Goal: Contribute content: Contribute content

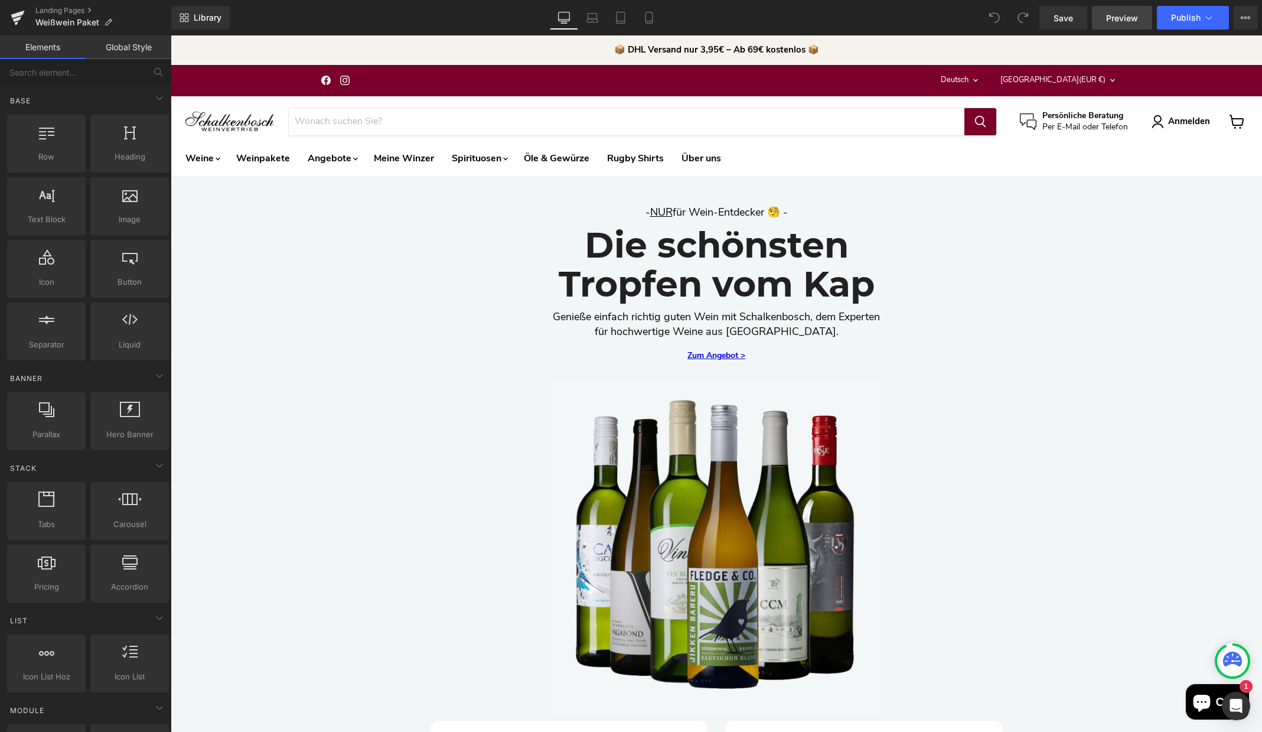
click at [1116, 18] on span "Preview" at bounding box center [1122, 18] width 32 height 12
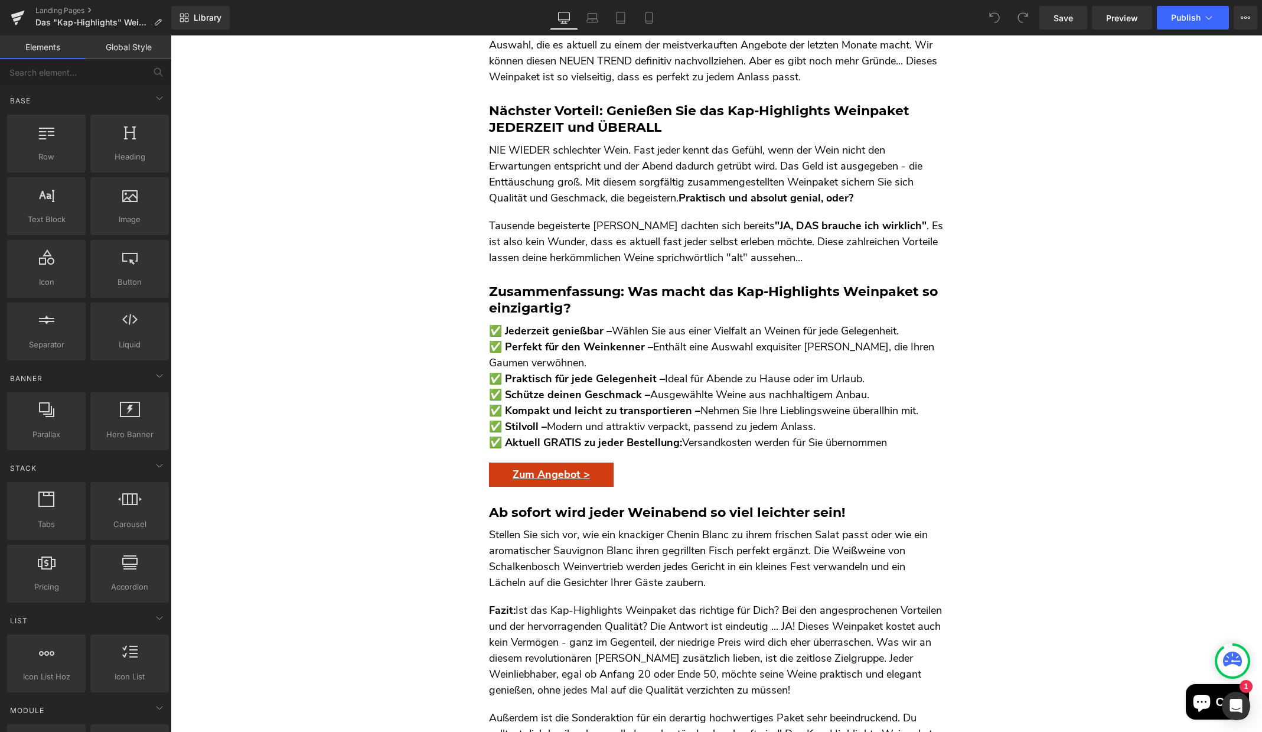
scroll to position [1145, 0]
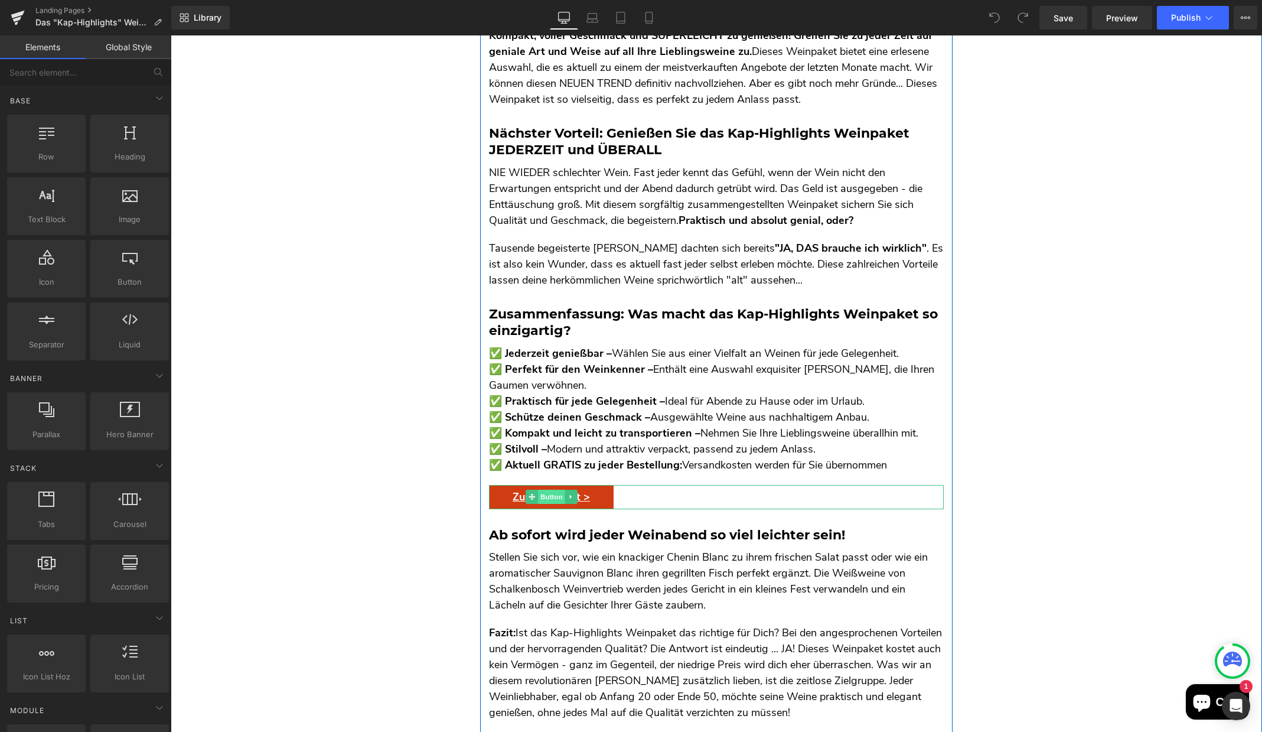
click at [556, 490] on span "Button" at bounding box center [551, 497] width 27 height 14
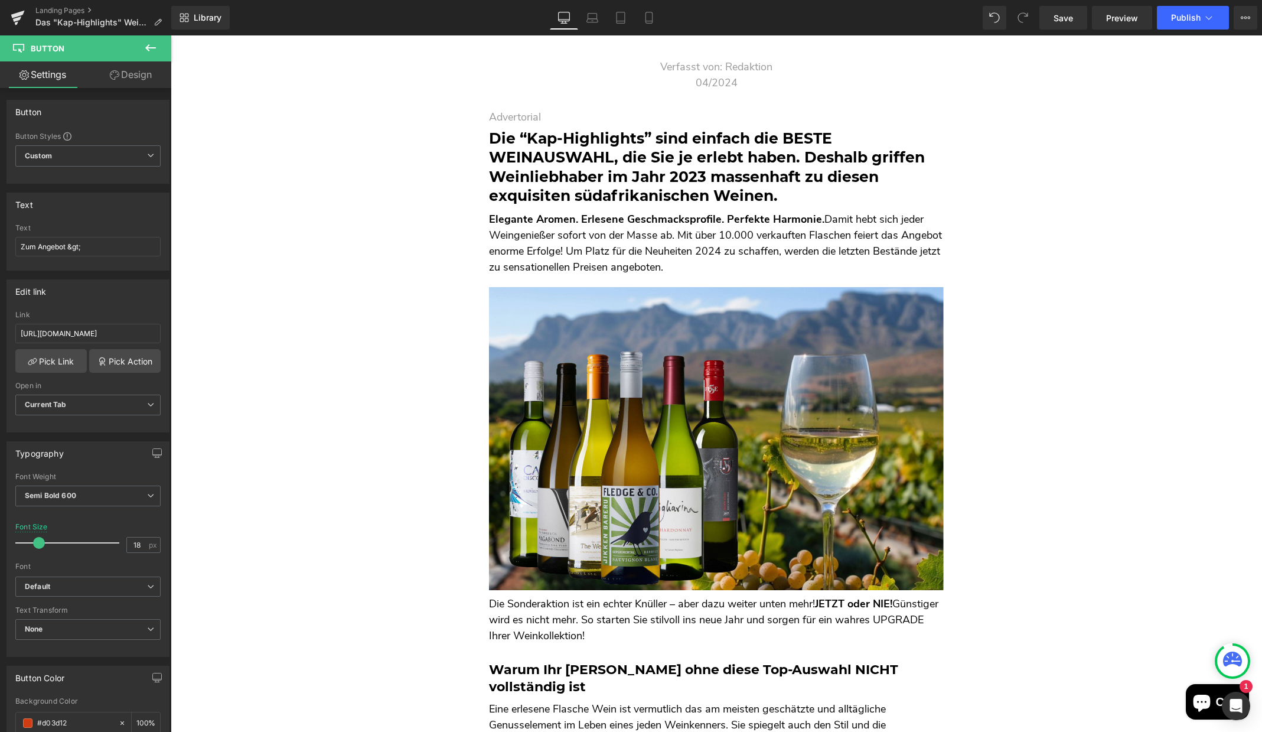
scroll to position [0, 0]
click at [1113, 17] on span "Preview" at bounding box center [1122, 18] width 32 height 12
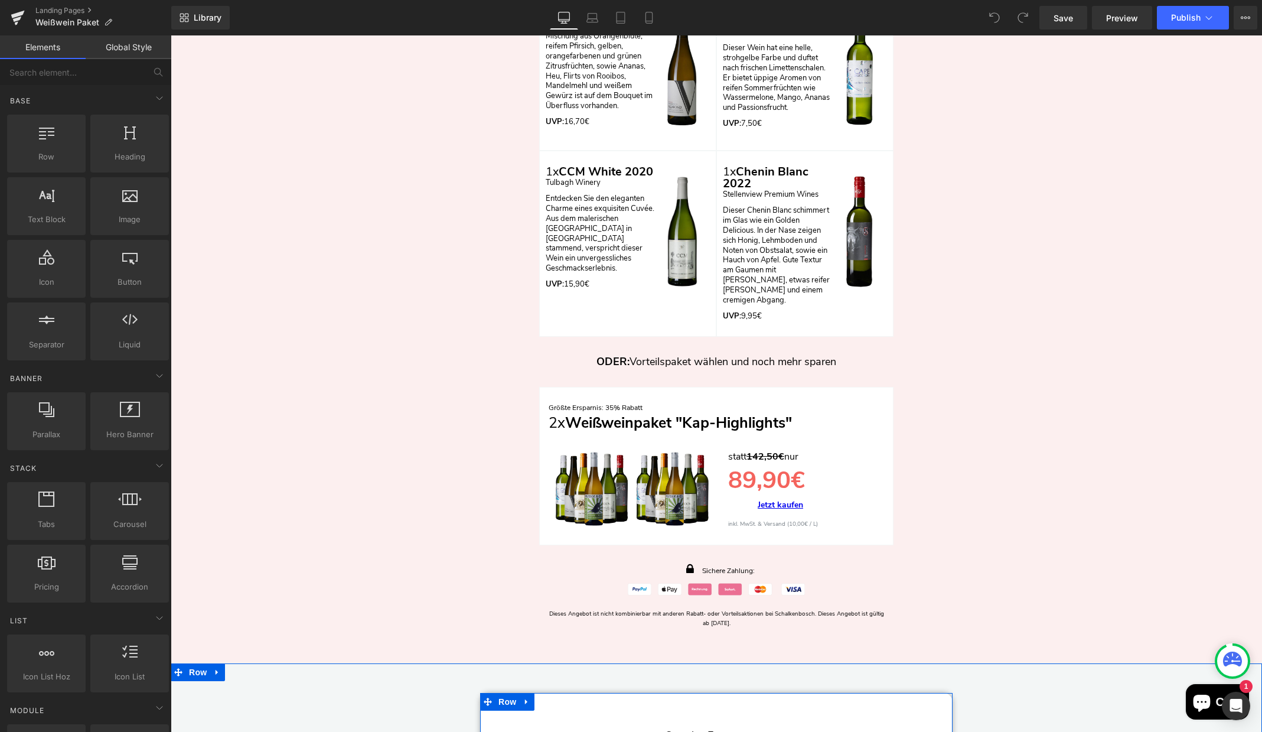
scroll to position [3198, 0]
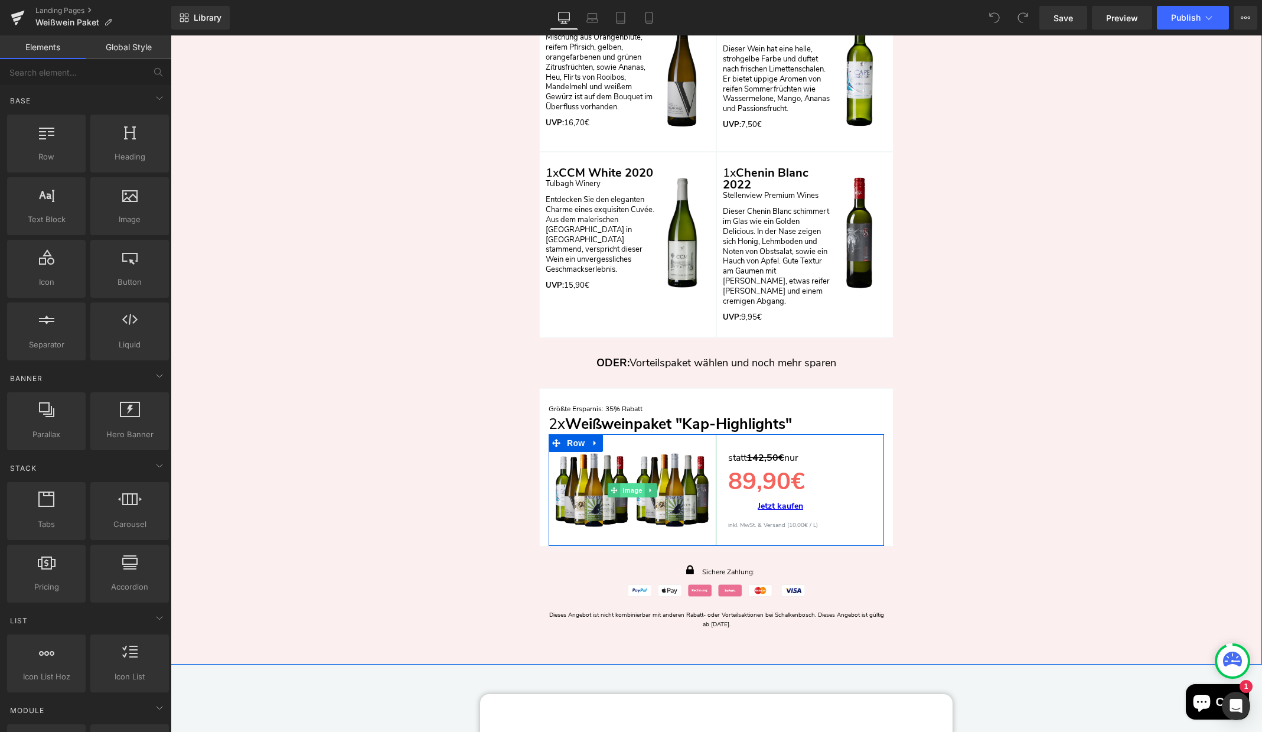
click at [632, 485] on span "Image" at bounding box center [632, 490] width 25 height 14
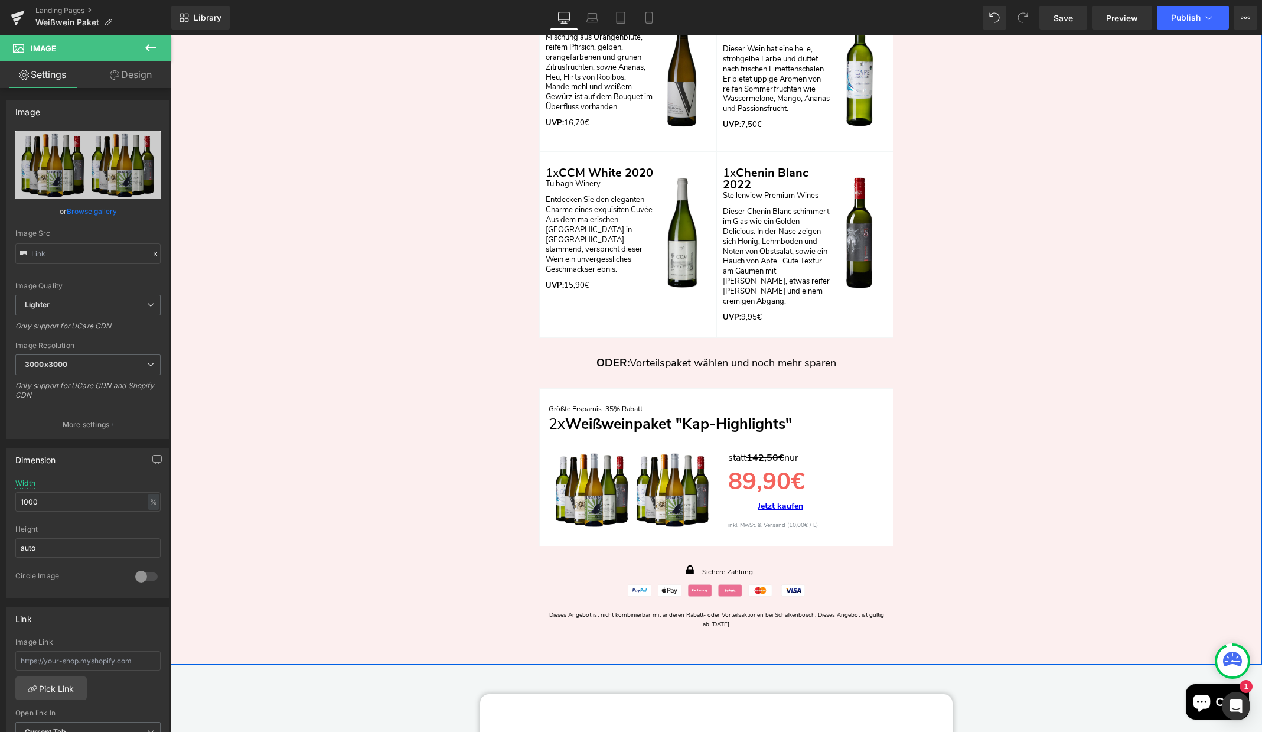
click at [1030, 462] on div "Nun zum Angebot: Heading Row Aktionspreis: 28% Ersparnis Text Block Weißweinpak…" at bounding box center [716, 89] width 1091 height 1092
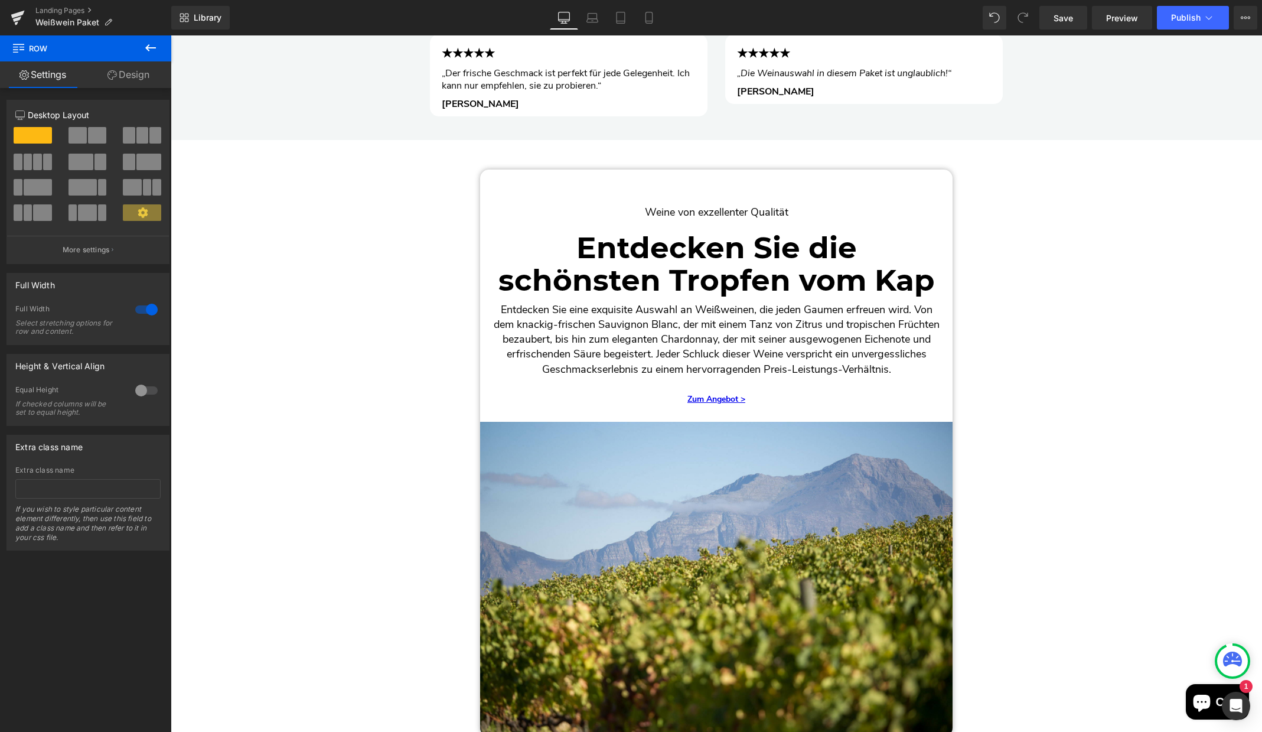
scroll to position [417, 0]
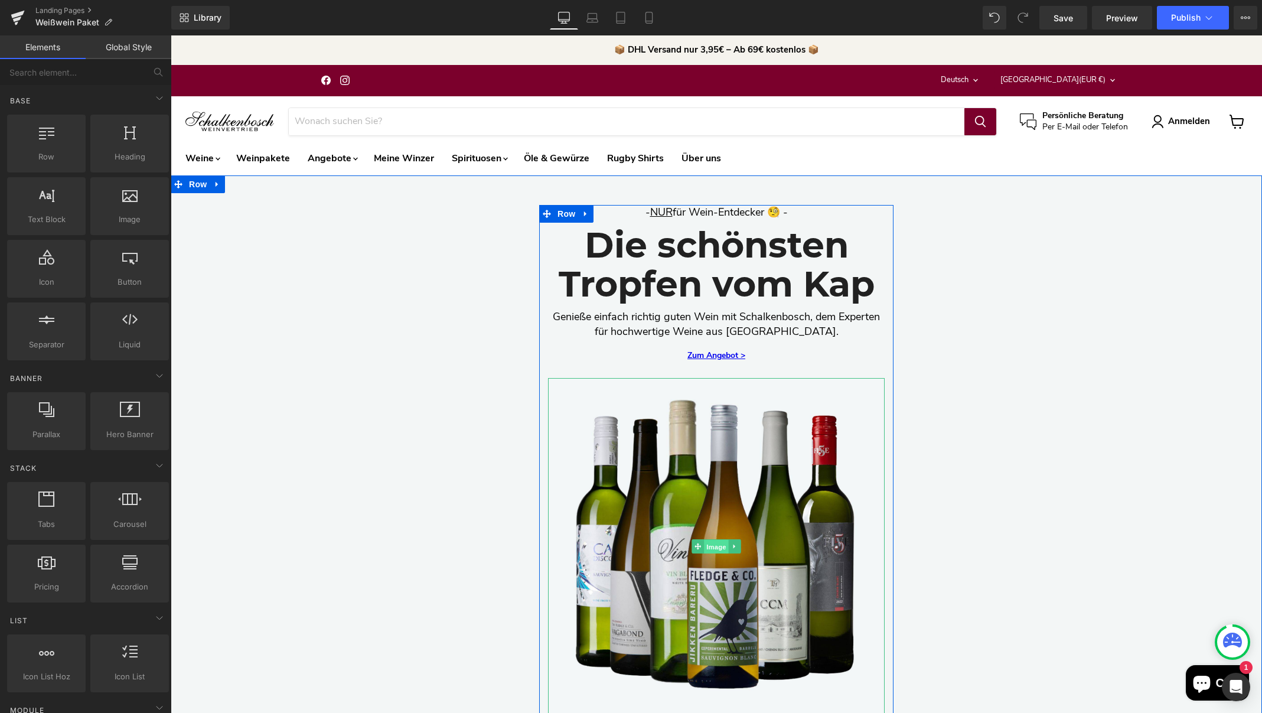
click at [716, 546] on span "Image" at bounding box center [716, 547] width 25 height 14
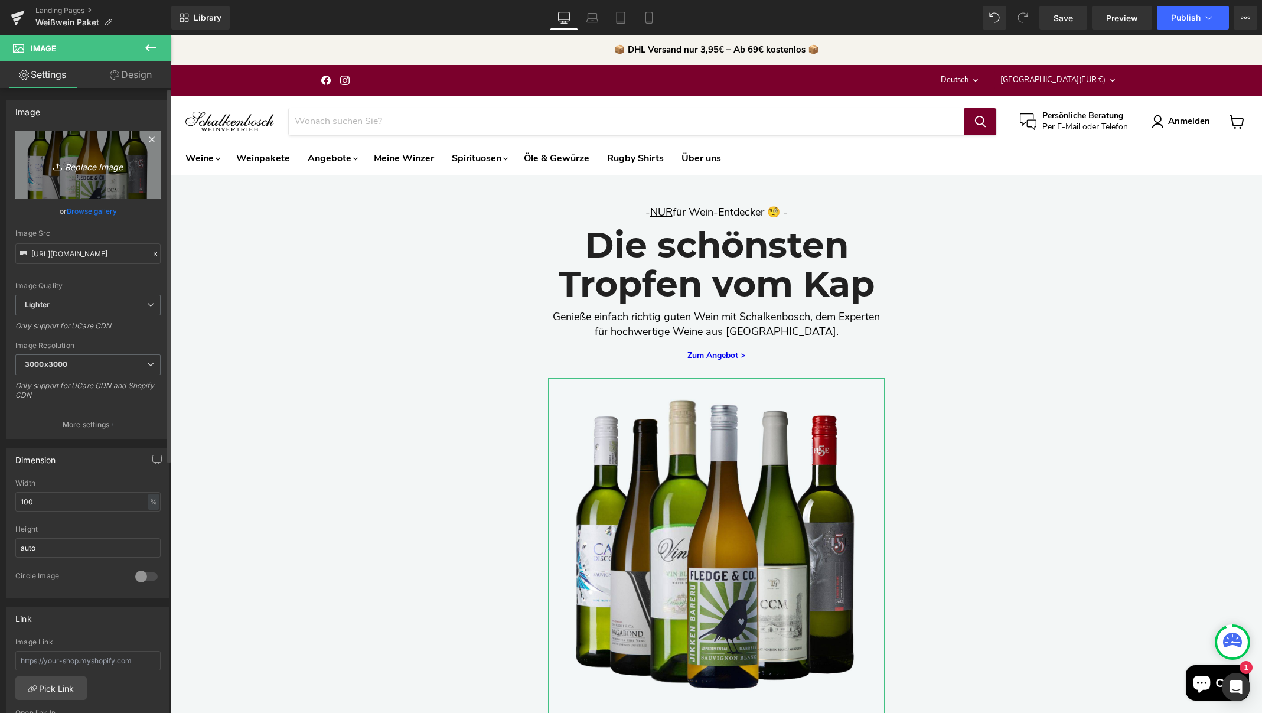
click at [87, 168] on icon "Replace Image" at bounding box center [88, 165] width 94 height 15
type input "C:\fakepath\Südafrika Kap-Highlights grau.jpg"
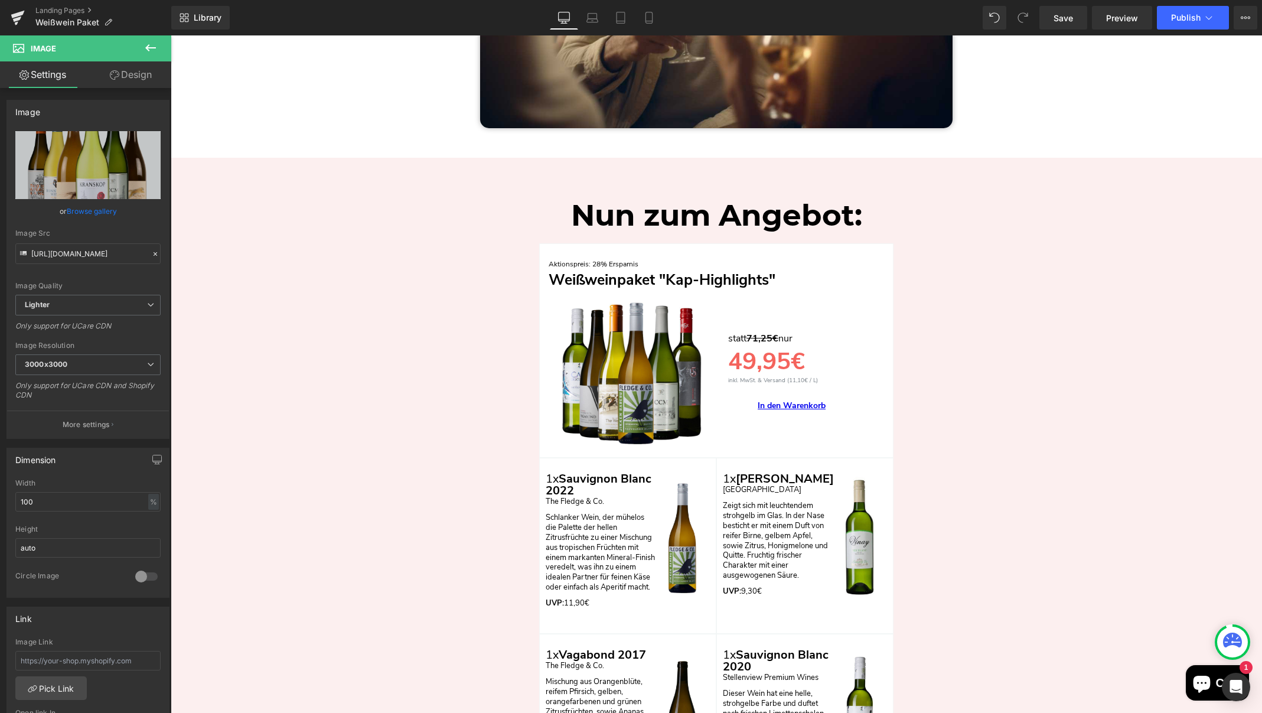
scroll to position [2565, 0]
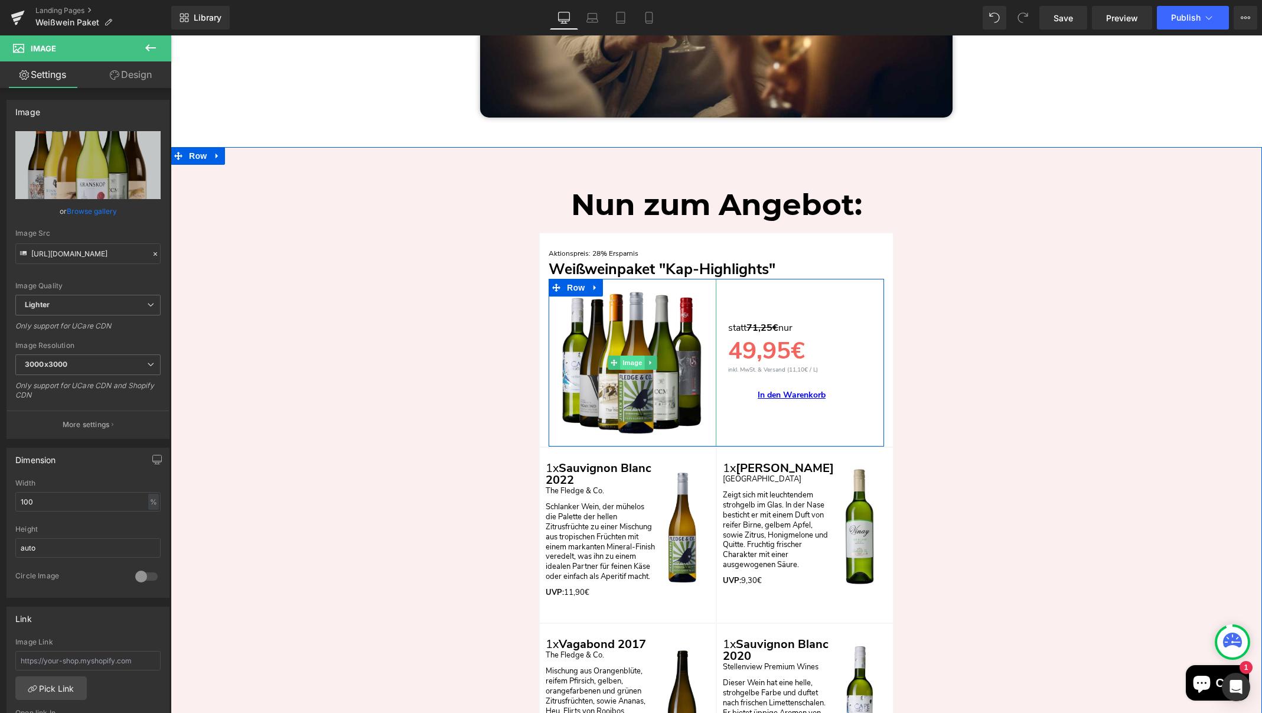
click at [633, 359] on span "Image" at bounding box center [632, 362] width 25 height 14
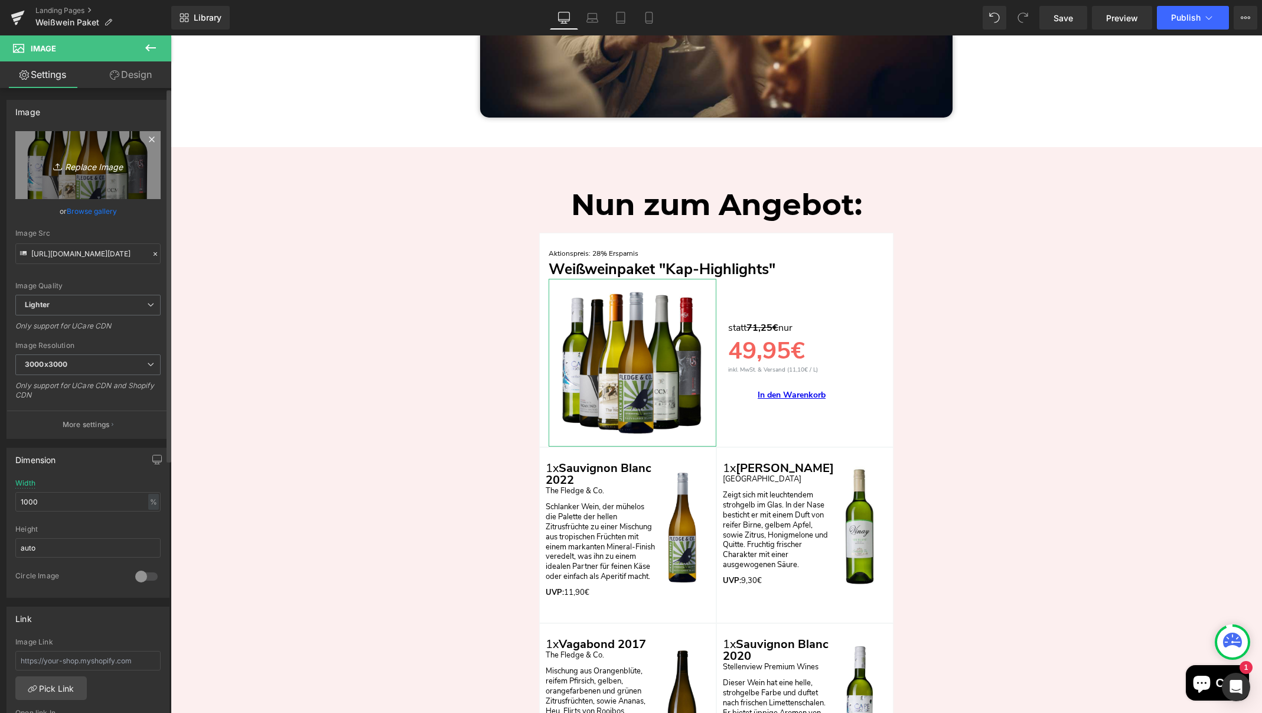
click at [92, 167] on icon "Replace Image" at bounding box center [88, 165] width 94 height 15
type input "C:\fakepath\Südafrika Kap-Highlights.jpg"
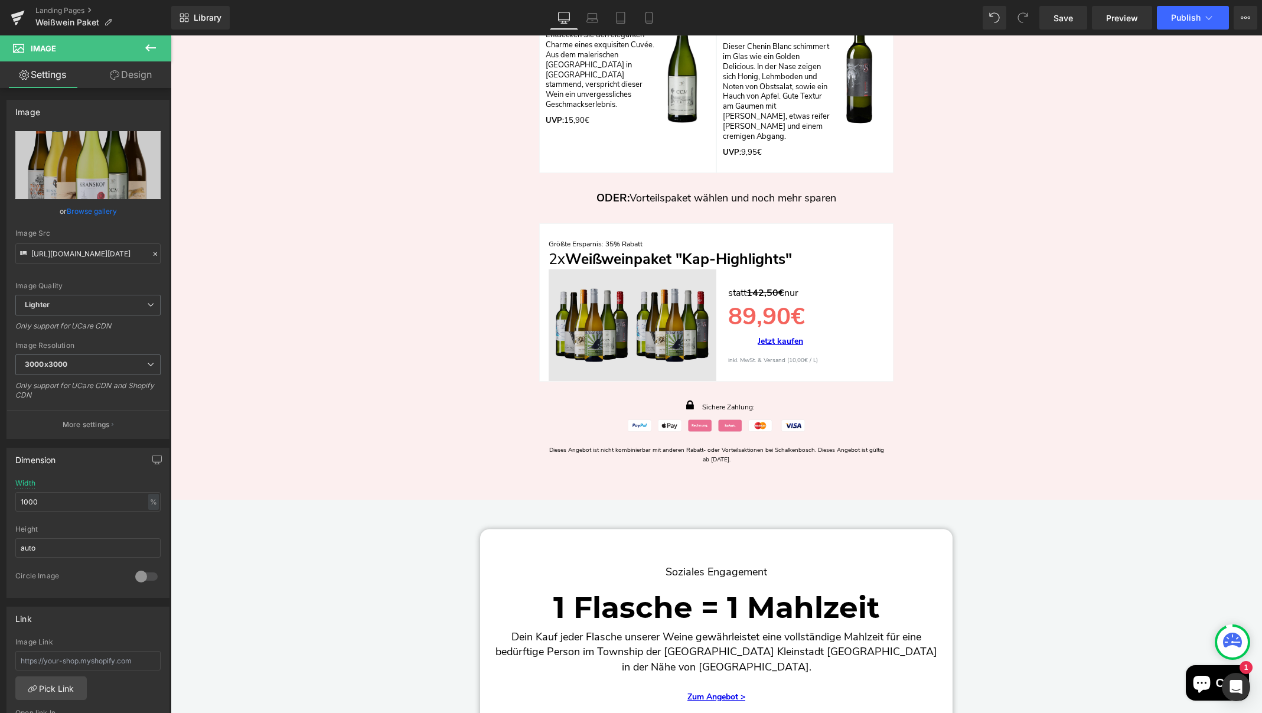
scroll to position [3308, 0]
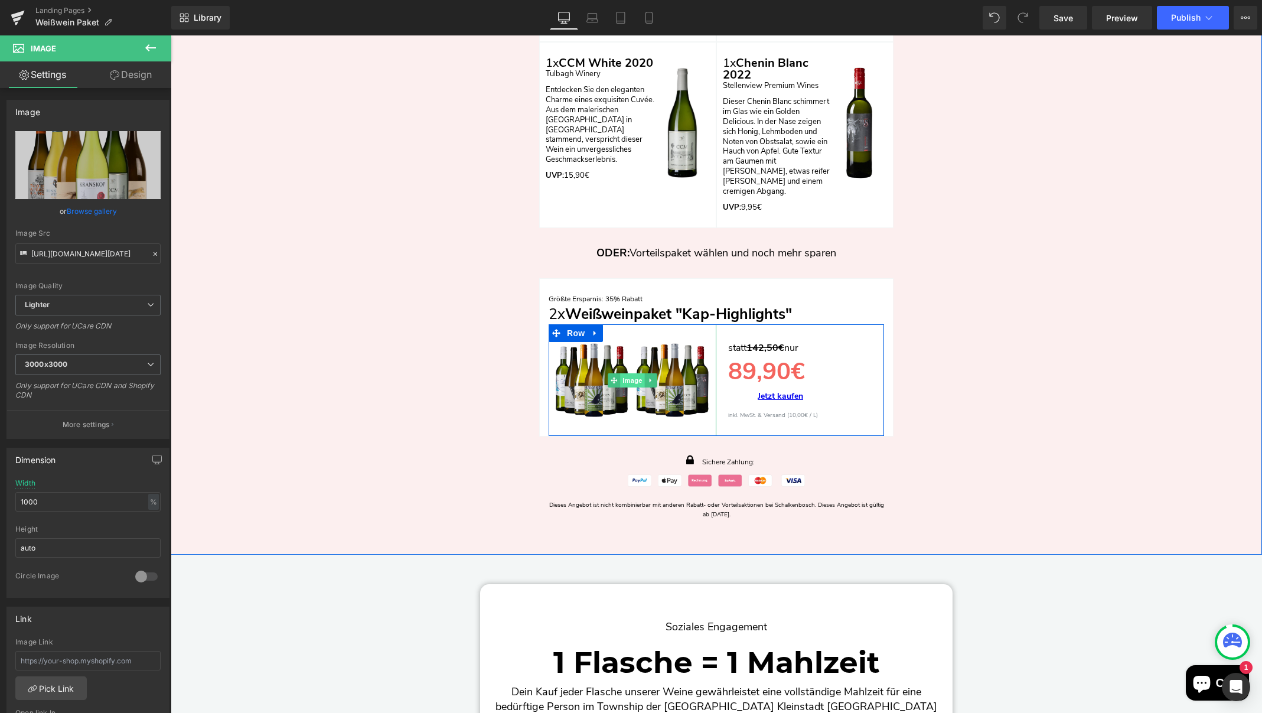
click at [629, 376] on span "Image" at bounding box center [632, 380] width 25 height 14
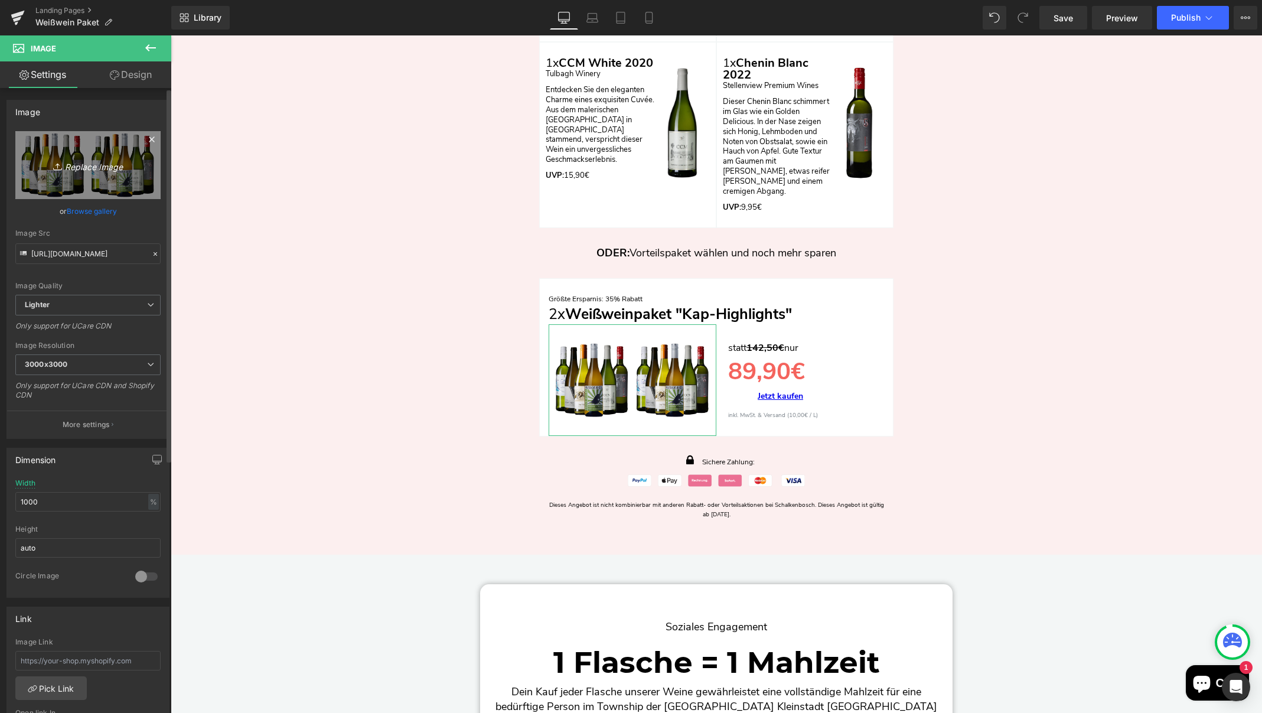
click at [85, 168] on icon "Replace Image" at bounding box center [88, 165] width 94 height 15
type input "C:\fakepath\Südafrika Kap-Highlights.jpg"
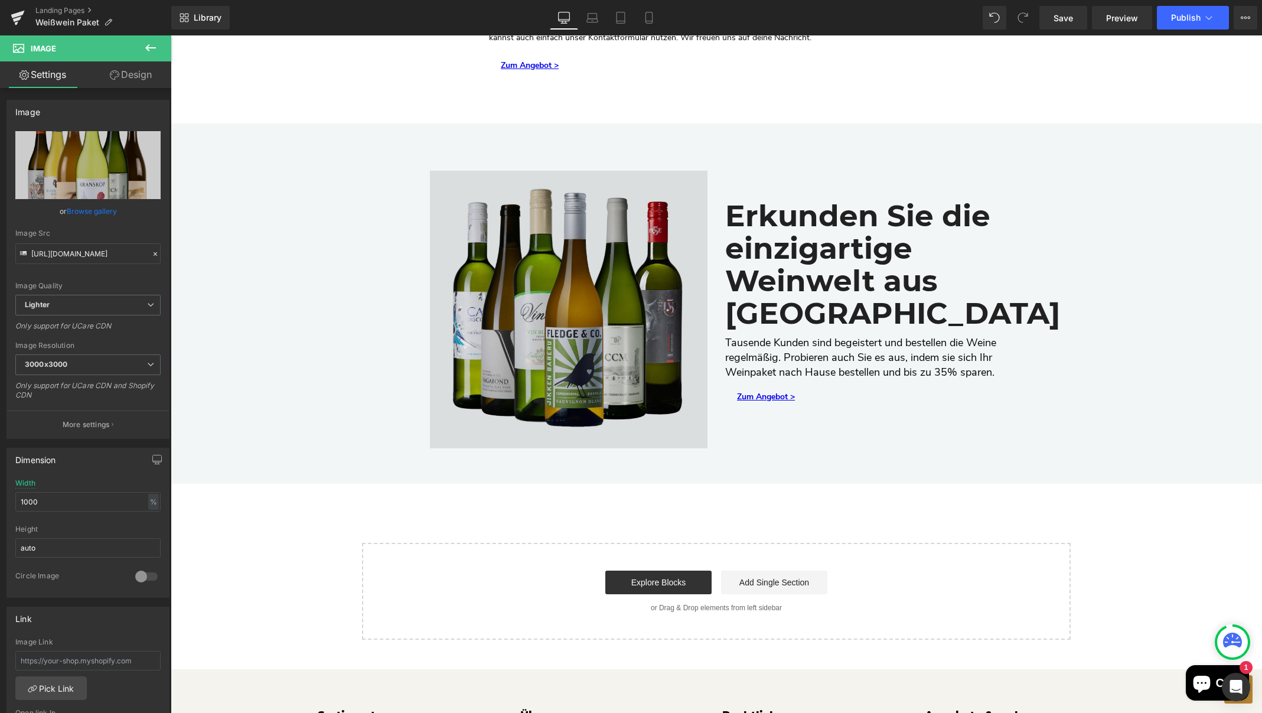
scroll to position [6419, 0]
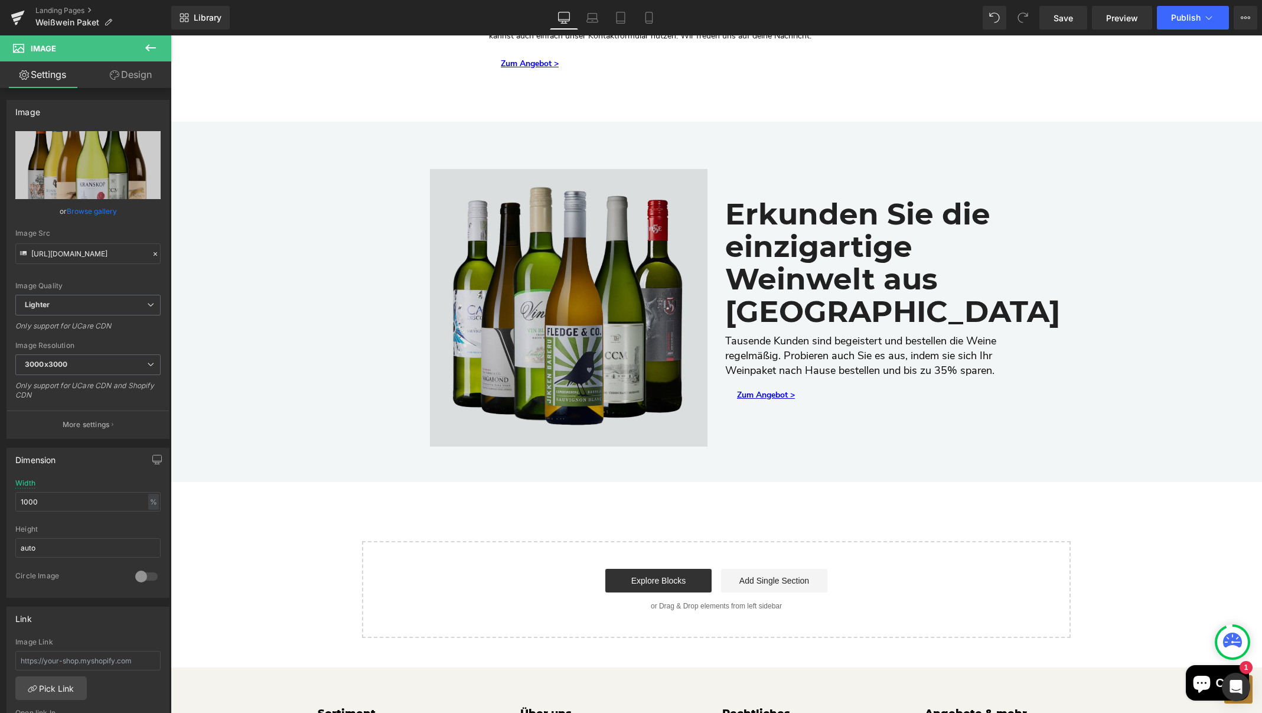
click at [578, 301] on img "Main content" at bounding box center [569, 308] width 278 height 278
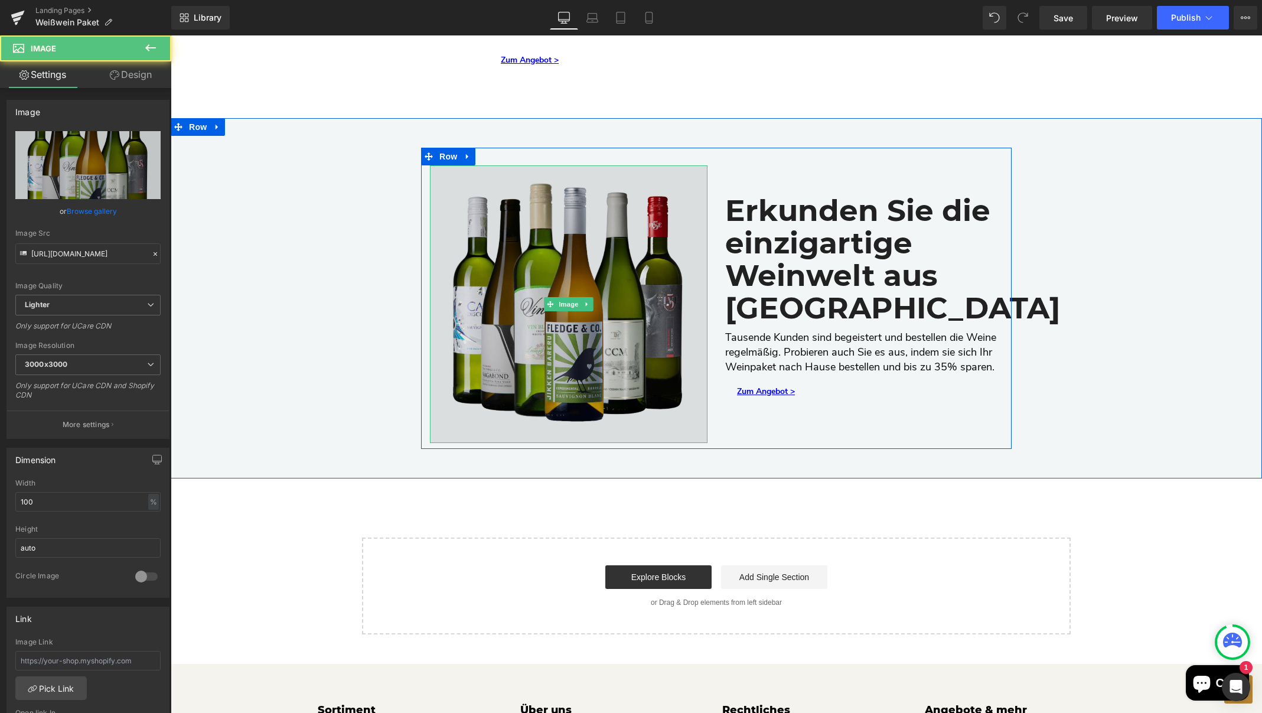
scroll to position [6423, 0]
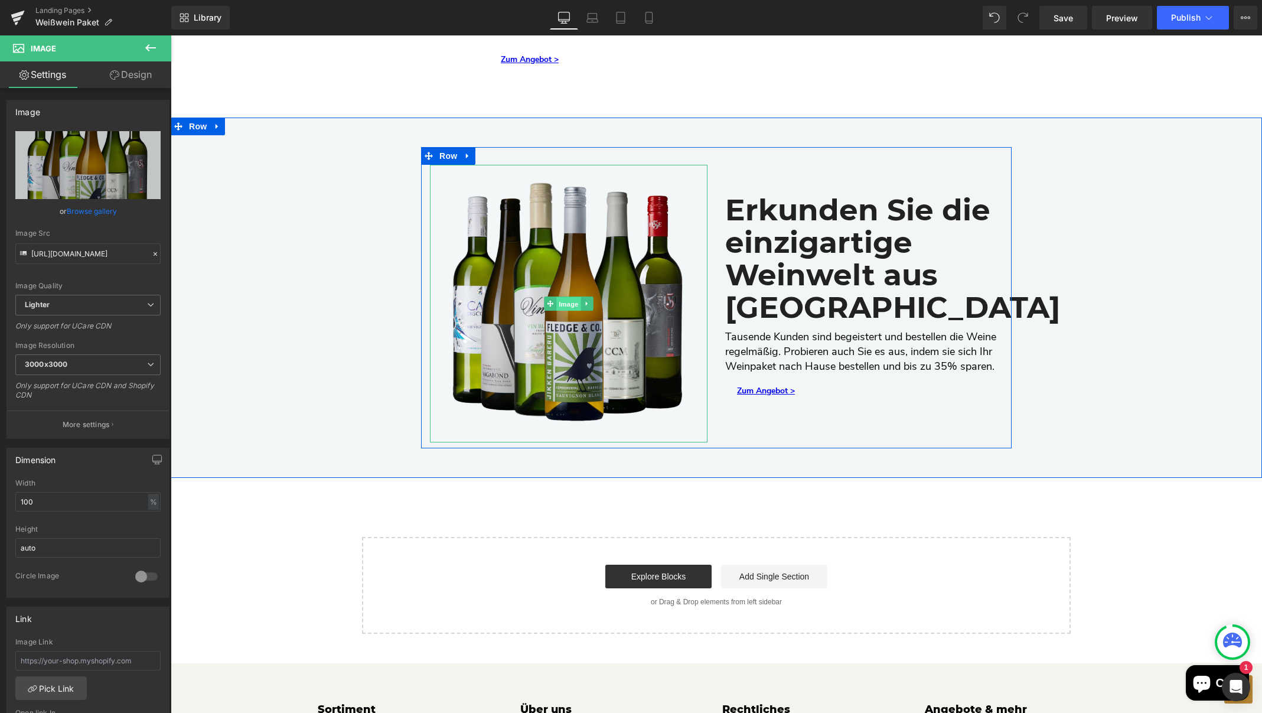
click at [566, 297] on span "Image" at bounding box center [568, 304] width 25 height 14
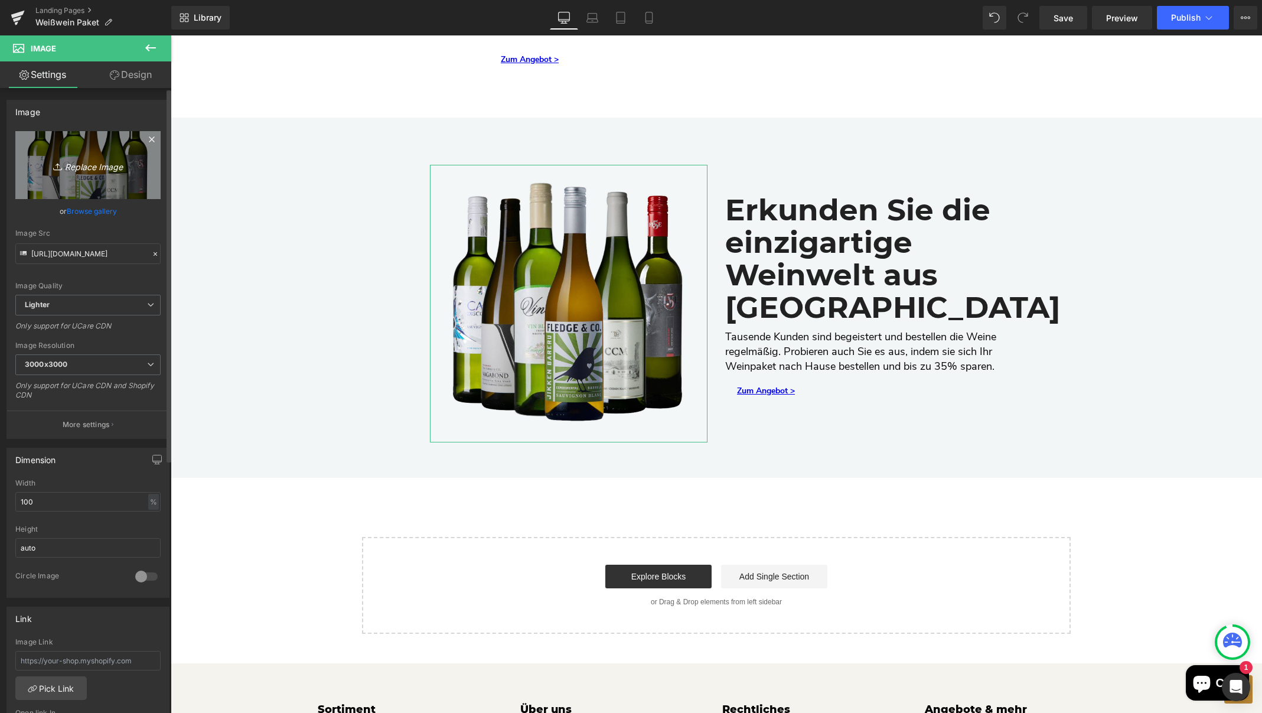
click at [80, 169] on icon "Replace Image" at bounding box center [88, 165] width 94 height 15
type input "C:\fakepath\Südafrika Kap-Highlights grau.jpg"
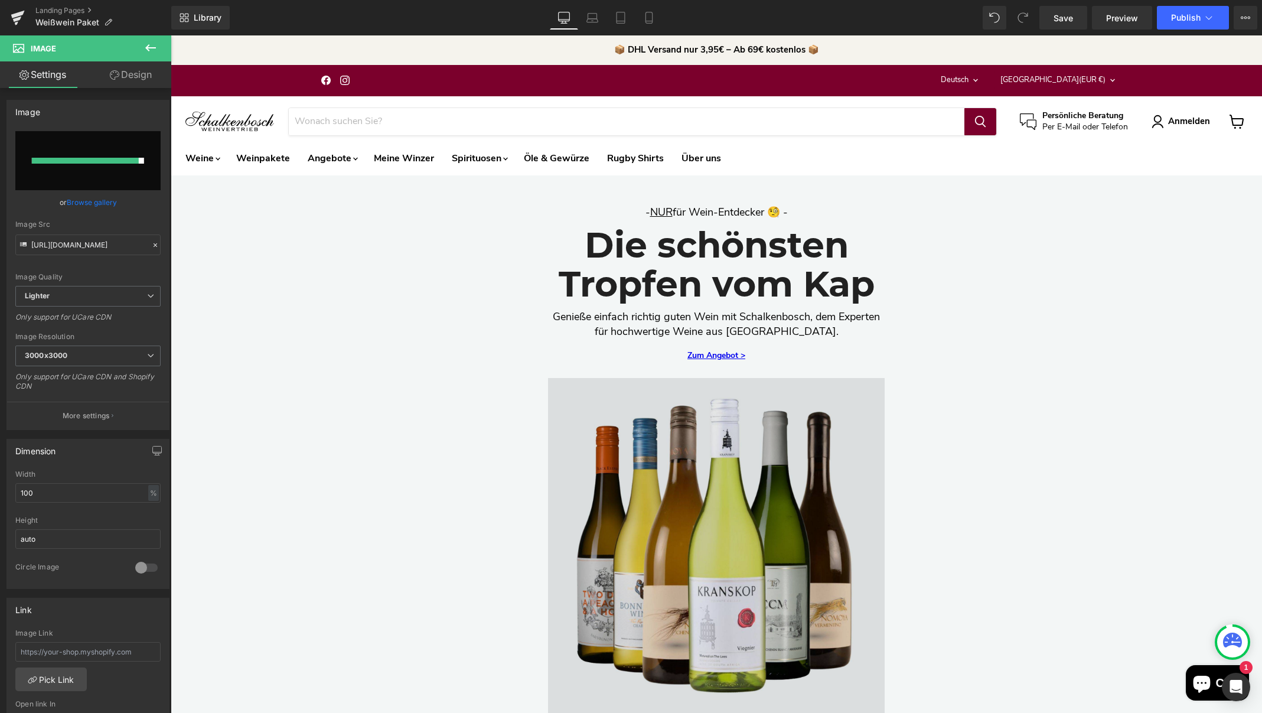
scroll to position [0, 0]
click at [713, 546] on div "Image" at bounding box center [716, 546] width 337 height 337
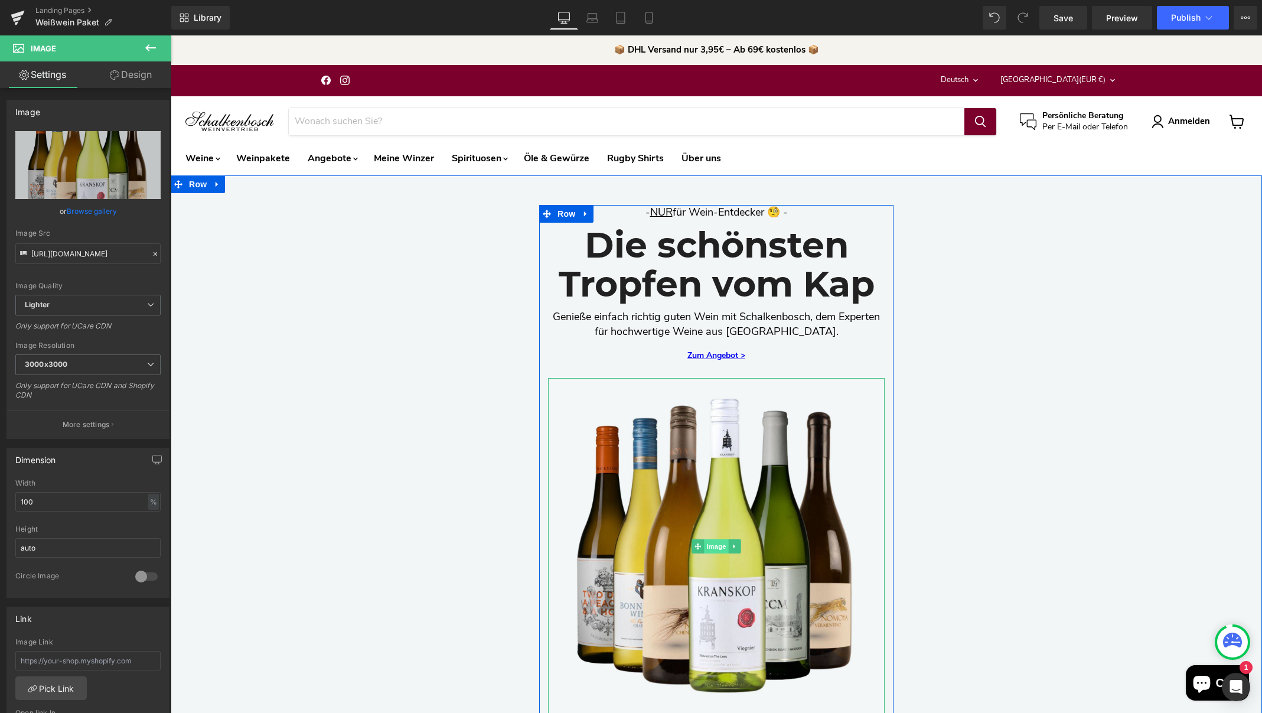
click at [716, 547] on span "Image" at bounding box center [716, 546] width 25 height 14
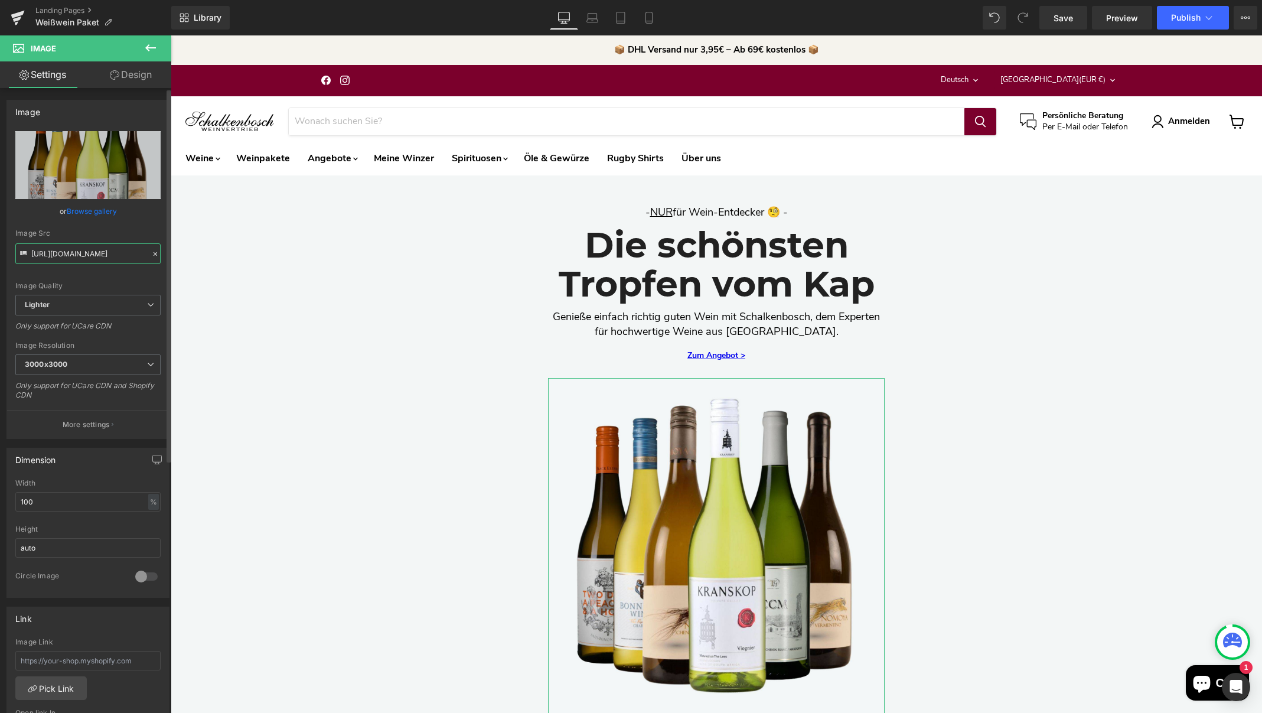
click at [107, 259] on input "https://ucarecdn.com/c8e68c9c-677b-48aa-aefa-70d59cb5dc7f/-/format/auto/-/previ…" at bounding box center [87, 253] width 145 height 21
click at [107, 257] on input "https://ucarecdn.com/c8e68c9c-677b-48aa-aefa-70d59cb5dc7f/-/format/auto/-/previ…" at bounding box center [87, 253] width 145 height 21
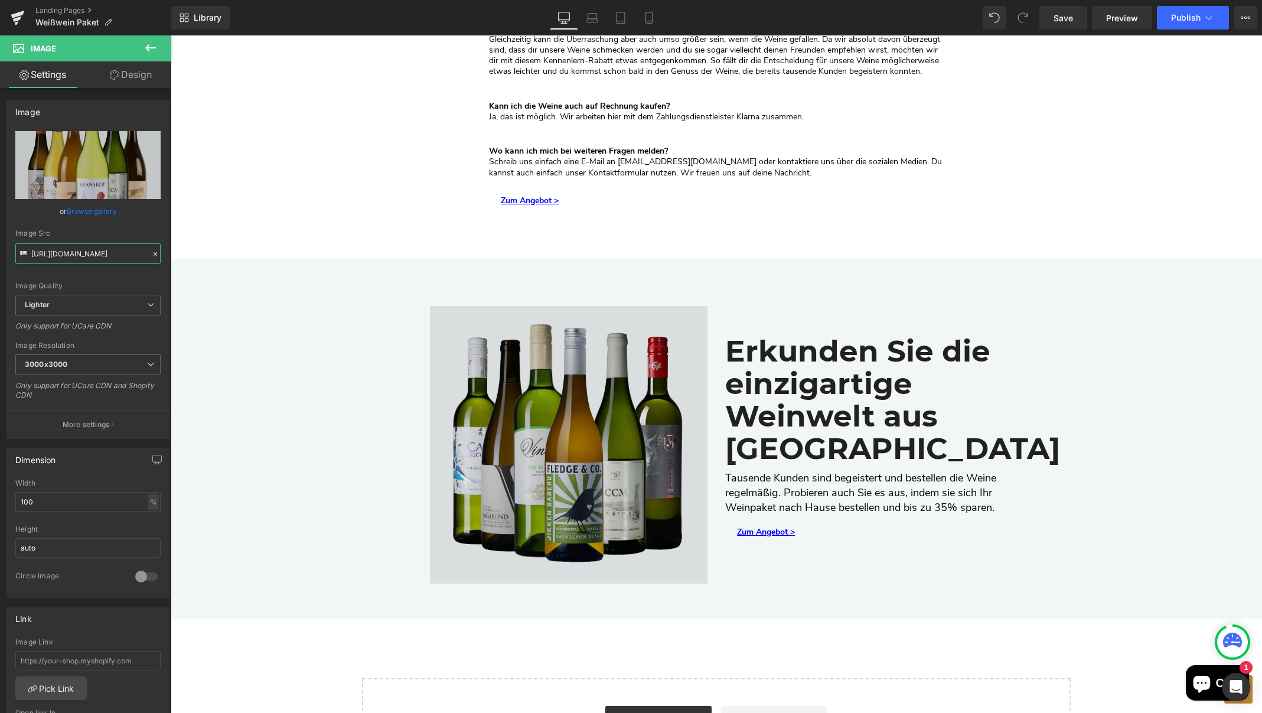
scroll to position [6172, 0]
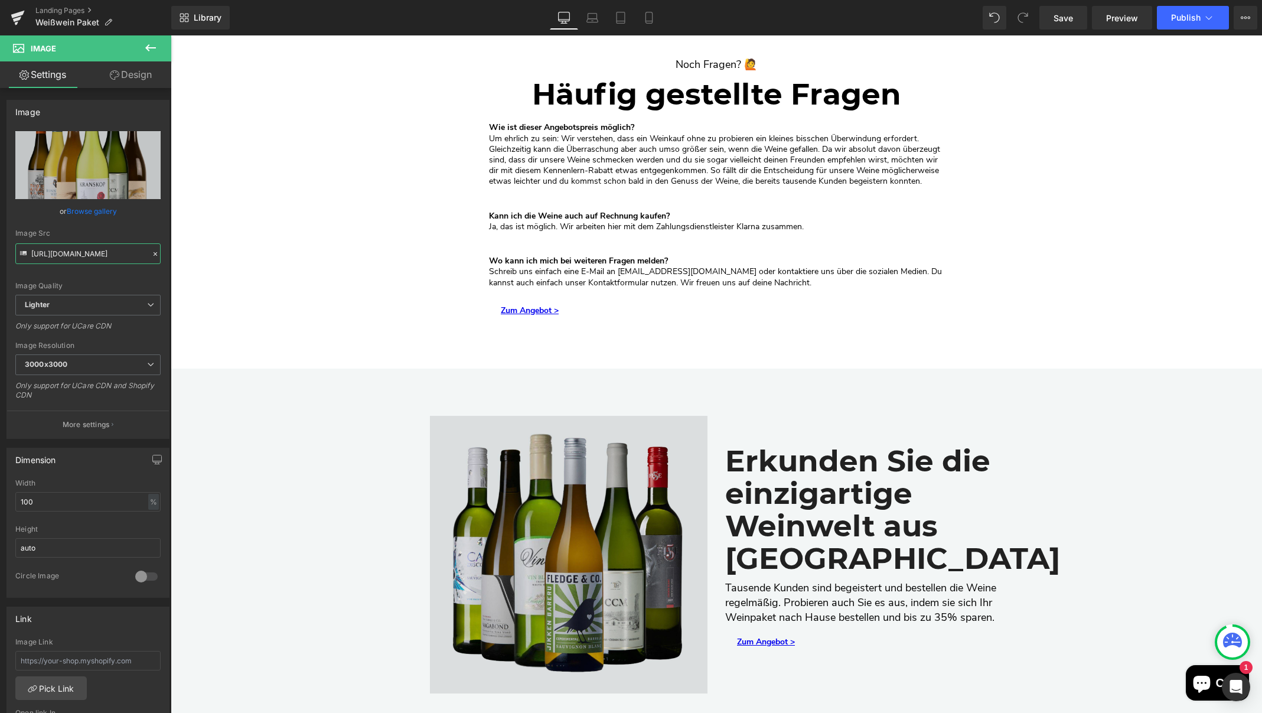
click at [574, 537] on img "Main content" at bounding box center [569, 555] width 278 height 278
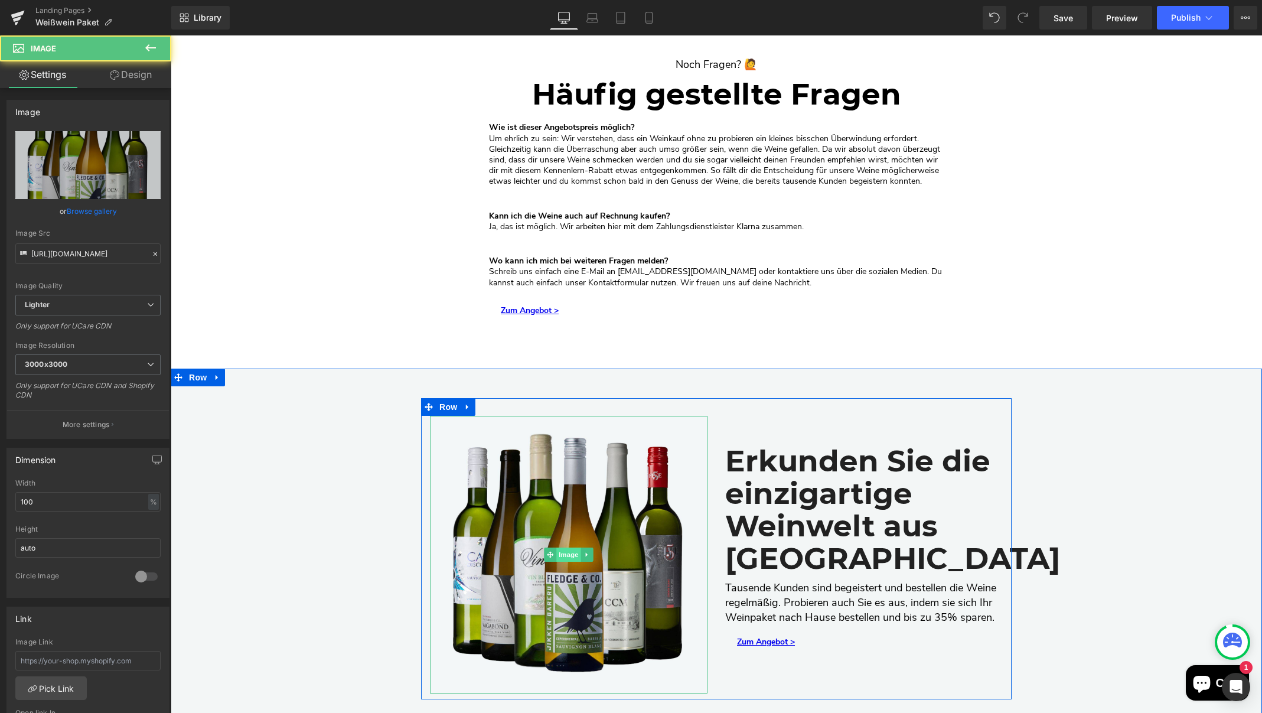
click at [569, 547] on span "Image" at bounding box center [568, 554] width 25 height 14
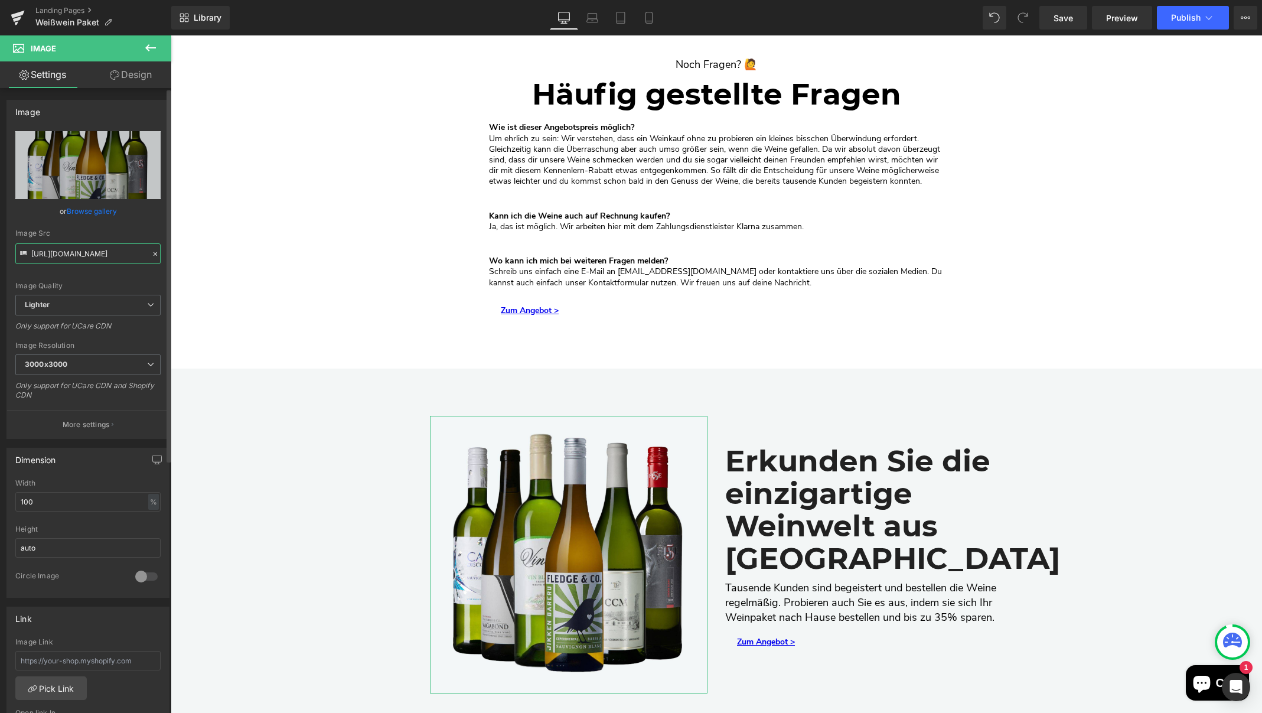
click at [114, 253] on input "https://ucarecdn.com/f9f57491-3a35-4a60-b7d5-61c2435ba7ef/-/format/auto/-/previ…" at bounding box center [87, 253] width 145 height 21
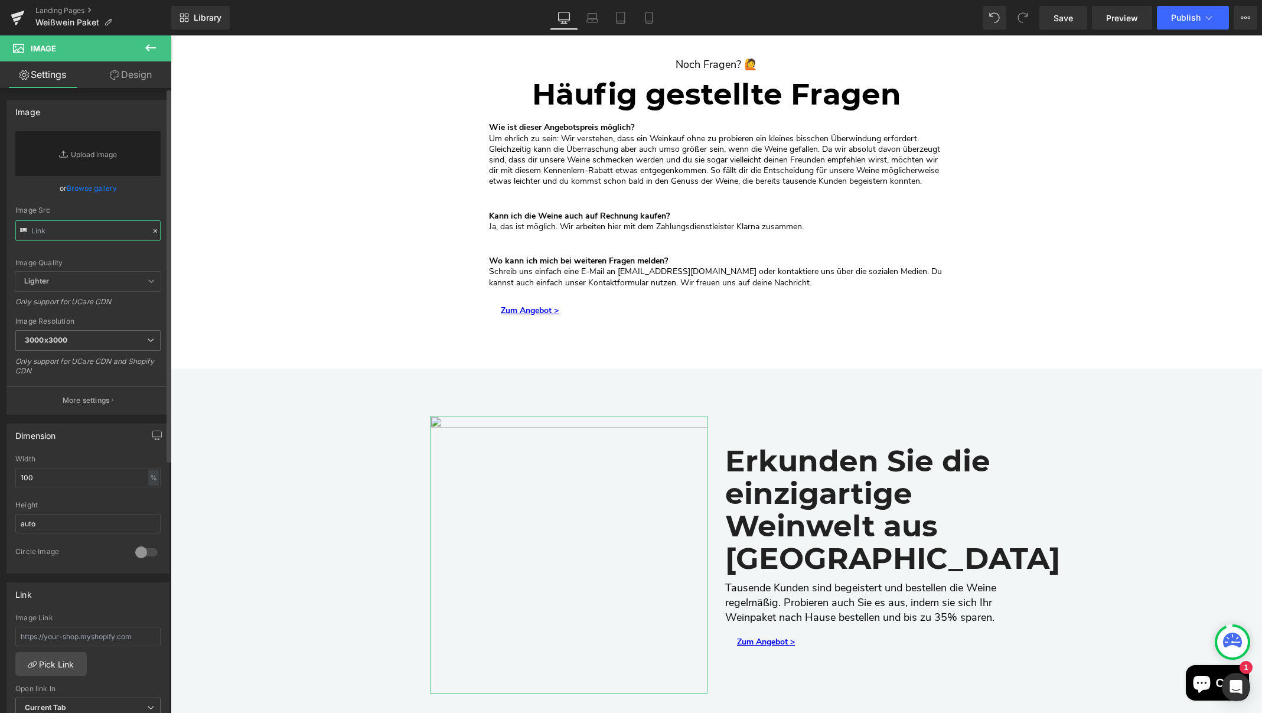
paste input "https://ucarecdn.com/c8e68c9c-677b-48aa-aefa-70d59cb5dc7f/-/format/auto/-/previ…"
type input "https://ucarecdn.com/c8e68c9c-677b-48aa-aefa-70d59cb5dc7f/-/format/auto/-/previ…"
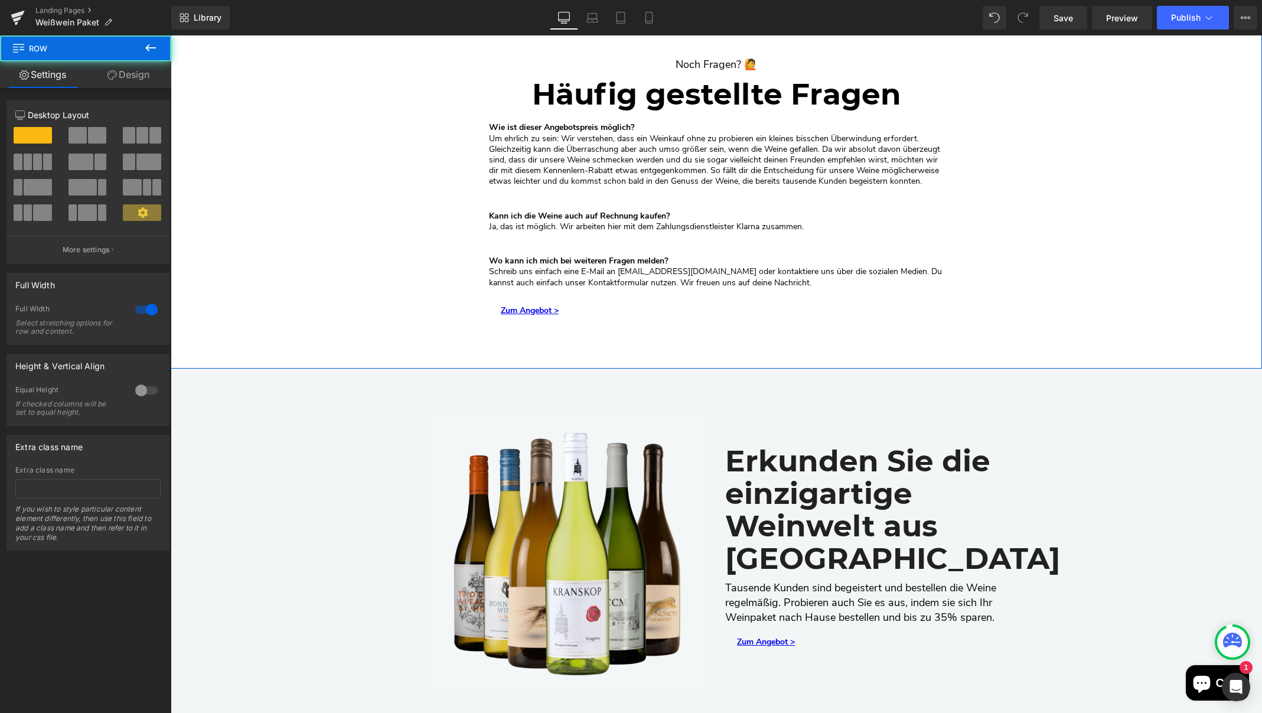
click at [1024, 296] on div "Noch Fragen? 🙋 Text Block Häufig gestellte Fragen Heading Wie ist dieser Angebo…" at bounding box center [716, 186] width 1091 height 305
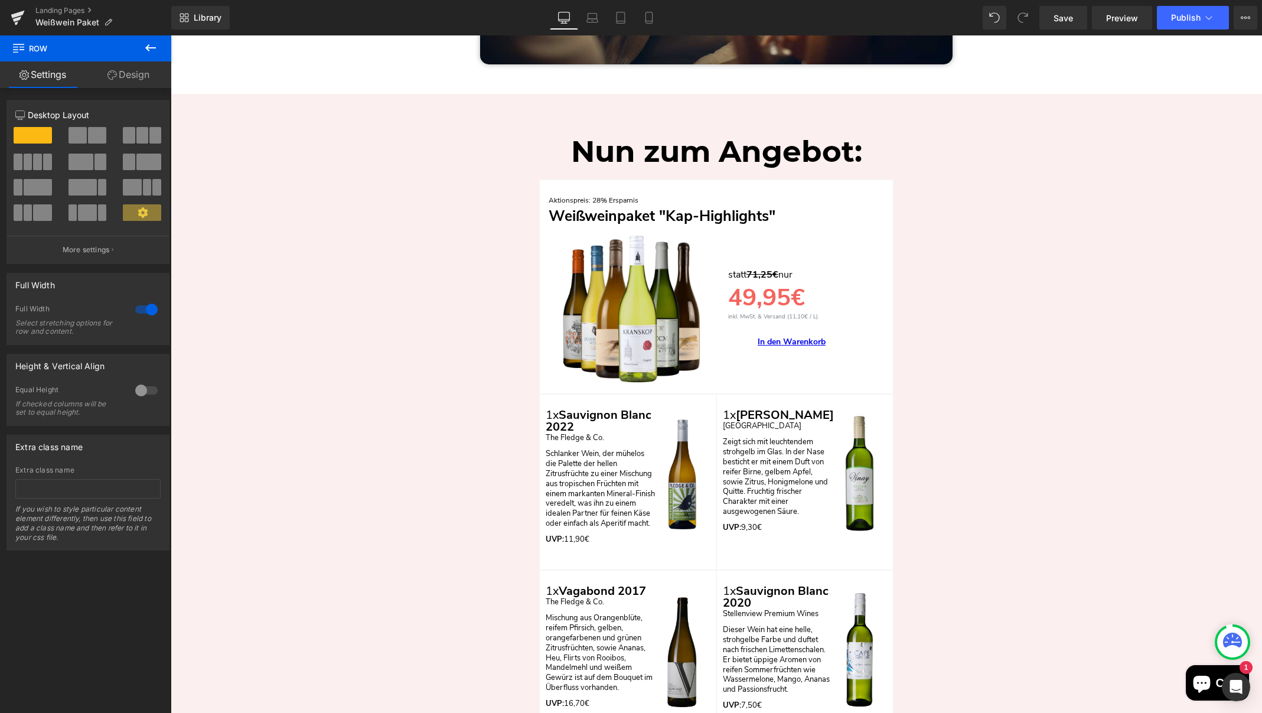
scroll to position [2620, 0]
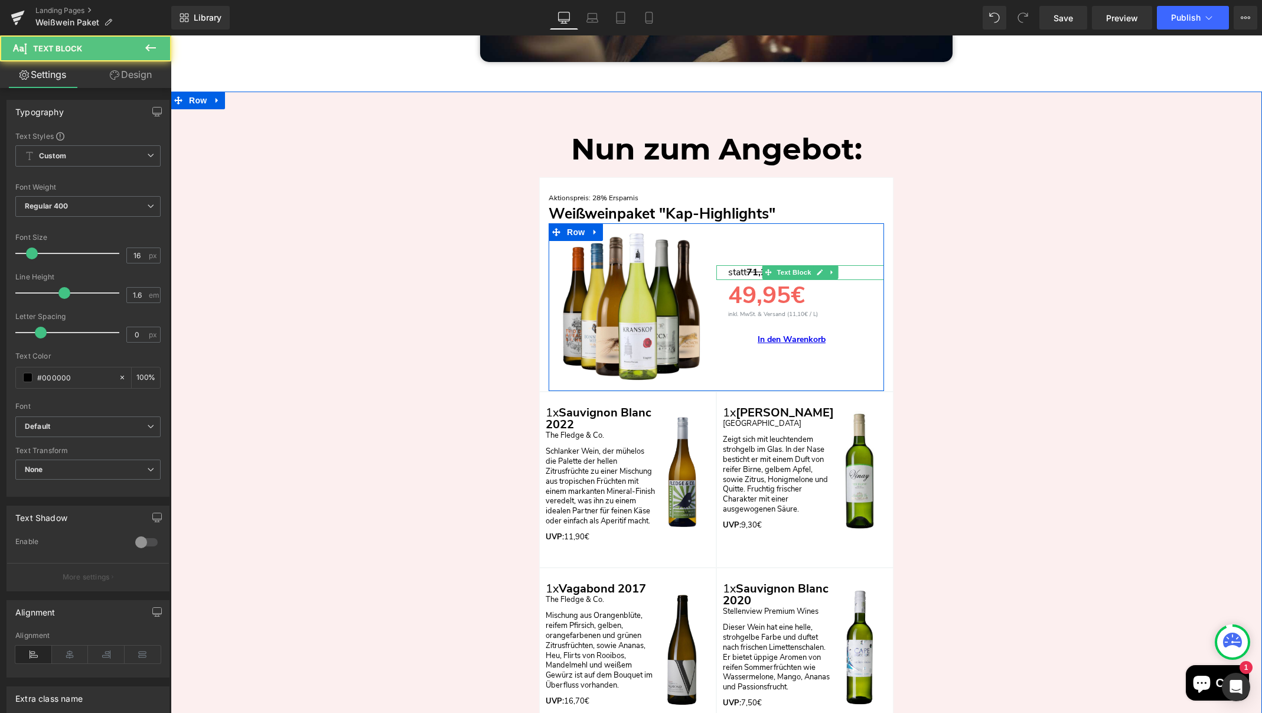
click at [738, 268] on p "statt 71,25€ nur" at bounding box center [806, 272] width 156 height 15
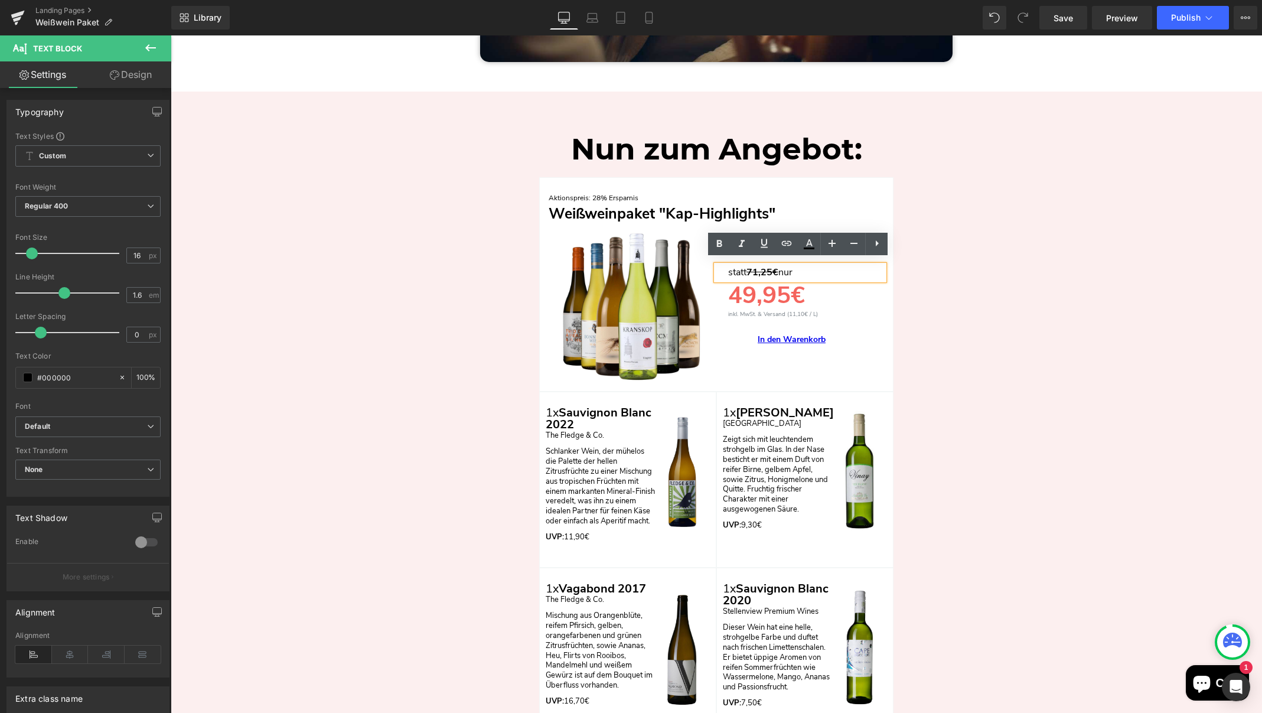
click at [772, 267] on s "71,25€" at bounding box center [762, 272] width 32 height 13
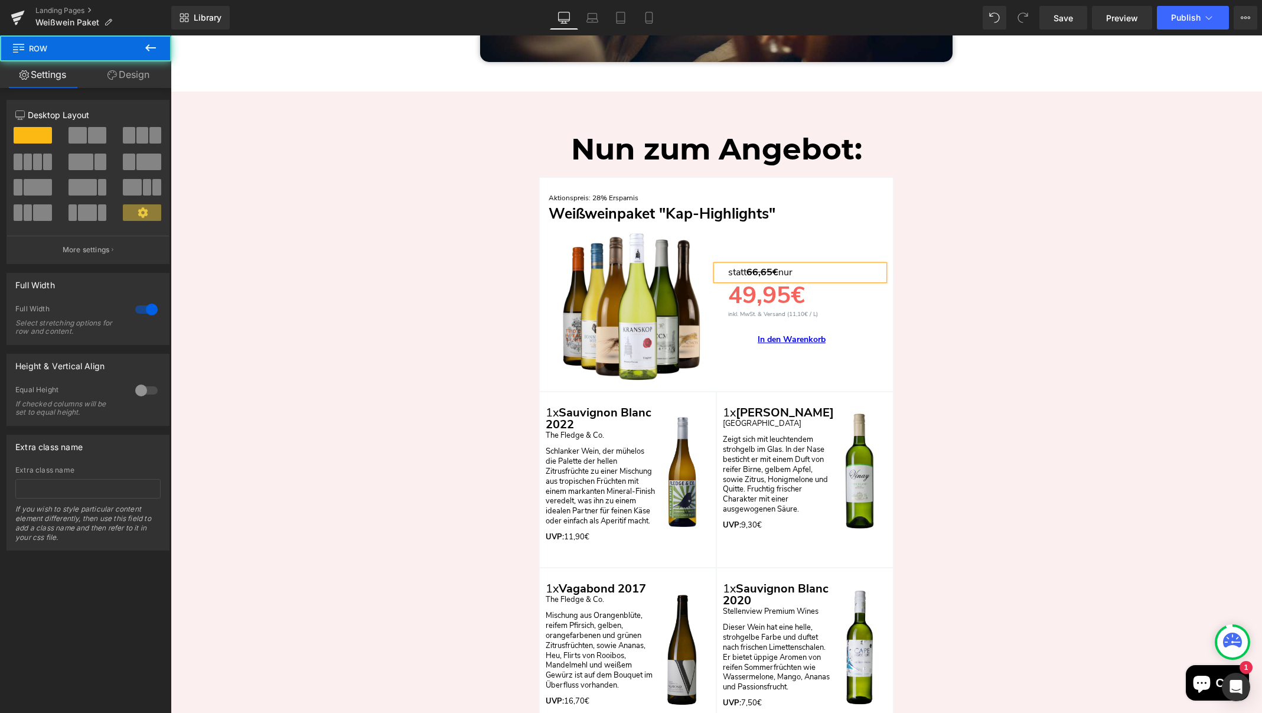
click at [933, 286] on div "Nun zum Angebot: Heading Row Aktionspreis: 28% Ersparnis Text Block Weißweinpak…" at bounding box center [716, 694] width 1091 height 1147
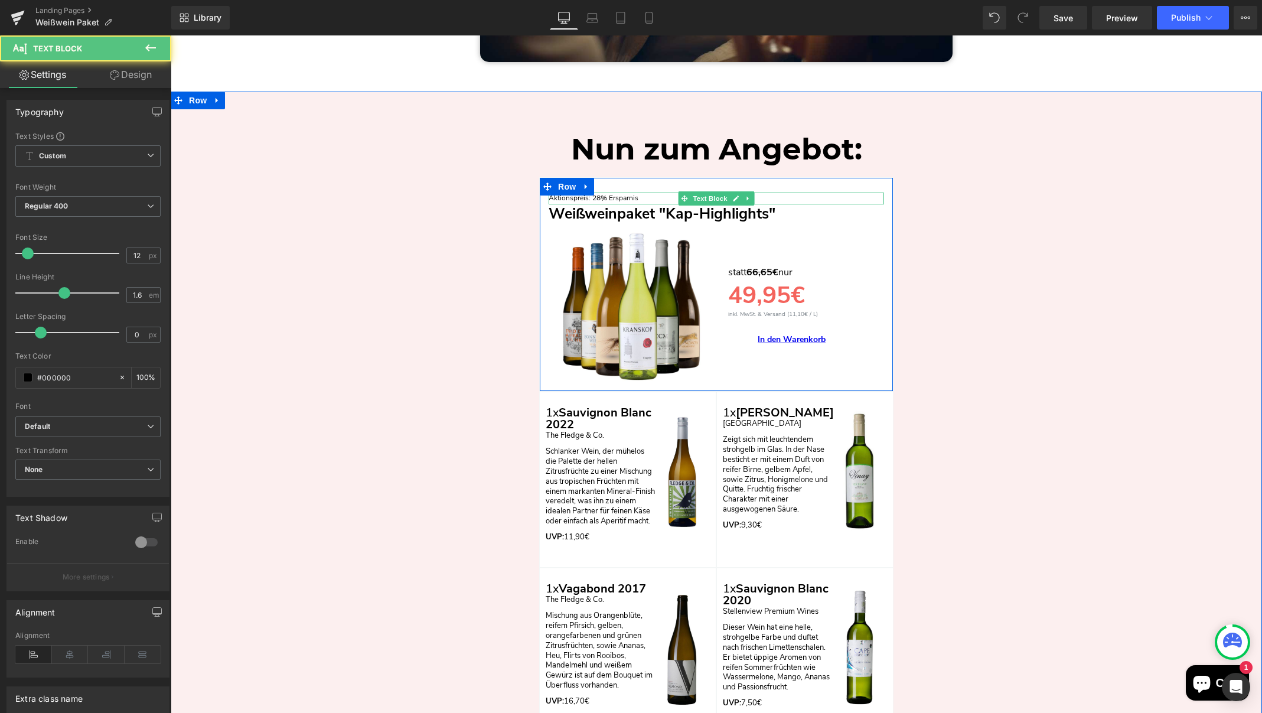
click at [596, 193] on p "Aktionspreis: 28% Ersparnis" at bounding box center [716, 198] width 335 height 11
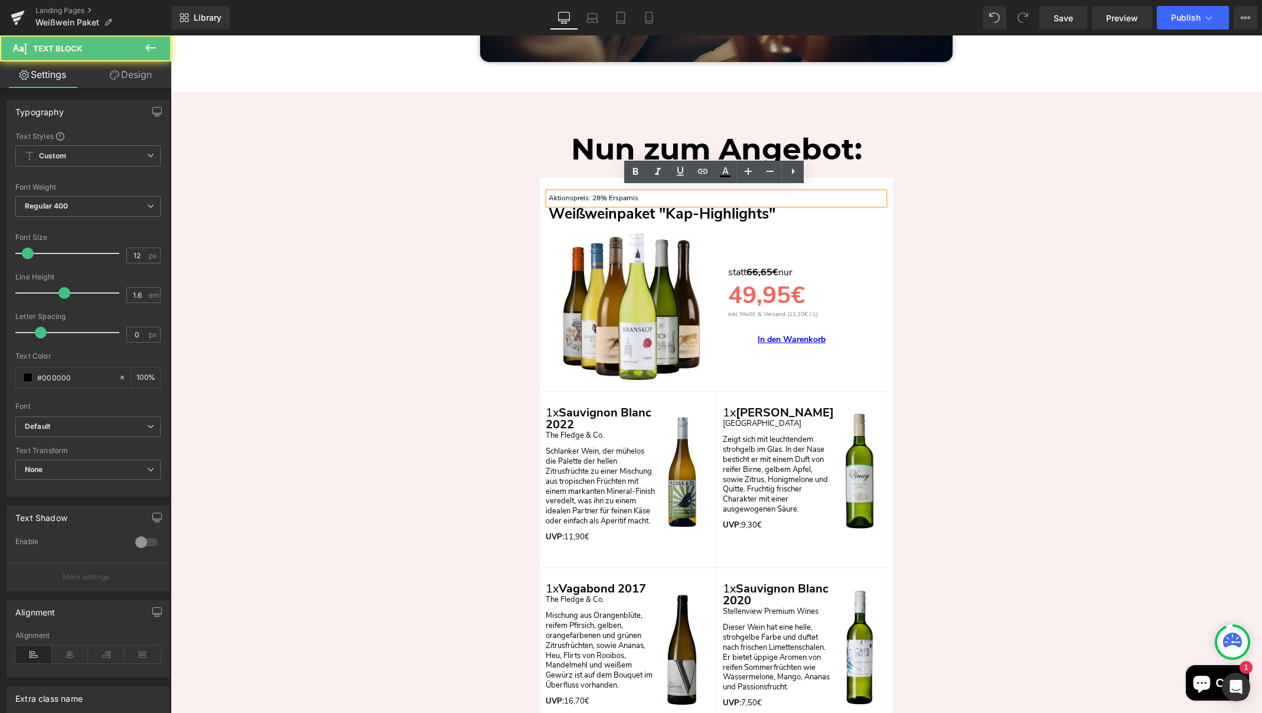
click at [596, 193] on p "Aktionspreis: 28% Ersparnis" at bounding box center [716, 198] width 335 height 11
click at [596, 194] on p "Aktionspreis: 28% Ersparnis" at bounding box center [716, 198] width 335 height 11
click at [598, 193] on p "Aktionspreis: 28% Ersparnis" at bounding box center [716, 198] width 335 height 11
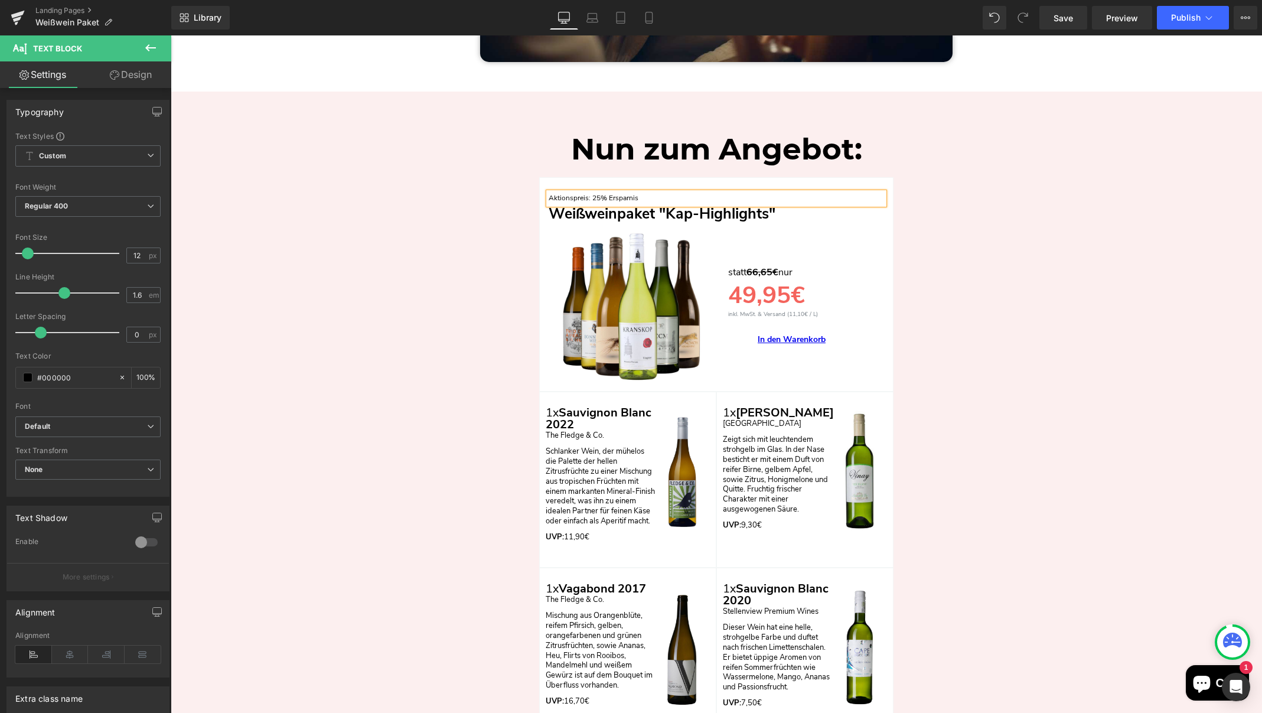
click at [969, 218] on div "Nun zum Angebot: Heading Row Aktionspreis: 25% Ersparnis Text Block Weißweinpak…" at bounding box center [716, 694] width 1091 height 1147
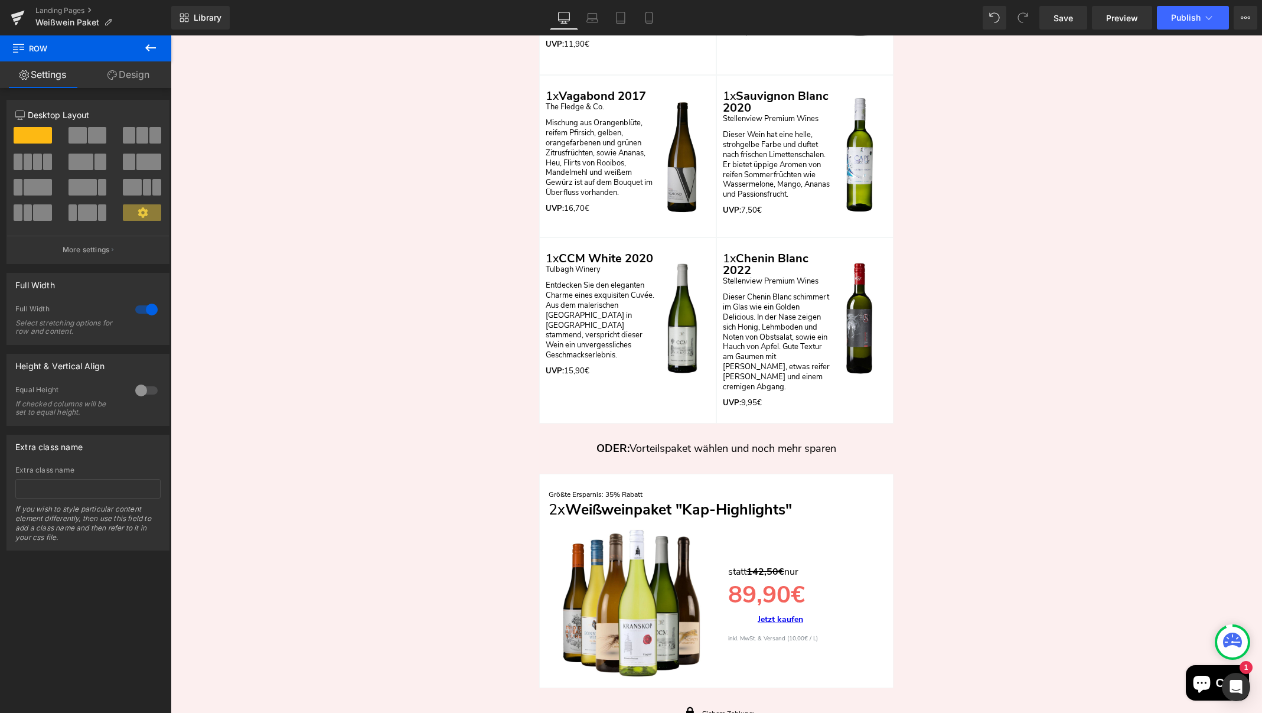
scroll to position [3111, 0]
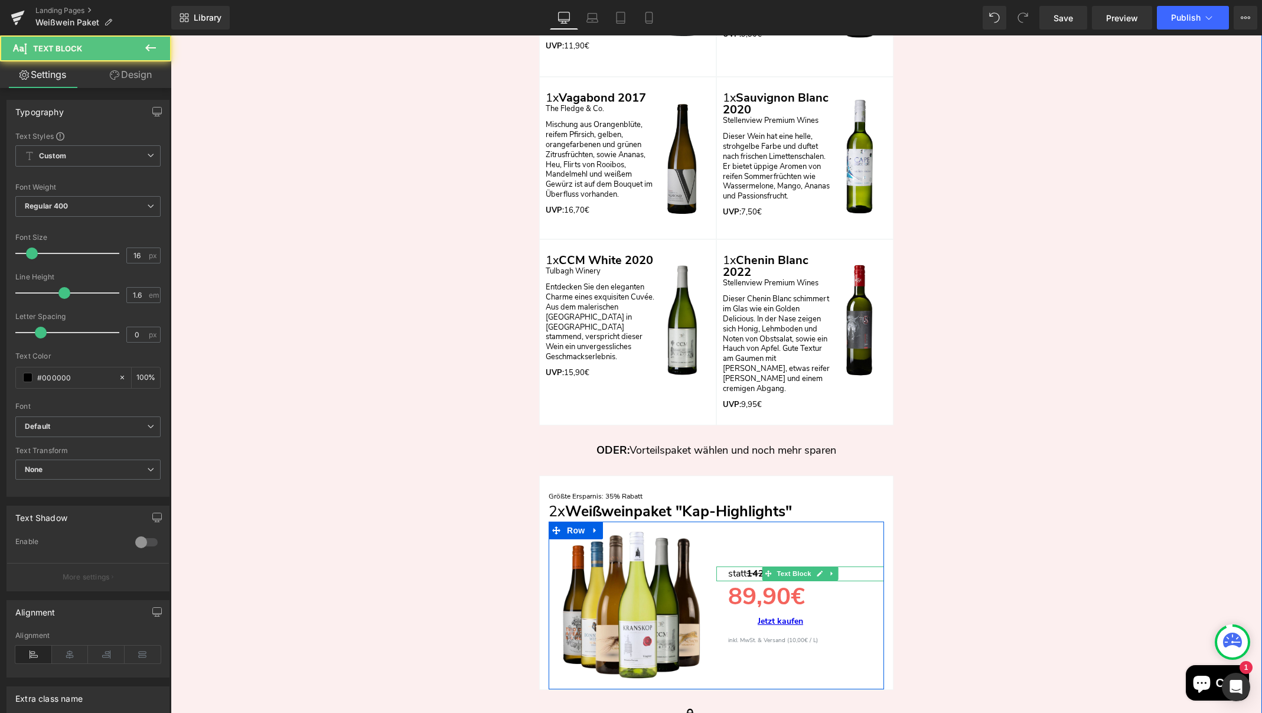
click at [844, 567] on p "statt 142,50€ nur" at bounding box center [806, 573] width 156 height 15
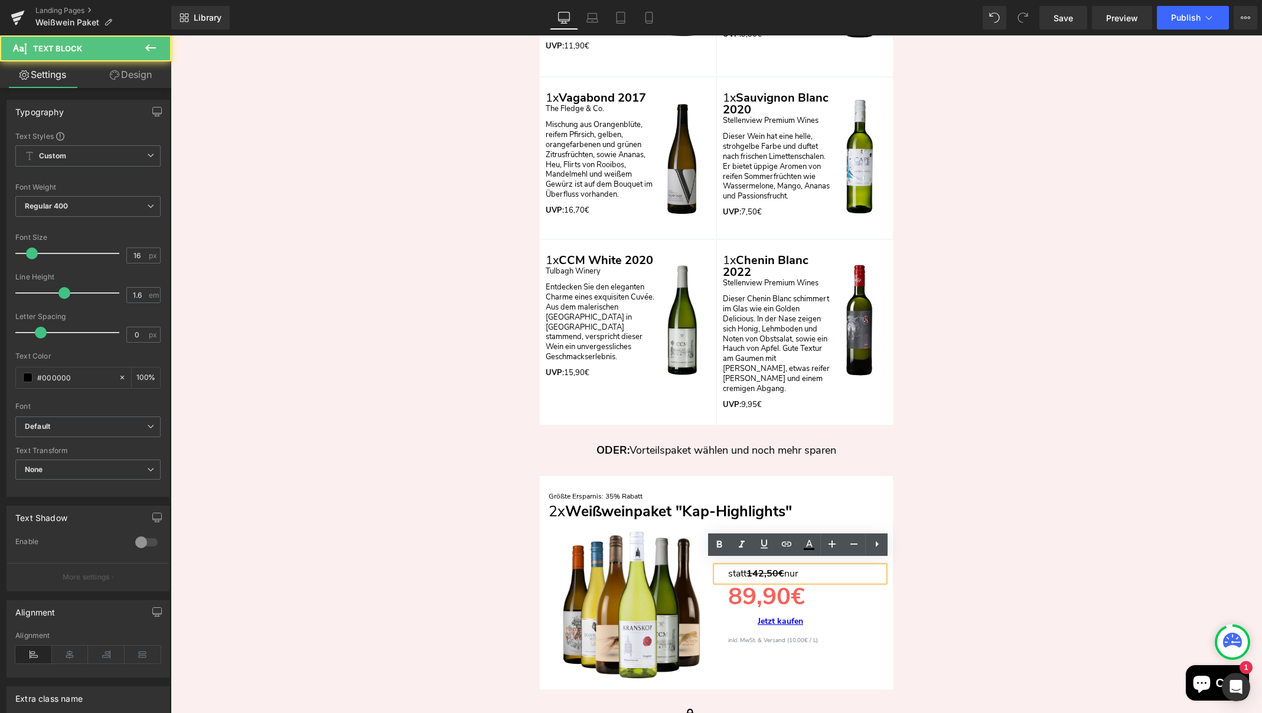
click at [774, 569] on s "142,50€" at bounding box center [765, 573] width 38 height 13
click at [612, 491] on p "Größte Ersparnis: 35% Rabatt" at bounding box center [716, 496] width 335 height 11
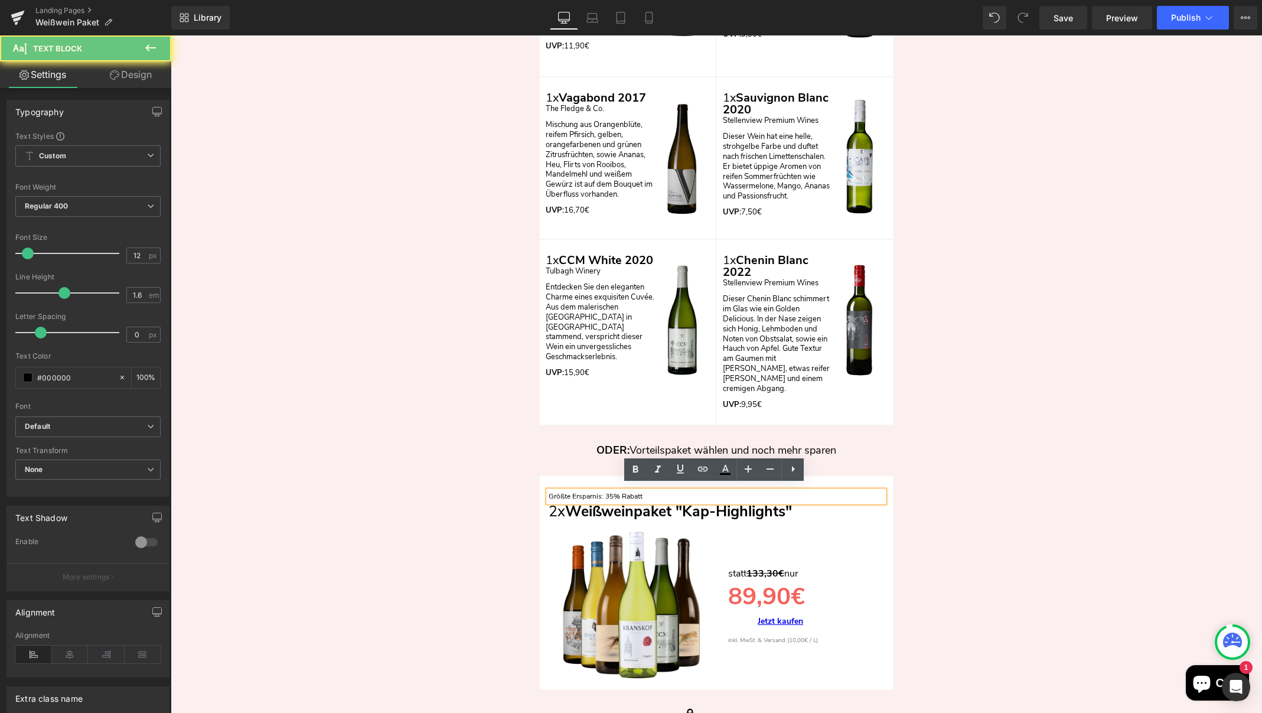
drag, startPoint x: 611, startPoint y: 491, endPoint x: 621, endPoint y: 495, distance: 10.9
click at [611, 491] on p "Größte Ersparnis: 35% Rabatt" at bounding box center [716, 496] width 335 height 11
click at [612, 492] on p "Größte Ersparnis: 35% Rabatt" at bounding box center [716, 496] width 335 height 11
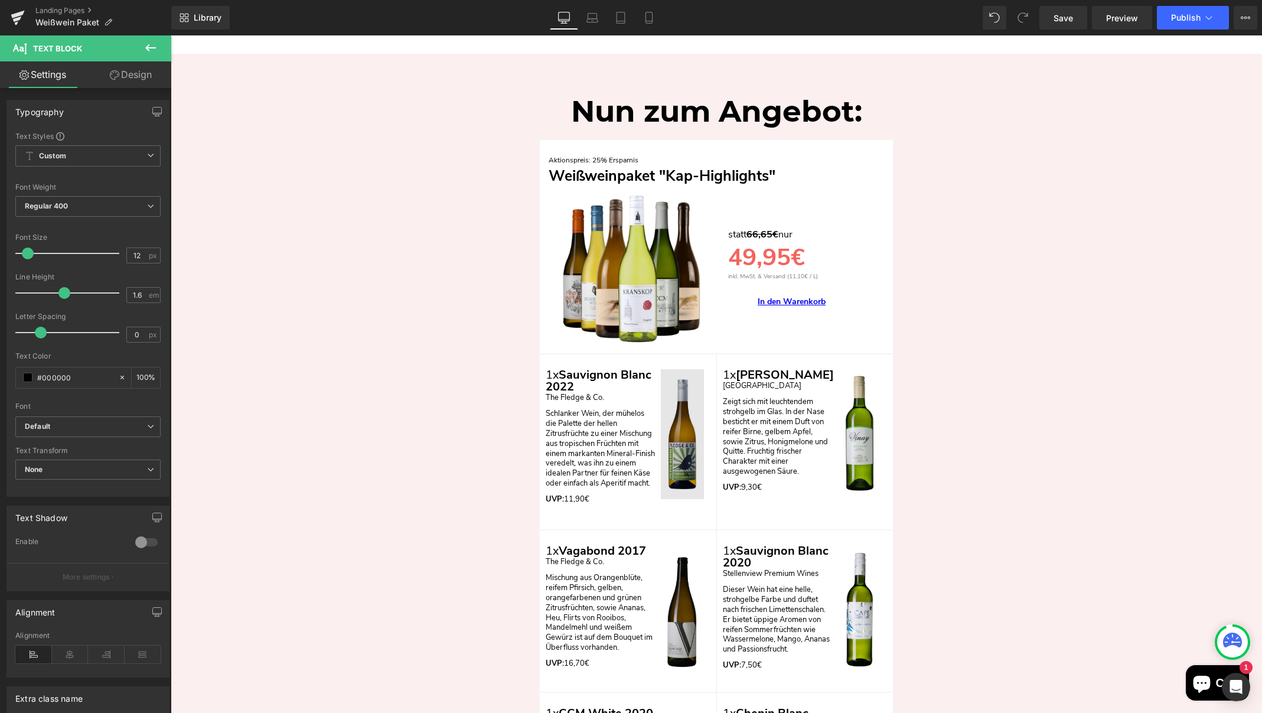
scroll to position [2646, 0]
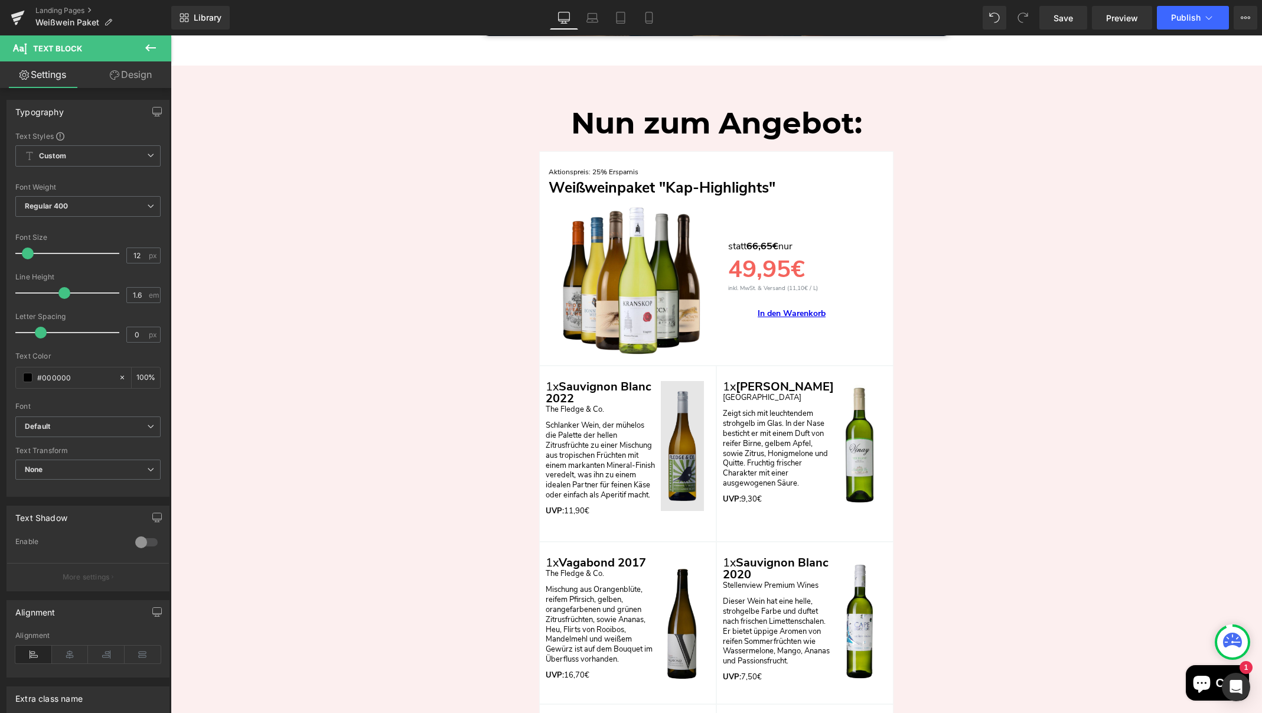
click at [684, 447] on img "Main content" at bounding box center [682, 446] width 43 height 130
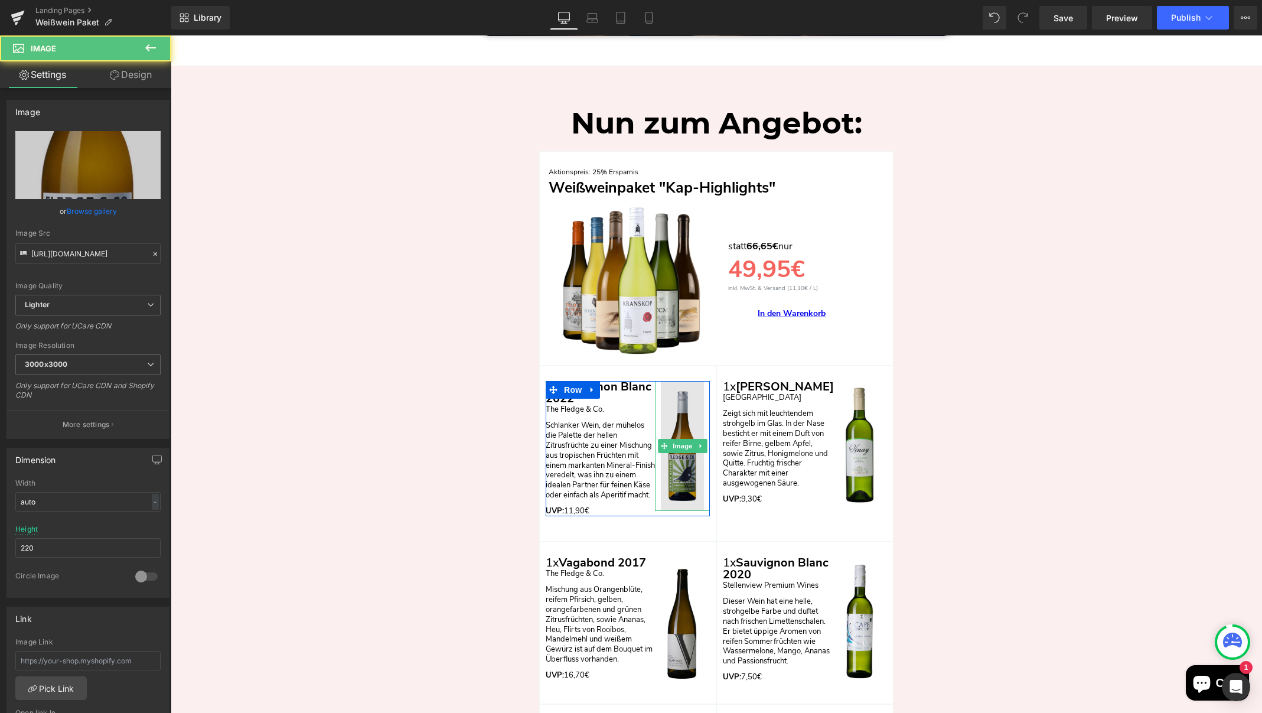
scroll to position [2647, 0]
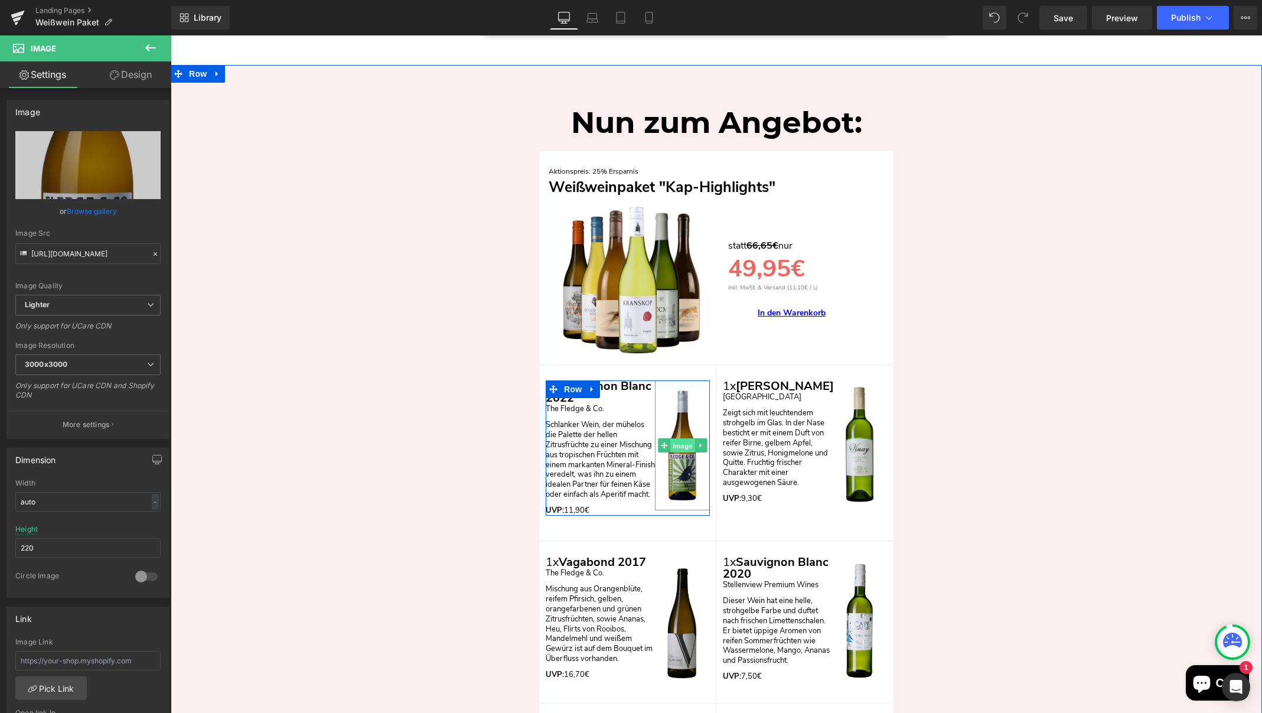
click at [682, 442] on span "Image" at bounding box center [682, 446] width 25 height 14
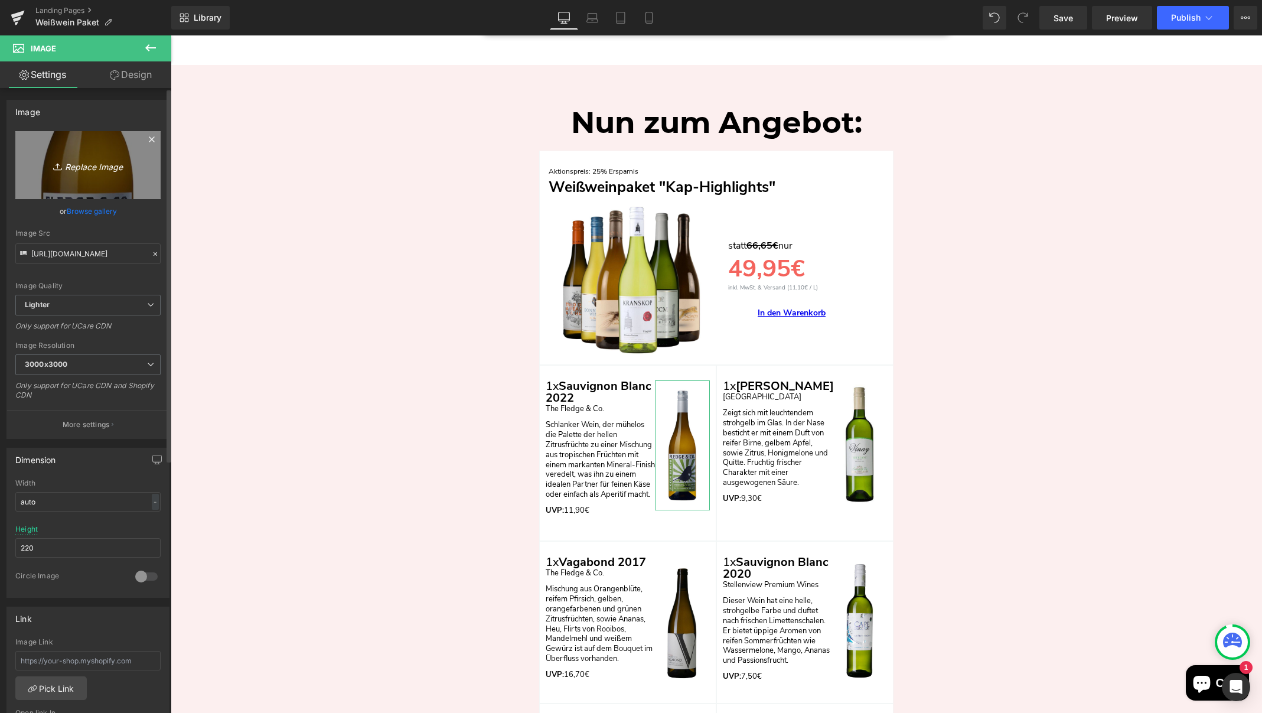
click at [80, 169] on icon "Replace Image" at bounding box center [88, 165] width 94 height 15
type input "C:\fakepath\BEVTwoDogsSauvignonBlanc.jpg"
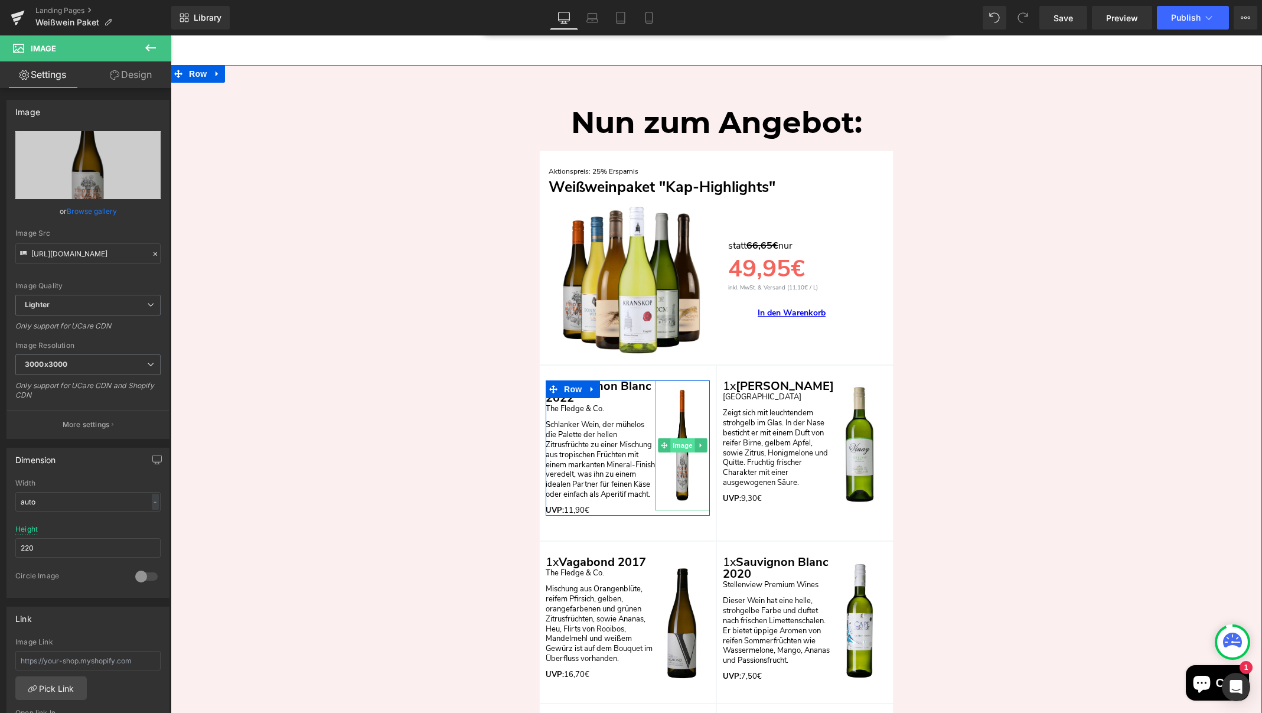
click at [679, 439] on span "Image" at bounding box center [682, 445] width 25 height 14
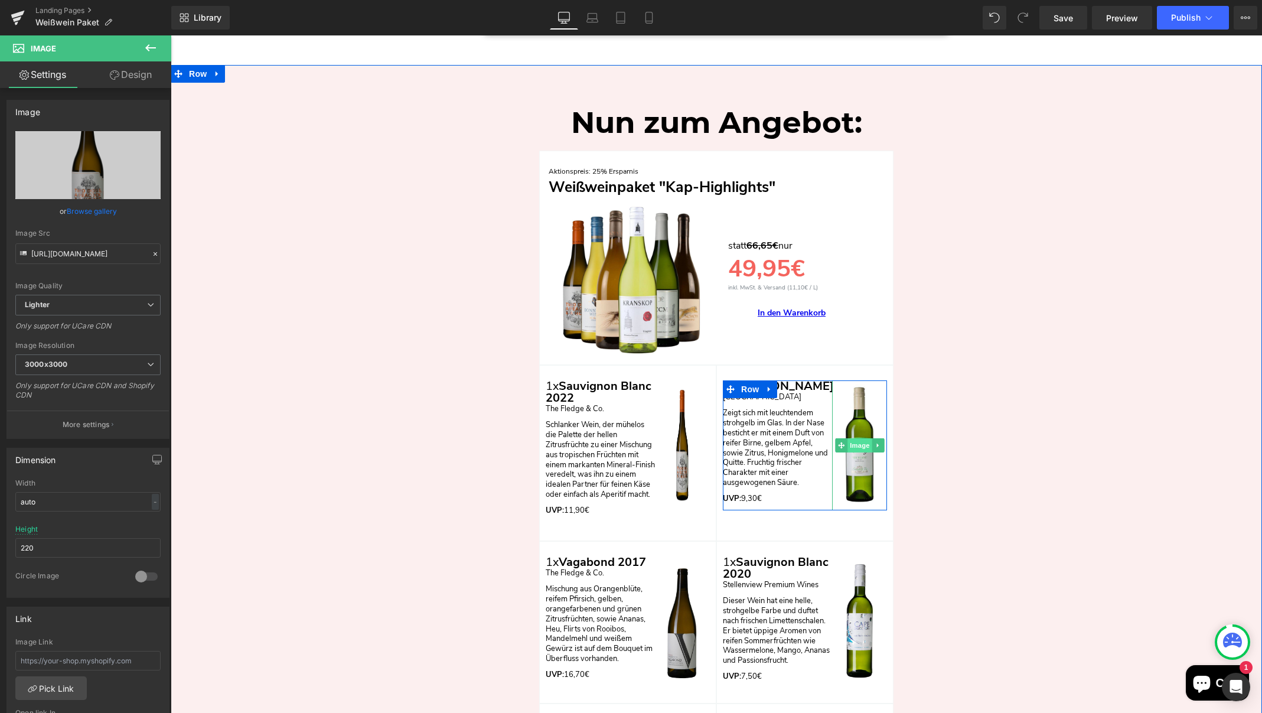
click at [858, 439] on span "Image" at bounding box center [859, 445] width 25 height 14
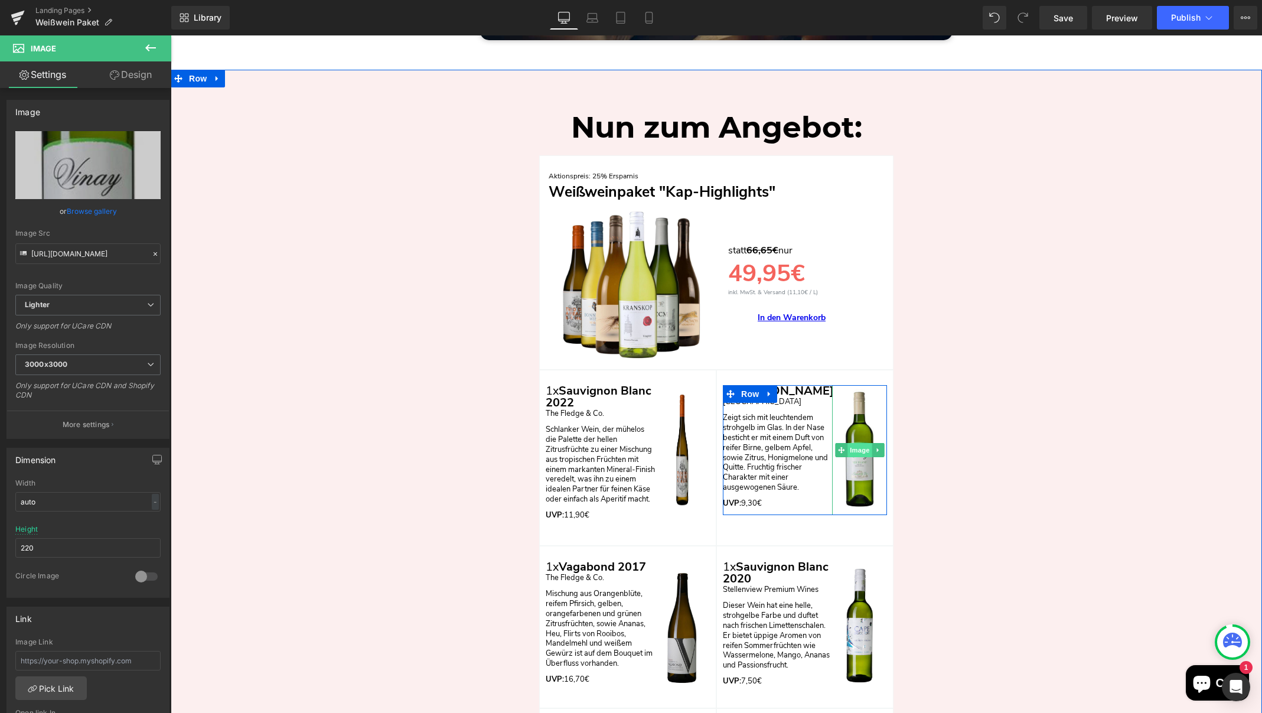
scroll to position [2639, 0]
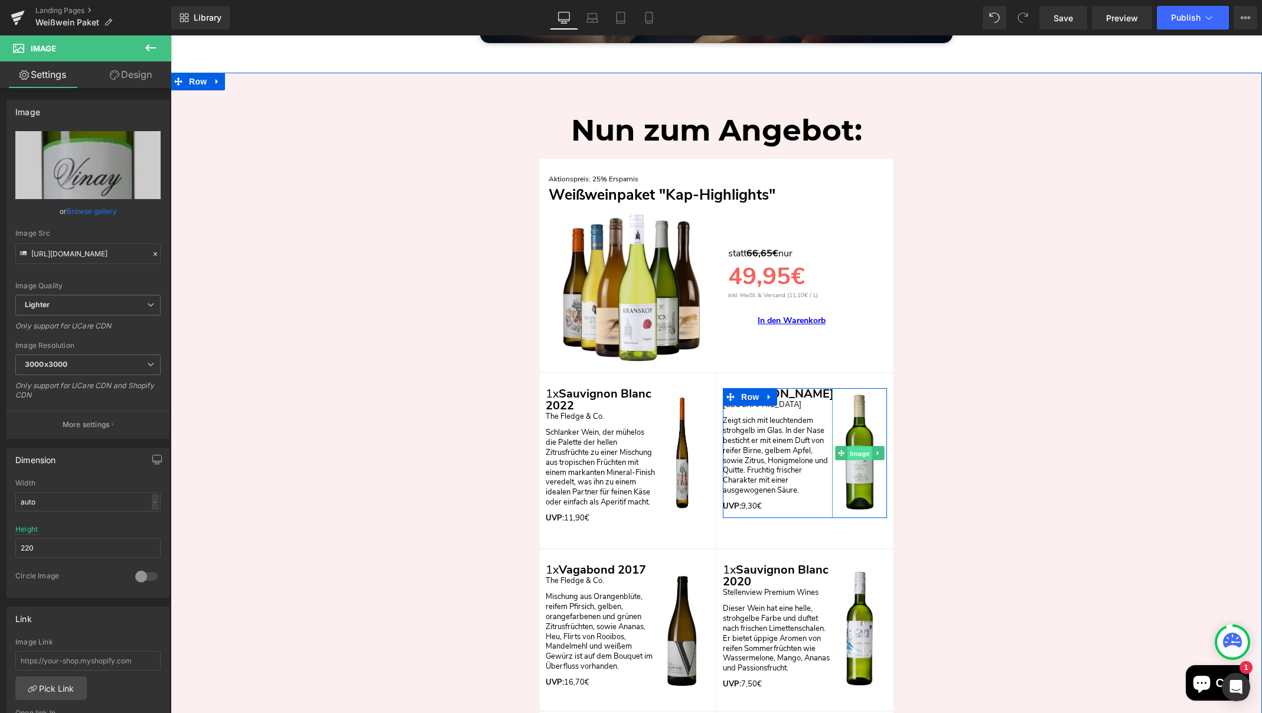
click at [853, 450] on span "Image" at bounding box center [859, 453] width 25 height 14
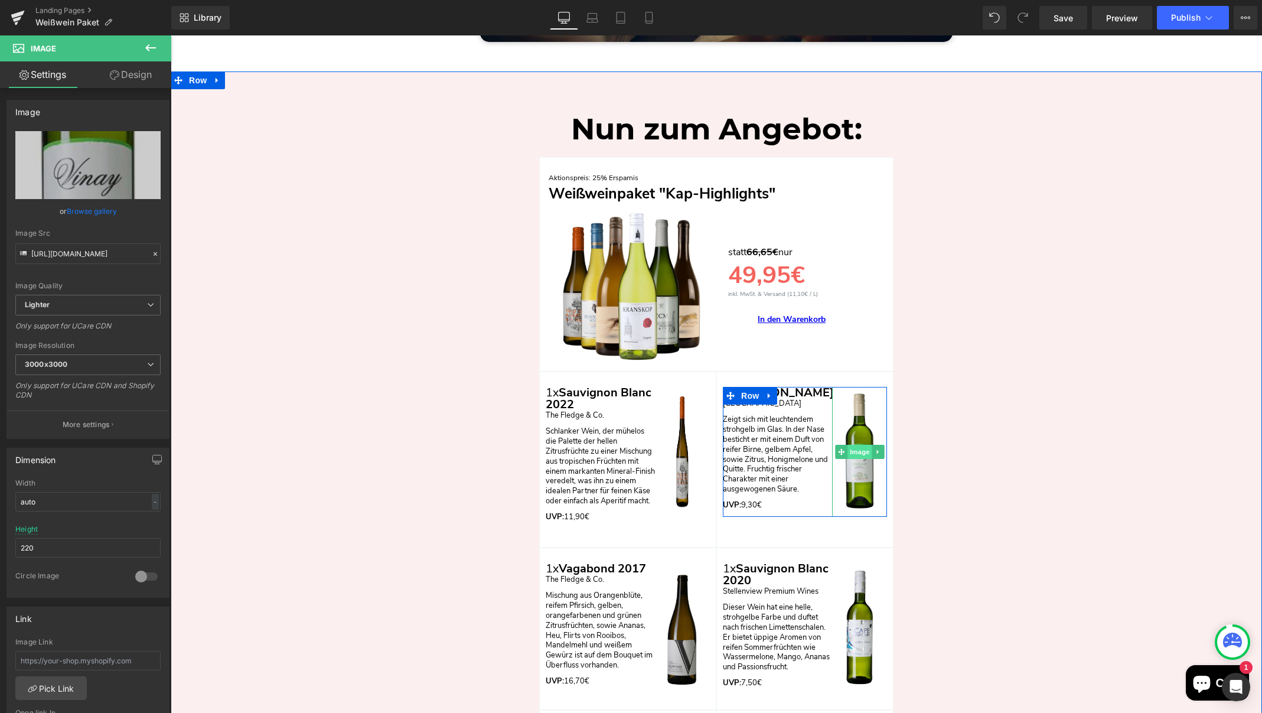
click at [856, 447] on span "Image" at bounding box center [859, 452] width 25 height 14
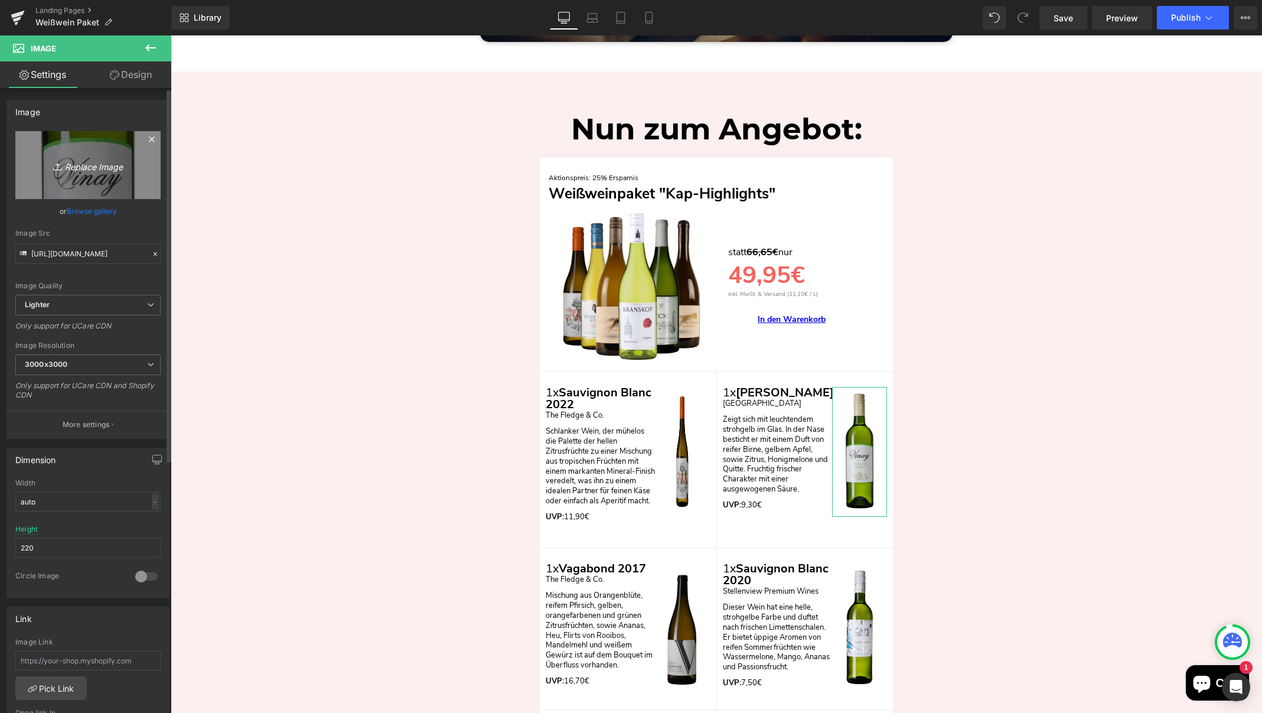
click at [93, 168] on icon "Replace Image" at bounding box center [88, 165] width 94 height 15
type input "C:\fakepath\river-chard.jpg"
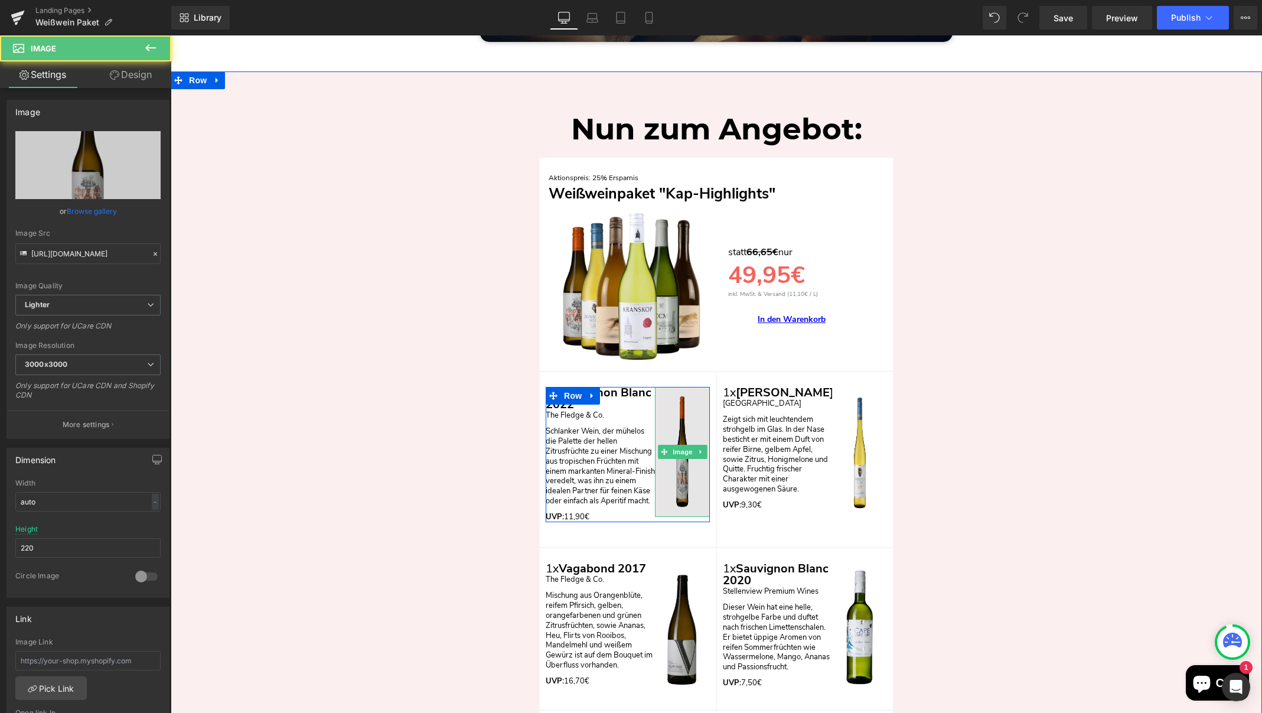
click at [678, 462] on img "Main content" at bounding box center [682, 452] width 55 height 130
click at [665, 468] on img "Main content" at bounding box center [682, 452] width 55 height 130
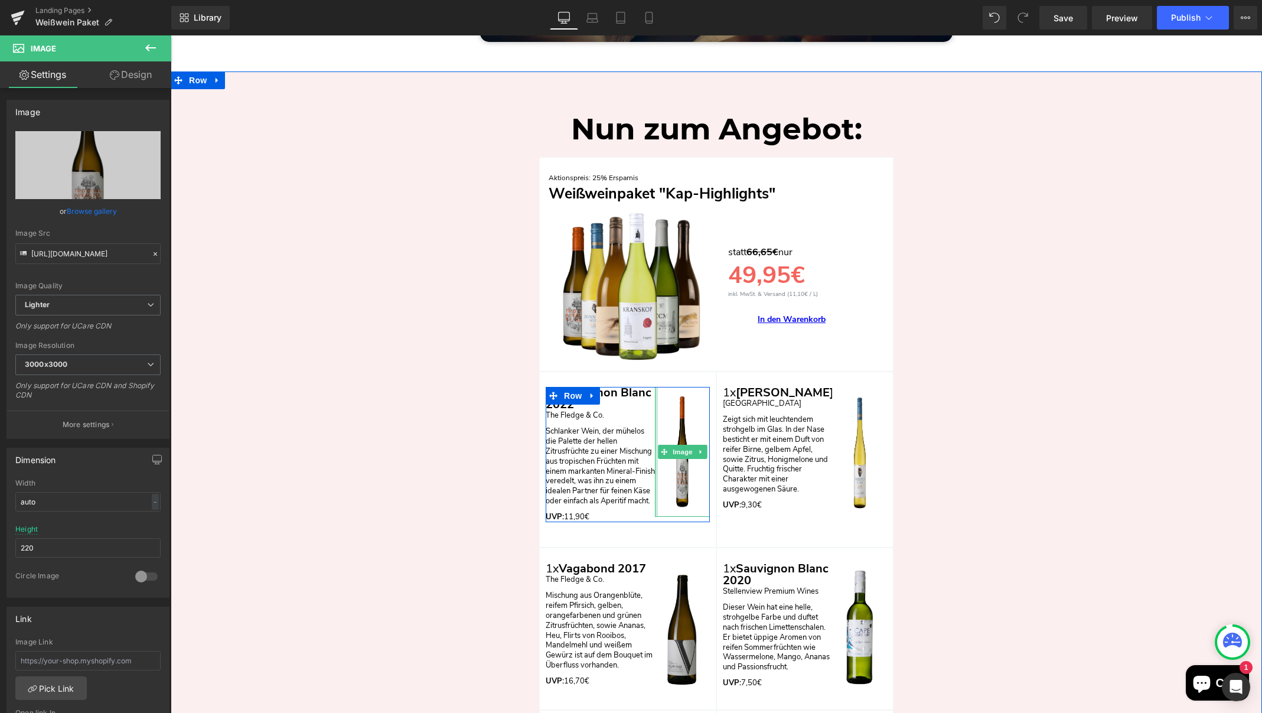
drag, startPoint x: 653, startPoint y: 463, endPoint x: 575, endPoint y: 459, distance: 78.6
click at [575, 459] on div "1x Sauvignon Blanc 2022 Text Block The Fledge & Co. Text Block Schlanker Wein, …" at bounding box center [628, 454] width 164 height 135
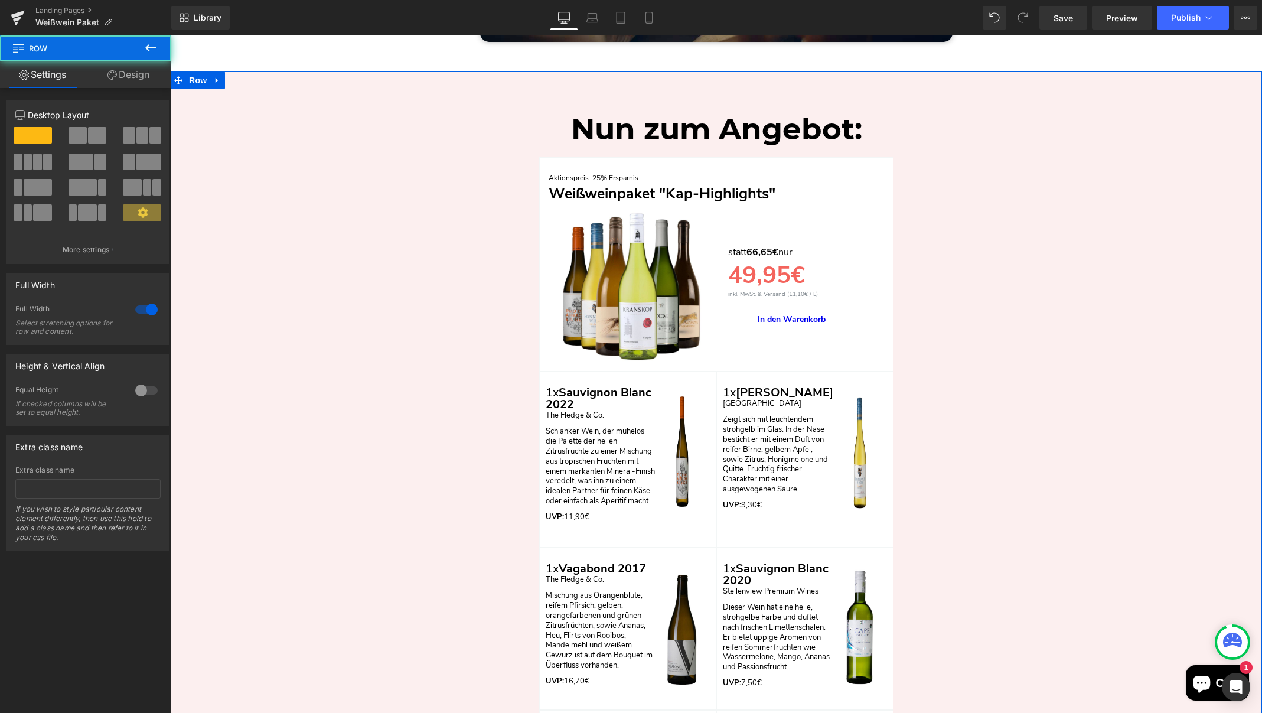
click at [937, 448] on div "Nun zum Angebot: Heading Row Aktionspreis: 25% Ersparnis Text Block Weißweinpak…" at bounding box center [716, 674] width 1091 height 1147
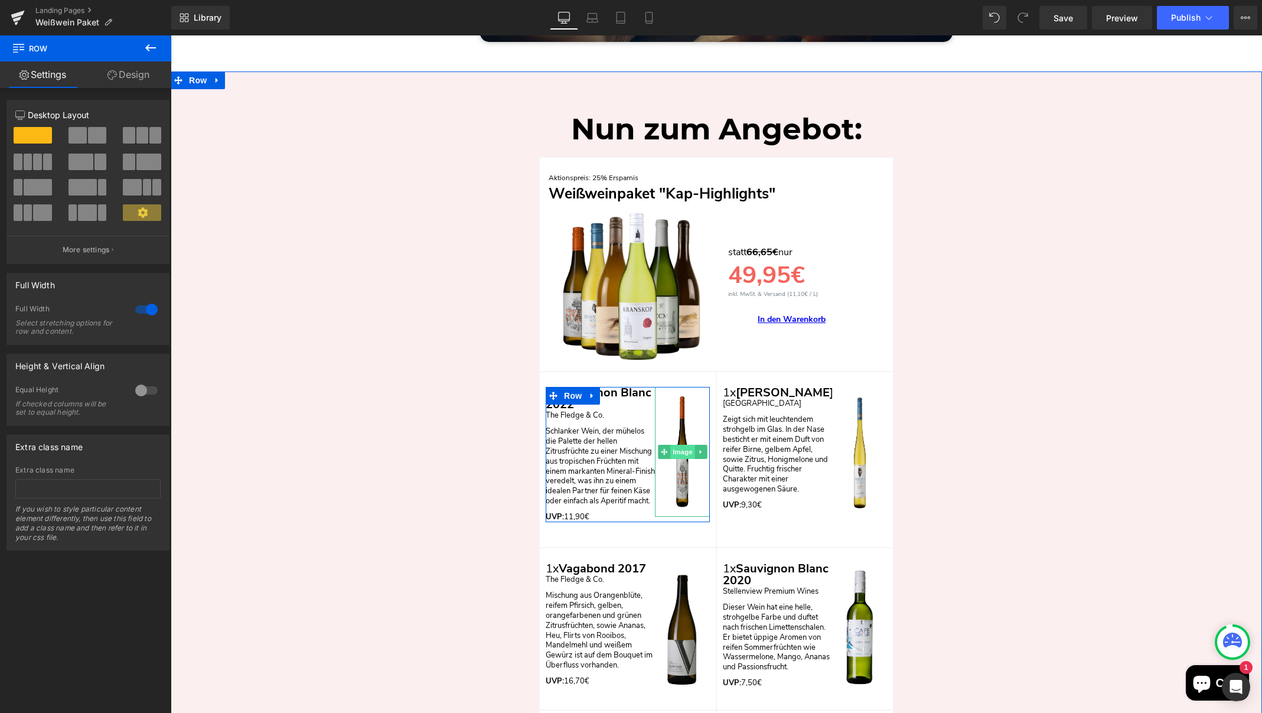
click at [678, 448] on span "Image" at bounding box center [682, 452] width 25 height 14
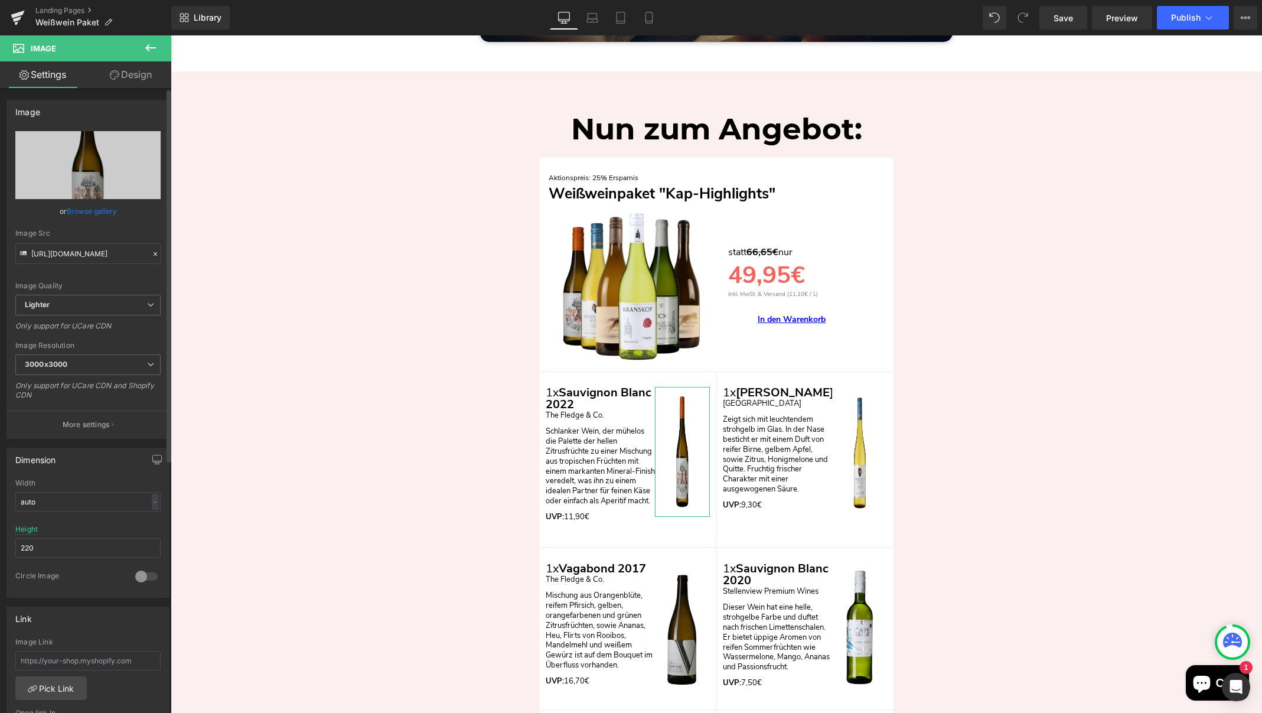
click at [154, 255] on icon at bounding box center [156, 254] width 4 height 4
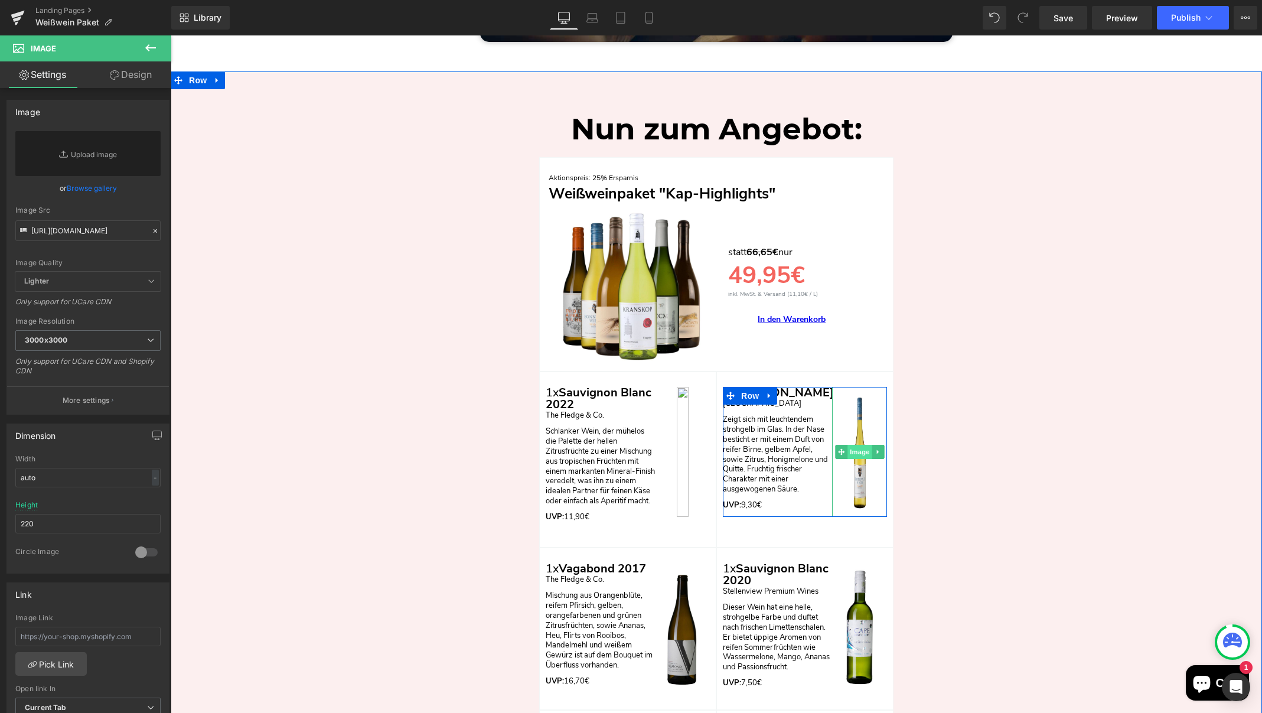
click at [855, 448] on span "Image" at bounding box center [859, 452] width 25 height 14
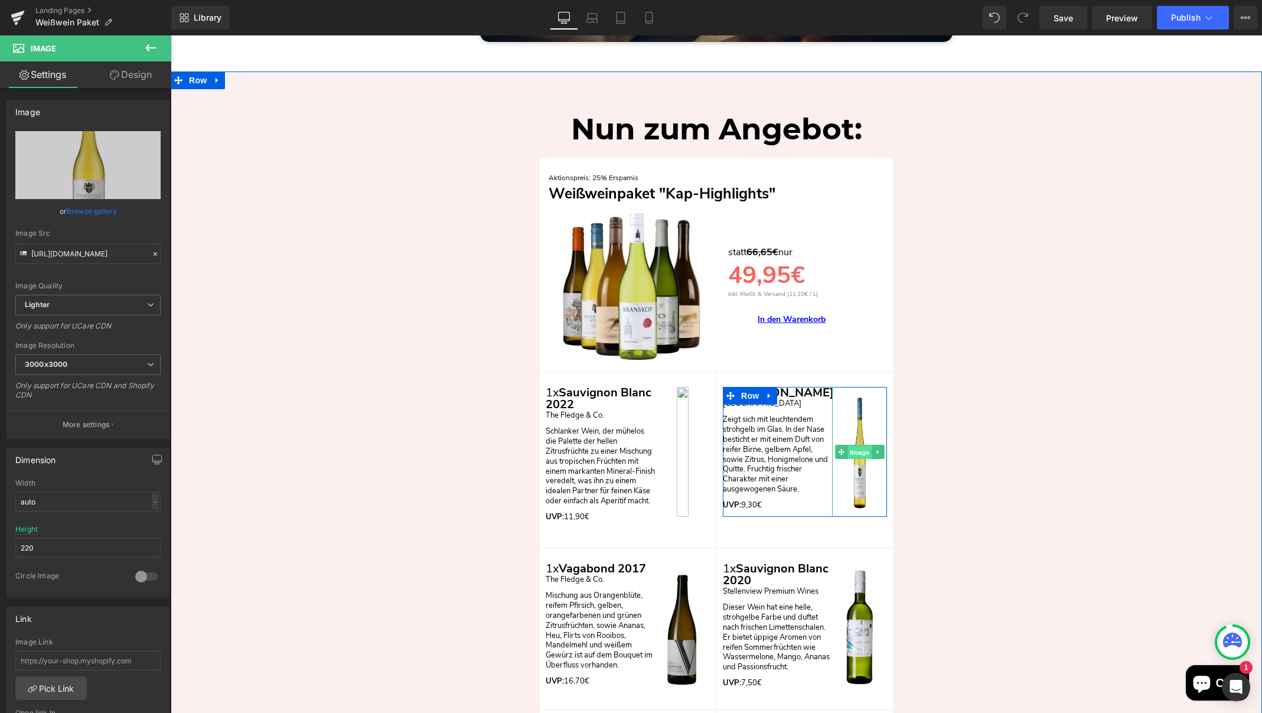
click at [856, 449] on span "Image" at bounding box center [859, 452] width 25 height 14
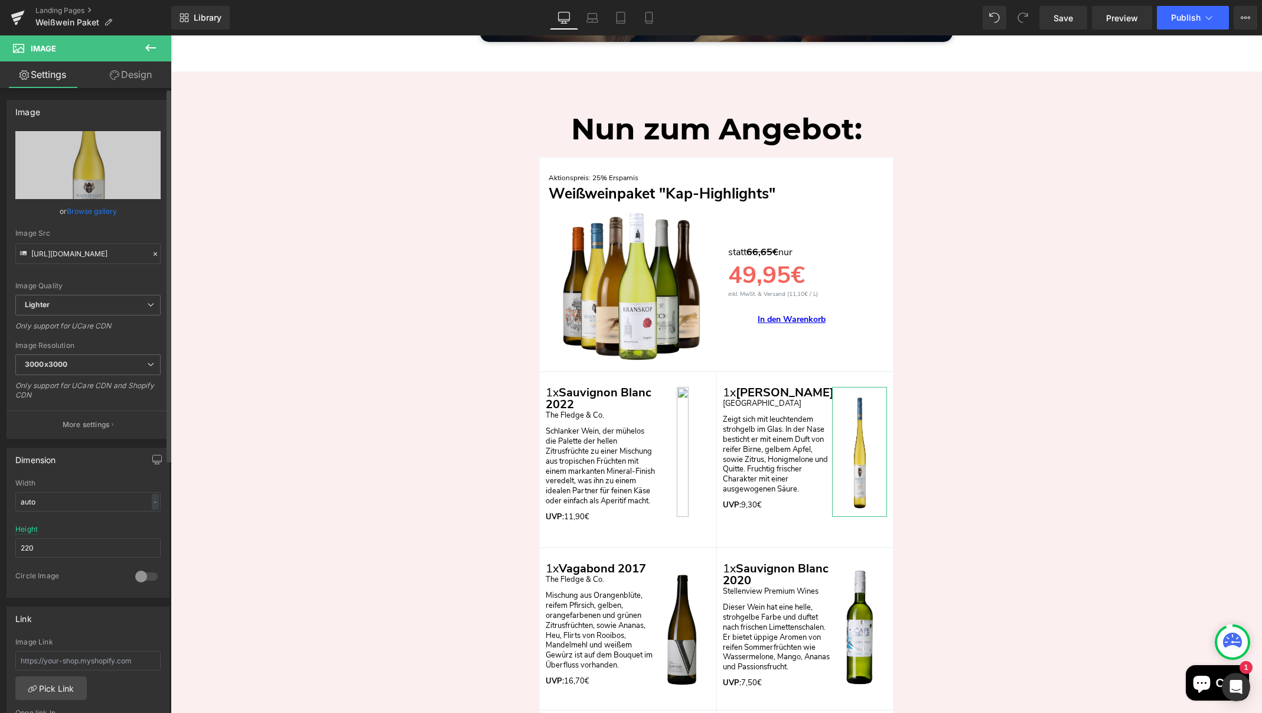
click at [154, 255] on icon at bounding box center [156, 254] width 4 height 4
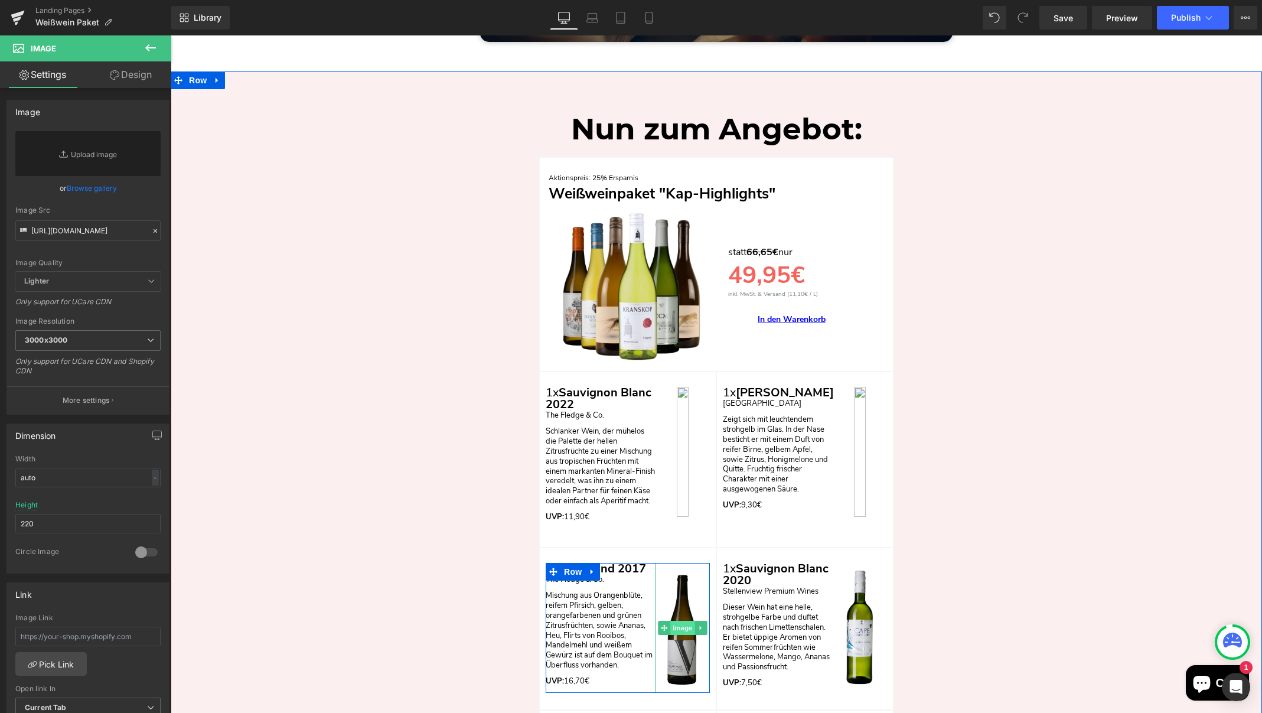
click at [685, 623] on span "Image" at bounding box center [682, 628] width 25 height 14
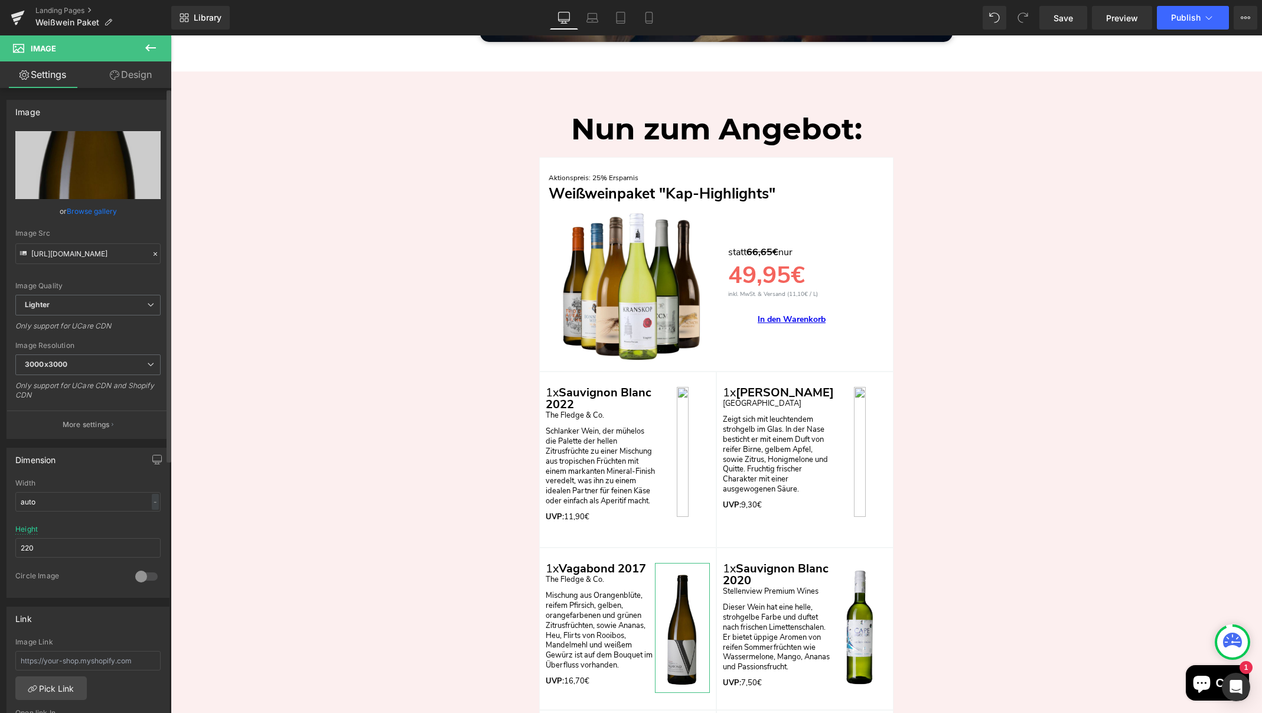
click at [154, 255] on icon at bounding box center [156, 254] width 4 height 4
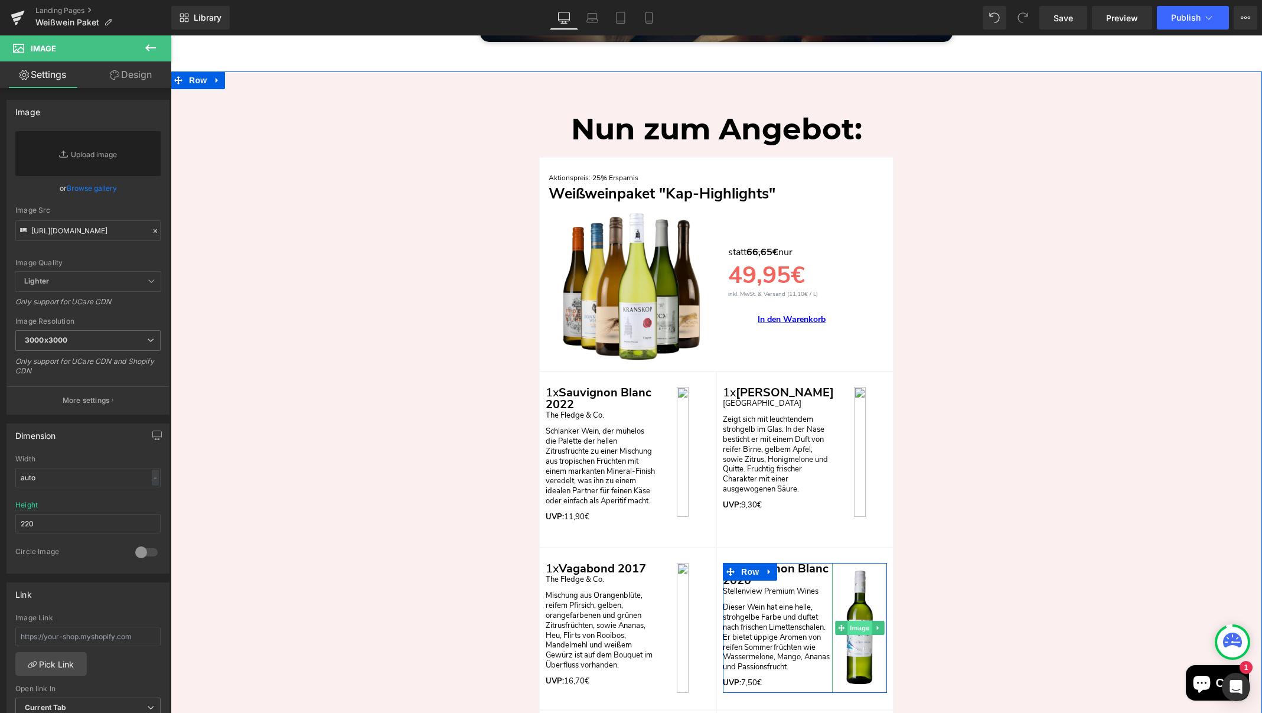
click at [855, 624] on span "Image" at bounding box center [859, 628] width 25 height 14
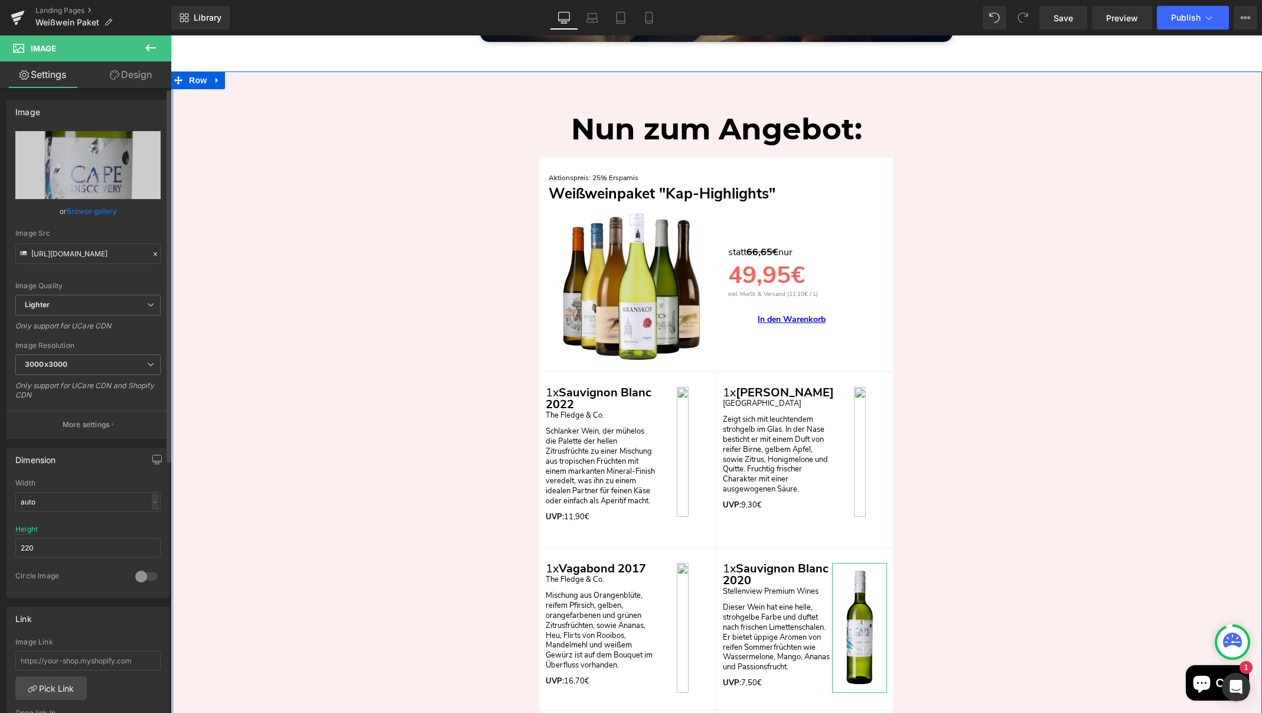
click at [151, 254] on icon at bounding box center [155, 254] width 8 height 8
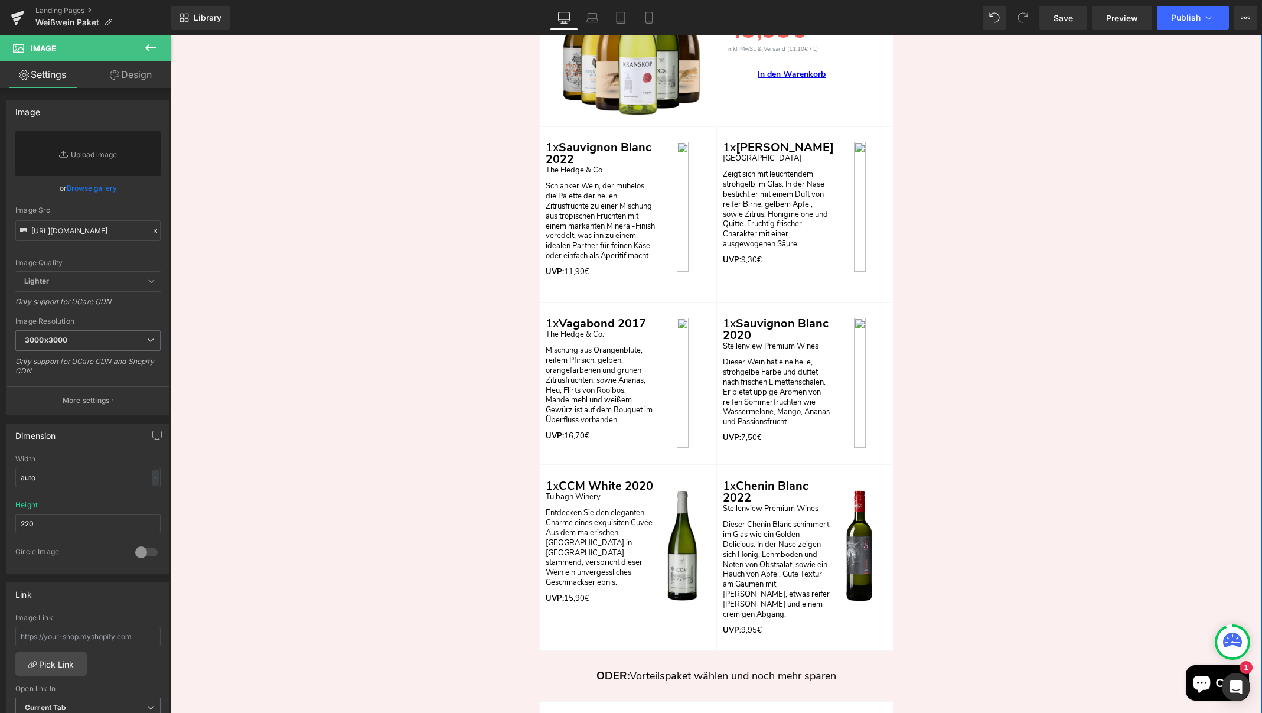
scroll to position [2905, 0]
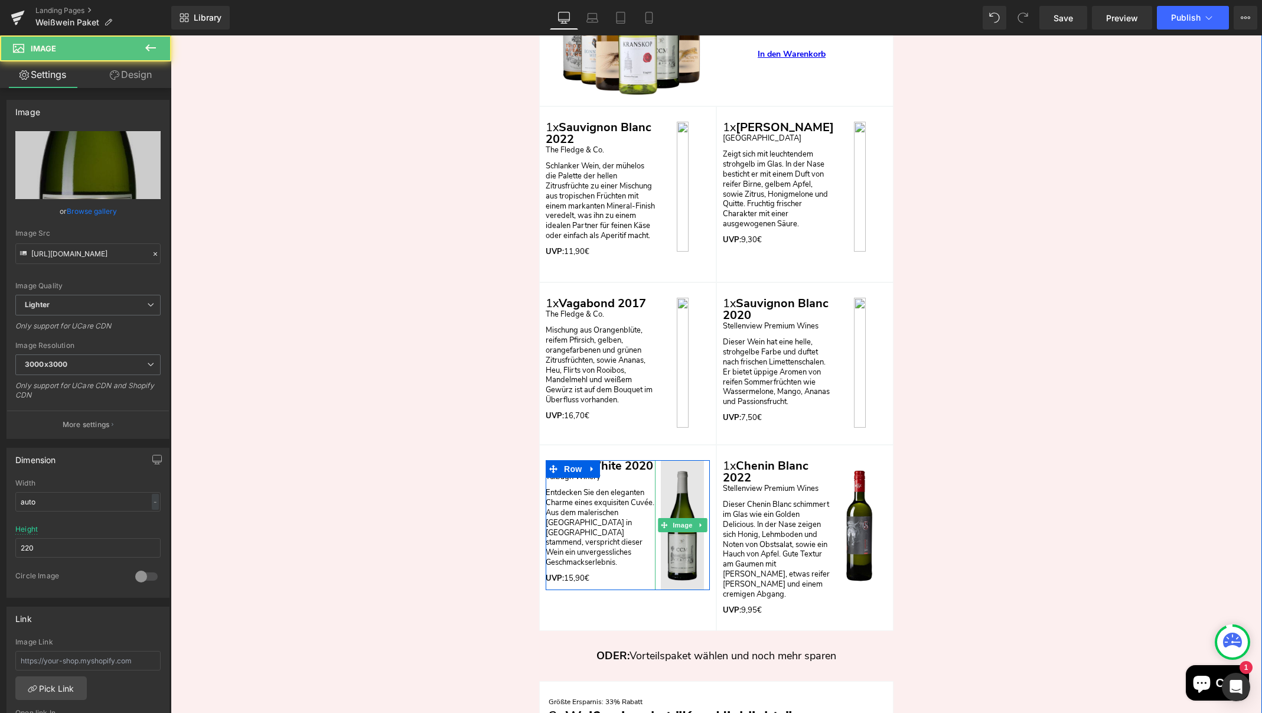
click at [676, 518] on div "Image" at bounding box center [682, 525] width 55 height 130
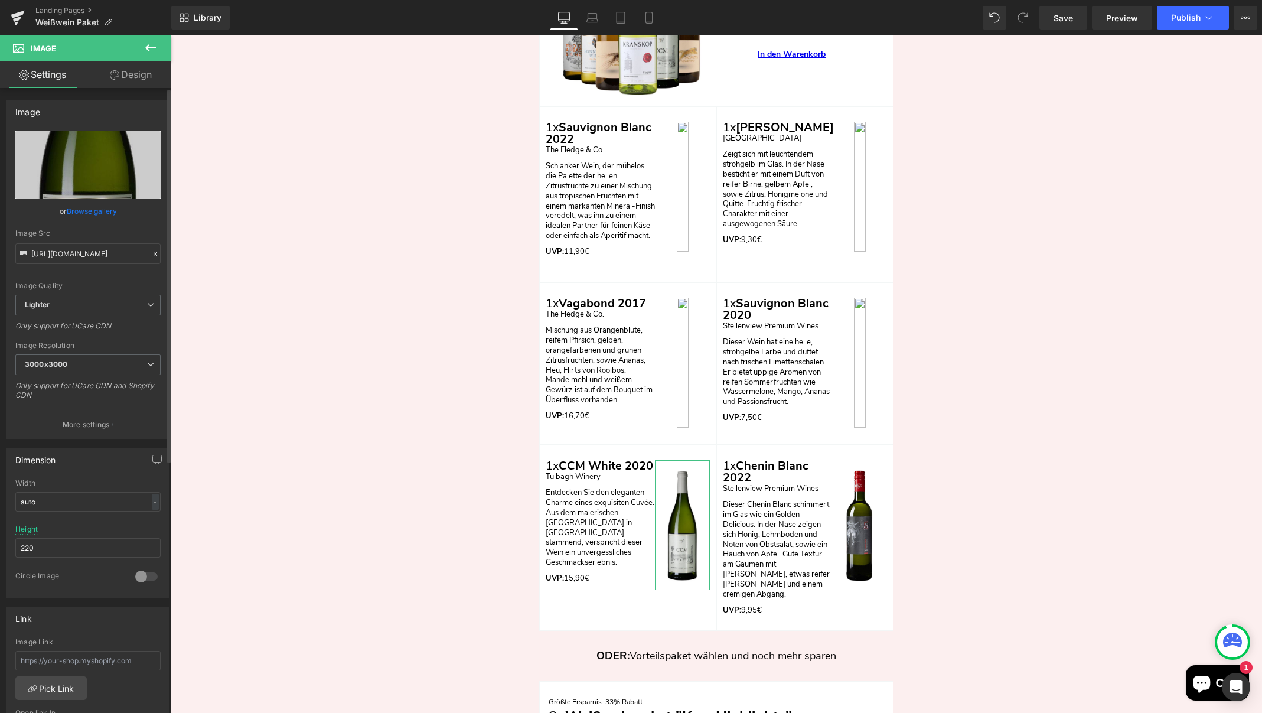
click at [151, 254] on icon at bounding box center [155, 254] width 8 height 8
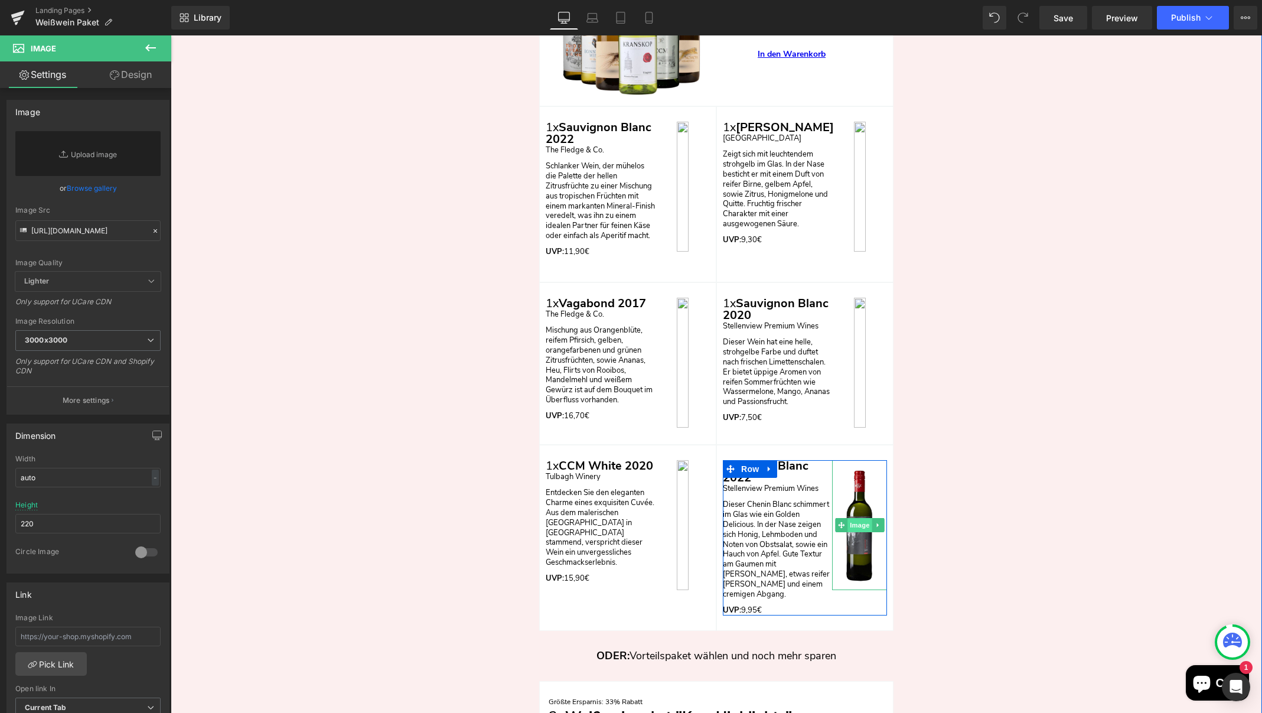
click at [860, 520] on span "Image" at bounding box center [859, 525] width 25 height 14
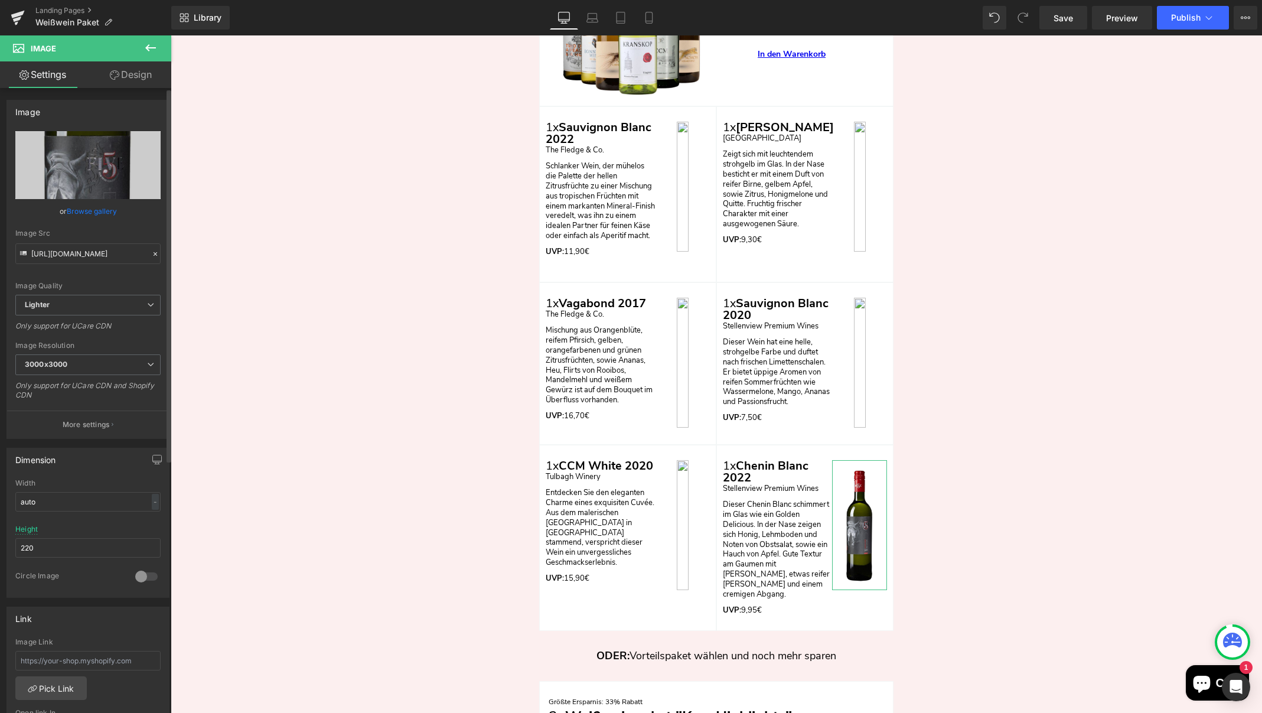
click at [151, 253] on icon at bounding box center [155, 254] width 8 height 8
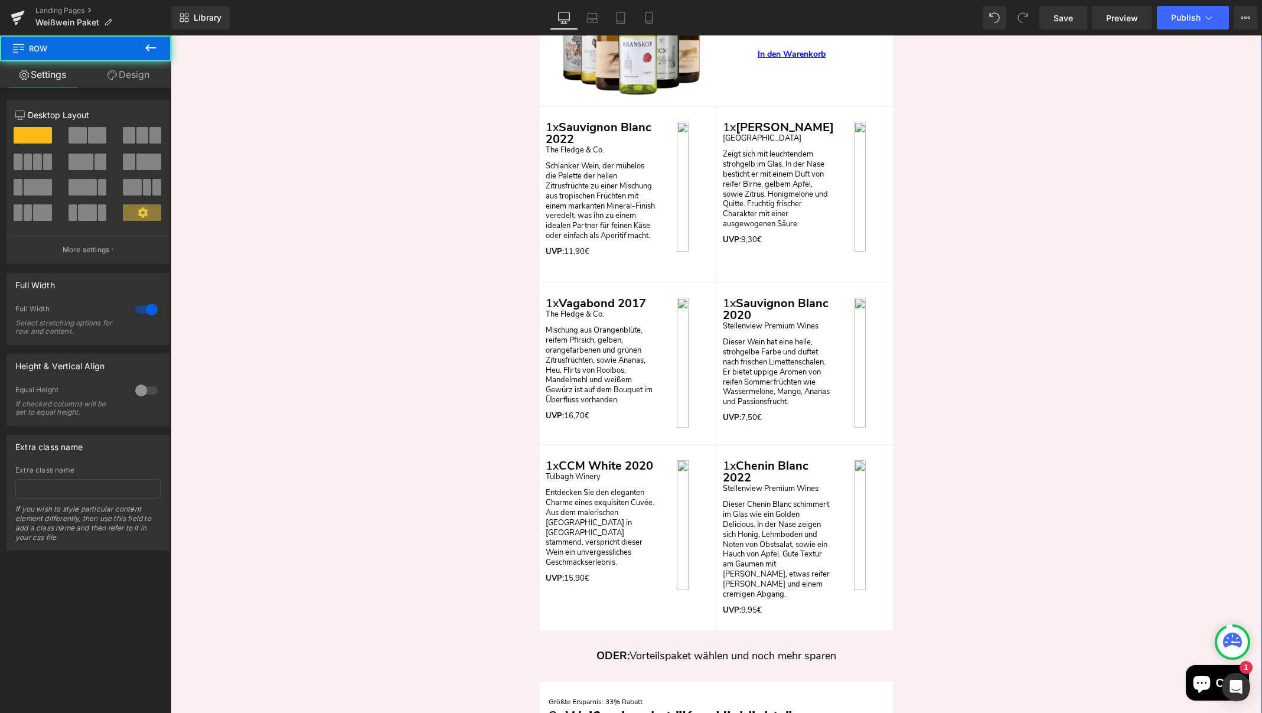
click at [1027, 360] on div "Nun zum Angebot: Heading Row Aktionspreis: 25% Ersparnis Text Block Weißweinpak…" at bounding box center [716, 409] width 1091 height 1147
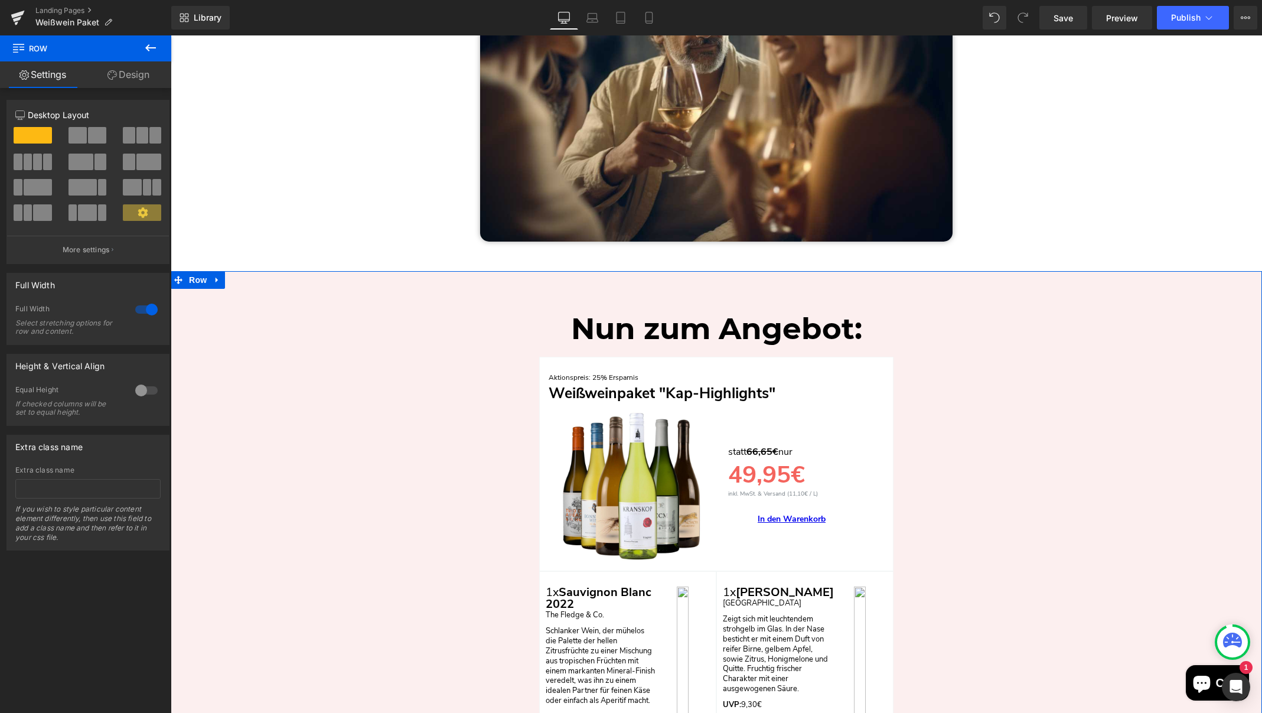
scroll to position [2281, 0]
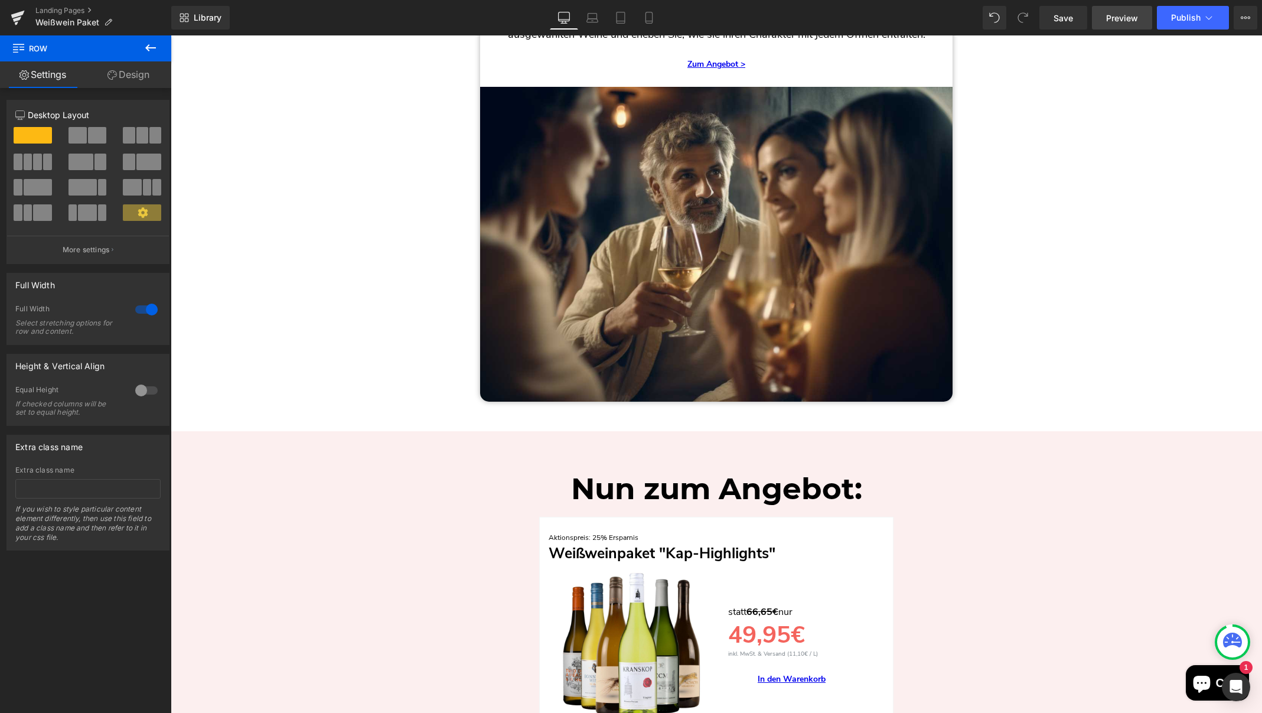
click at [1121, 18] on span "Preview" at bounding box center [1122, 18] width 32 height 12
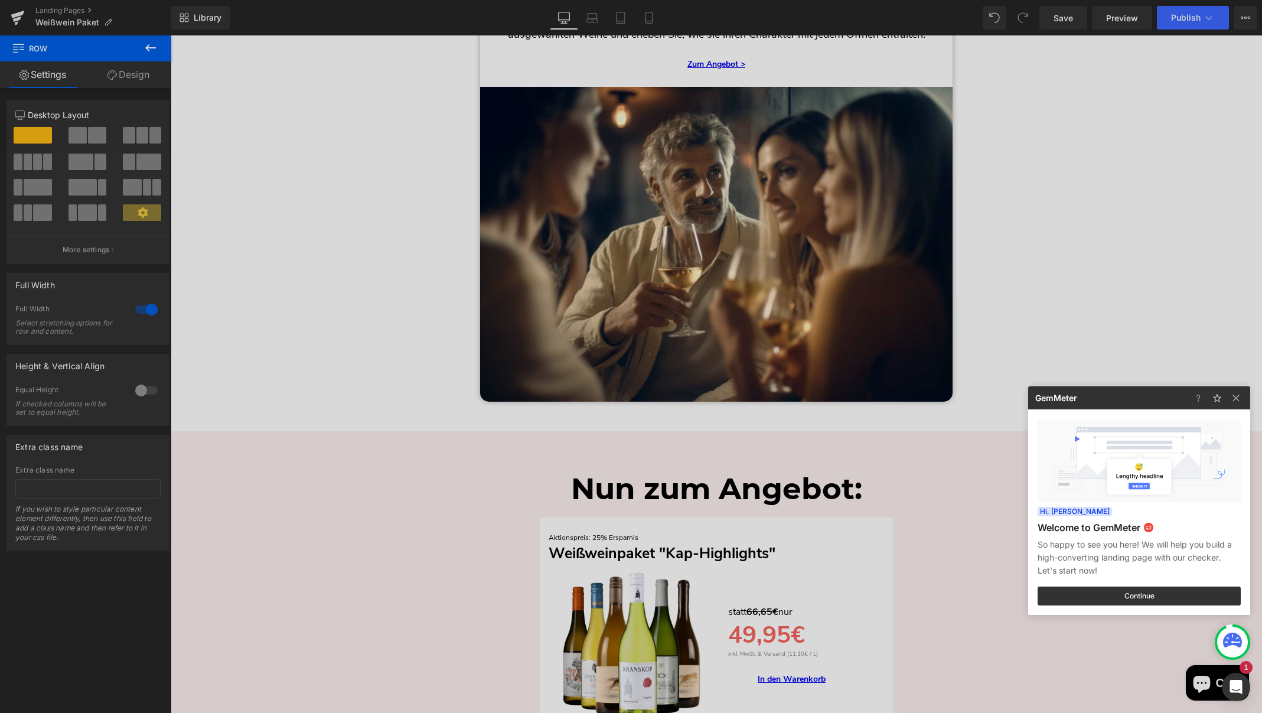
click at [1122, 262] on div at bounding box center [631, 356] width 1262 height 713
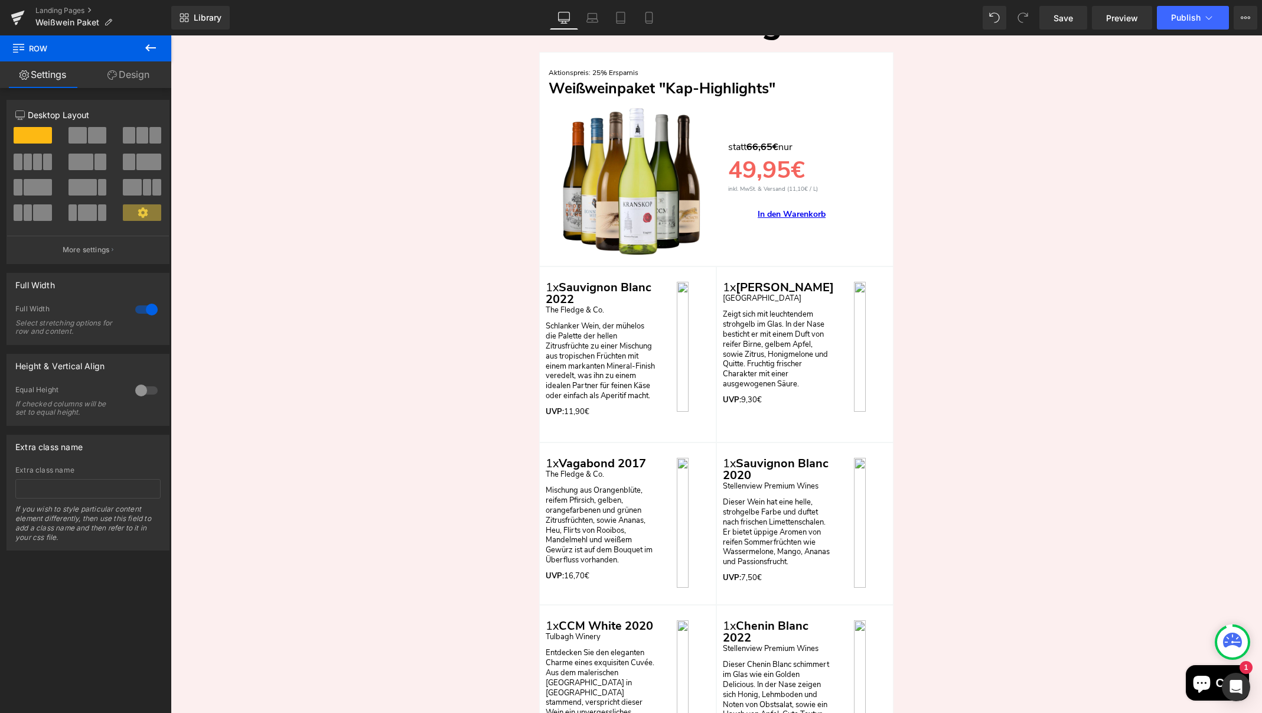
scroll to position [2755, 0]
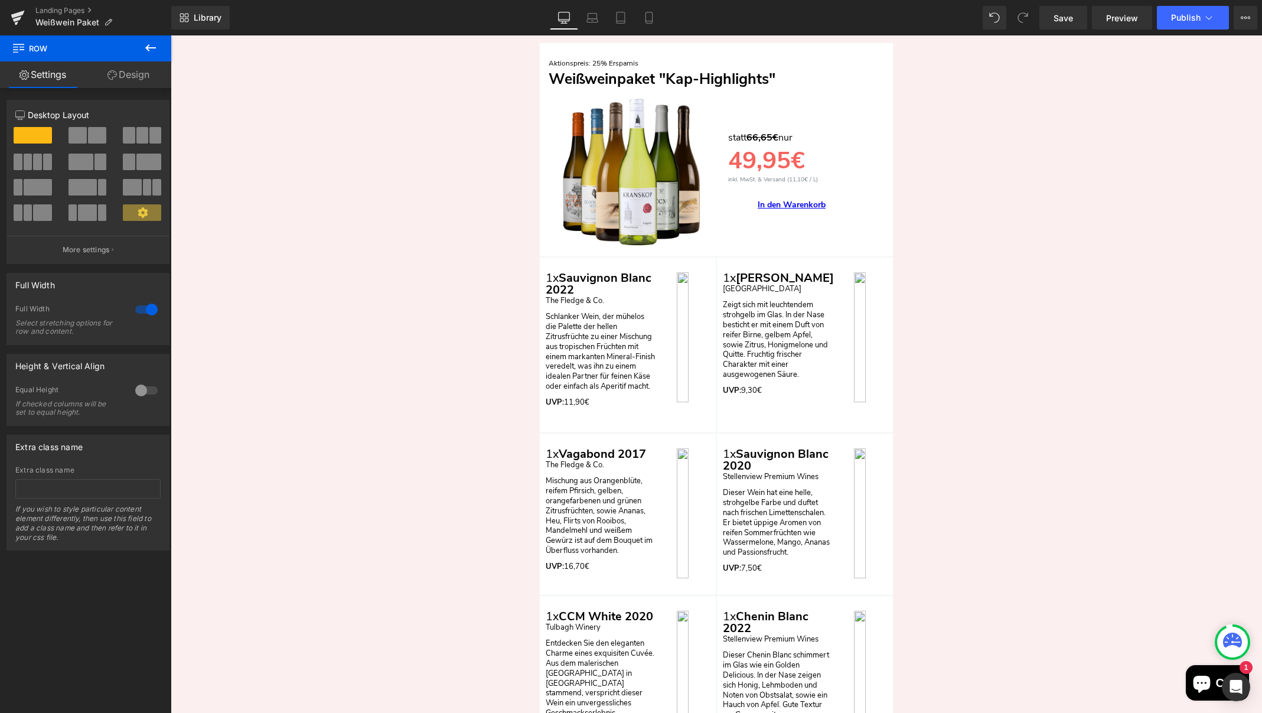
click at [581, 296] on div "The Fledge & Co. Text Block" at bounding box center [600, 301] width 109 height 10
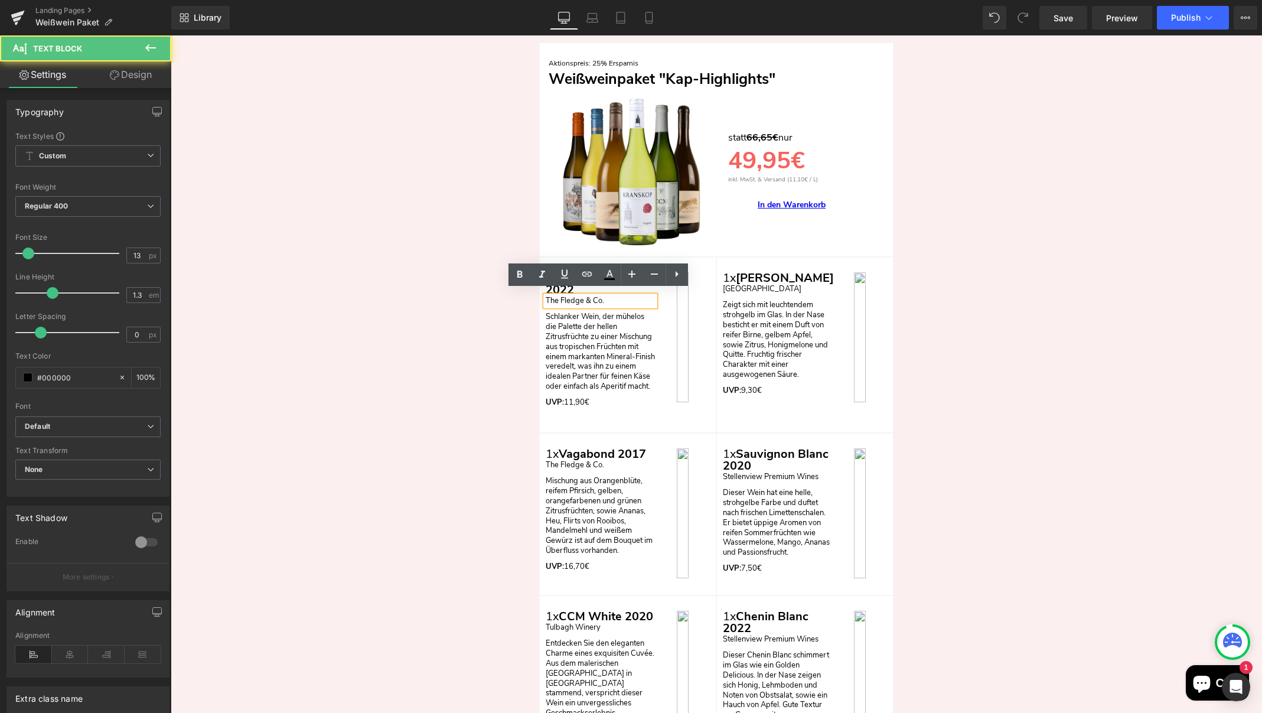
click at [581, 296] on p "The Fledge & Co." at bounding box center [600, 301] width 109 height 10
click at [578, 282] on link at bounding box center [587, 274] width 22 height 22
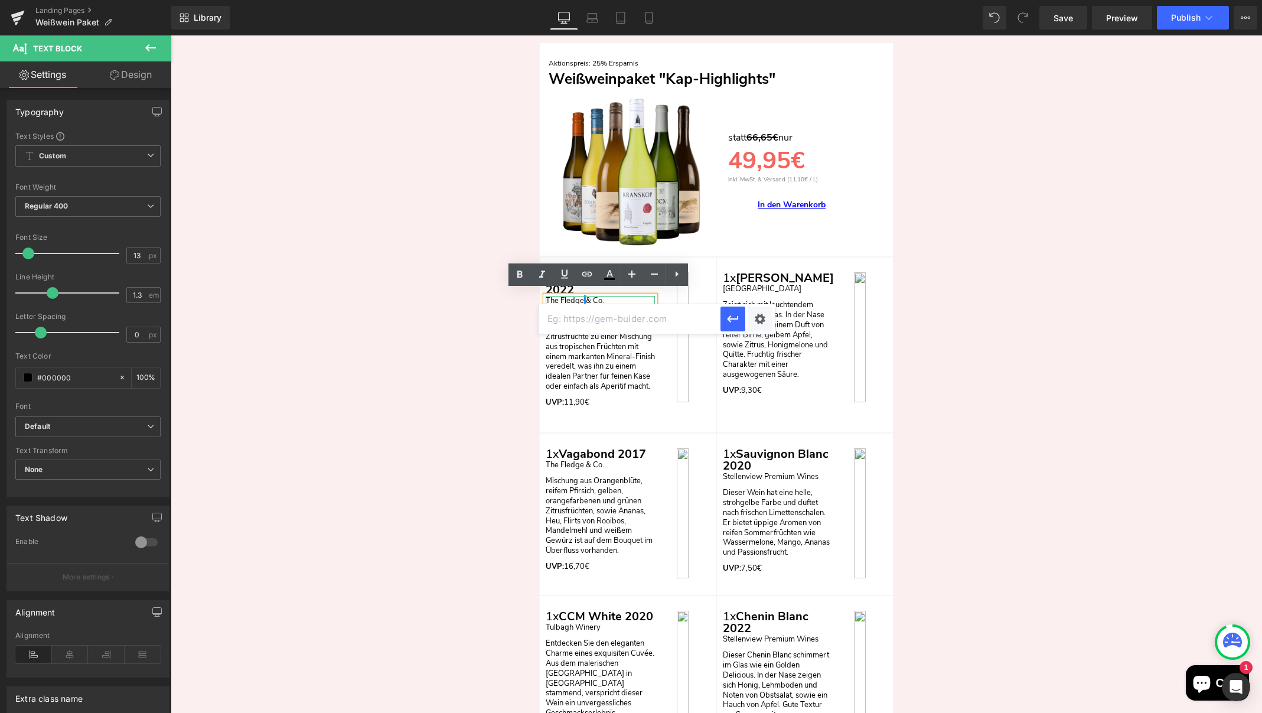
click at [606, 296] on p "The Fledge & Co." at bounding box center [600, 301] width 109 height 10
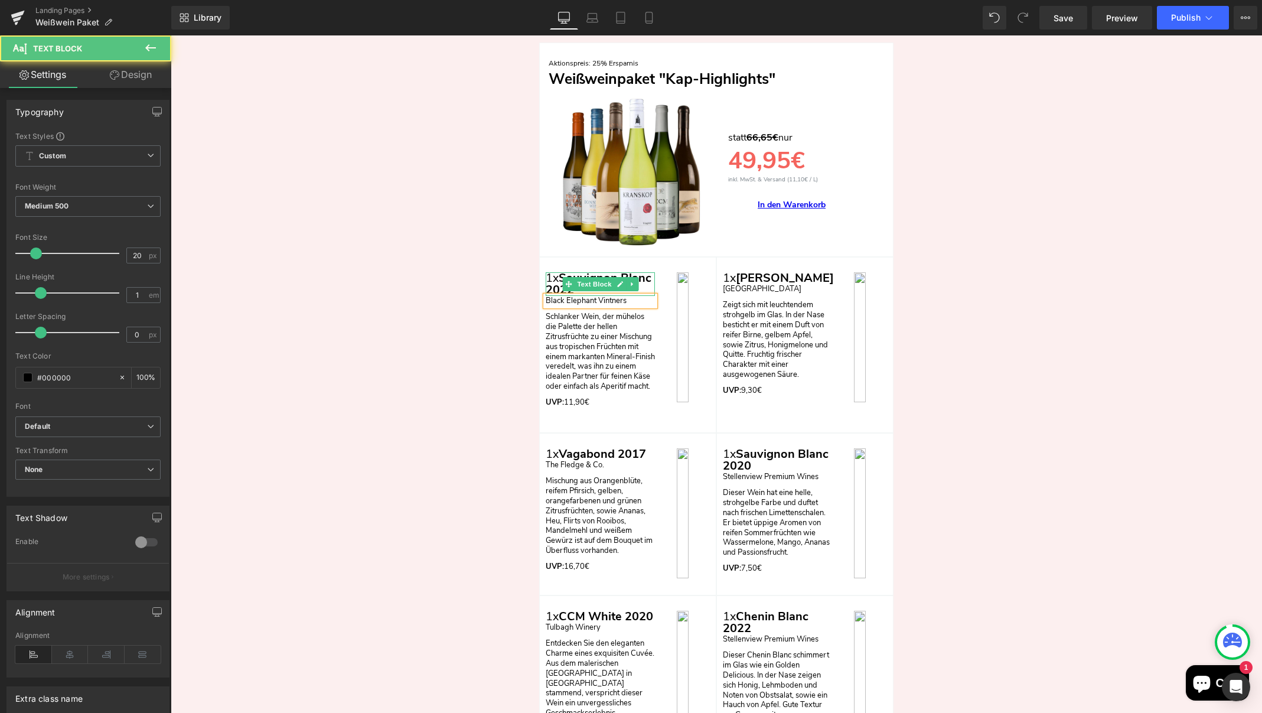
click at [642, 274] on p "1x Sauvignon Blanc 2022" at bounding box center [600, 284] width 109 height 24
click at [606, 285] on p "1x Sauvignon Blanc 2022" at bounding box center [600, 284] width 109 height 24
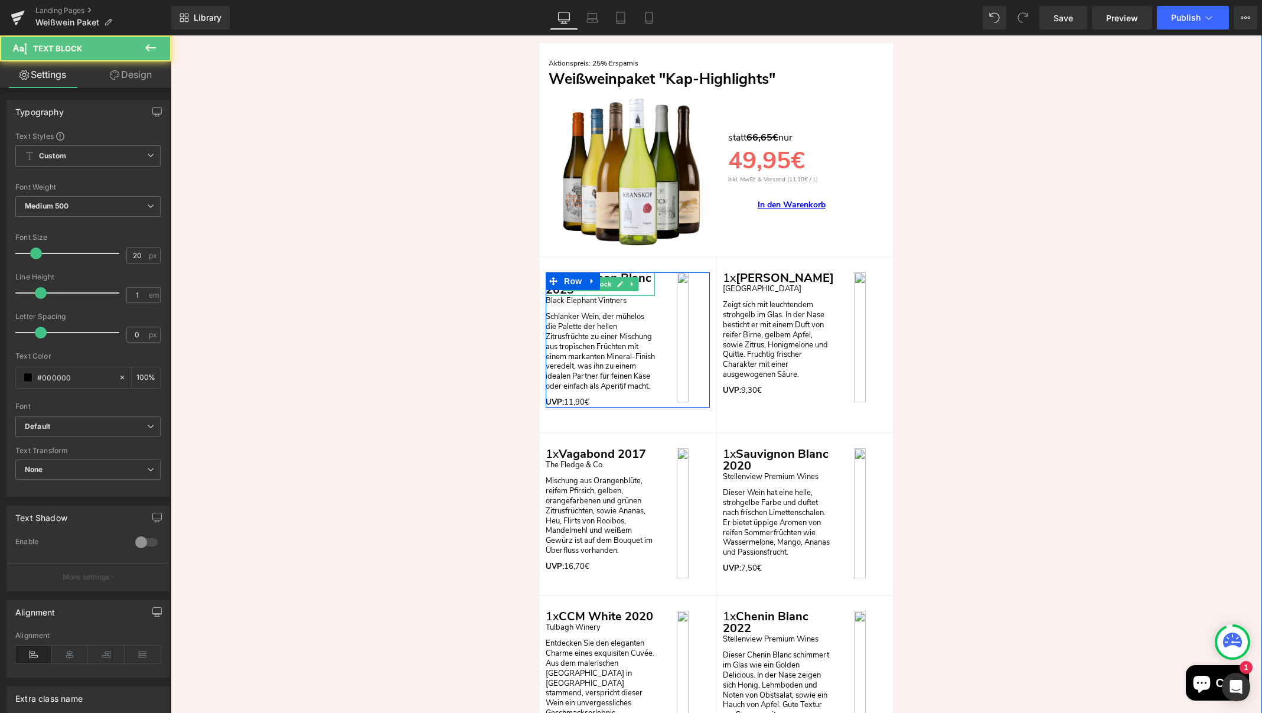
click at [647, 284] on p "1x Sauvignon Blanc 2023" at bounding box center [600, 284] width 109 height 24
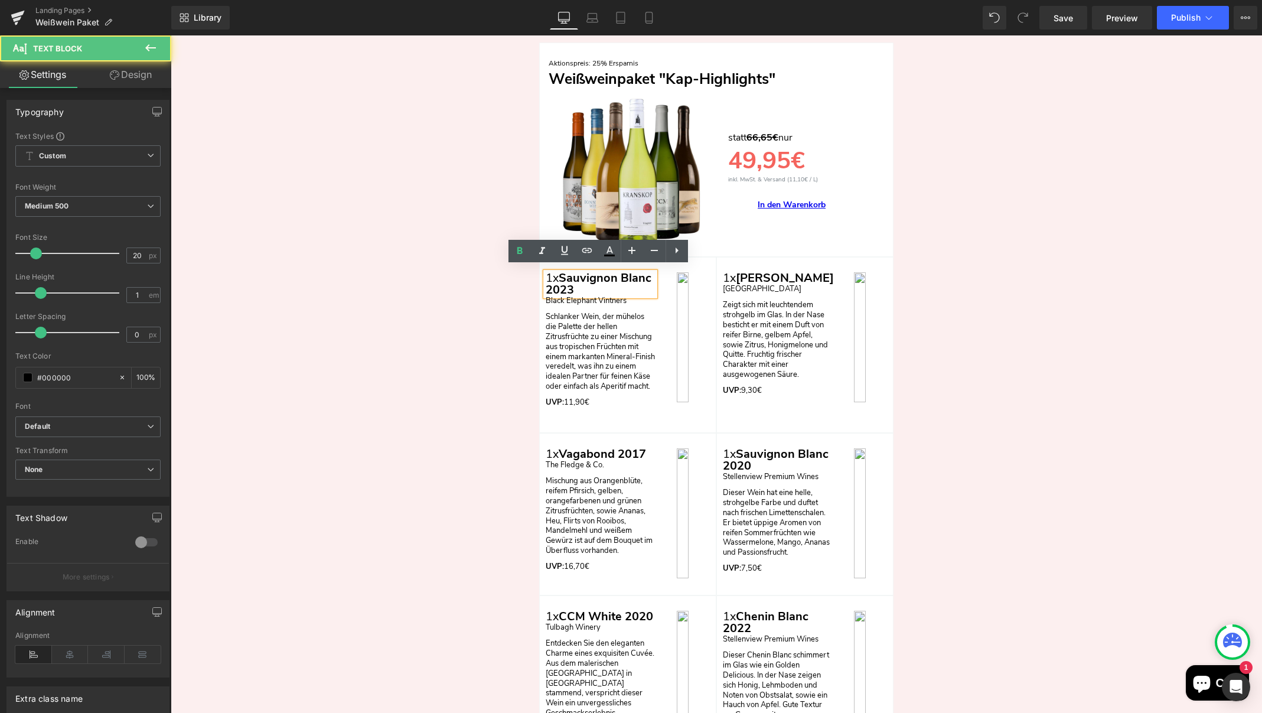
drag, startPoint x: 574, startPoint y: 286, endPoint x: 563, endPoint y: 273, distance: 16.3
click at [563, 273] on div "1x Sauvignon Blanc 2023 Text Block Black Elephant Vintners Text Block Schlanker…" at bounding box center [628, 339] width 164 height 135
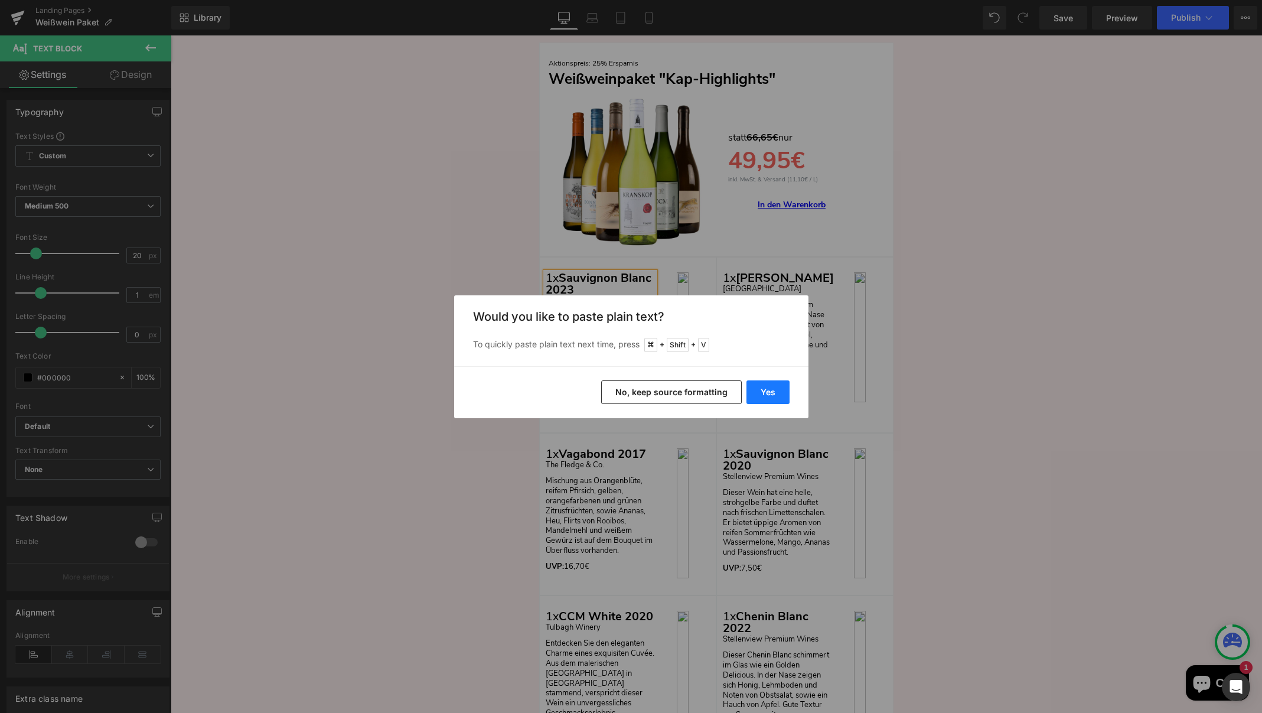
click at [764, 390] on button "Yes" at bounding box center [767, 392] width 43 height 24
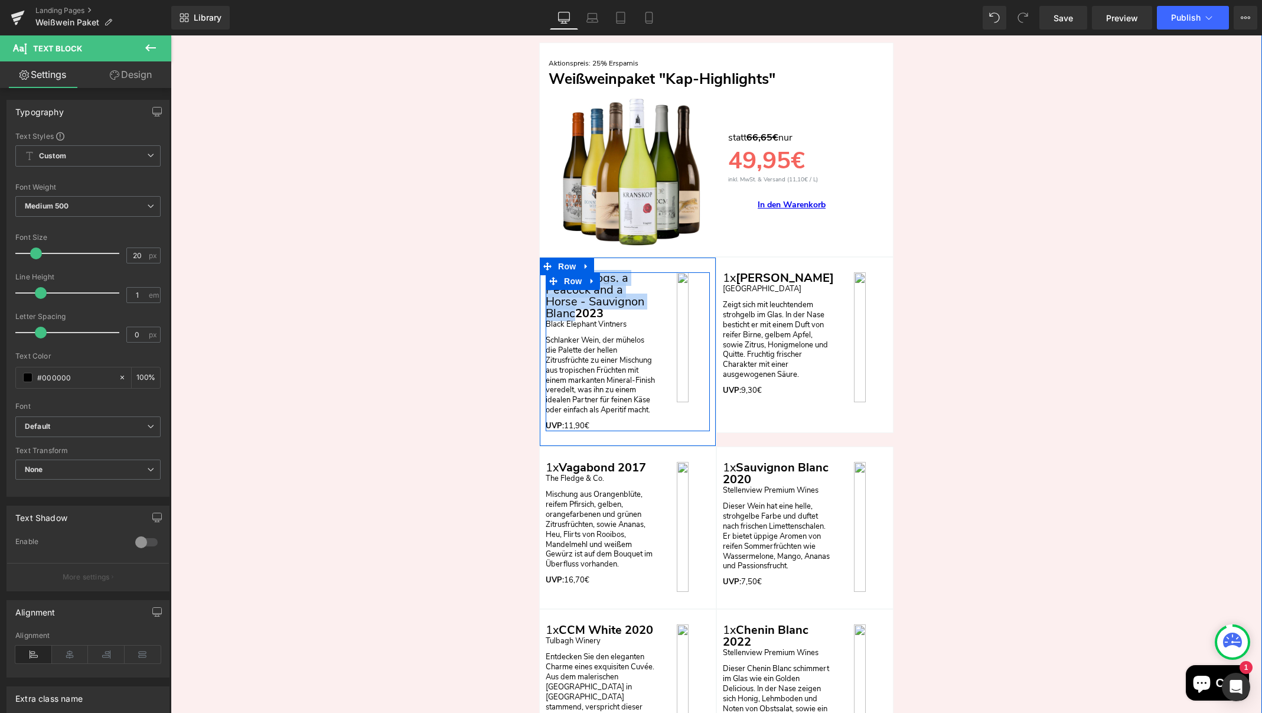
drag, startPoint x: 572, startPoint y: 309, endPoint x: 593, endPoint y: 278, distance: 37.8
click at [559, 272] on div "1x Two Dogs, a Peacock and a Horse - Sauvignon Blanc 2023 Text Block Black Elep…" at bounding box center [628, 351] width 164 height 159
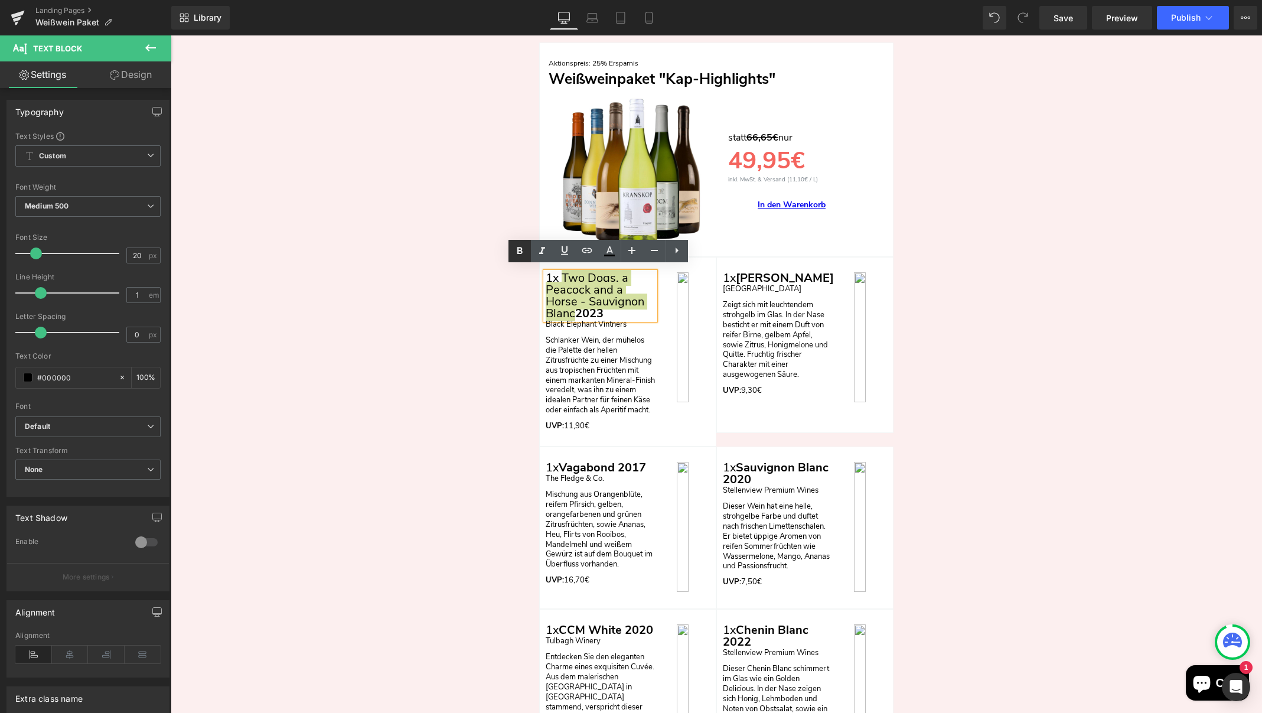
click at [520, 252] on icon at bounding box center [520, 251] width 14 height 14
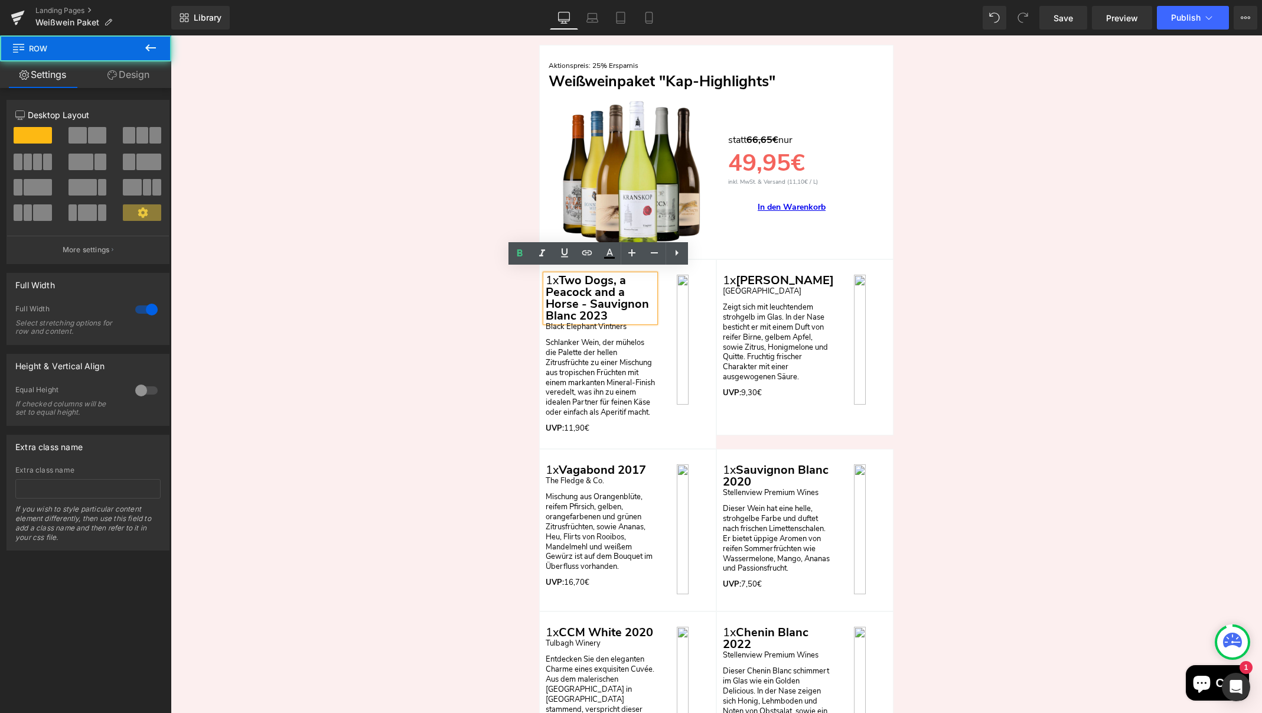
click at [1082, 275] on div "Nun zum Angebot: Heading Row Aktionspreis: 25% Ersparnis Text Block Weißweinpak…" at bounding box center [716, 569] width 1091 height 1161
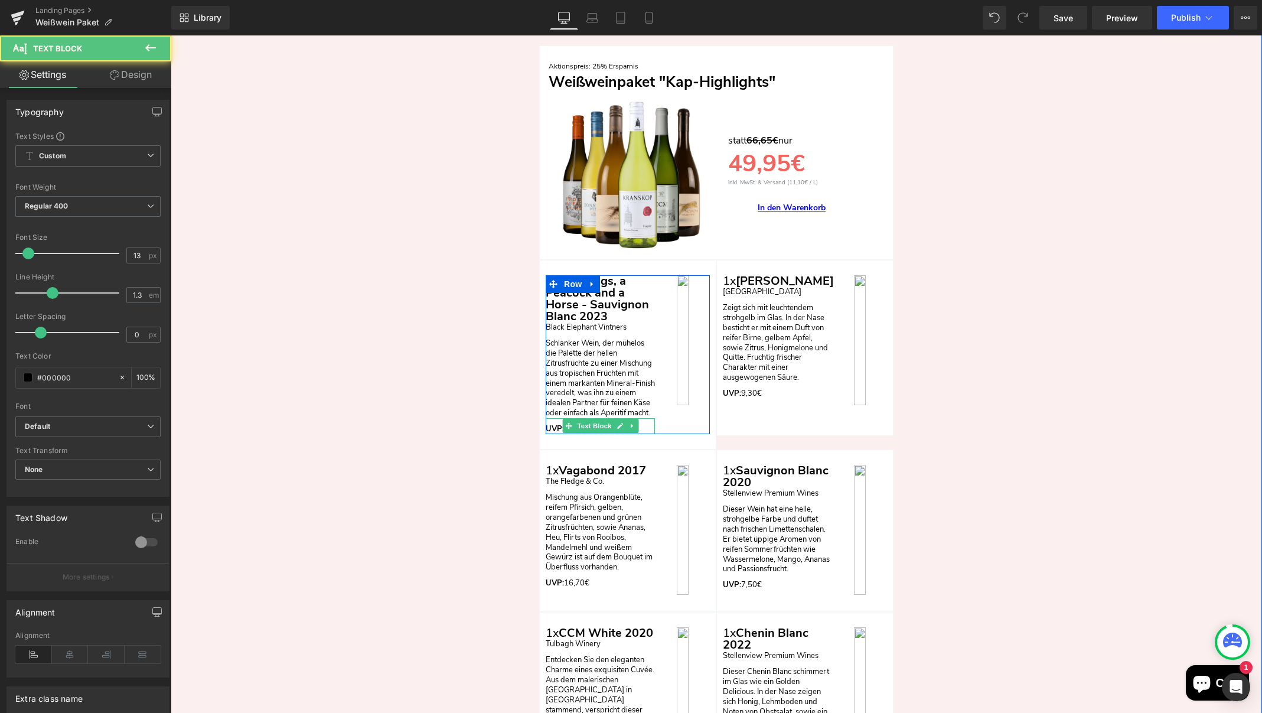
click at [647, 426] on p "UVP: 11,90€" at bounding box center [600, 429] width 109 height 10
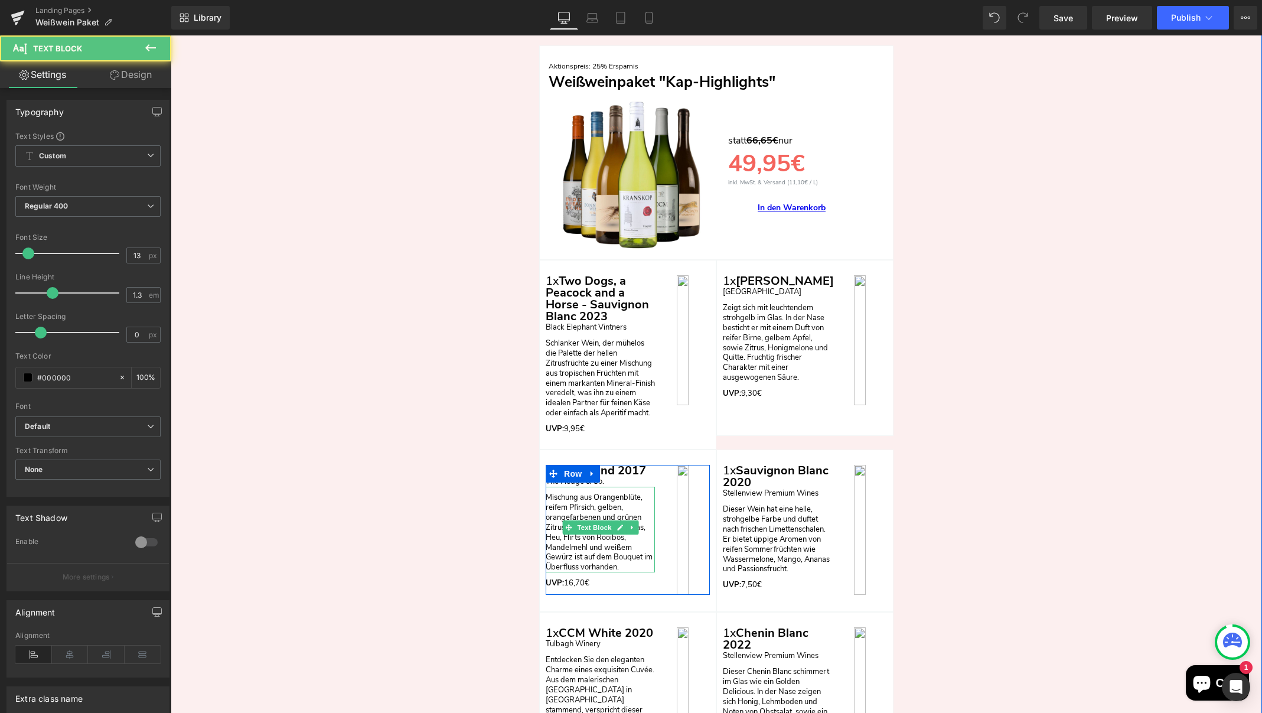
click at [618, 561] on p "Mischung aus Orangenblüte, reifem Pfirsich, gelben, orangefarbenen und grünen Z…" at bounding box center [600, 532] width 109 height 80
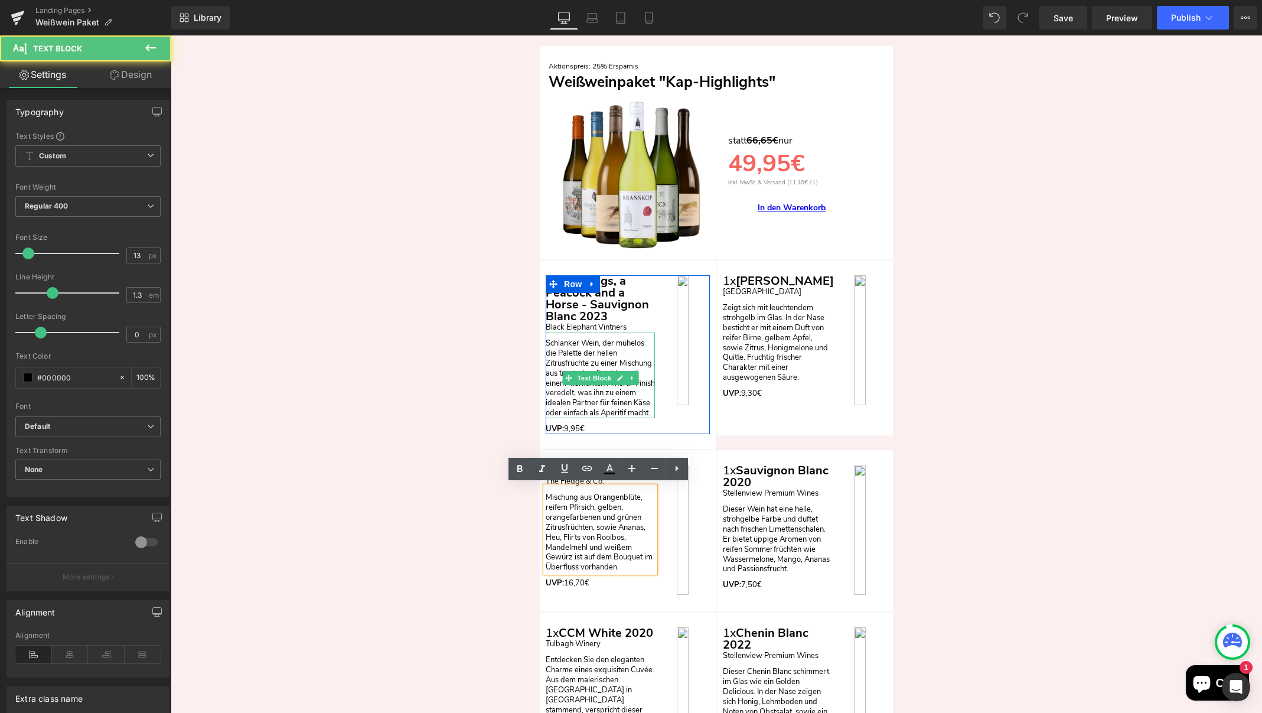
click at [614, 399] on p "Schlanker Wein, der mühelos die Palette der hellen Zitrusfrüchte zu einer Misch…" at bounding box center [600, 378] width 109 height 80
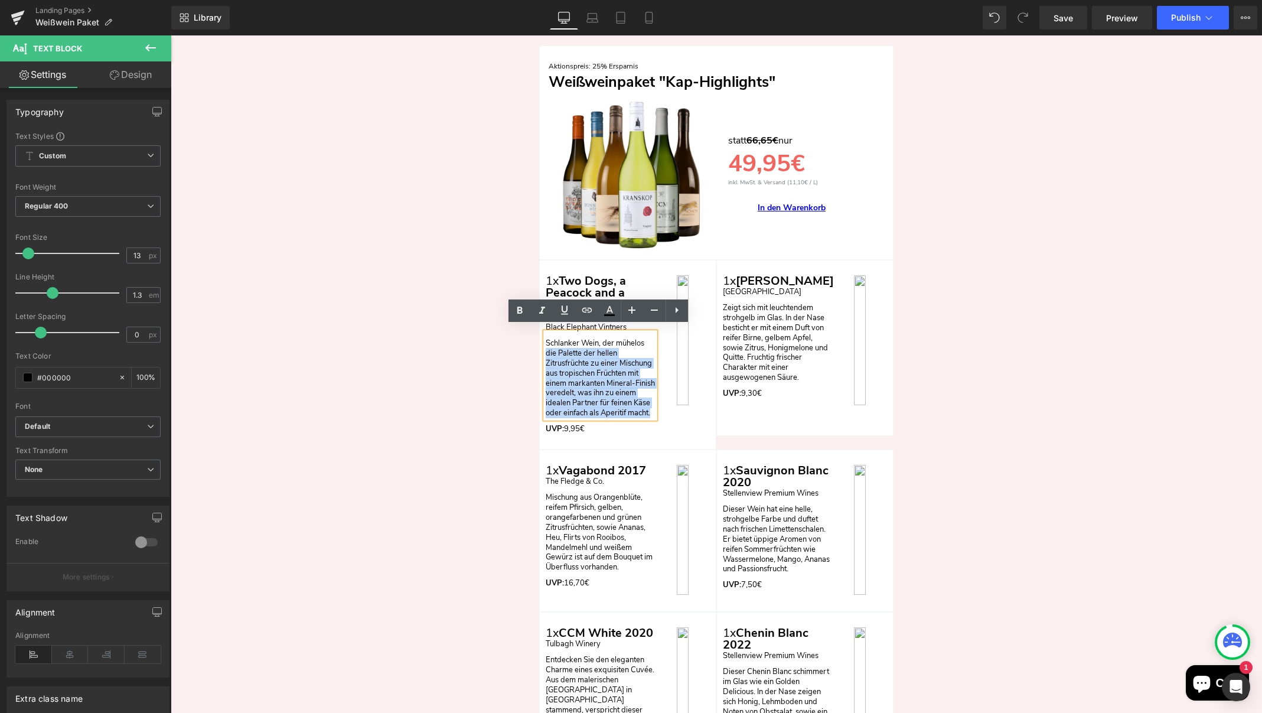
drag, startPoint x: 566, startPoint y: 413, endPoint x: 542, endPoint y: 339, distance: 78.1
click at [546, 339] on div "Schlanker Wein, der mühelos die Palette der hellen Zitrusfrüchte zu einer Misch…" at bounding box center [600, 375] width 109 height 86
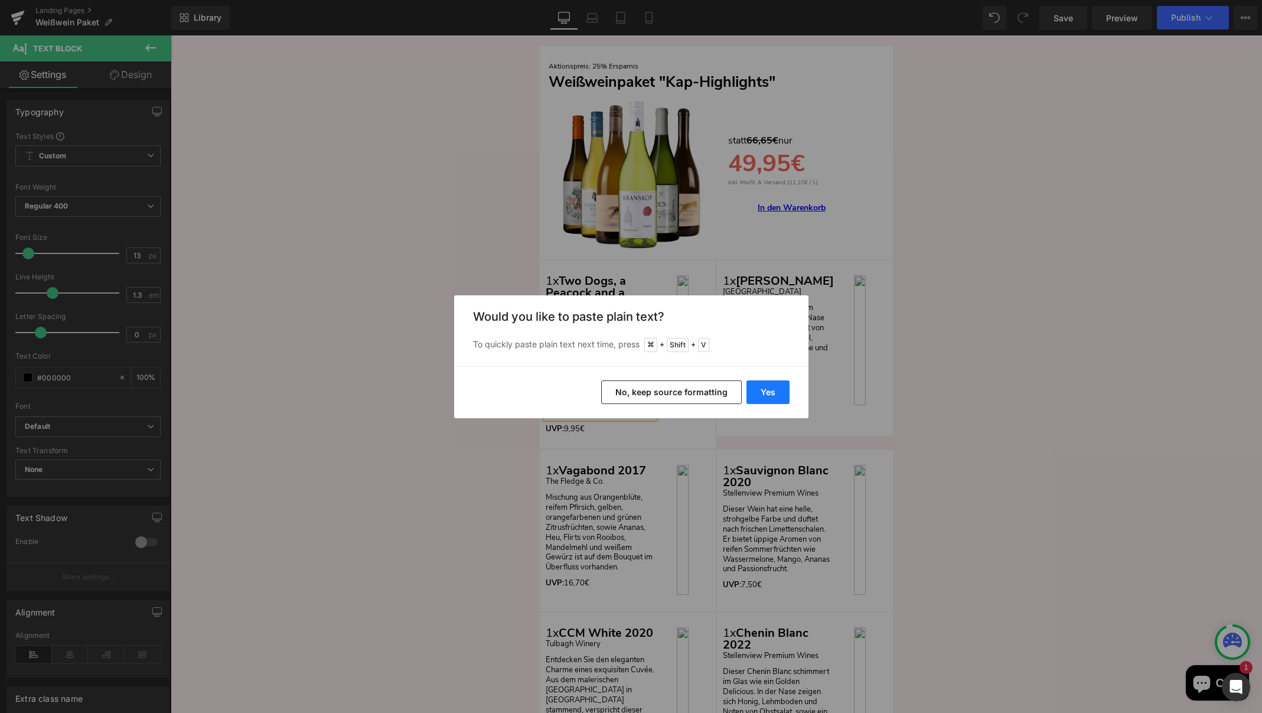
click at [770, 389] on button "Yes" at bounding box center [767, 392] width 43 height 24
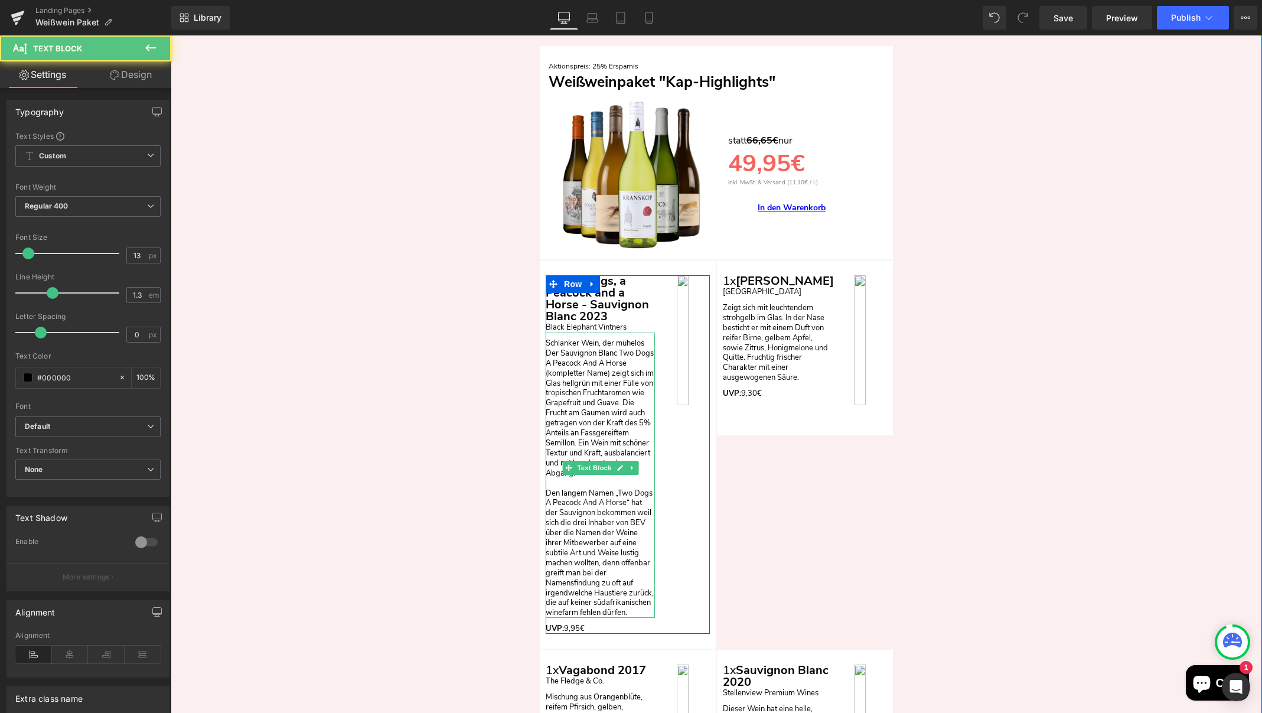
click at [553, 345] on p "Schlanker Wein, der mühelos Der Sauvignon Blanc Two Dogs A Peacock And A Horse …" at bounding box center [600, 408] width 109 height 140
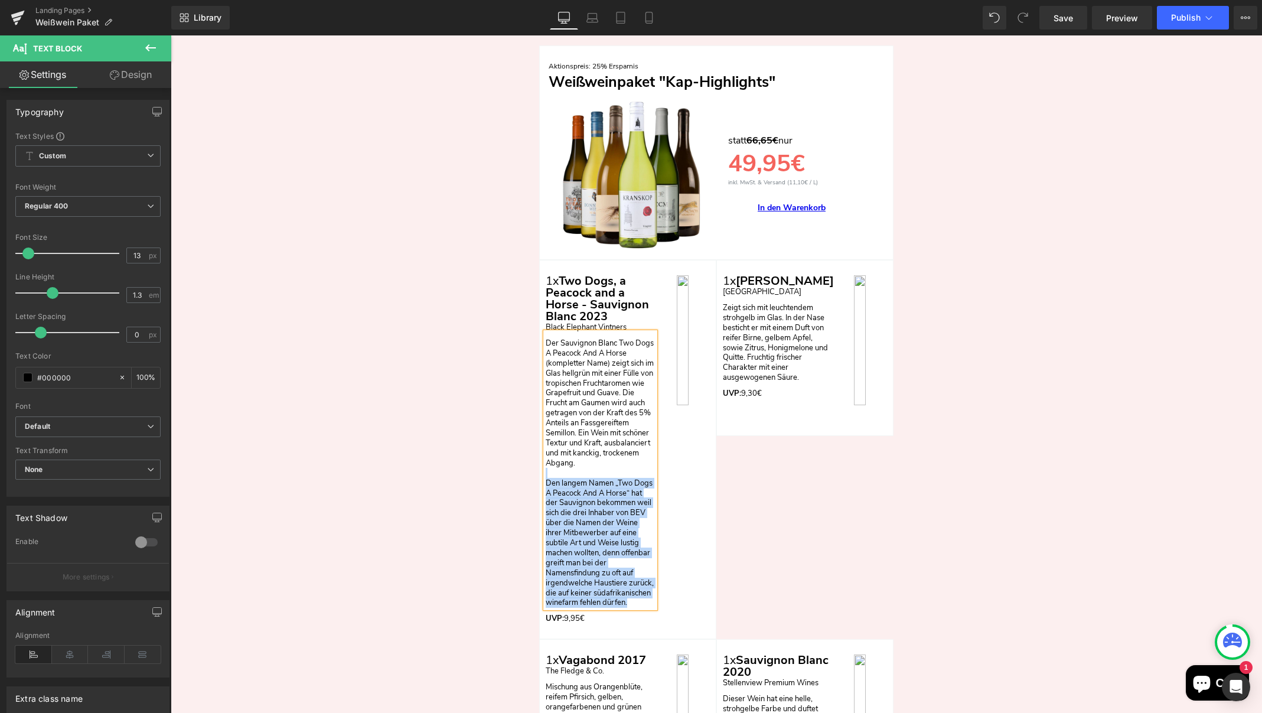
drag, startPoint x: 595, startPoint y: 584, endPoint x: 542, endPoint y: 458, distance: 136.9
click at [546, 458] on div "Der Sauvignon Blanc Two Dogs A Peacock And A Horse (kompletter Name) zeigt sich…" at bounding box center [600, 469] width 109 height 275
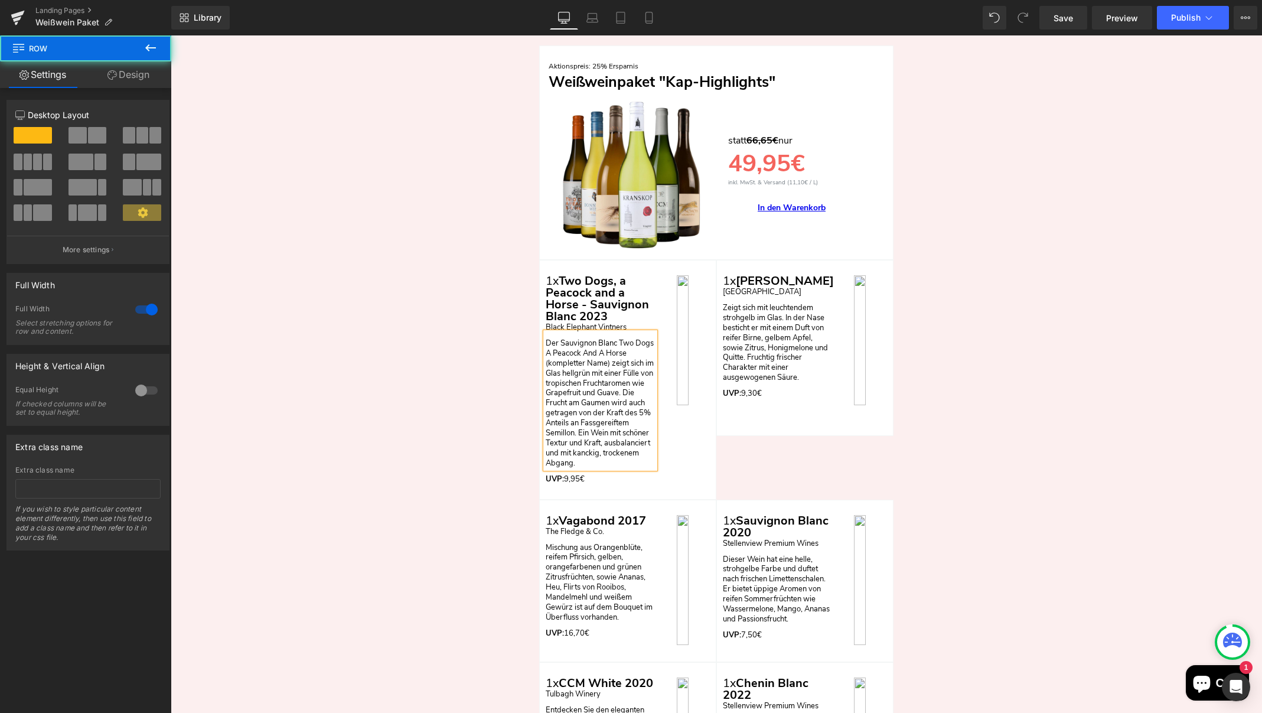
click at [449, 433] on div "Nun zum Angebot: Heading Row Aktionspreis: 25% Ersparnis Text Block Weißweinpak…" at bounding box center [716, 594] width 1091 height 1211
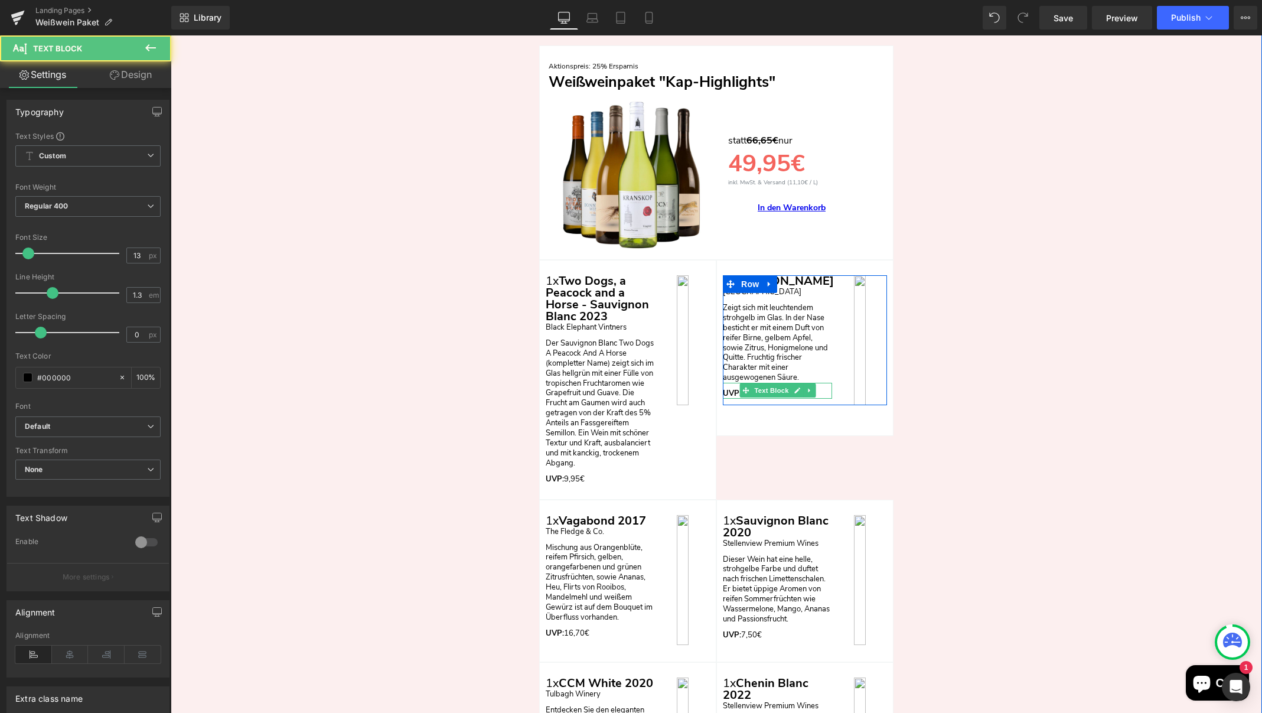
click at [824, 389] on p "UVP: 9,30€" at bounding box center [777, 394] width 109 height 10
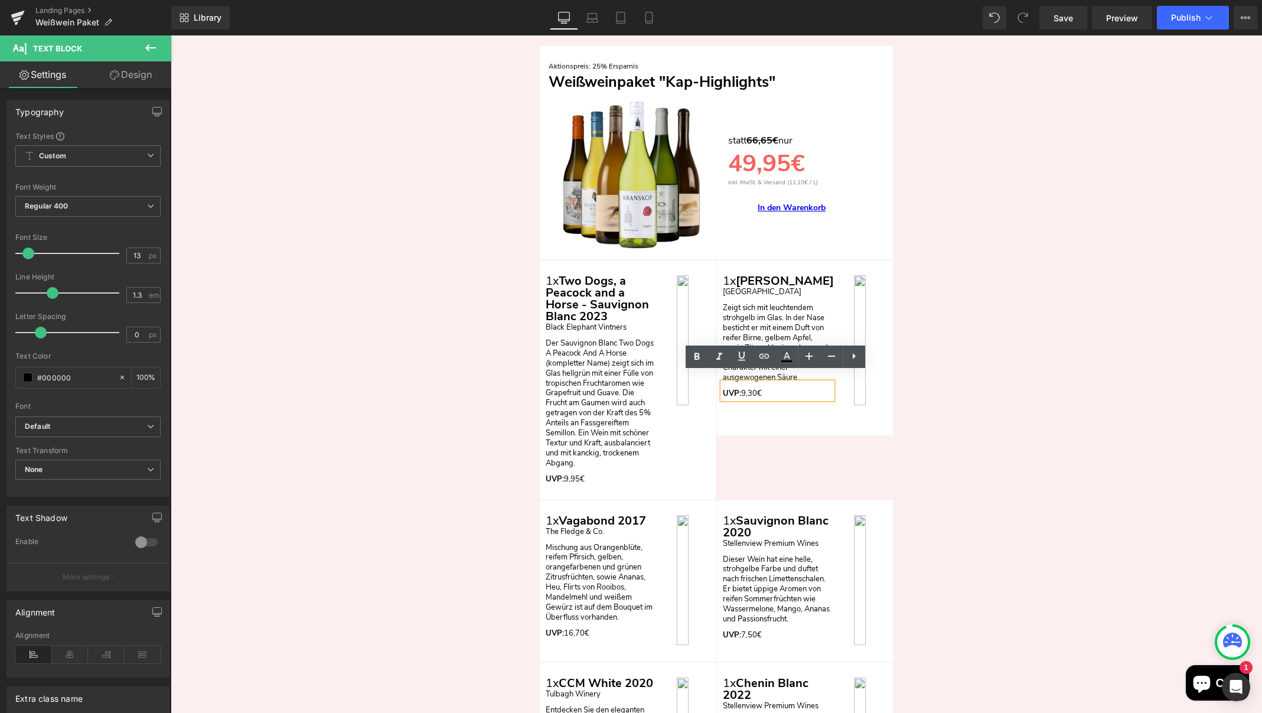
click at [745, 389] on p "UVP: 9,30€" at bounding box center [777, 394] width 109 height 10
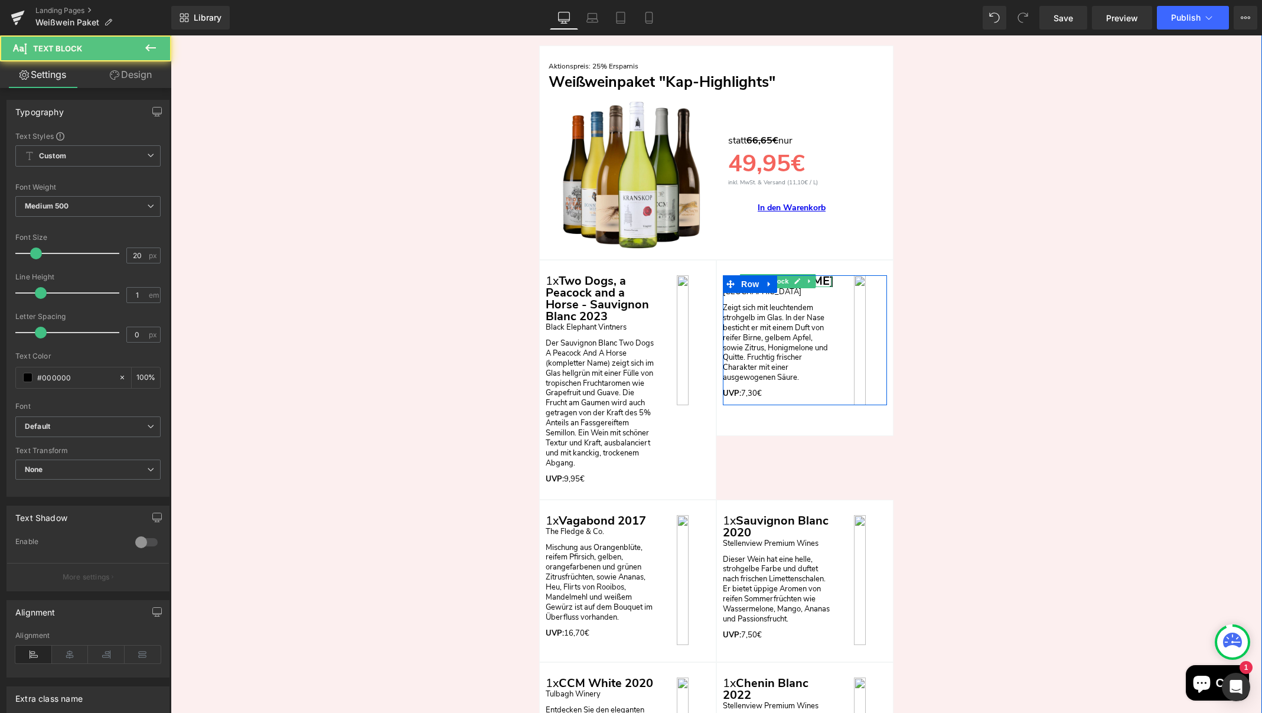
click at [825, 276] on p "1x Vinay Vin Blanc" at bounding box center [777, 281] width 109 height 12
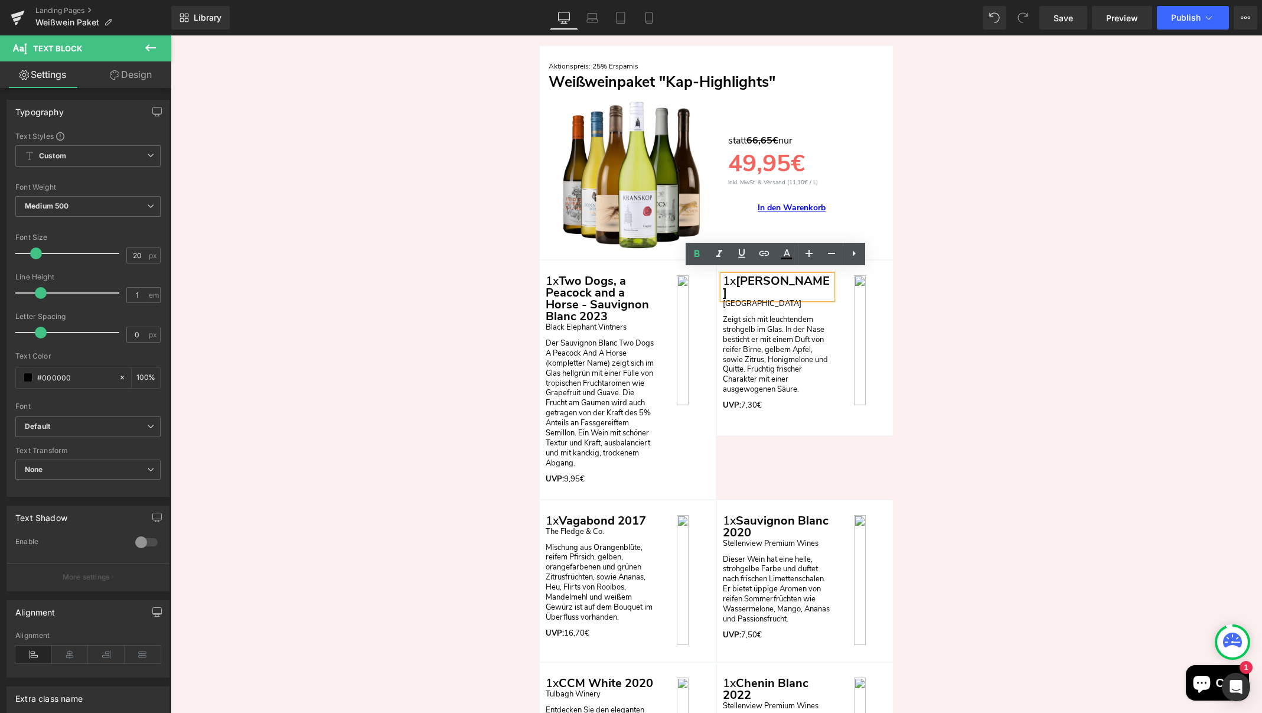
drag, startPoint x: 824, startPoint y: 277, endPoint x: 740, endPoint y: 276, distance: 83.9
click at [740, 276] on div "1x Vinay Vin Blanc Text Block Slanghoek Text Block Zeigt sich mit leuchtendem s…" at bounding box center [805, 342] width 164 height 135
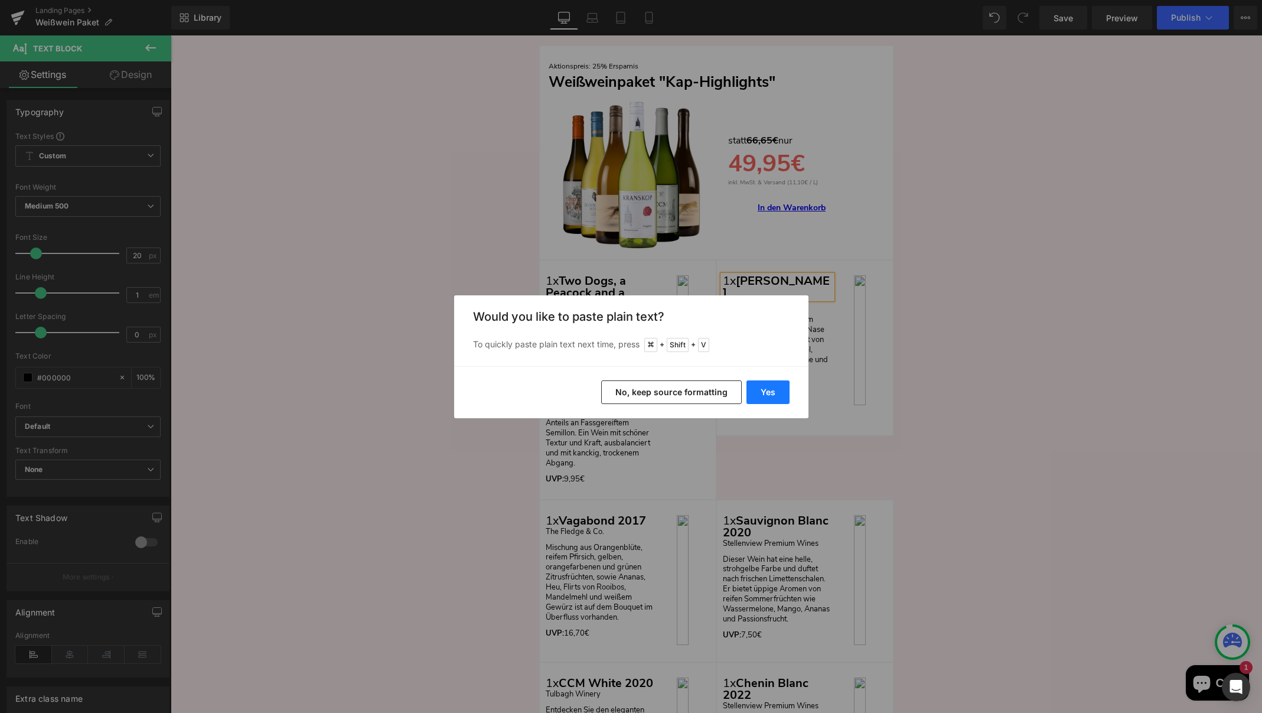
drag, startPoint x: 591, startPoint y: 357, endPoint x: 761, endPoint y: 392, distance: 174.2
click at [761, 392] on button "Yes" at bounding box center [767, 392] width 43 height 24
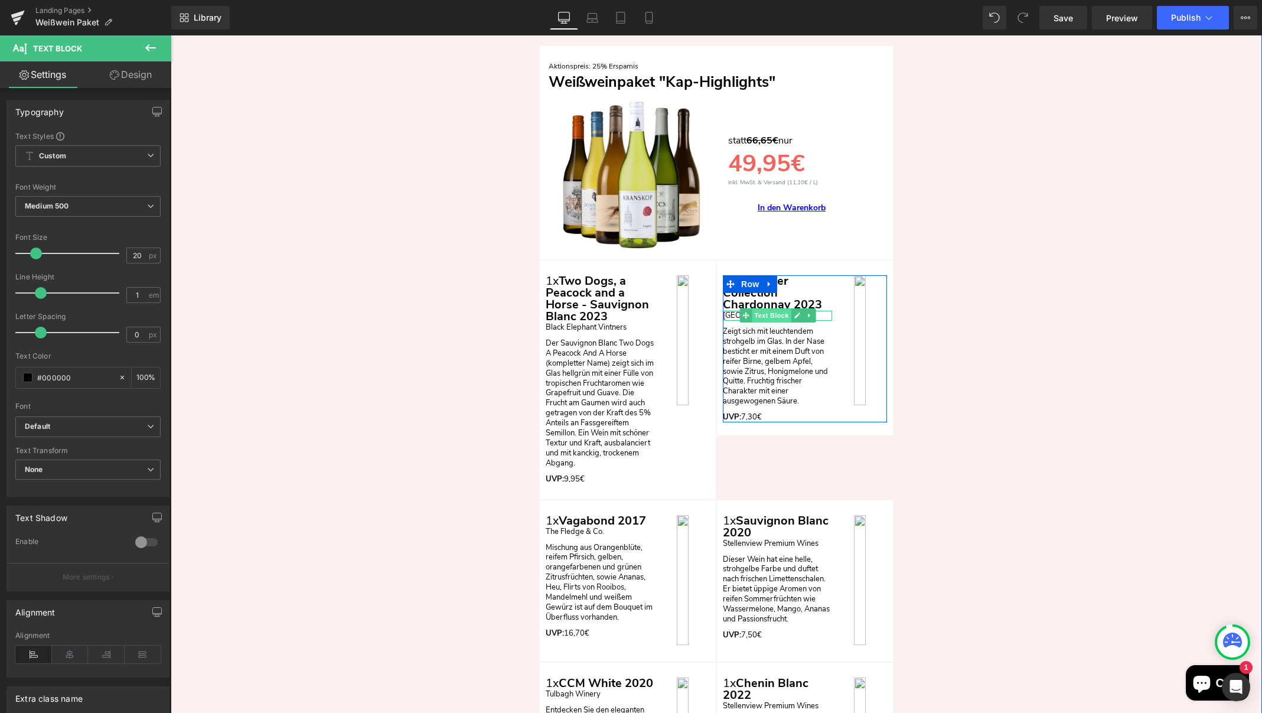
click at [753, 311] on span "Text Block" at bounding box center [771, 315] width 39 height 14
click at [820, 311] on p "[GEOGRAPHIC_DATA]" at bounding box center [777, 316] width 109 height 10
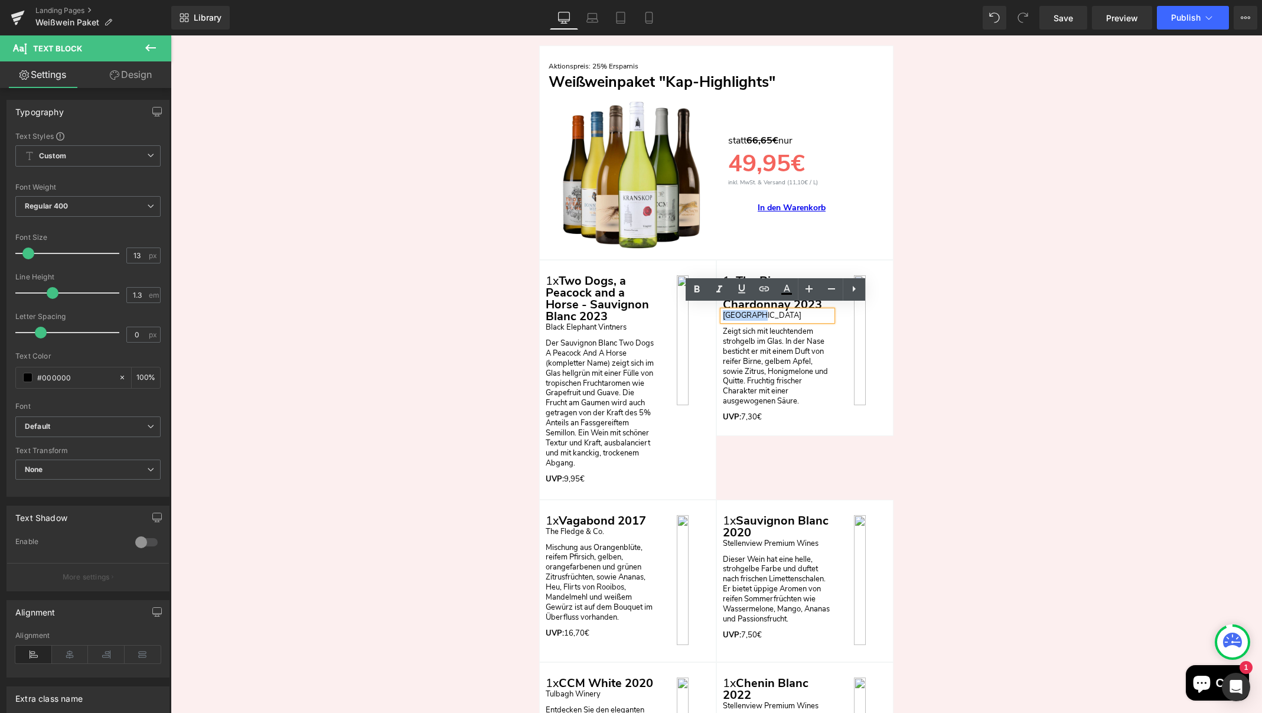
drag, startPoint x: 753, startPoint y: 312, endPoint x: 720, endPoint y: 310, distance: 33.7
click at [723, 311] on div "[GEOGRAPHIC_DATA]" at bounding box center [777, 316] width 109 height 10
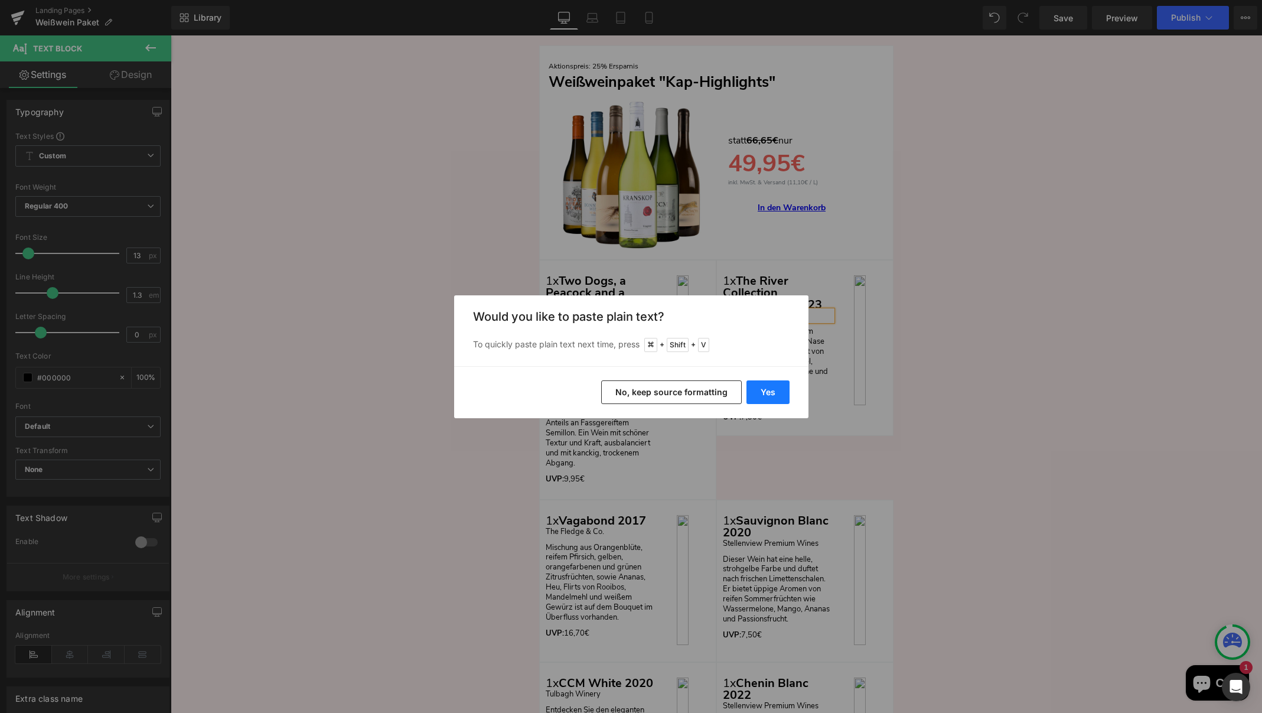
click at [759, 396] on button "Yes" at bounding box center [767, 392] width 43 height 24
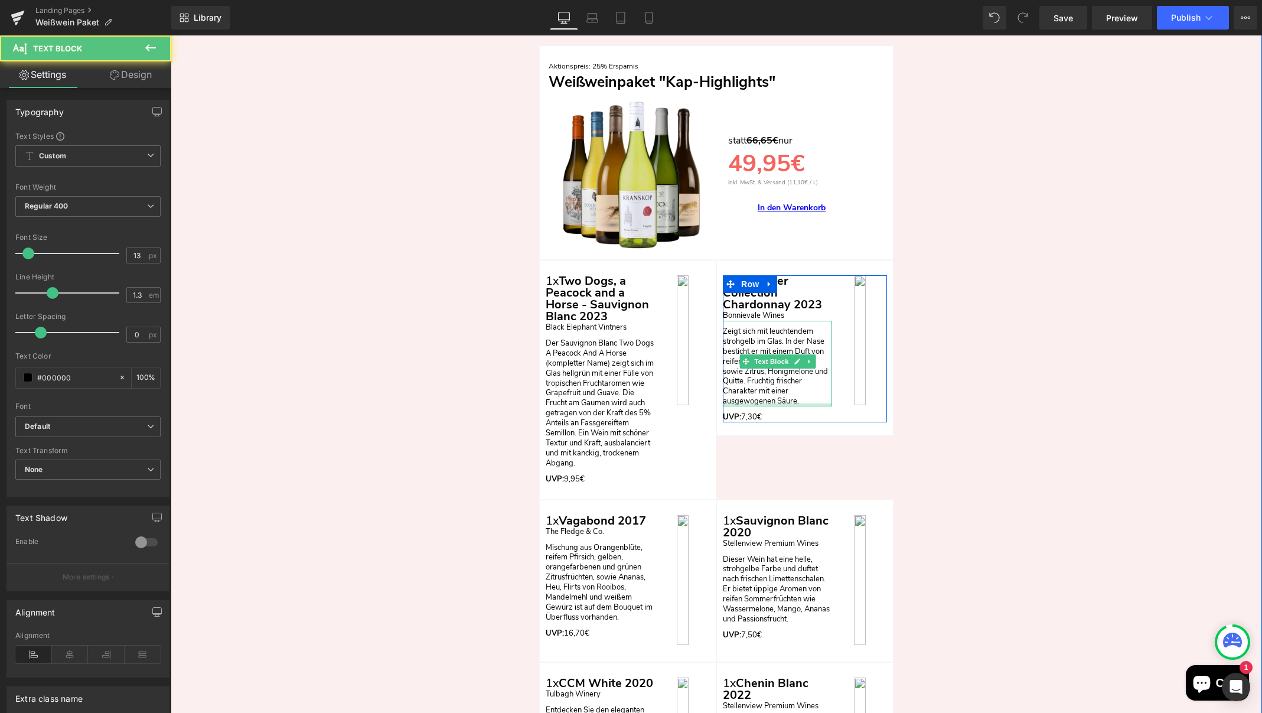
click at [781, 388] on div "Zeigt sich mit leuchtendem strohgelb im Glas. In der Nase besticht er mit einem…" at bounding box center [777, 364] width 109 height 86
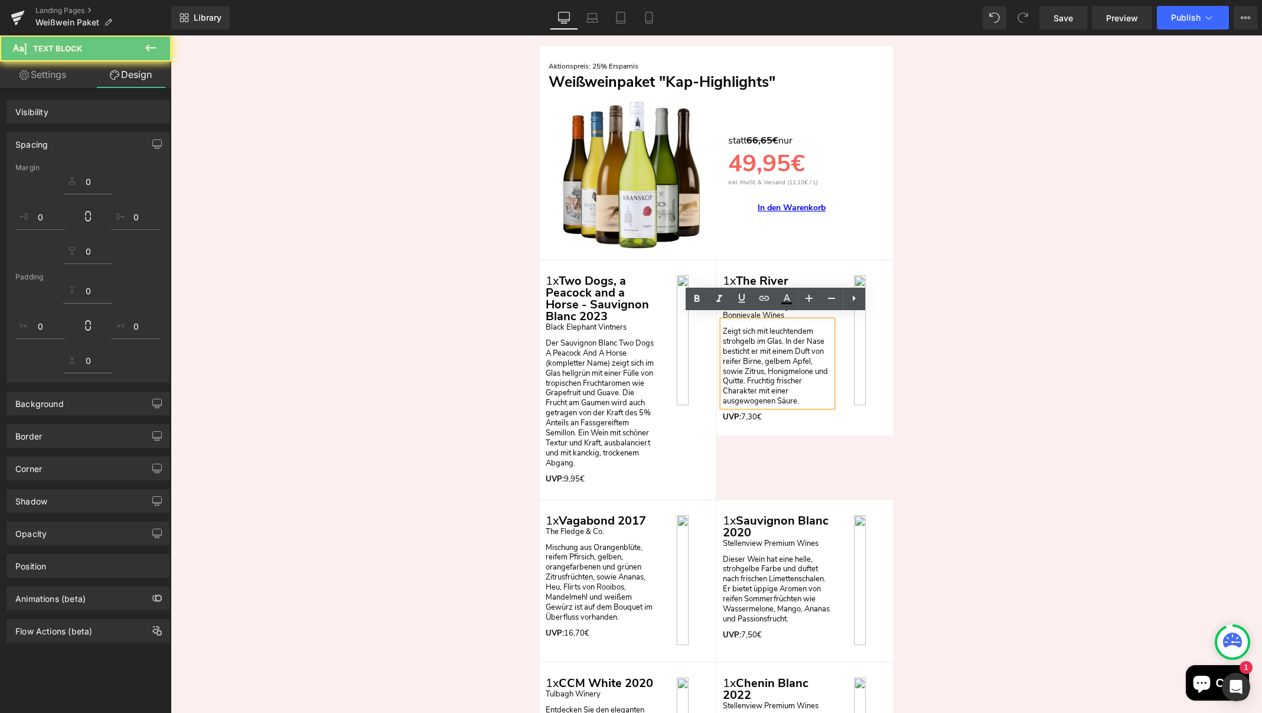
click at [803, 388] on p "Zeigt sich mit leuchtendem strohgelb im Glas. In der Nase besticht er mit einem…" at bounding box center [777, 367] width 109 height 80
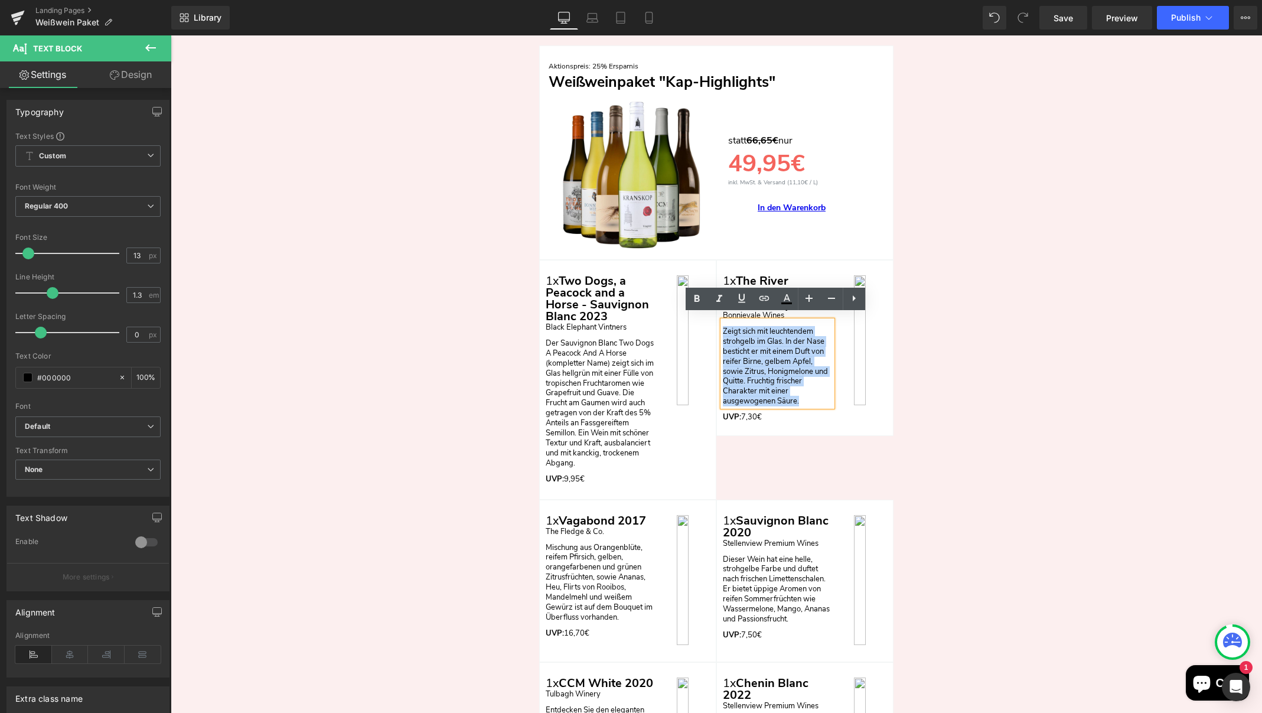
drag, startPoint x: 799, startPoint y: 393, endPoint x: 713, endPoint y: 315, distance: 115.4
click at [713, 315] on div "1x Two Dogs, a Peacock and a Horse - Sauvignon Blanc 2023 Text Block Black Elep…" at bounding box center [716, 380] width 354 height 240
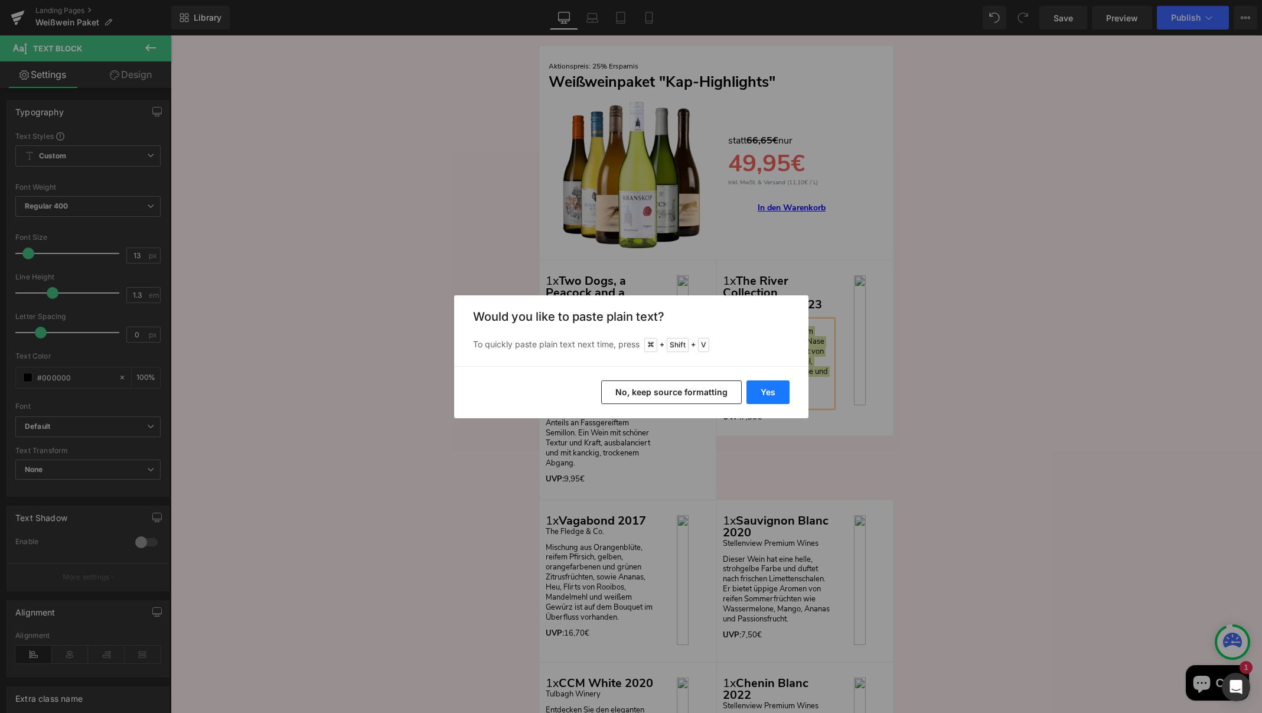
click at [766, 393] on button "Yes" at bounding box center [767, 392] width 43 height 24
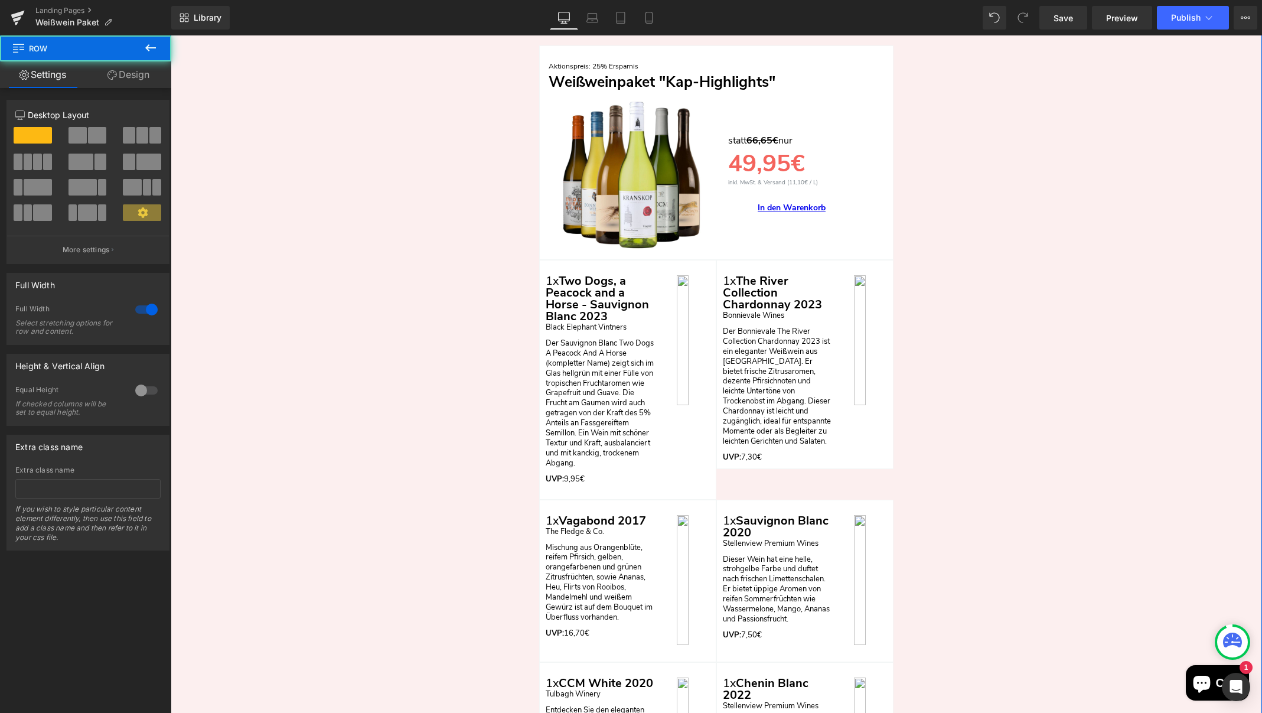
click at [1034, 411] on div "Nun zum Angebot: Heading Row Aktionspreis: 25% Ersparnis Text Block Weißweinpak…" at bounding box center [716, 594] width 1091 height 1211
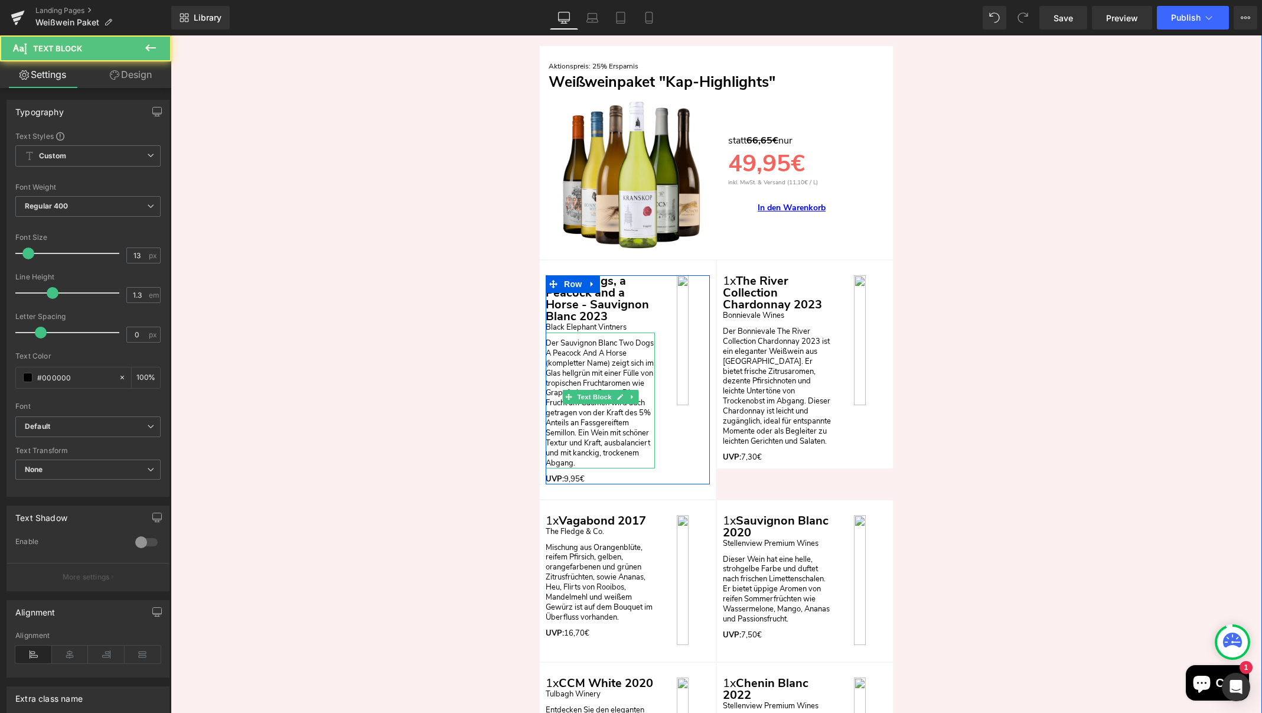
click at [608, 358] on p "Der Sauvignon Blanc Two Dogs A Peacock And A Horse (kompletter Name) zeigt sich…" at bounding box center [600, 403] width 109 height 130
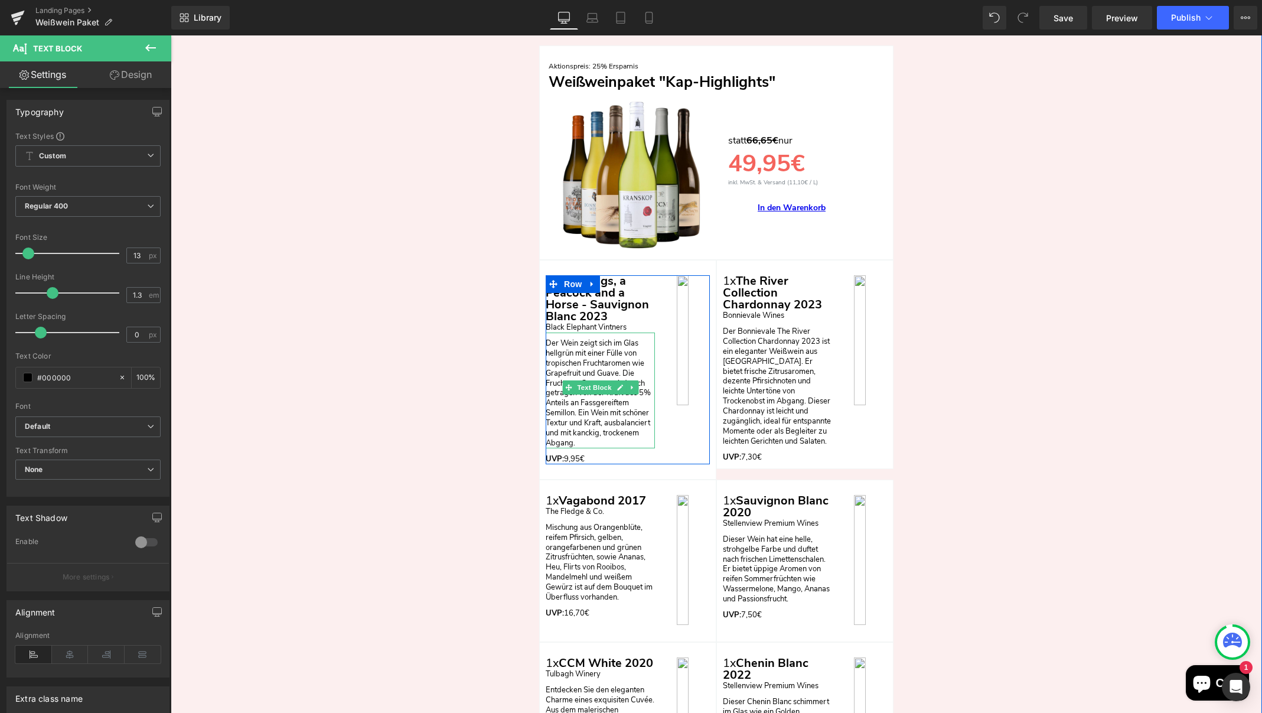
click at [550, 347] on p "Der Wein zeigt sich im Glas hellgrün mit einer Fülle von tropischen Fruchtarome…" at bounding box center [600, 393] width 109 height 110
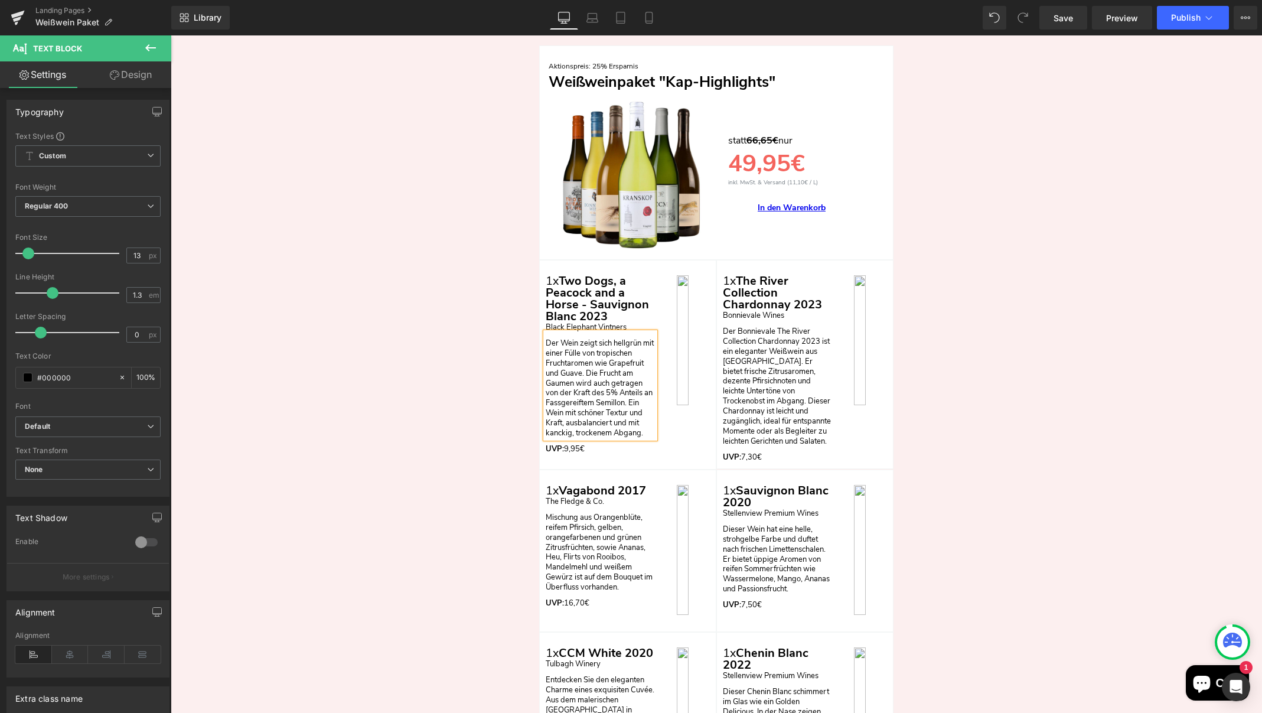
click at [556, 367] on p "Der Wein zeigt sich hellgrün mit einer Fülle von tropischen Fruchtaromen wie Gr…" at bounding box center [600, 388] width 109 height 100
click at [641, 405] on p "Der Wein zeigt sich hellgrün mit einer Fülle von tropischen Fruchtaromen wie Gr…" at bounding box center [600, 388] width 109 height 100
click at [999, 407] on div "Nun zum Angebot: Heading Row Aktionspreis: 25% Ersparnis Text Block Weißweinpak…" at bounding box center [716, 579] width 1091 height 1181
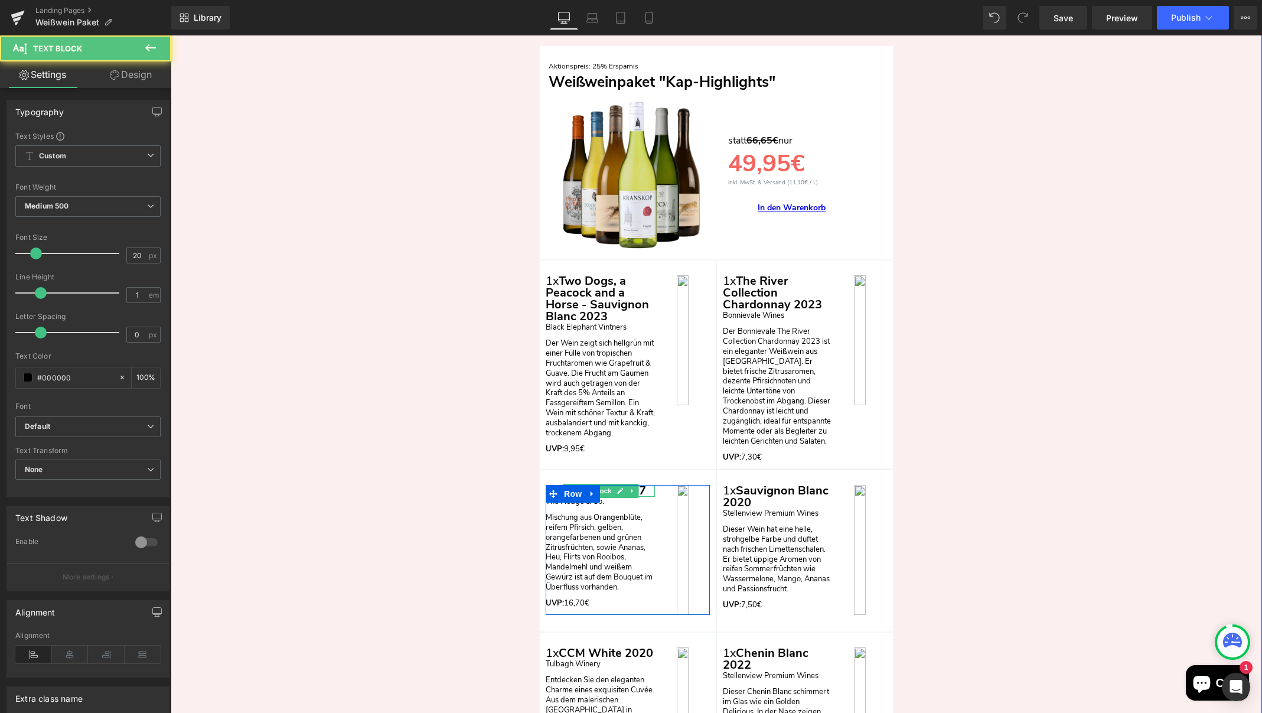
click at [646, 485] on p "1x Vagabond 2017" at bounding box center [600, 491] width 109 height 12
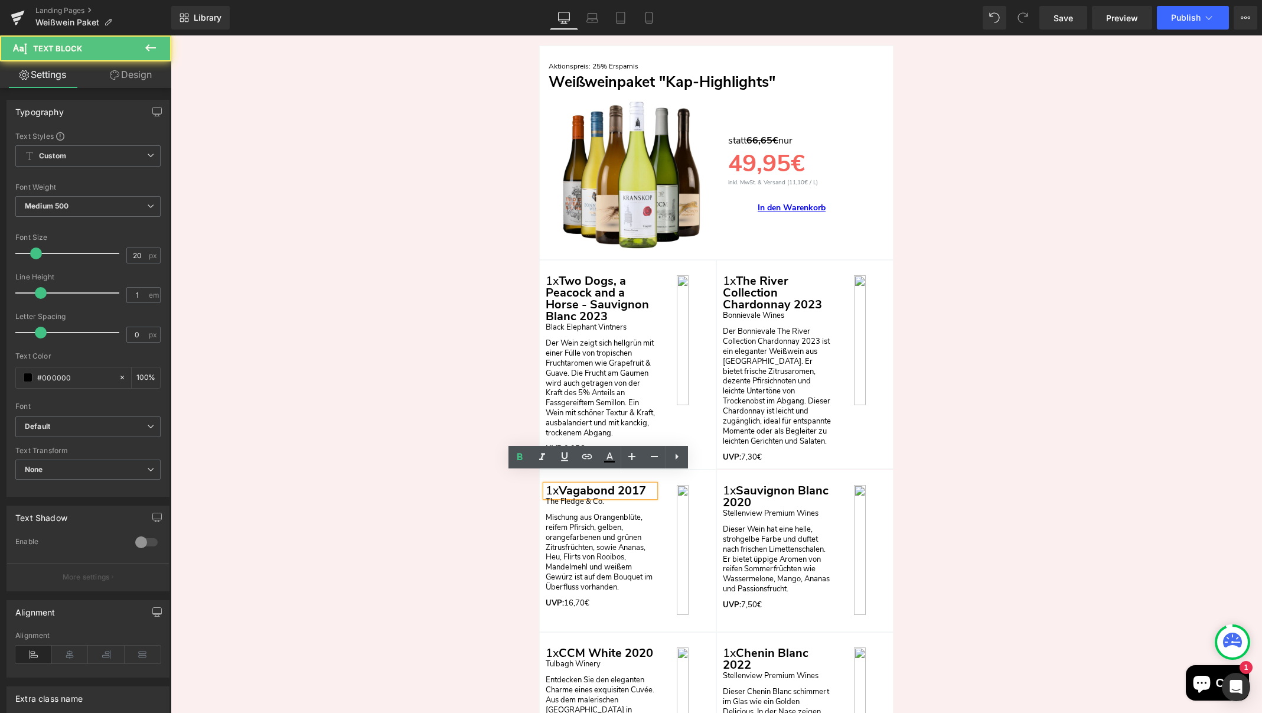
click at [646, 485] on p "1x Vagabond 2017" at bounding box center [600, 491] width 109 height 12
drag, startPoint x: 618, startPoint y: 479, endPoint x: 563, endPoint y: 480, distance: 54.3
click at [563, 485] on div "1x Vagabond 2017 Text Block The Fledge & Co. Text Block Mischung aus Orangenblü…" at bounding box center [628, 550] width 164 height 130
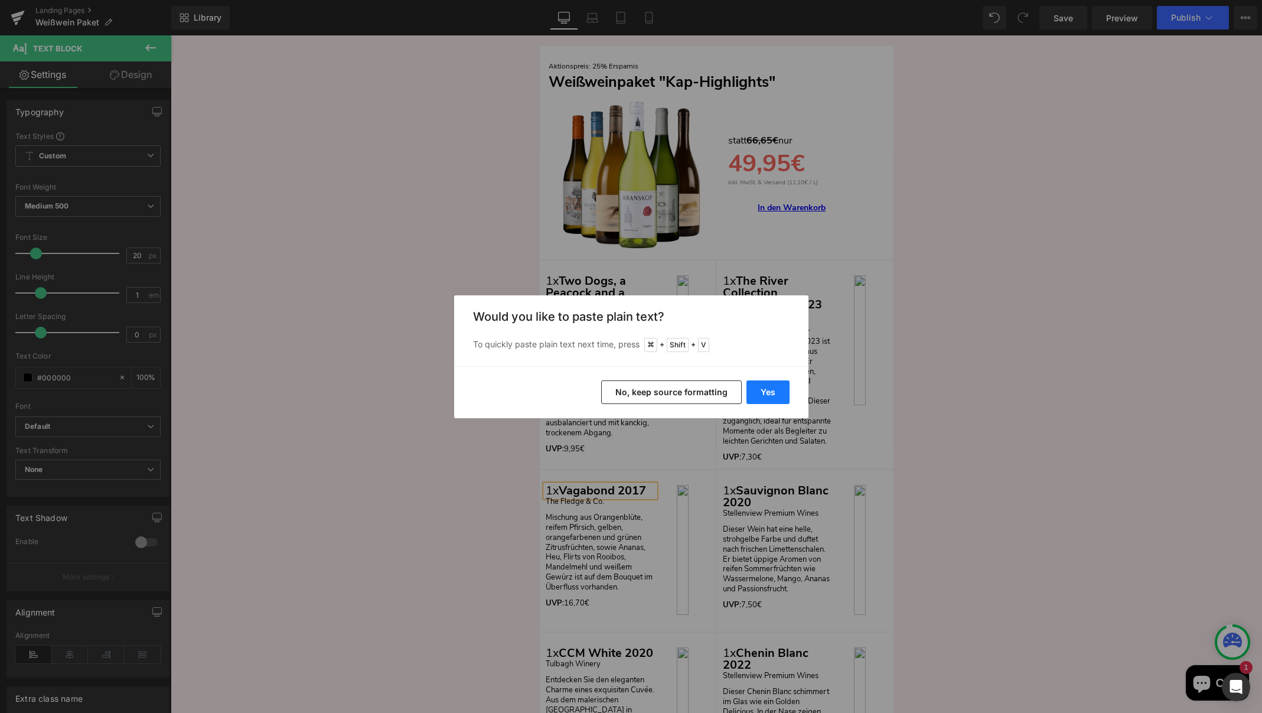
click at [760, 390] on button "Yes" at bounding box center [767, 392] width 43 height 24
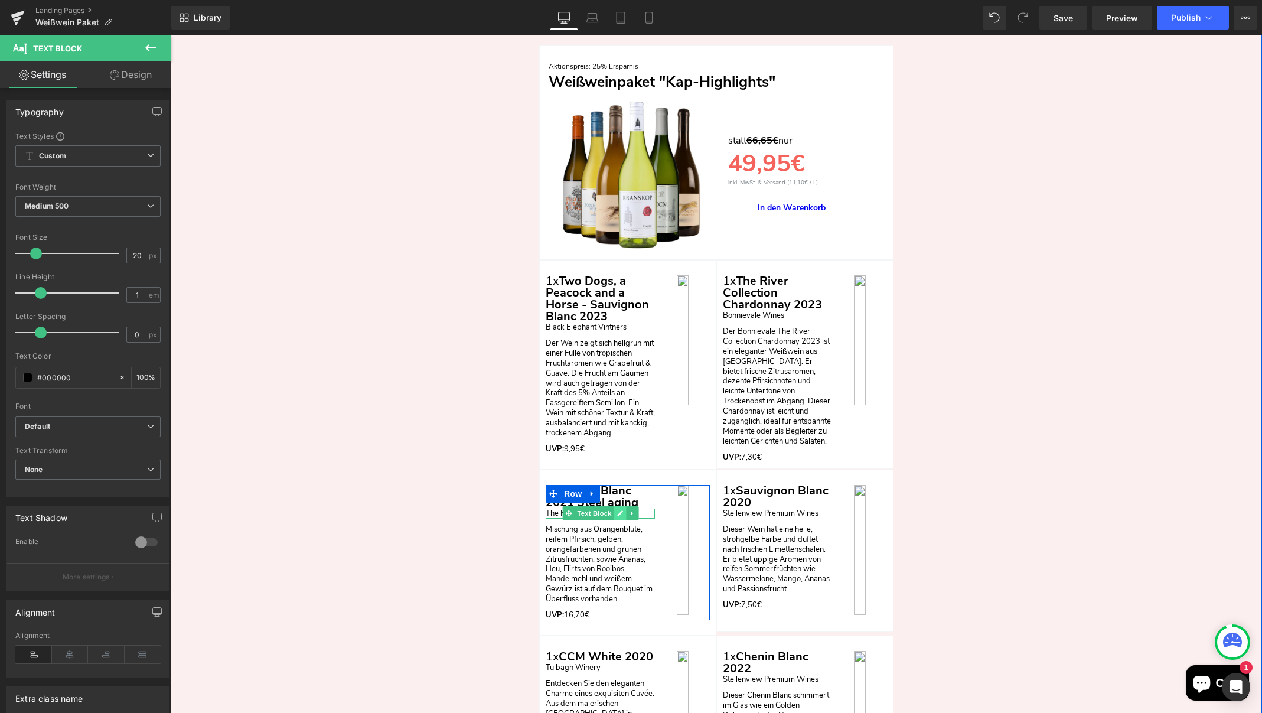
click at [619, 510] on icon "Main content" at bounding box center [619, 513] width 6 height 7
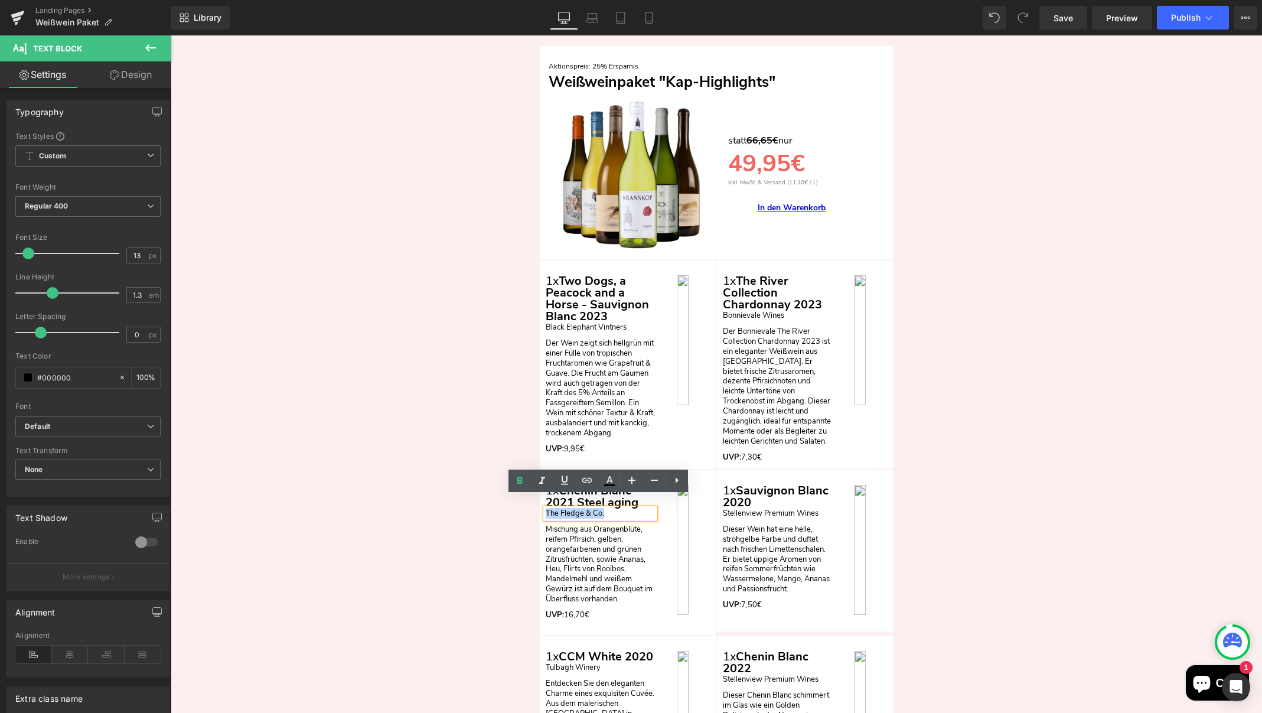
drag, startPoint x: 615, startPoint y: 503, endPoint x: 542, endPoint y: 501, distance: 72.6
click at [546, 508] on div "The Fledge & Co." at bounding box center [600, 513] width 109 height 10
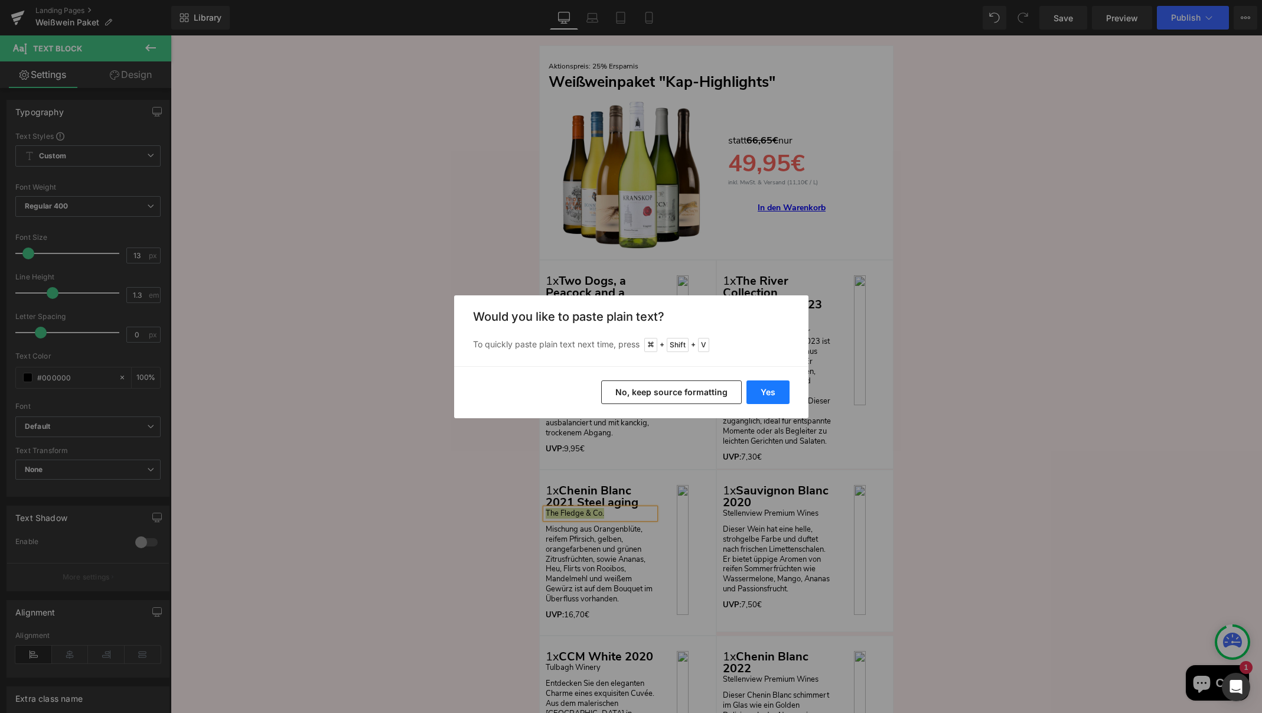
click at [774, 391] on button "Yes" at bounding box center [767, 392] width 43 height 24
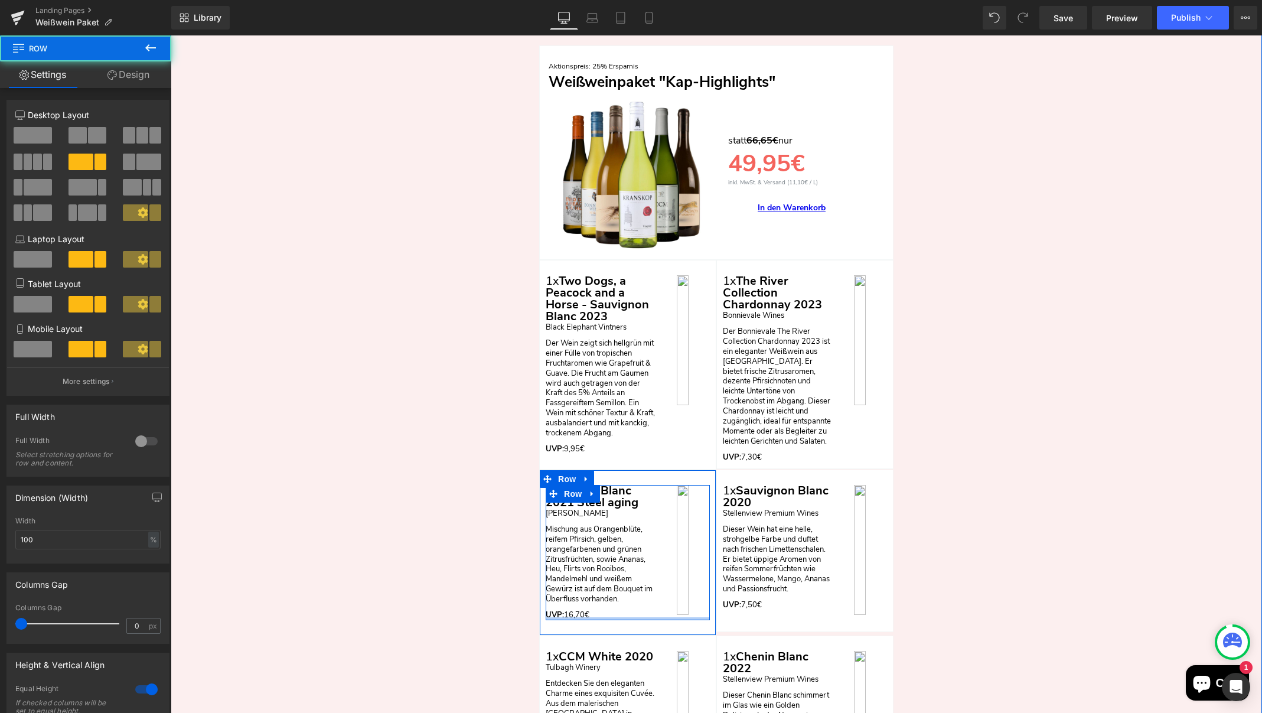
click at [588, 617] on div "Main content" at bounding box center [628, 618] width 164 height 3
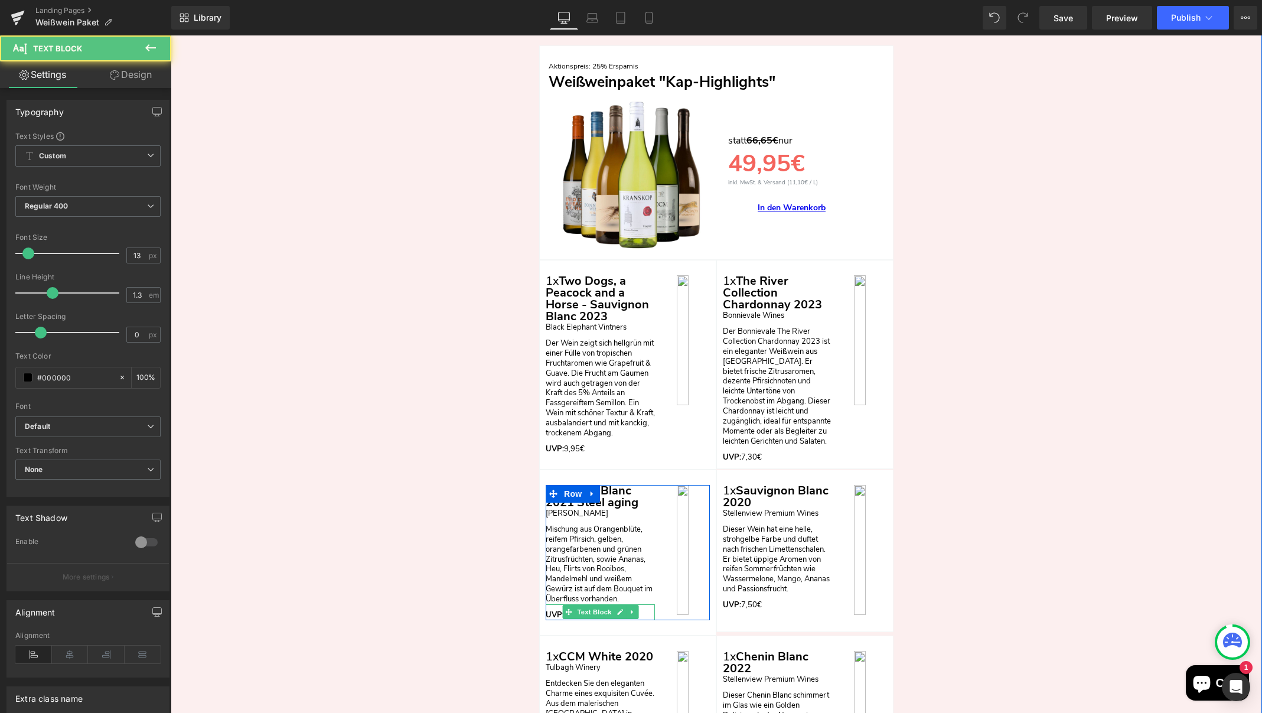
click at [645, 610] on p "UVP: 16,70€" at bounding box center [600, 615] width 109 height 10
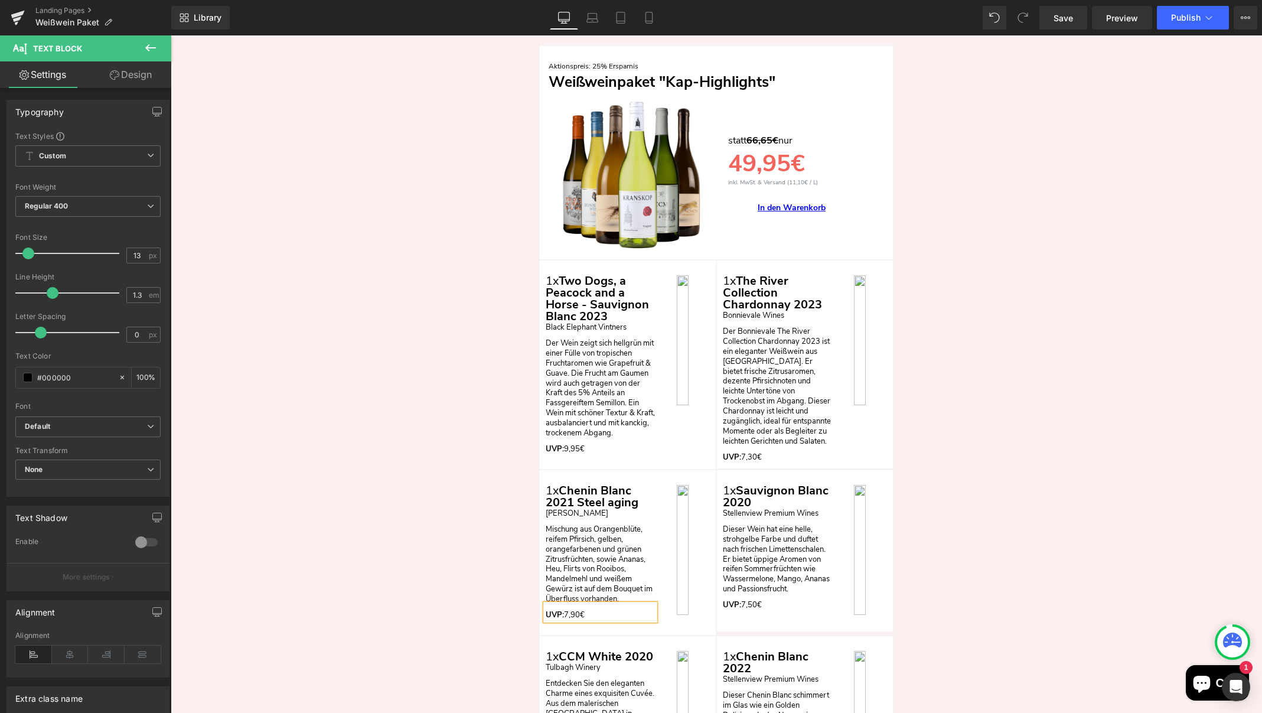
click at [597, 610] on p "UVP: 7,90€" at bounding box center [600, 615] width 109 height 10
drag, startPoint x: 608, startPoint y: 599, endPoint x: 586, endPoint y: 602, distance: 22.0
click at [586, 610] on p "UVP: 7,90€/8,40€" at bounding box center [600, 615] width 109 height 10
click at [654, 570] on icon at bounding box center [654, 570] width 7 height 1
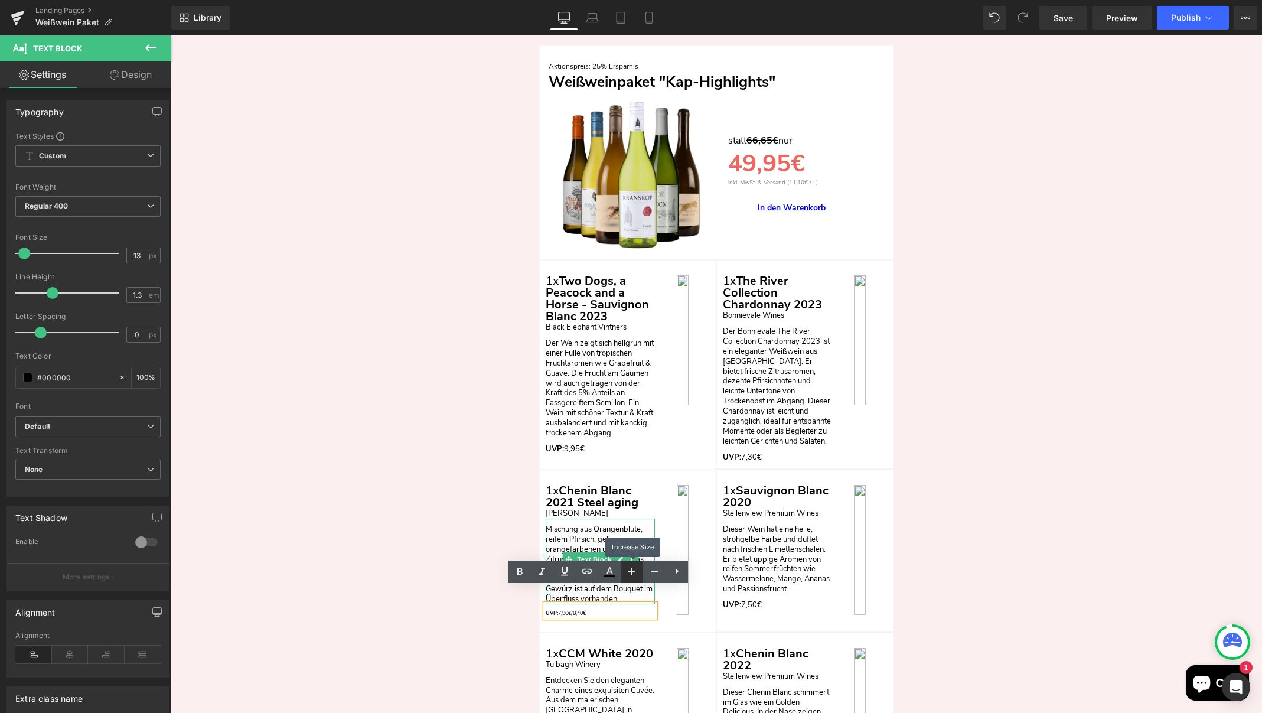
click at [628, 570] on icon at bounding box center [632, 571] width 14 height 14
click at [630, 571] on icon at bounding box center [631, 570] width 7 height 7
click at [609, 572] on icon at bounding box center [609, 570] width 6 height 7
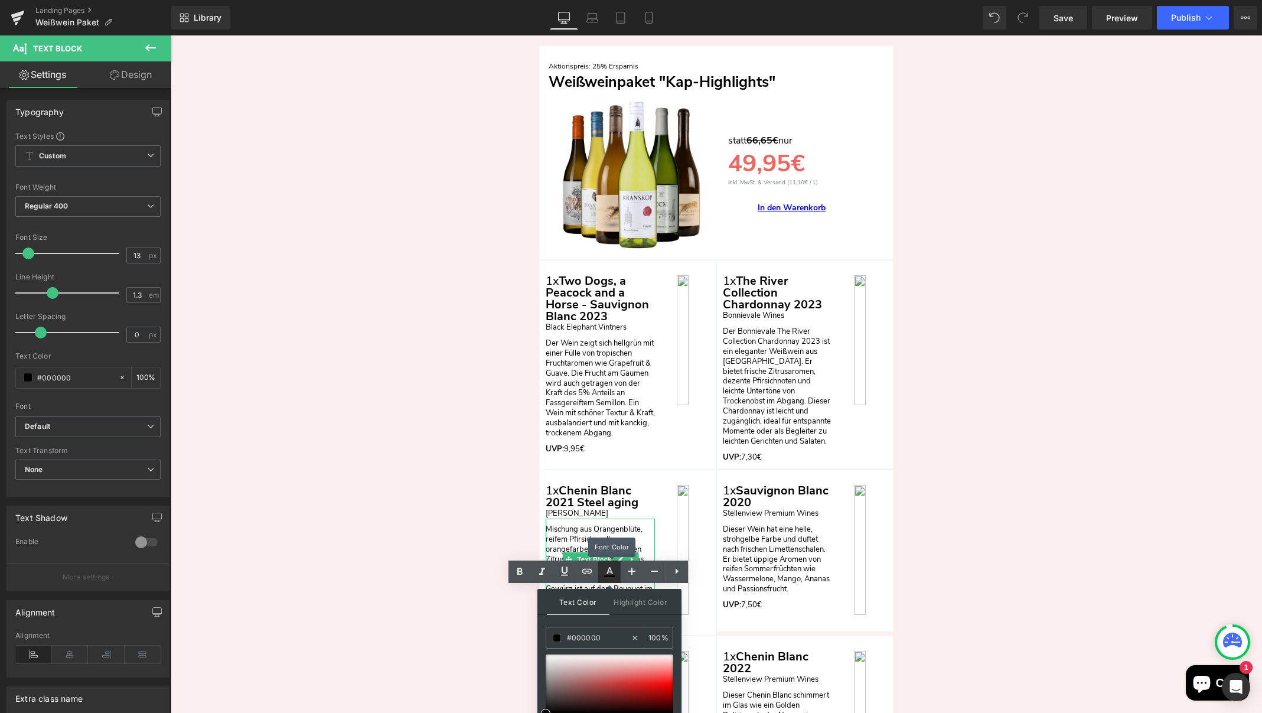
click at [609, 572] on icon at bounding box center [609, 570] width 6 height 7
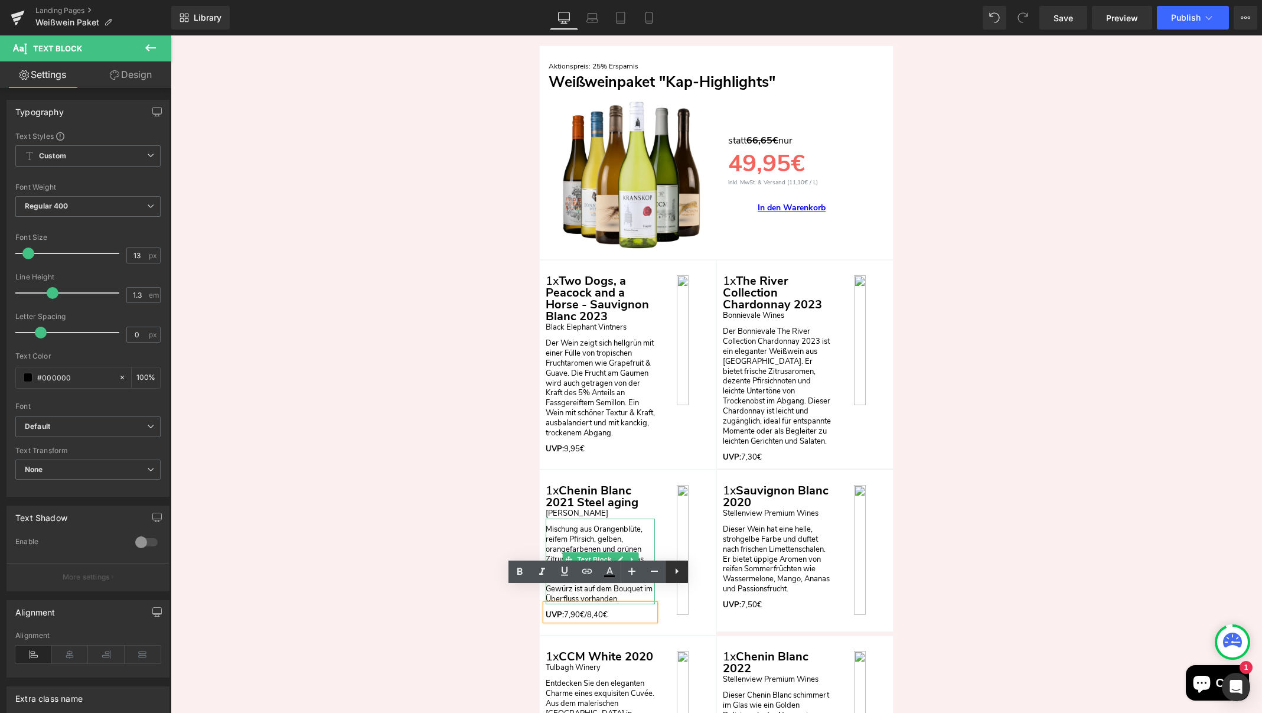
click at [677, 570] on icon at bounding box center [677, 571] width 3 height 6
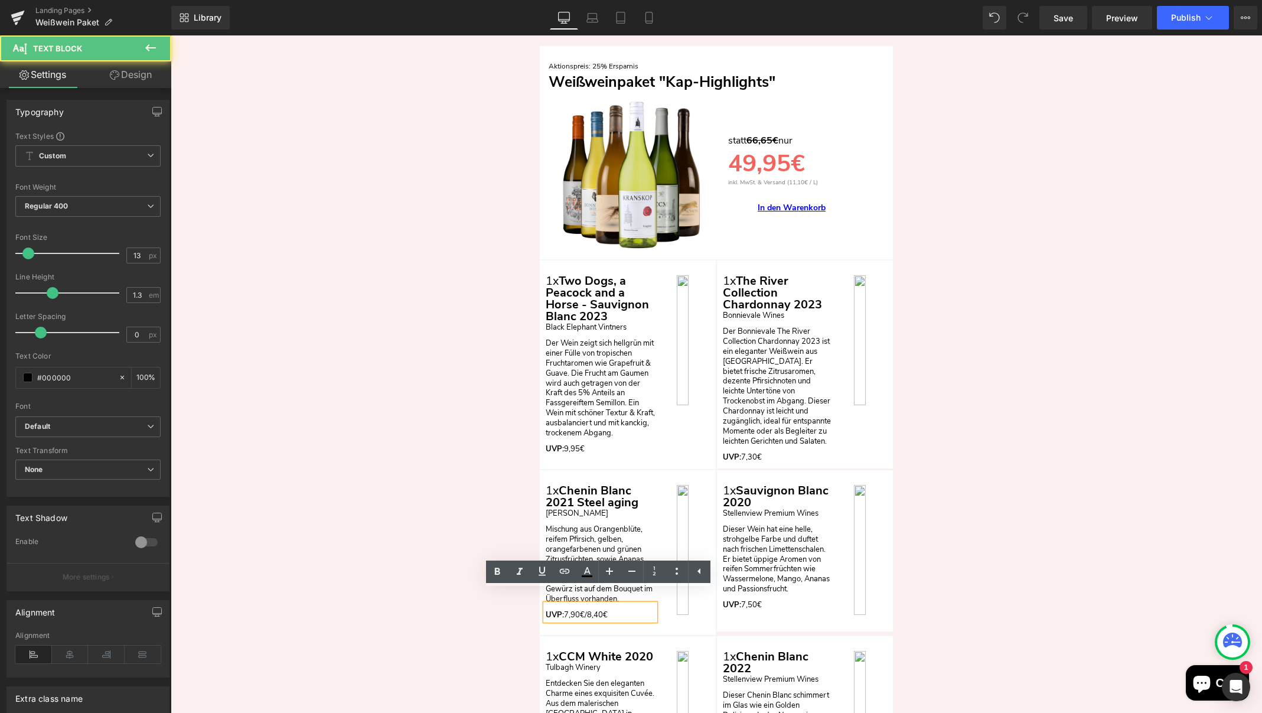
click at [586, 610] on p "UVP: 7,90€/8,40€" at bounding box center [600, 615] width 109 height 10
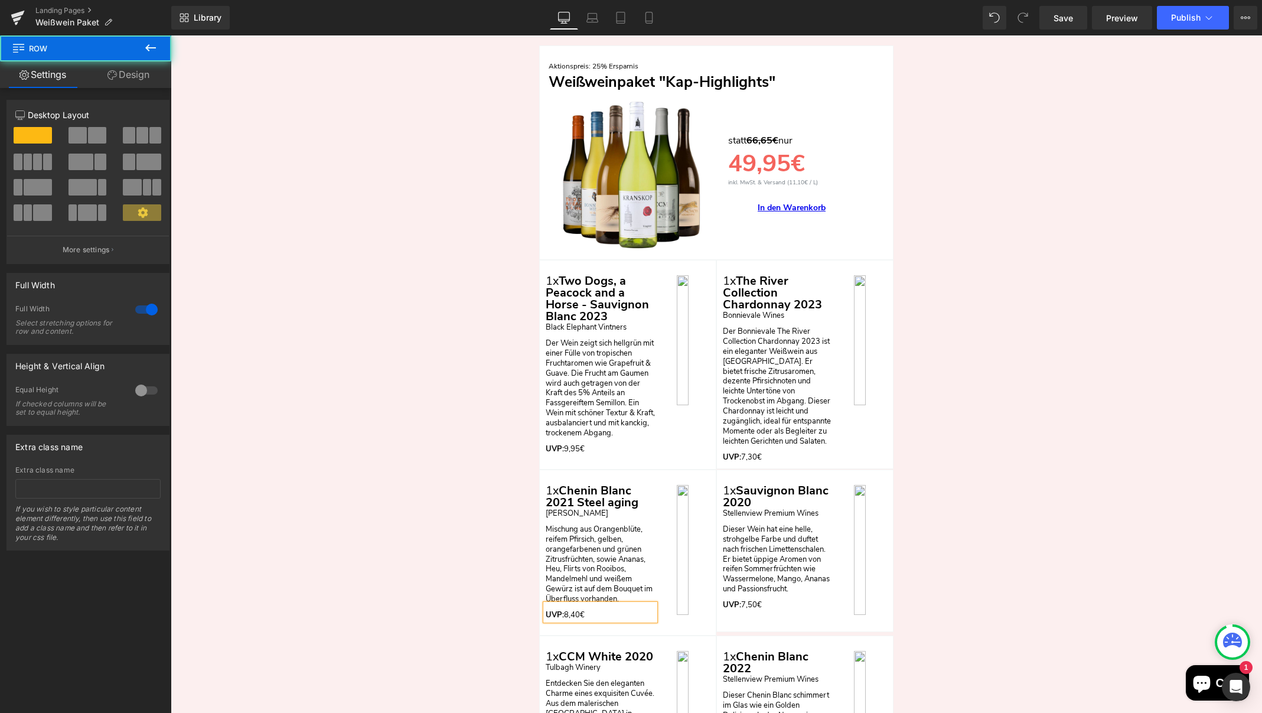
click at [491, 553] on div "Nun zum Angebot: Heading Row Aktionspreis: 25% Ersparnis Text Block Weißweinpak…" at bounding box center [716, 581] width 1091 height 1185
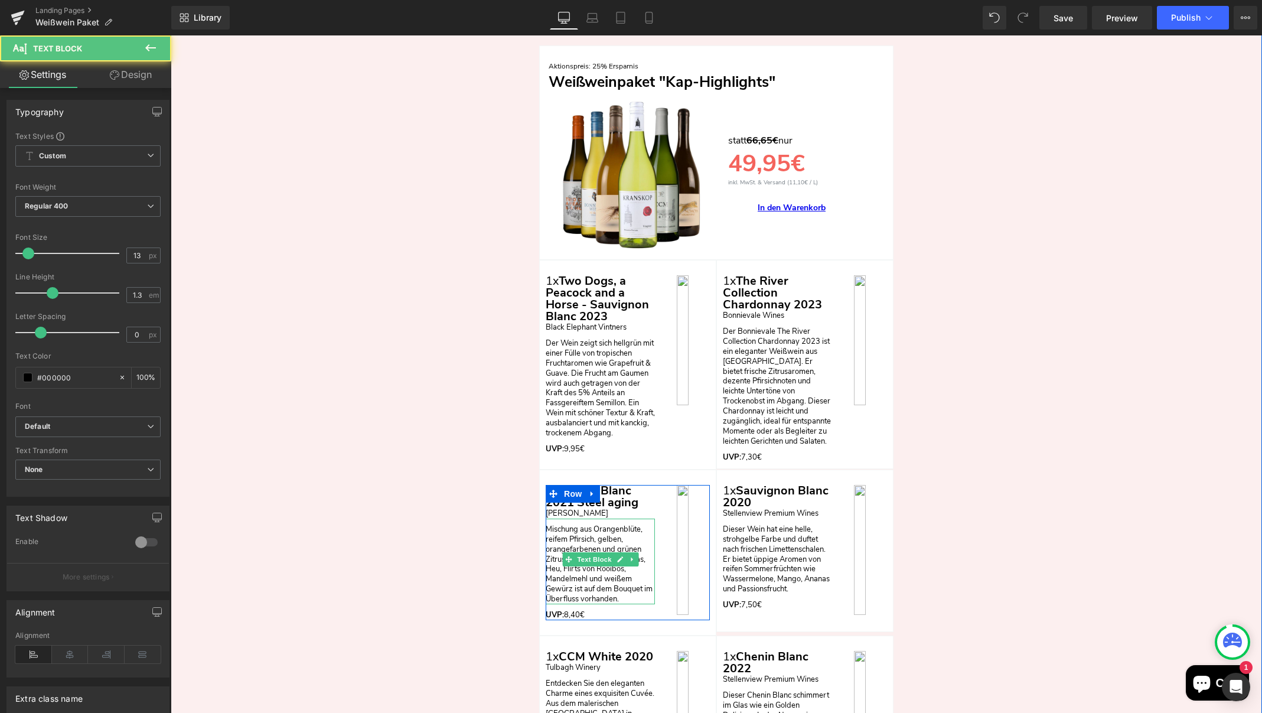
click at [627, 582] on p "Mischung aus Orangenblüte, reifem Pfirsich, gelben, orangefarbenen und grünen Z…" at bounding box center [600, 564] width 109 height 80
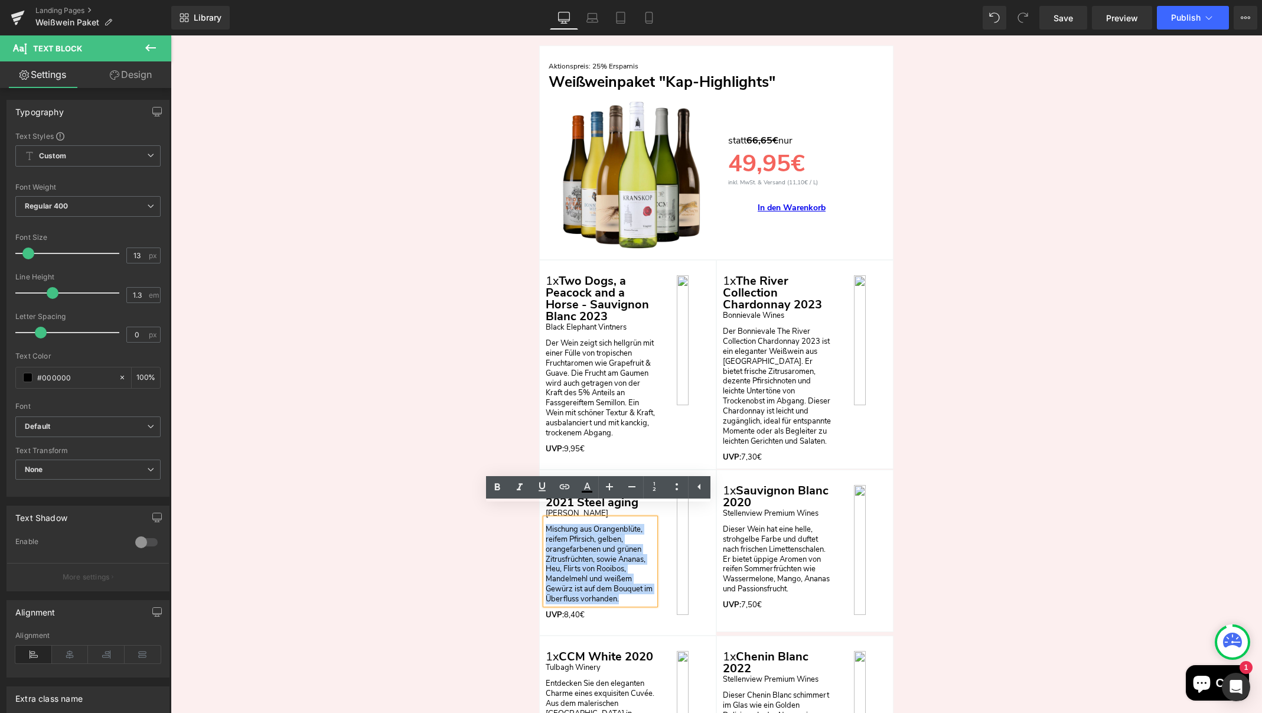
drag, startPoint x: 600, startPoint y: 573, endPoint x: 541, endPoint y: 516, distance: 81.4
click at [546, 518] on div "Mischung aus Orangenblüte, reifem Pfirsich, gelben, orangefarbenen und grünen Z…" at bounding box center [600, 561] width 109 height 86
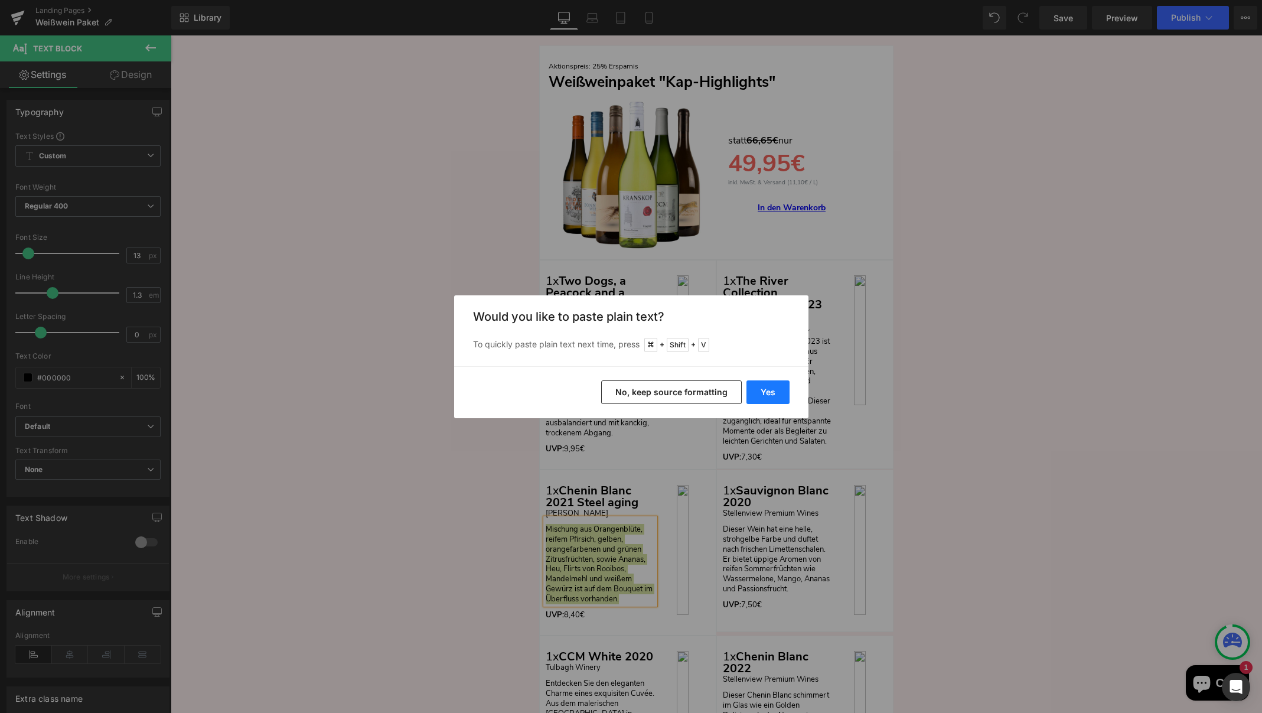
click at [772, 389] on button "Yes" at bounding box center [767, 392] width 43 height 24
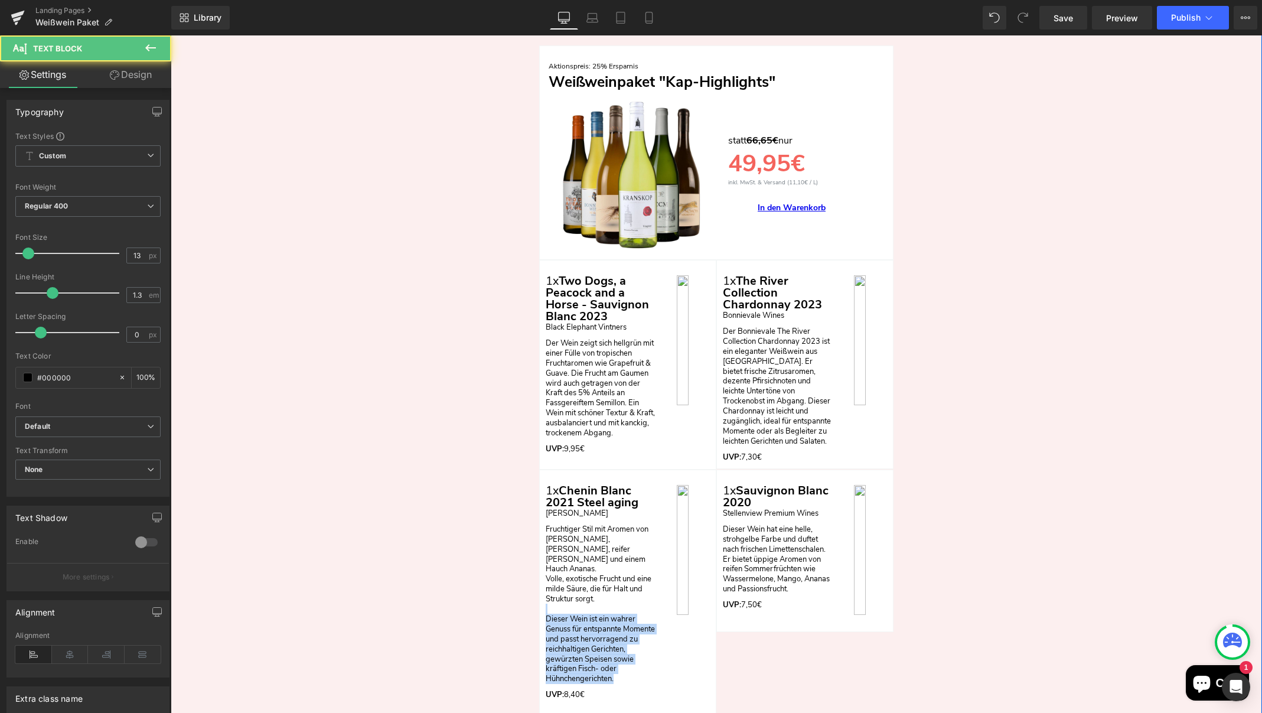
drag, startPoint x: 612, startPoint y: 641, endPoint x: 530, endPoint y: 572, distance: 107.4
click at [530, 572] on div "Nun zum Angebot: Heading Row Aktionspreis: 25% Ersparnis Text Block Weißweinpak…" at bounding box center [716, 621] width 1091 height 1265
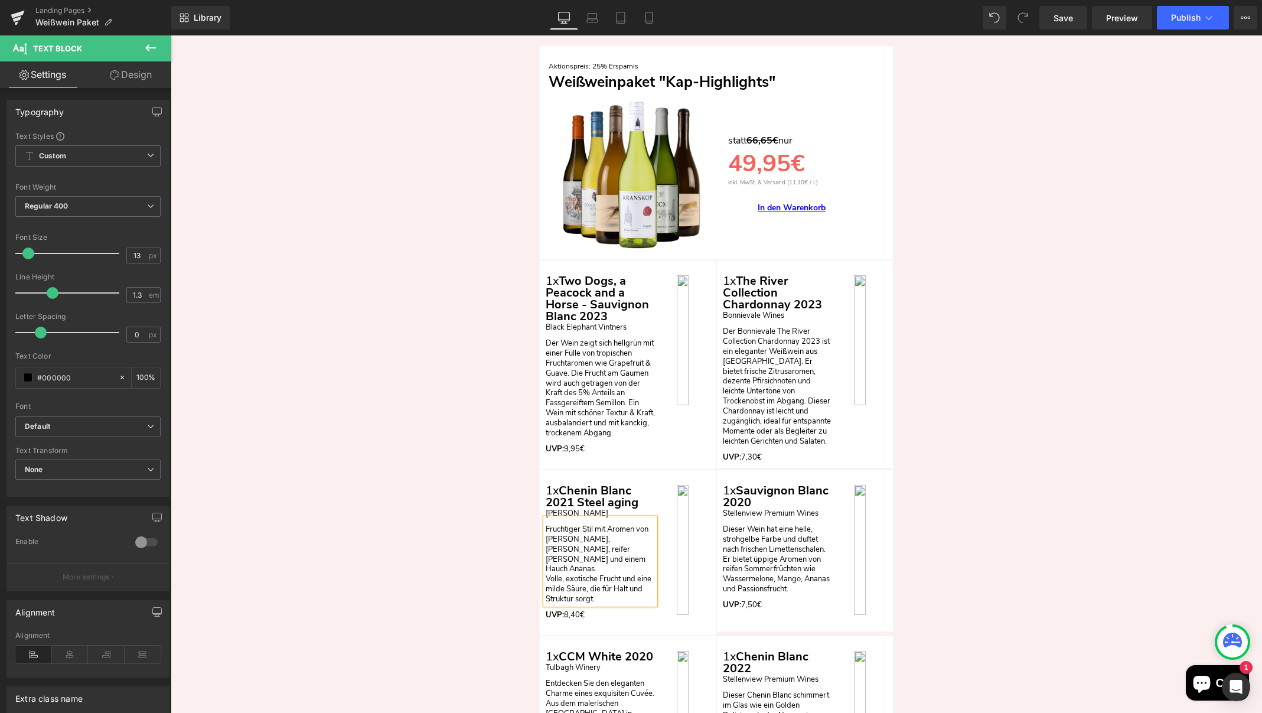
click at [446, 523] on div "Nun zum Angebot: Heading Row Aktionspreis: 25% Ersparnis Text Block Weißweinpak…" at bounding box center [716, 581] width 1091 height 1185
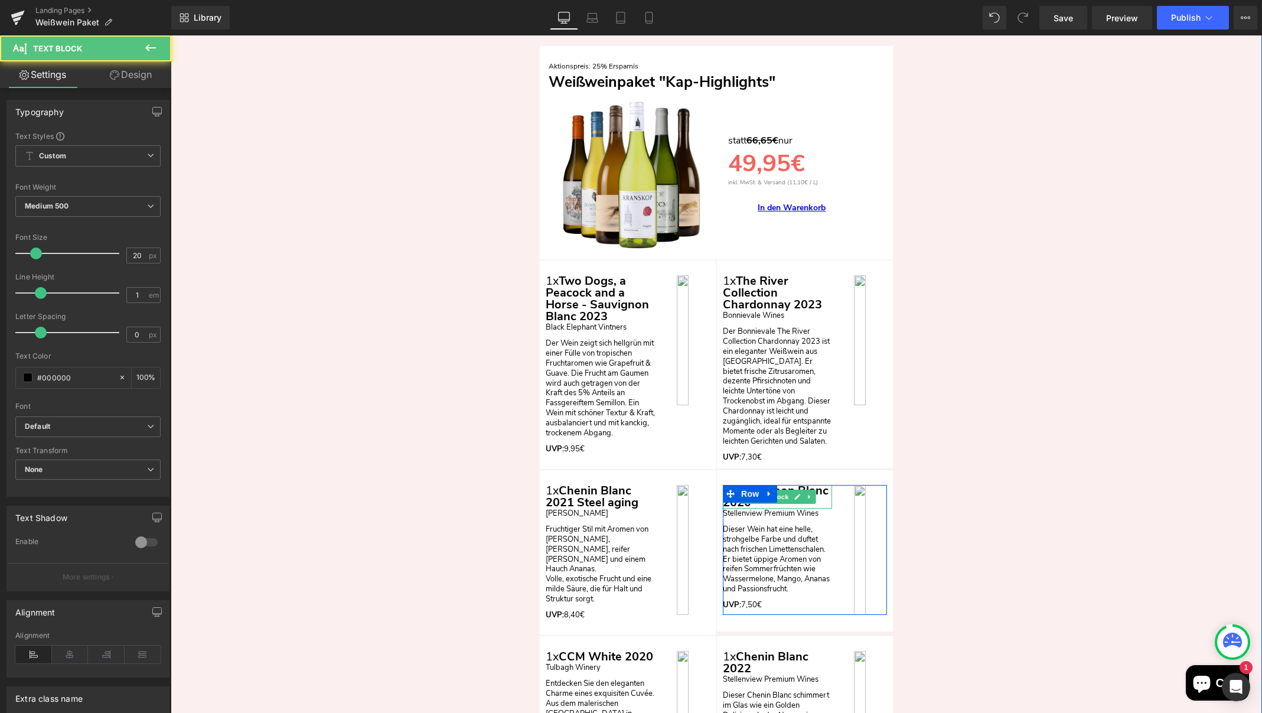
click at [821, 491] on p "1x Sauvignon Blanc 2020" at bounding box center [777, 497] width 109 height 24
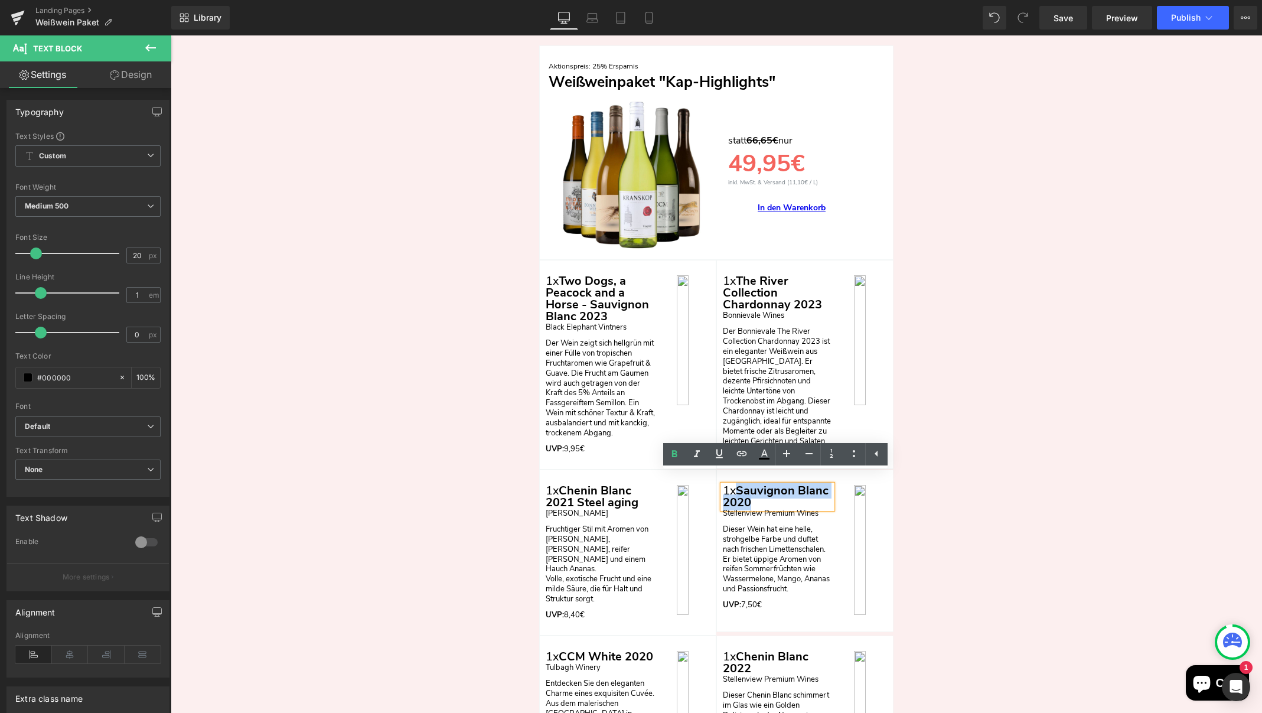
drag, startPoint x: 781, startPoint y: 492, endPoint x: 737, endPoint y: 480, distance: 45.4
click at [737, 485] on div "1x Sauvignon Blanc 2020 Text Block Stellenview Premium Wines Text Block Dieser …" at bounding box center [805, 550] width 164 height 130
click at [792, 490] on p "1x Sauvignon Blanc 2020" at bounding box center [777, 497] width 109 height 24
drag, startPoint x: 784, startPoint y: 491, endPoint x: 740, endPoint y: 478, distance: 46.2
click at [740, 485] on div "1x Sauvignon Blanc 2020 Text Block Stellenview Premium Wines Text Block Dieser …" at bounding box center [805, 550] width 164 height 130
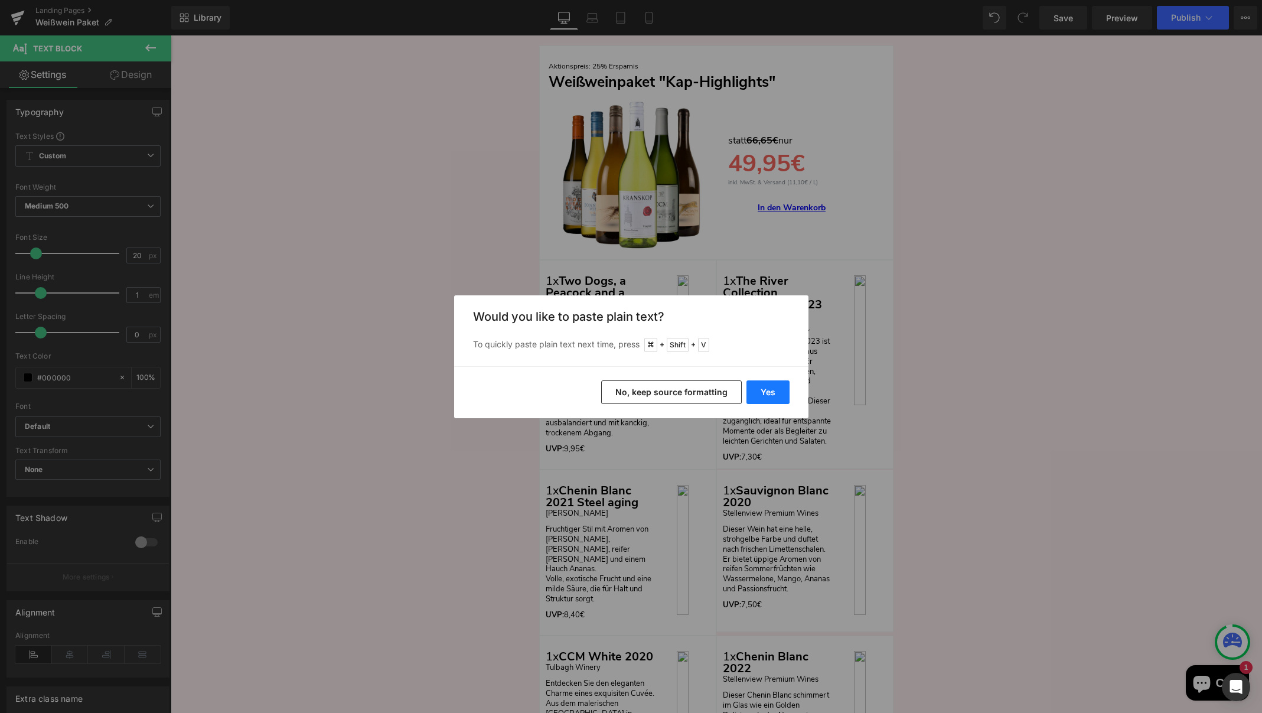
drag, startPoint x: 772, startPoint y: 390, endPoint x: 601, endPoint y: 354, distance: 174.3
click at [772, 390] on button "Yes" at bounding box center [767, 392] width 43 height 24
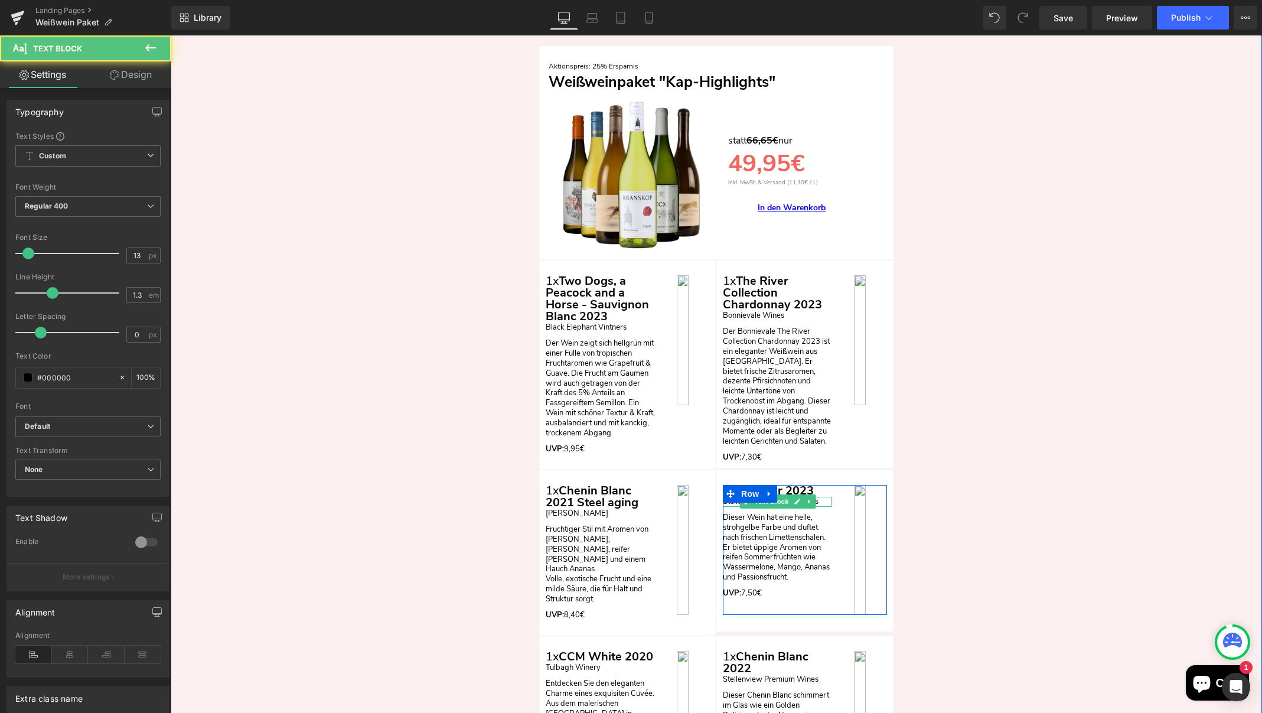
click at [819, 497] on p "Stellenview Premium Wines" at bounding box center [777, 502] width 109 height 10
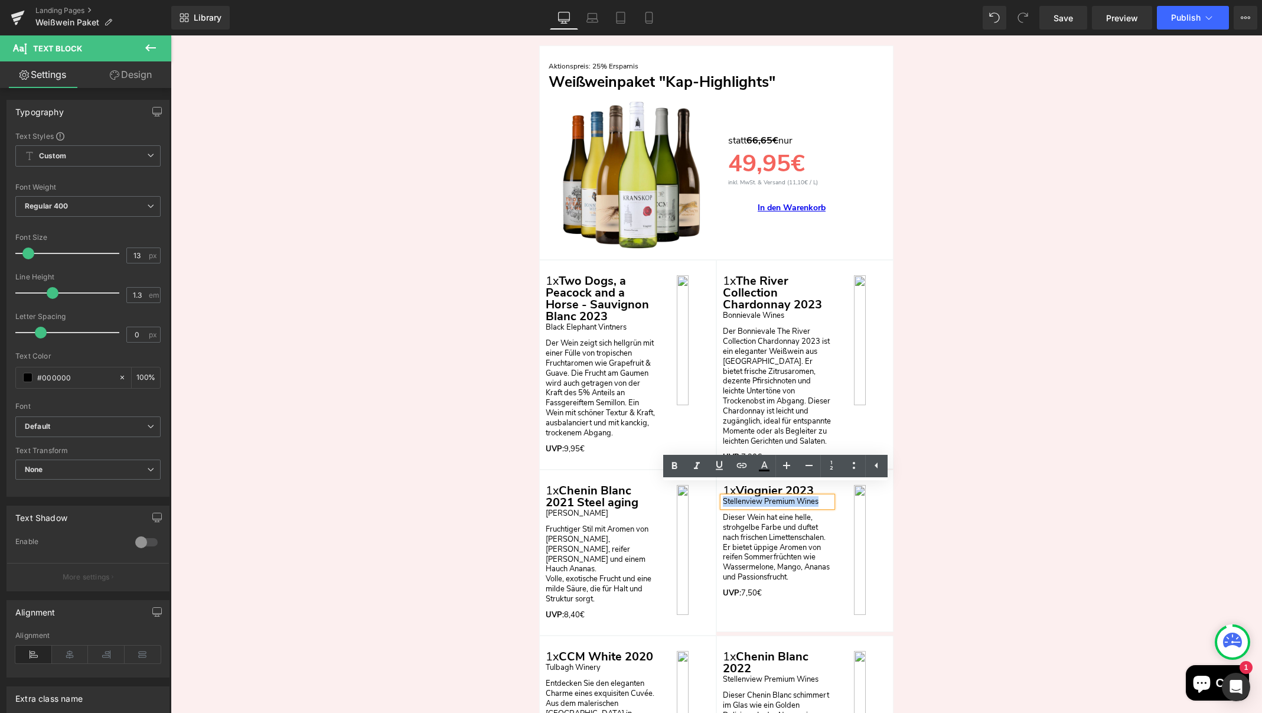
drag, startPoint x: 819, startPoint y: 489, endPoint x: 716, endPoint y: 491, distance: 102.8
click at [717, 491] on div "1x Viognier 2023 Text Block Stellenview Premium Wines Text Block Dieser Wein ha…" at bounding box center [805, 550] width 176 height 130
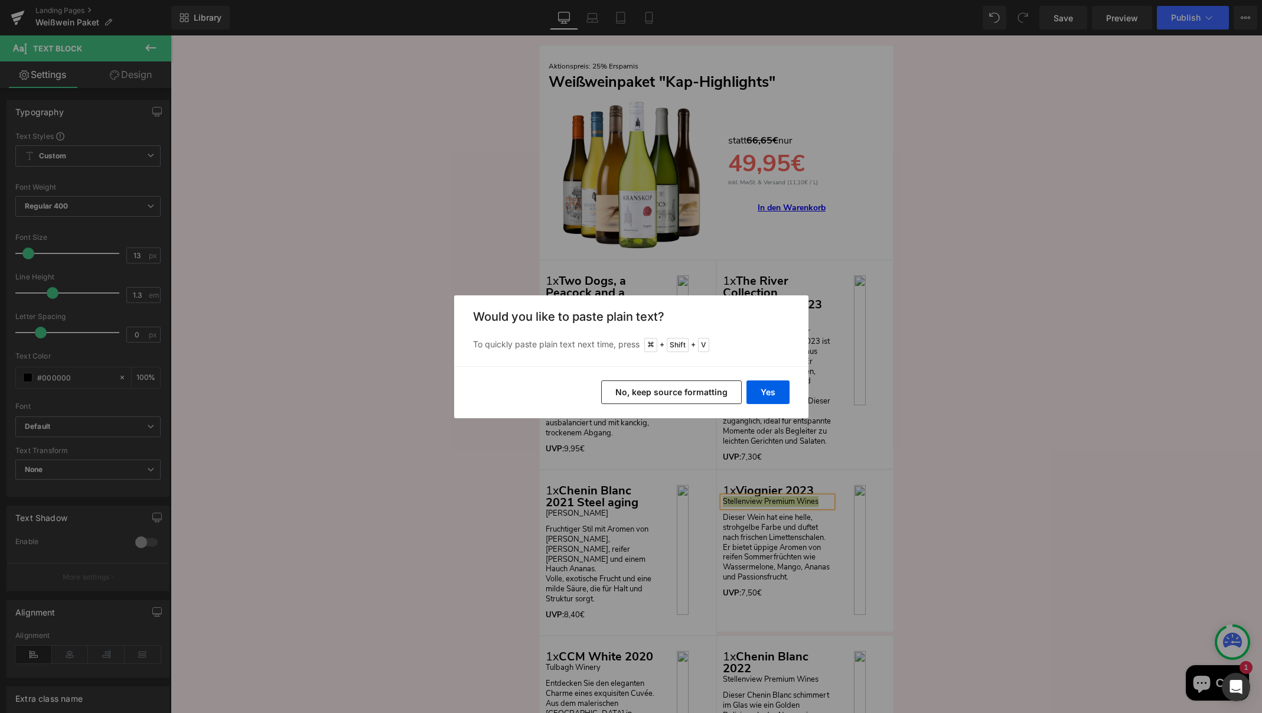
click at [769, 377] on div "Yes No, keep source formatting" at bounding box center [631, 392] width 354 height 52
click at [769, 387] on button "Yes" at bounding box center [767, 392] width 43 height 24
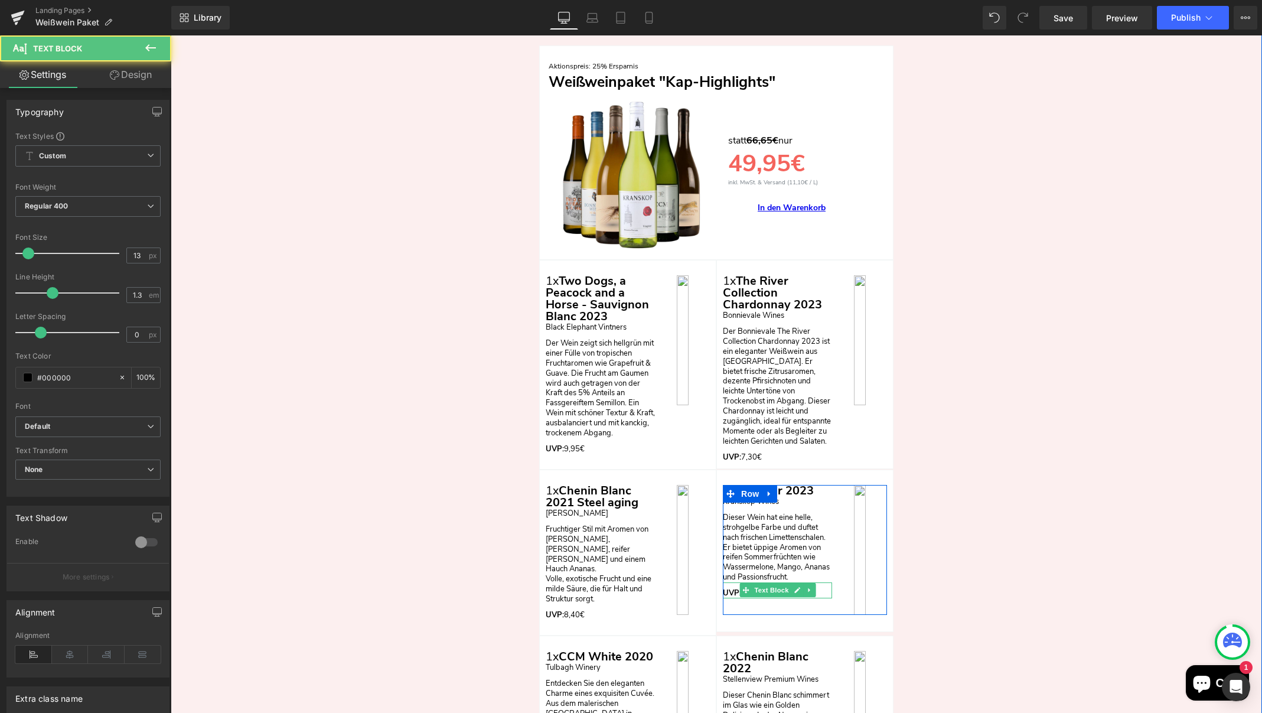
click at [819, 588] on p "UVP: 7,50€" at bounding box center [777, 593] width 109 height 10
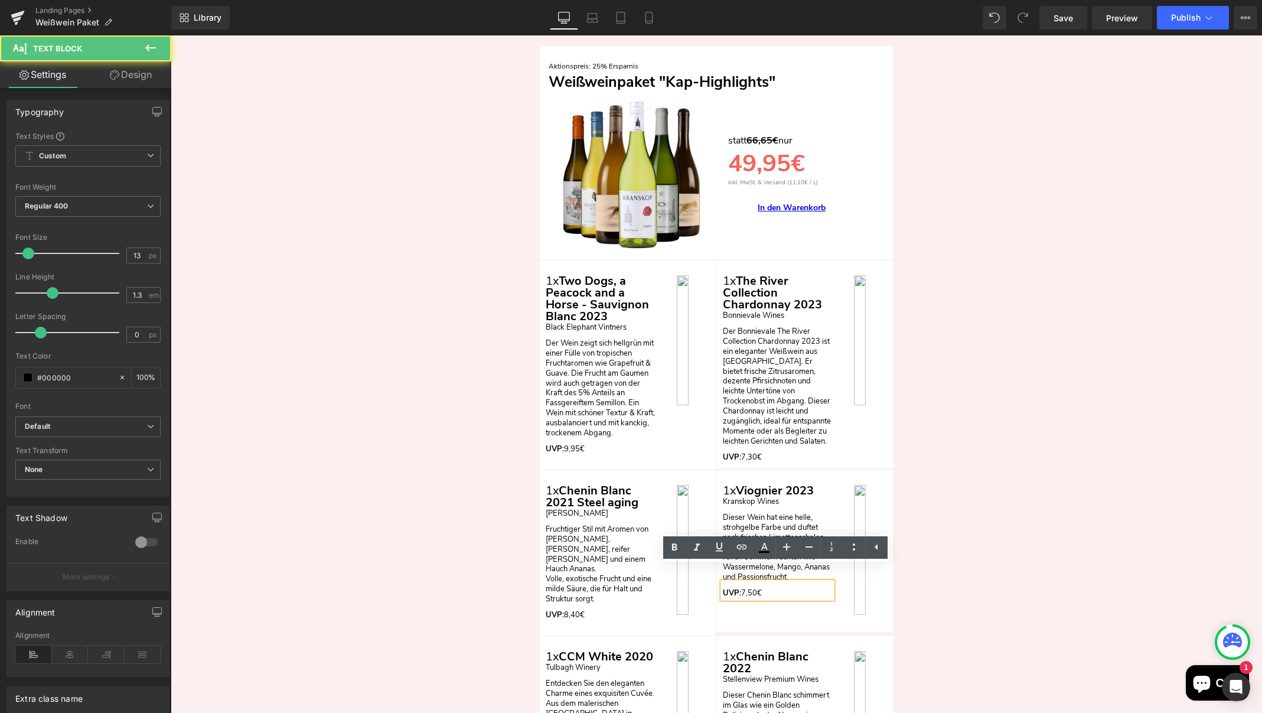
drag, startPoint x: 752, startPoint y: 578, endPoint x: 758, endPoint y: 589, distance: 12.7
click at [752, 588] on p "UVP: 7,50€" at bounding box center [777, 593] width 109 height 10
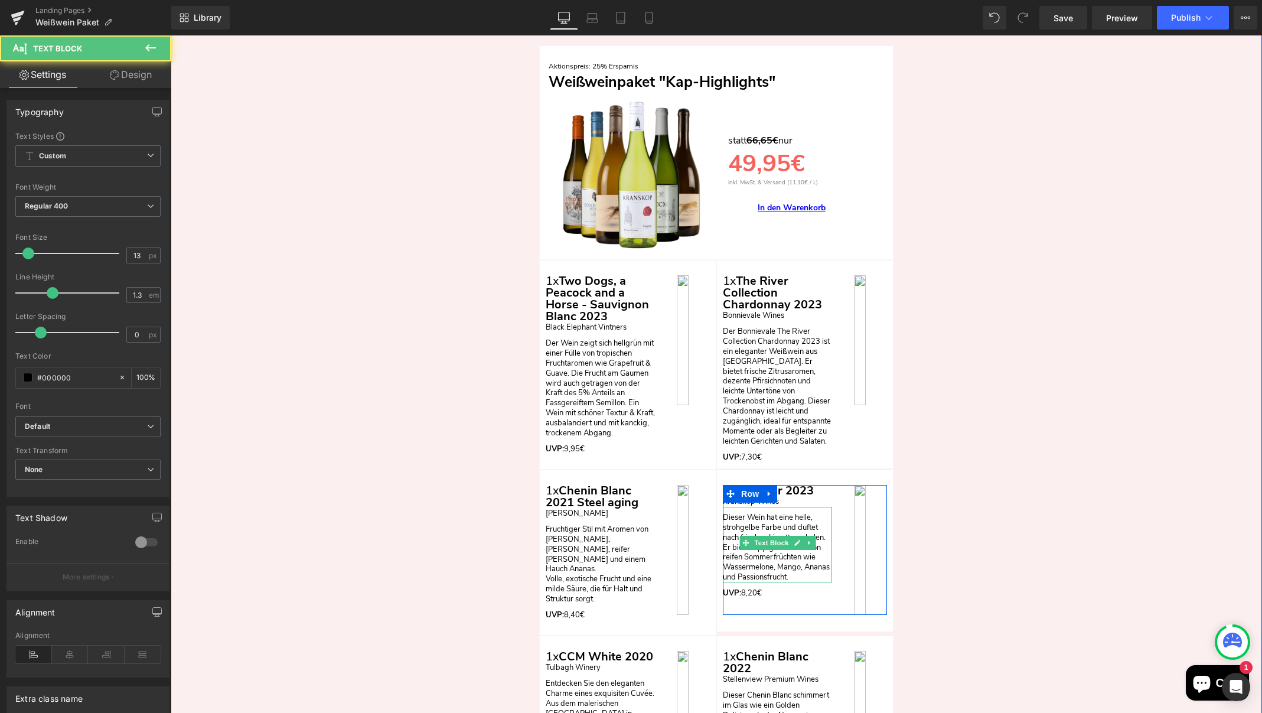
click at [800, 562] on p "Dieser Wein hat eine helle, strohgelbe Farbe und duftet nach frischen Limettens…" at bounding box center [777, 548] width 109 height 70
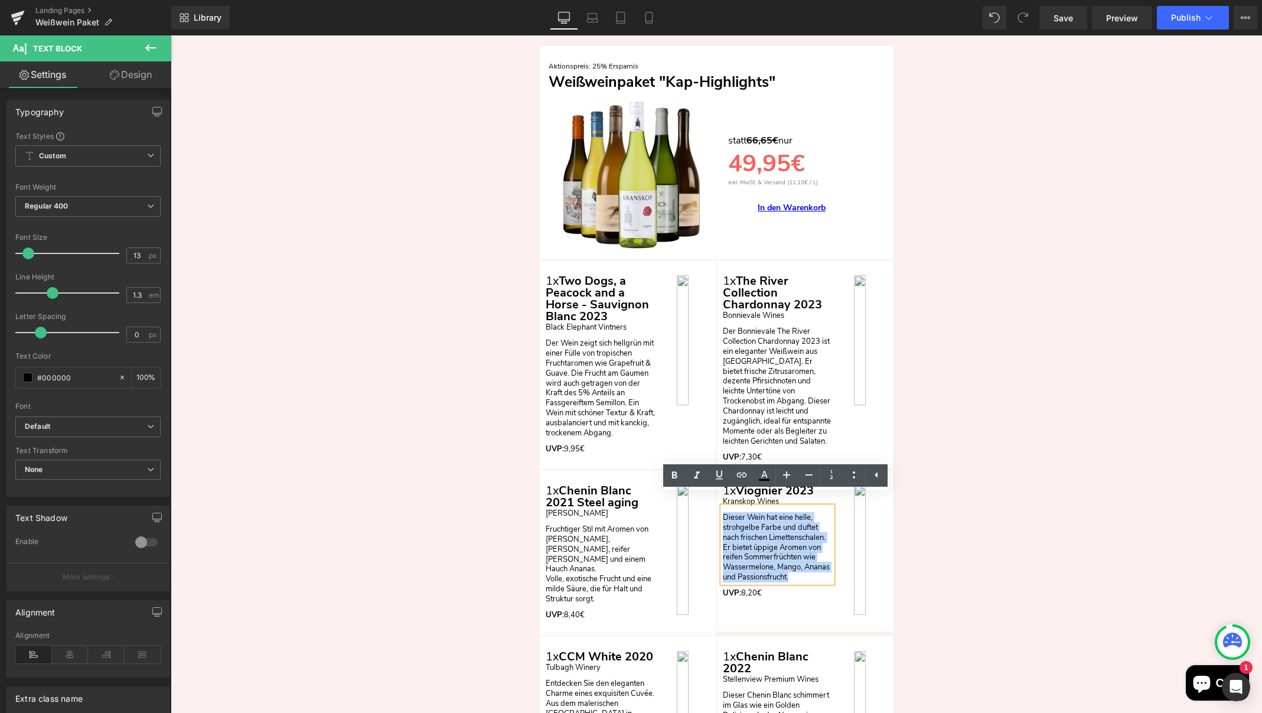
drag, startPoint x: 785, startPoint y: 561, endPoint x: 719, endPoint y: 503, distance: 87.8
click at [723, 507] on div "Dieser Wein hat eine helle, strohgelbe Farbe und duftet nach frischen Limettens…" at bounding box center [777, 545] width 109 height 76
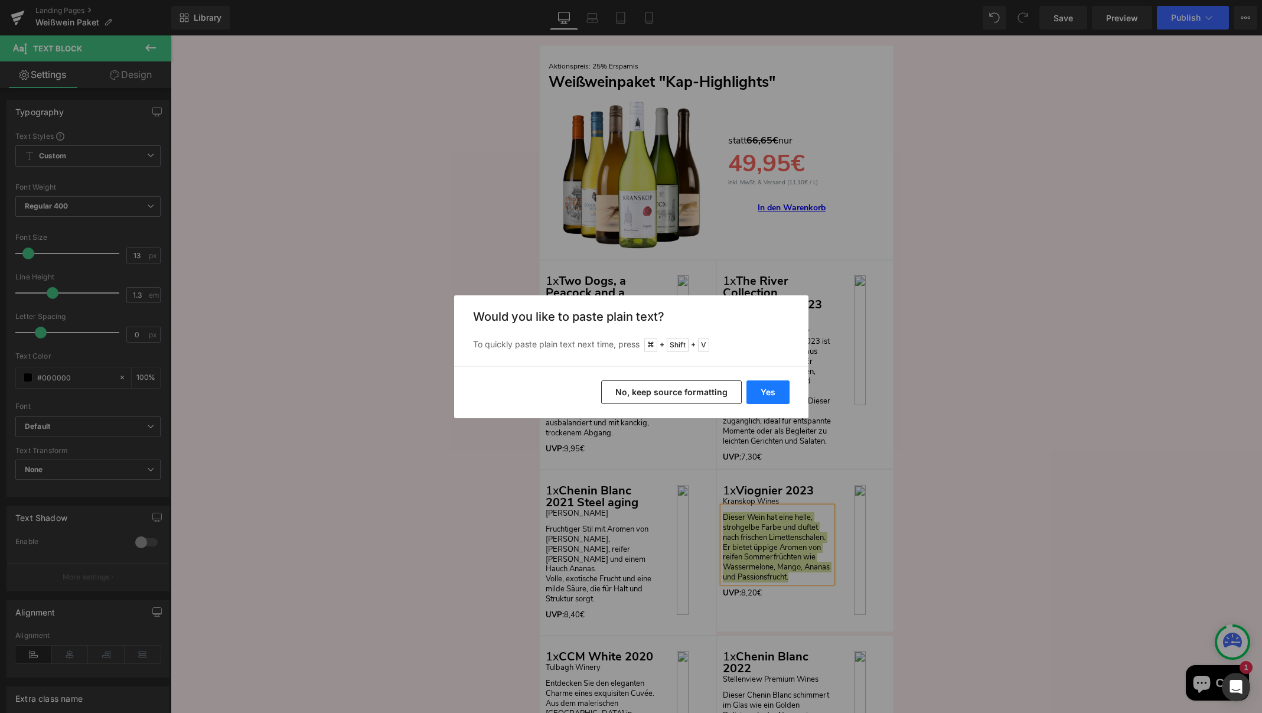
drag, startPoint x: 762, startPoint y: 390, endPoint x: 592, endPoint y: 354, distance: 173.1
click at [762, 390] on button "Yes" at bounding box center [767, 392] width 43 height 24
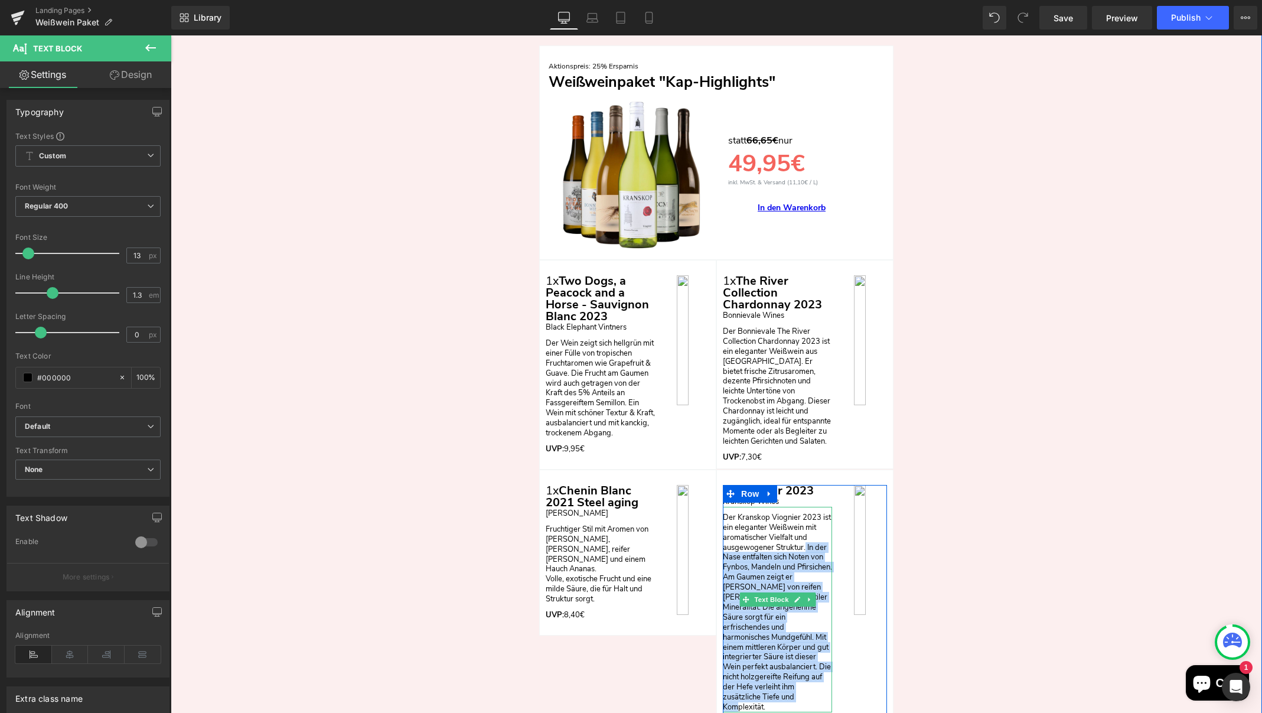
drag, startPoint x: 767, startPoint y: 675, endPoint x: 803, endPoint y: 536, distance: 143.8
click at [803, 536] on p "Der Kranskop Viognier 2023 ist ein eleganter Weißwein mit aromatischer Vielfalt…" at bounding box center [777, 613] width 109 height 200
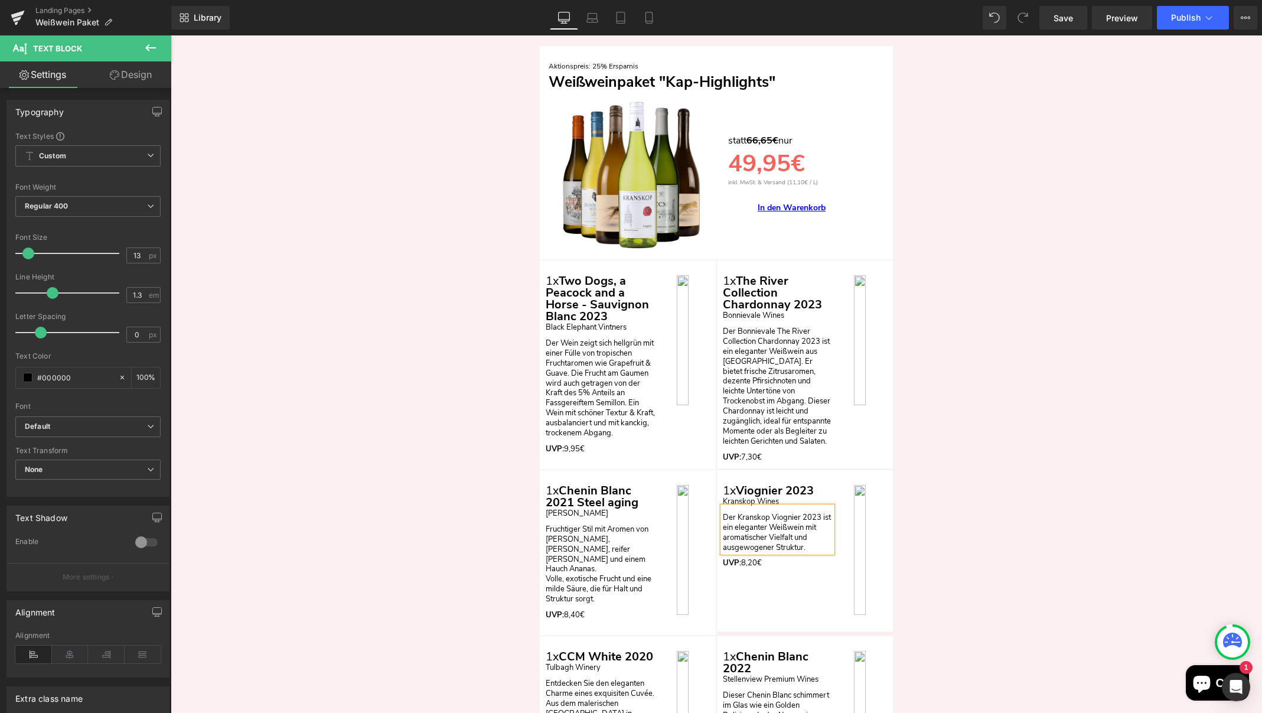
click at [941, 532] on div "Nun zum Angebot: Heading Row Aktionspreis: 25% Ersparnis Text Block Weißweinpak…" at bounding box center [716, 581] width 1091 height 1185
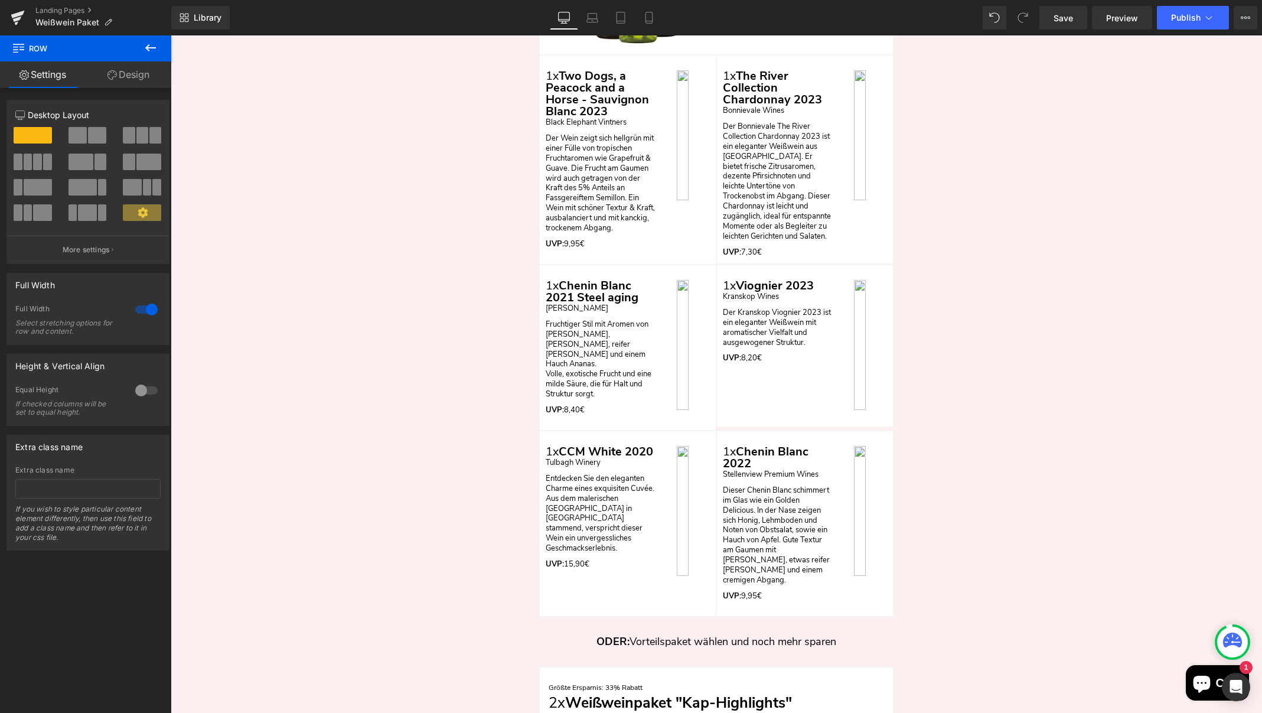
scroll to position [2925, 0]
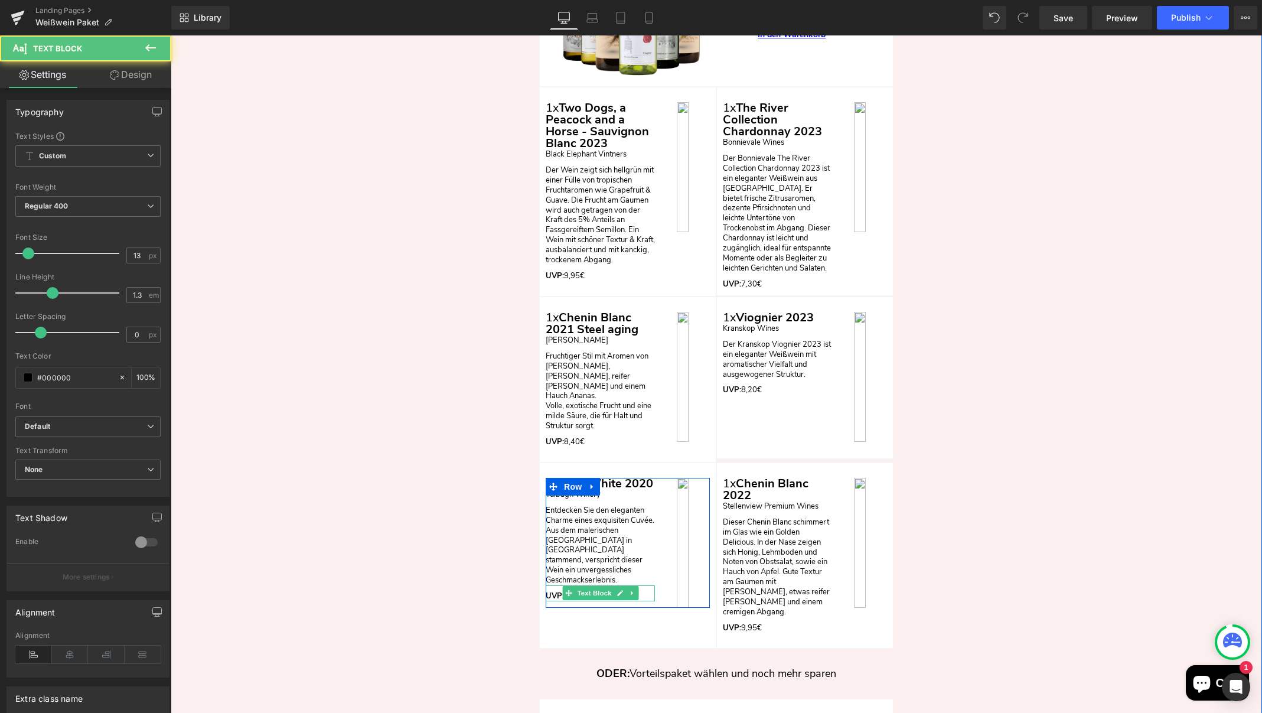
click at [643, 591] on p "UVP: 15,90€" at bounding box center [600, 596] width 109 height 10
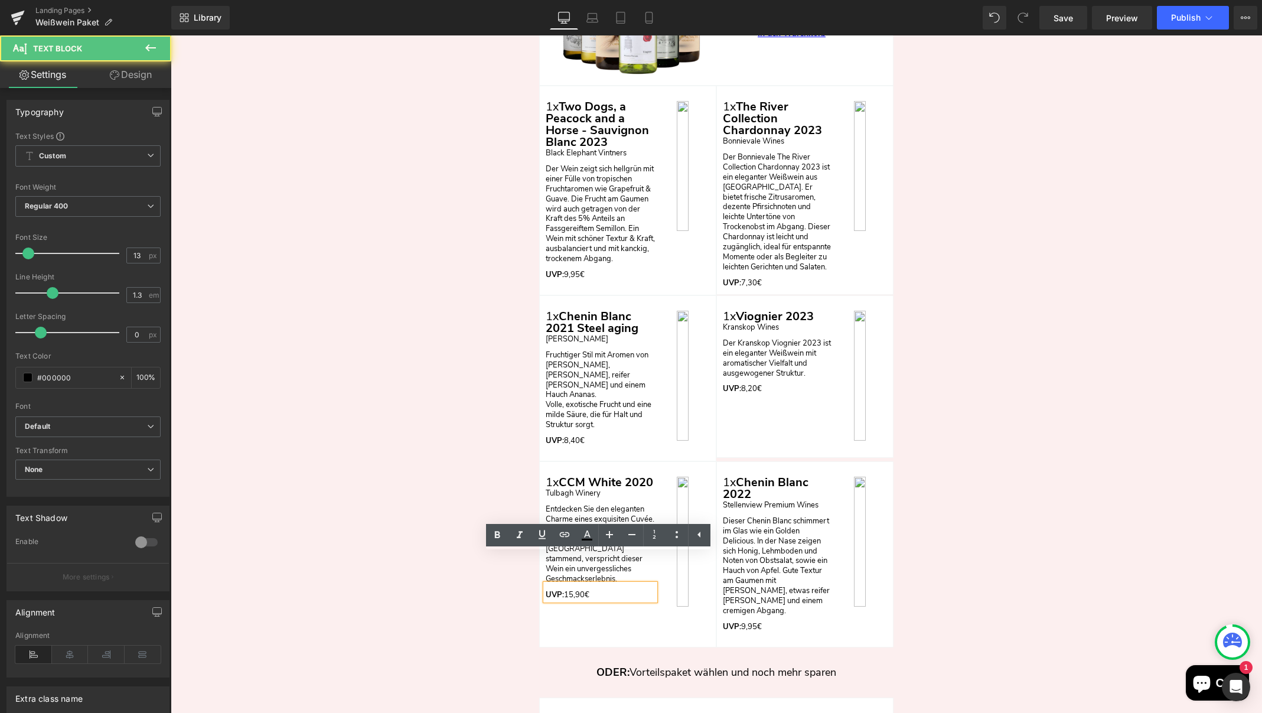
scroll to position [2927, 0]
click at [573, 589] on p "UVP: 15,90€" at bounding box center [600, 594] width 109 height 10
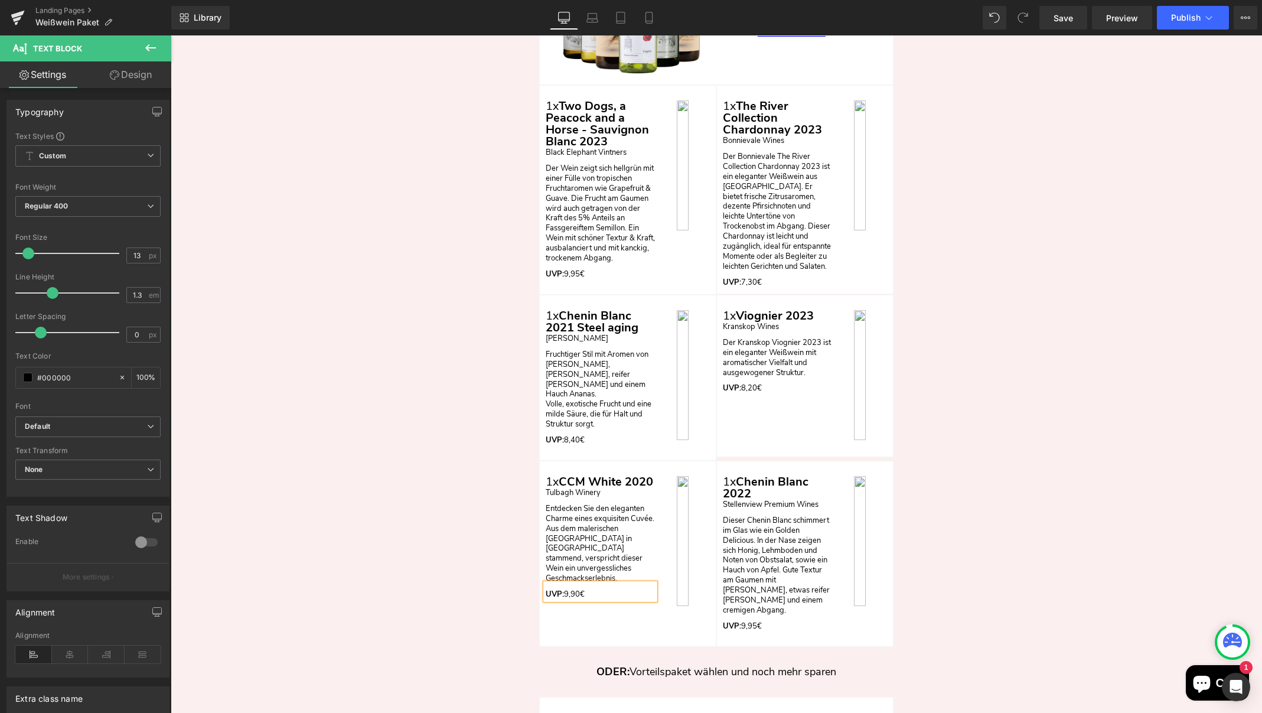
click at [991, 498] on div "Nun zum Angebot: Heading Row Aktionspreis: 25% Ersparnis Text Block Weißweinpak…" at bounding box center [716, 407] width 1091 height 1185
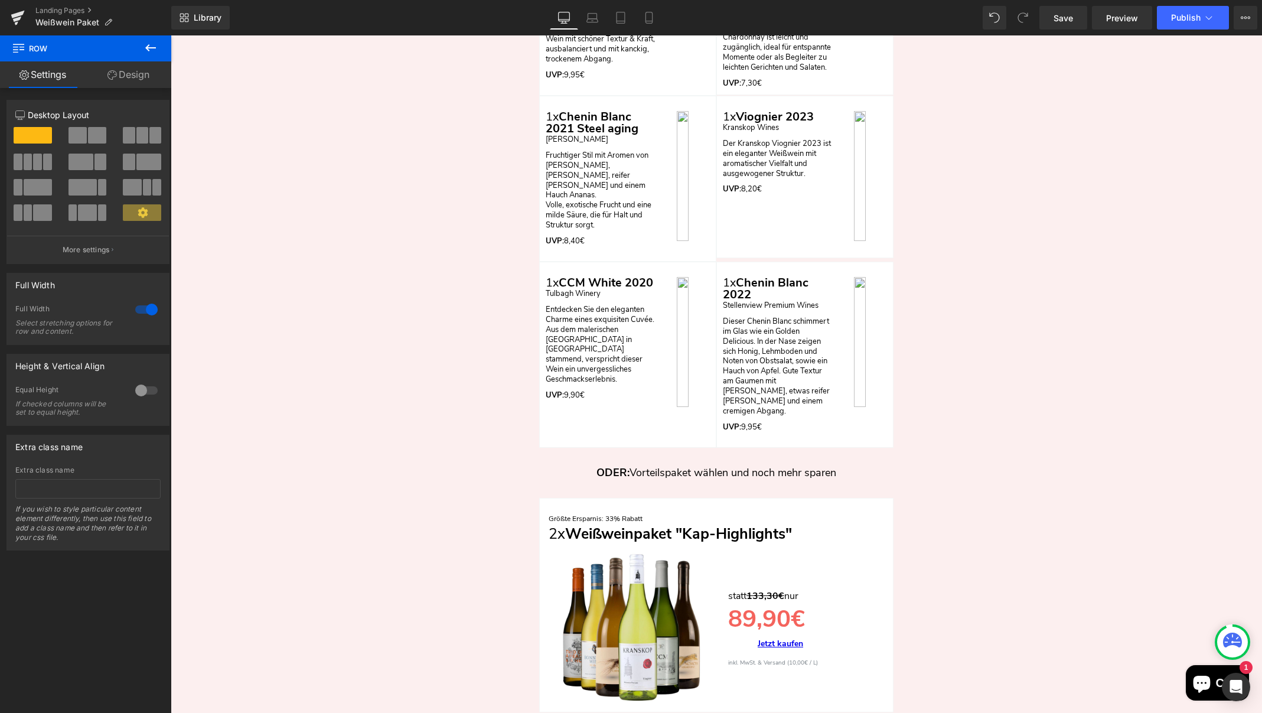
scroll to position [3133, 0]
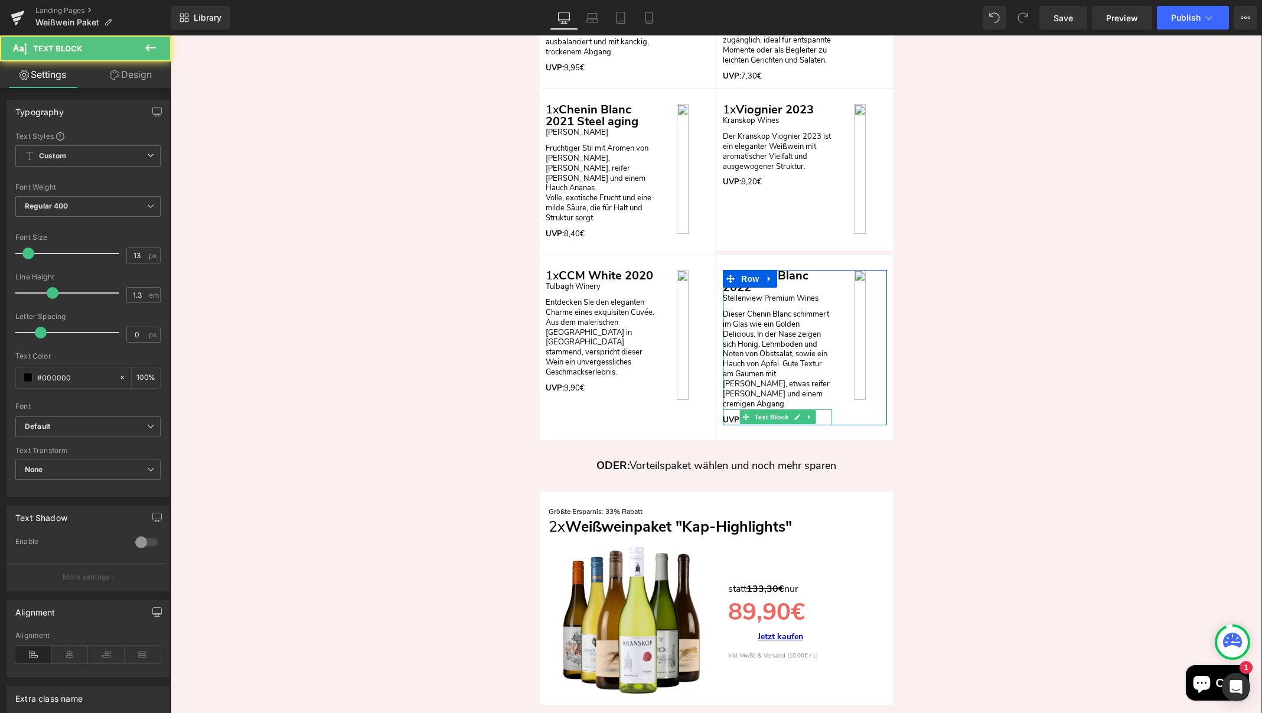
click at [820, 415] on p "UVP: 9,95€" at bounding box center [777, 420] width 109 height 10
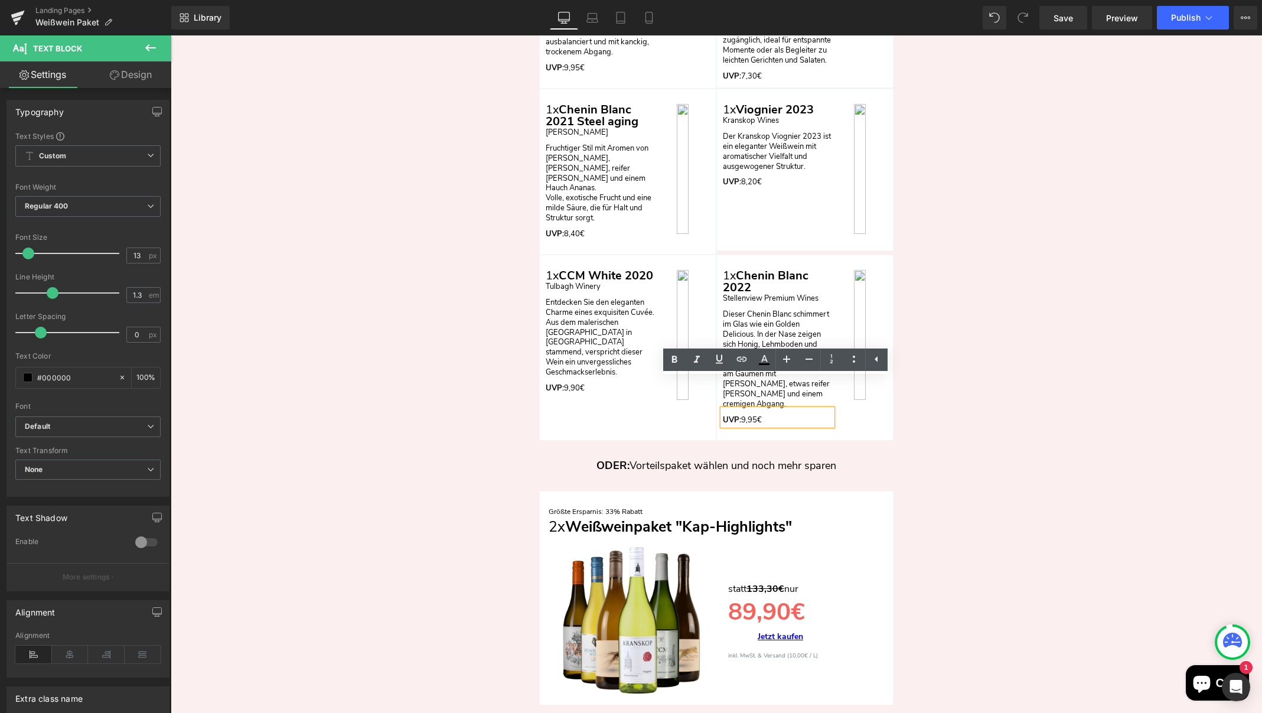
click at [756, 415] on p "UVP: 9,95€" at bounding box center [777, 420] width 109 height 10
click at [766, 277] on icon "Main content" at bounding box center [765, 279] width 2 height 4
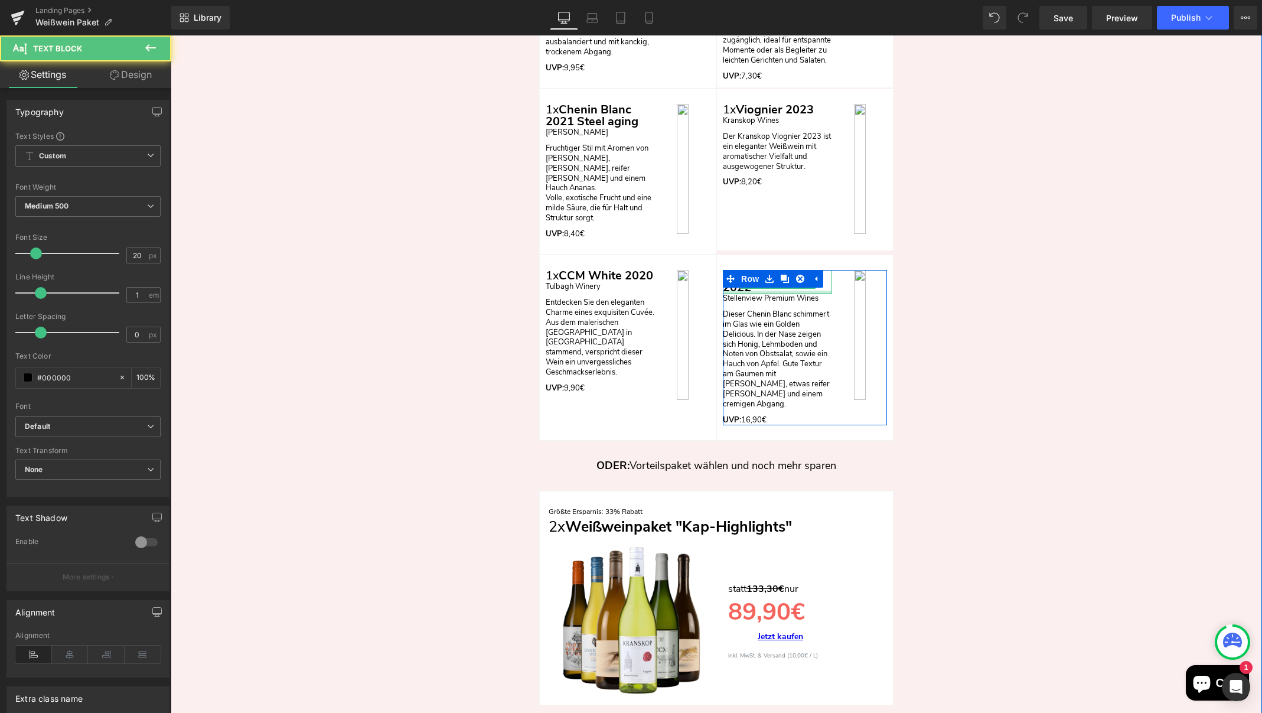
drag, startPoint x: 817, startPoint y: 276, endPoint x: 824, endPoint y: 277, distance: 6.6
click at [817, 276] on div "1x Chenin Blanc 2022 Text Block" at bounding box center [777, 282] width 109 height 24
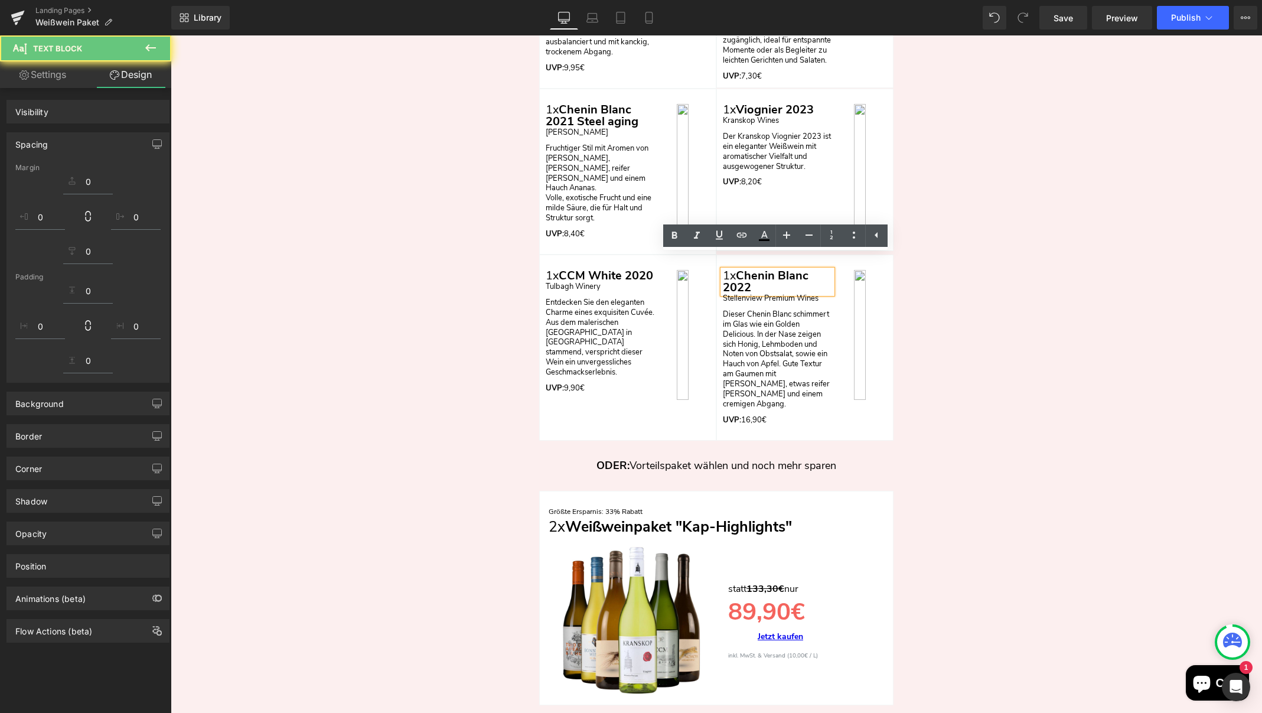
click at [825, 272] on p "1x Chenin Blanc 2022" at bounding box center [777, 282] width 109 height 24
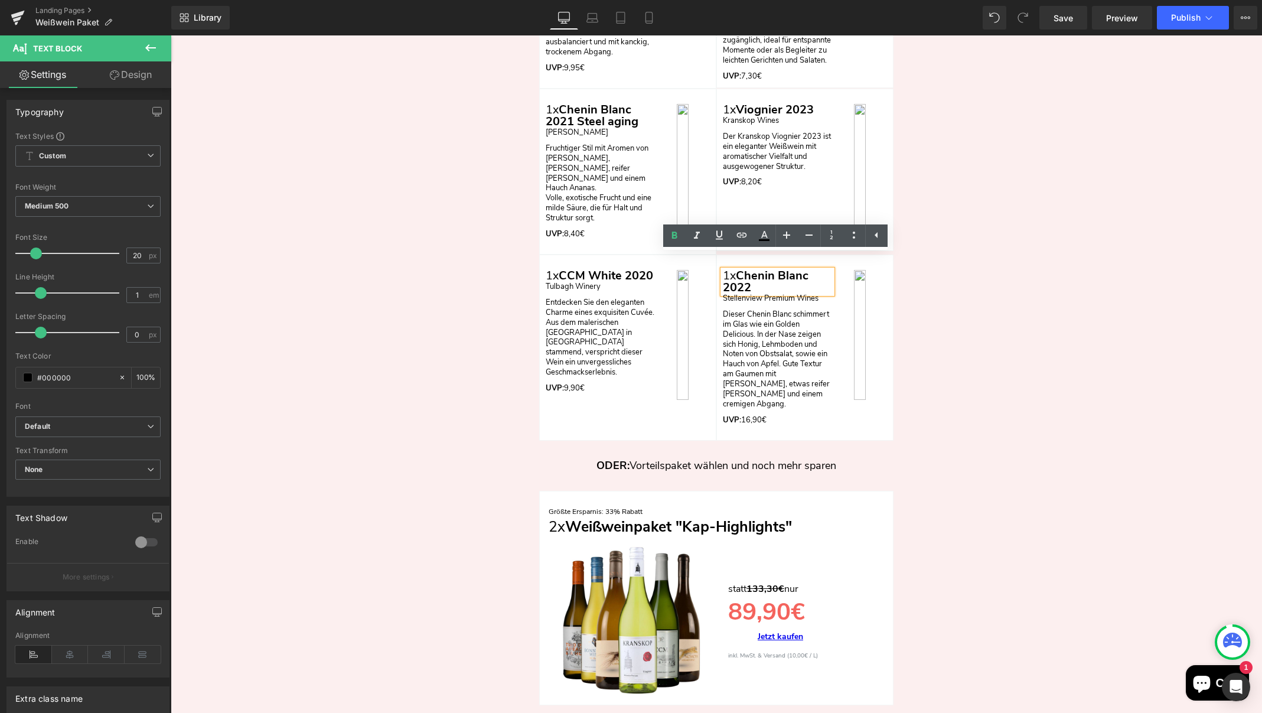
drag, startPoint x: 746, startPoint y: 275, endPoint x: 739, endPoint y: 264, distance: 12.5
click at [739, 270] on div "1x Chenin Blanc 2022 Text Block Stellenview Premium Wines Text Block Dieser Che…" at bounding box center [805, 347] width 164 height 155
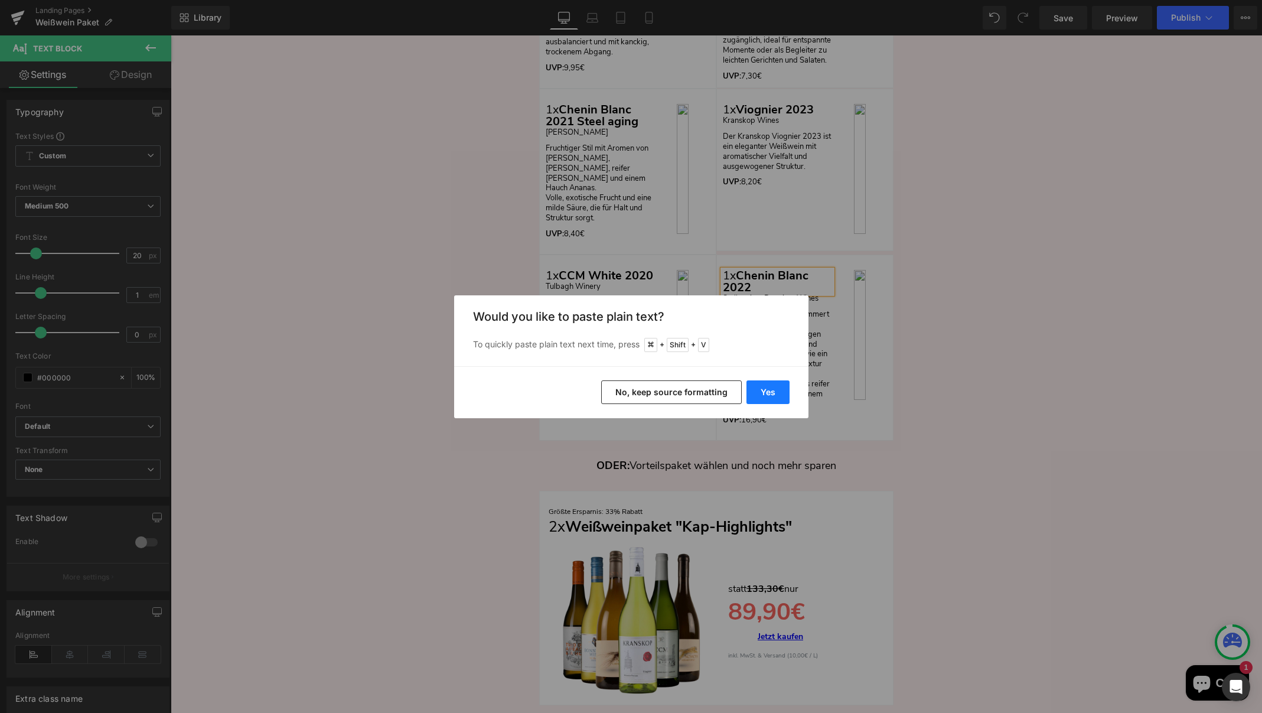
click at [765, 394] on button "Yes" at bounding box center [767, 392] width 43 height 24
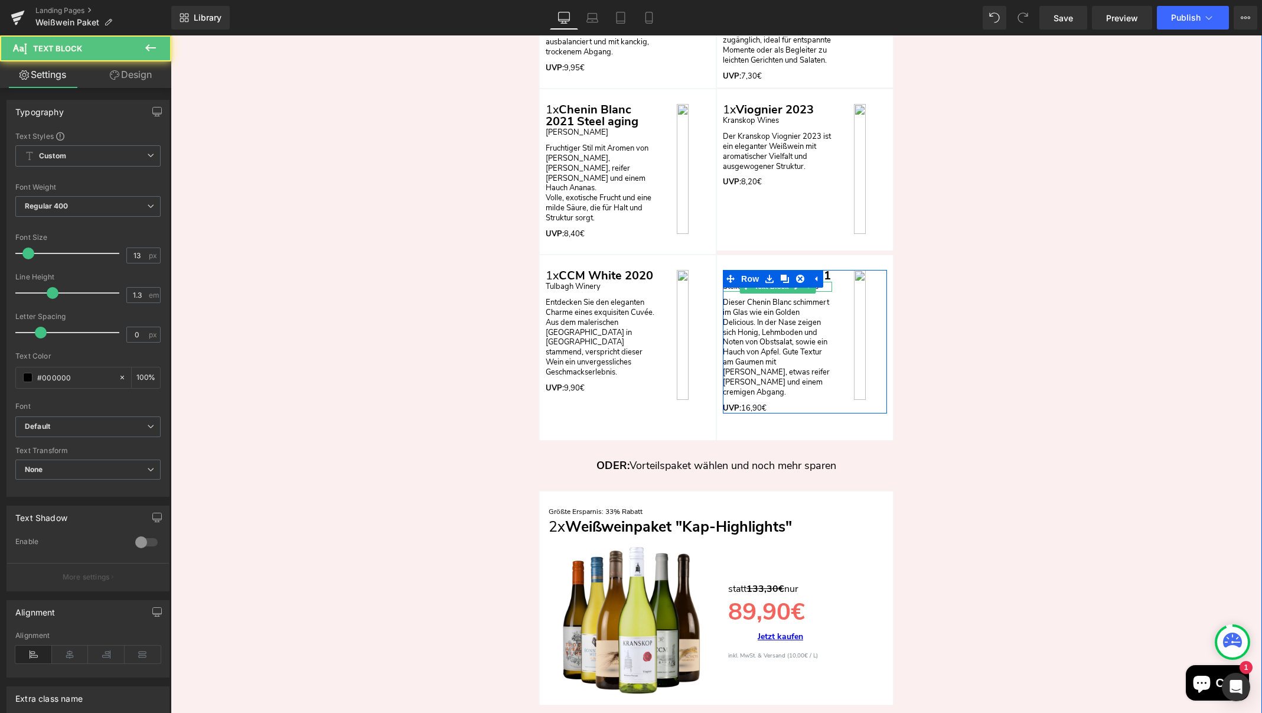
click at [821, 284] on p "Stellenview Premium Wines" at bounding box center [777, 287] width 109 height 10
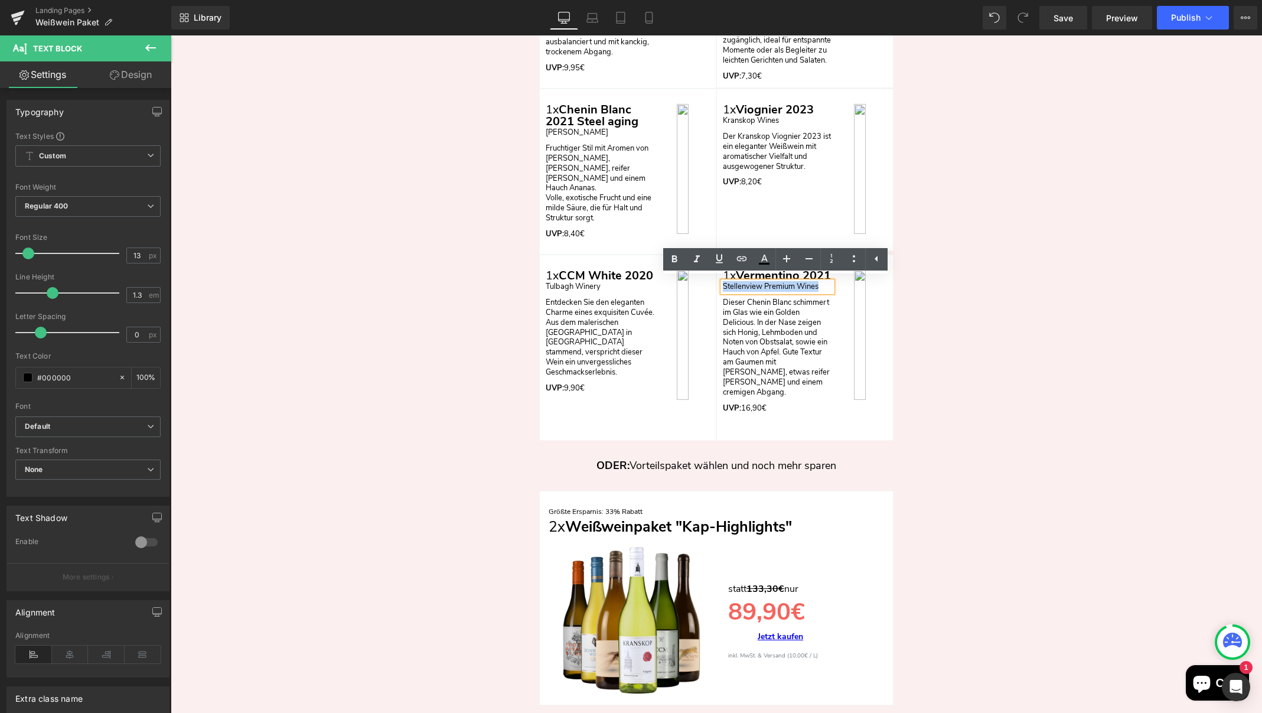
drag, startPoint x: 819, startPoint y: 283, endPoint x: 717, endPoint y: 283, distance: 102.2
click at [717, 283] on div "1x Vermentino 2021 Text Block Stellenview Premium Wines Text Block Dieser Cheni…" at bounding box center [805, 341] width 176 height 143
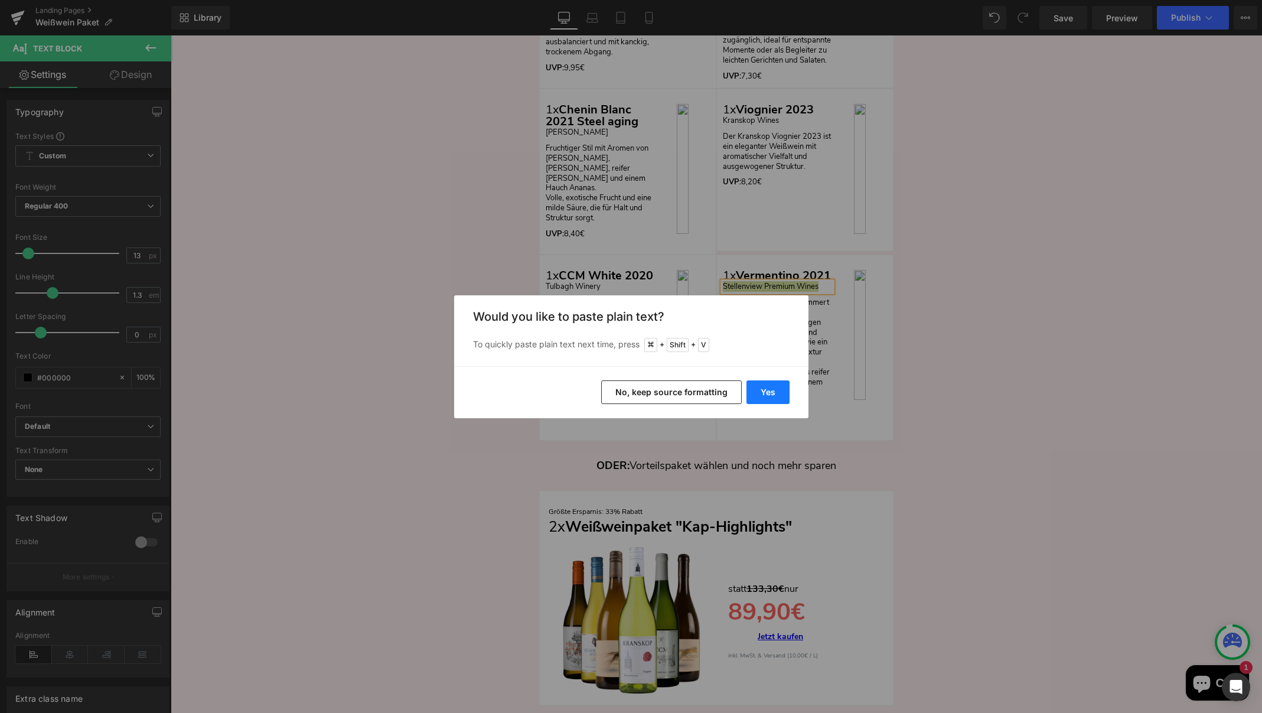
click at [756, 388] on button "Yes" at bounding box center [767, 392] width 43 height 24
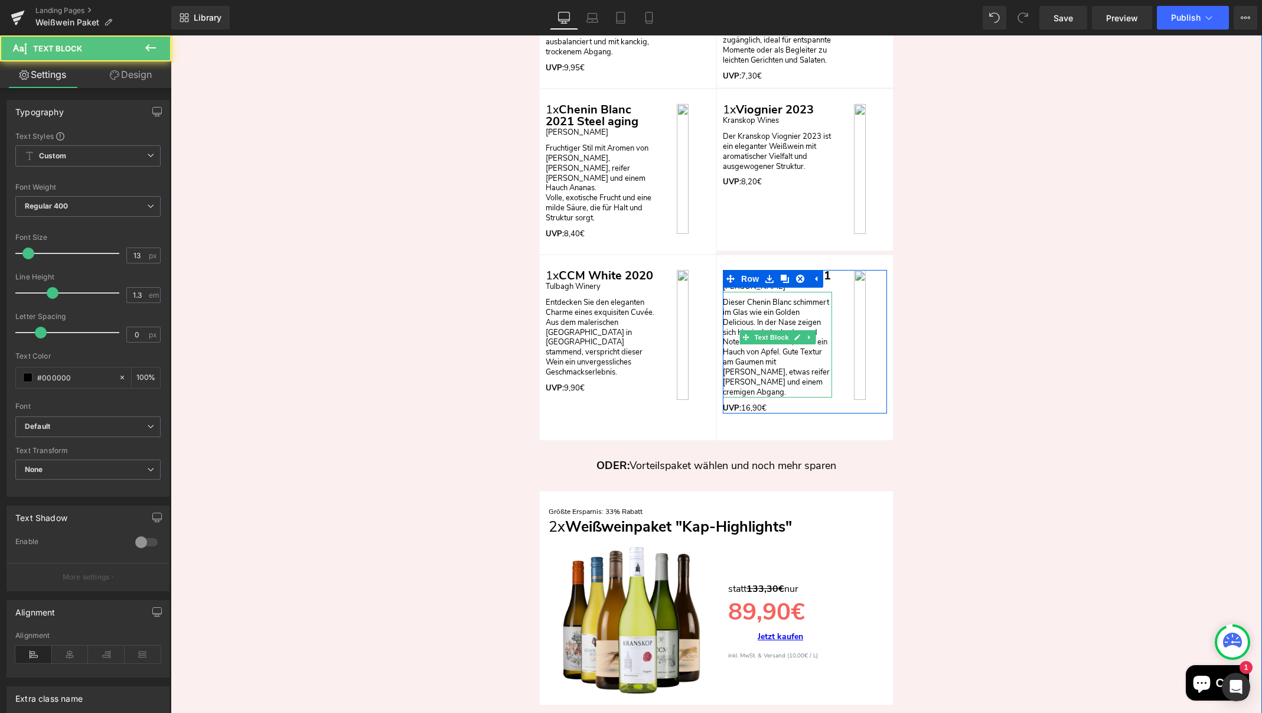
click at [787, 373] on p "Dieser Chenin Blanc schimmert im Glas wie ein Golden Delicious. In der Nase zei…" at bounding box center [777, 348] width 109 height 100
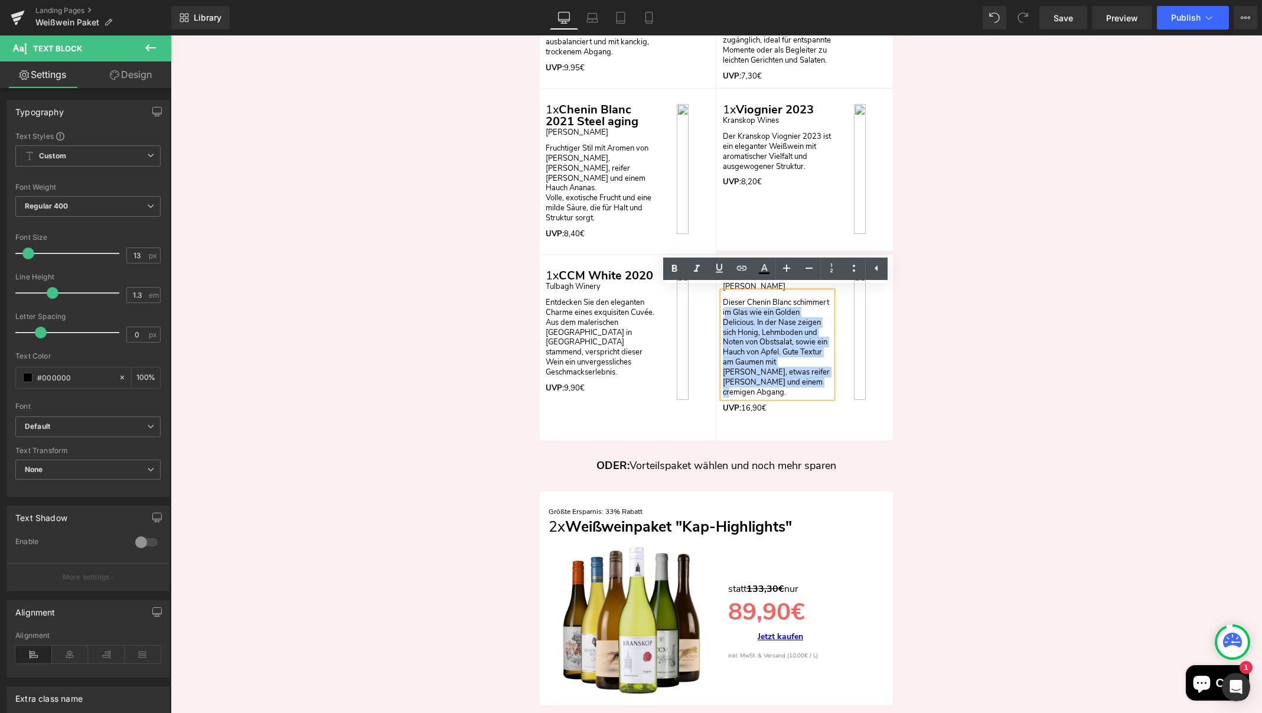
drag, startPoint x: 789, startPoint y: 374, endPoint x: 719, endPoint y: 299, distance: 102.3
click at [723, 299] on div "Dieser Chenin Blanc schimmert im Glas wie ein Golden Delicious. In der Nase zei…" at bounding box center [777, 345] width 109 height 106
click at [788, 374] on p "Dieser Chenin Blanc schimmert im Glas wie ein Golden Delicious. In der Nase zei…" at bounding box center [777, 348] width 109 height 100
drag, startPoint x: 766, startPoint y: 364, endPoint x: 713, endPoint y: 292, distance: 89.4
click at [713, 292] on div "1x CCM White 2020 Text Block Tulbagh Winery Text Block Entdecken Sie den elegan…" at bounding box center [716, 348] width 354 height 186
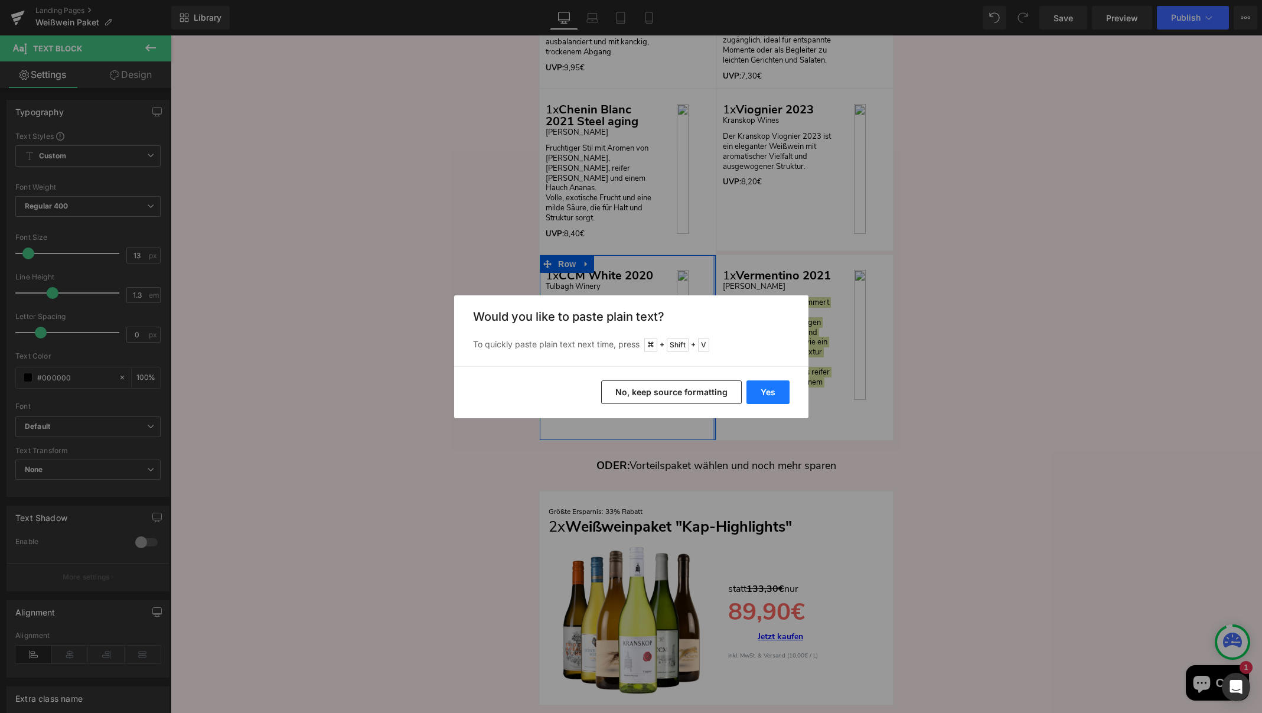
click at [765, 389] on button "Yes" at bounding box center [767, 392] width 43 height 24
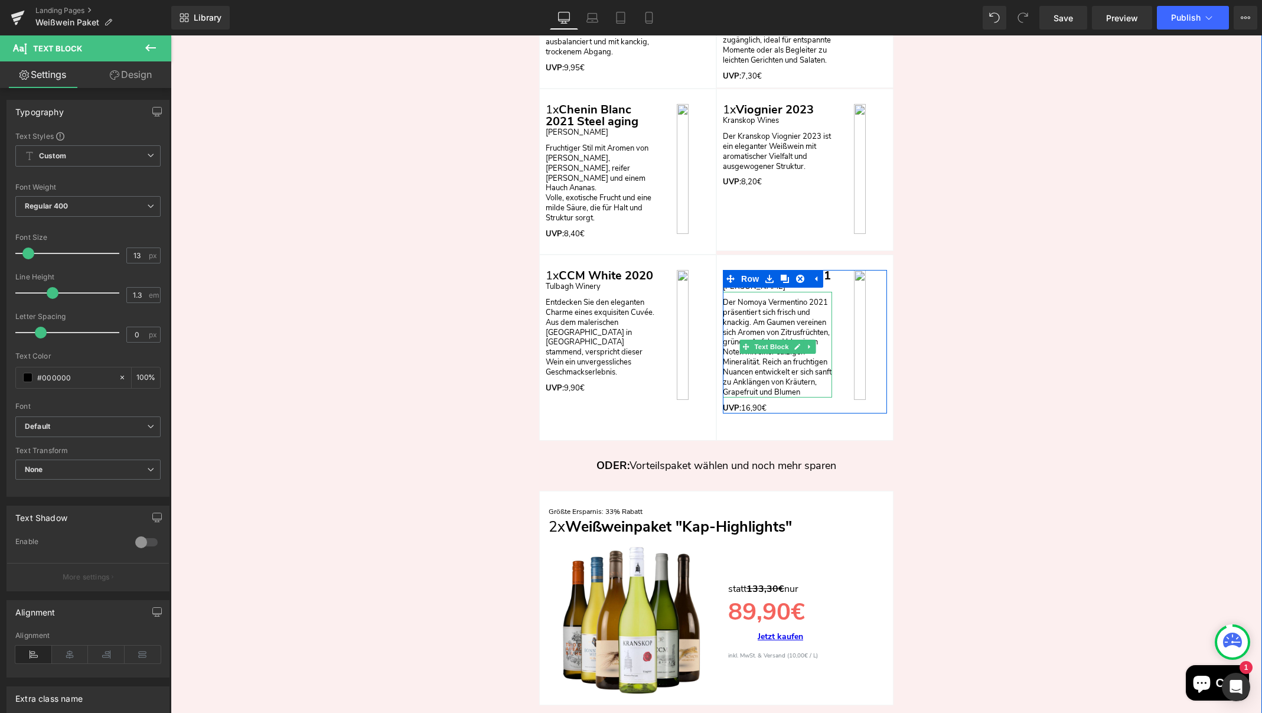
click at [762, 392] on p "Der Nomoya Vermentino 2021 präsentiert sich frisch und knackig. Am Gaumen verei…" at bounding box center [777, 348] width 109 height 100
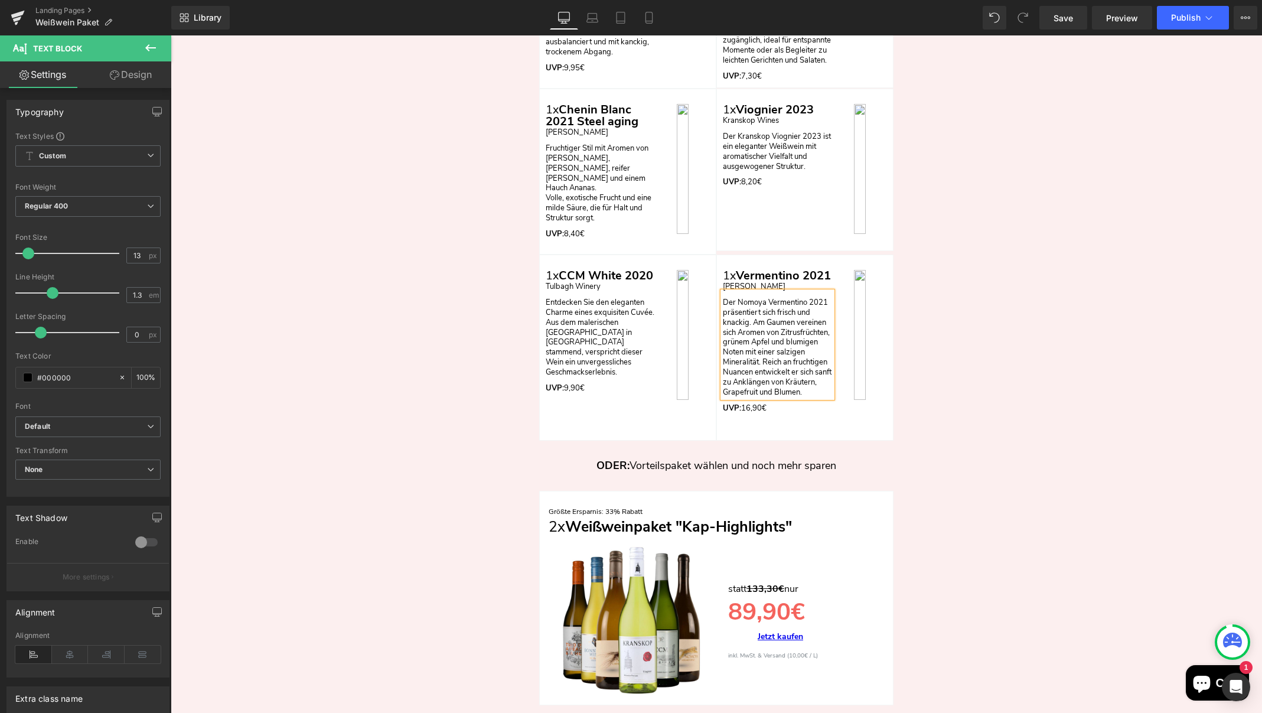
click at [723, 298] on p "Der Nomoya Vermentino 2021 präsentiert sich frisch und knackig. Am Gaumen verei…" at bounding box center [777, 348] width 109 height 100
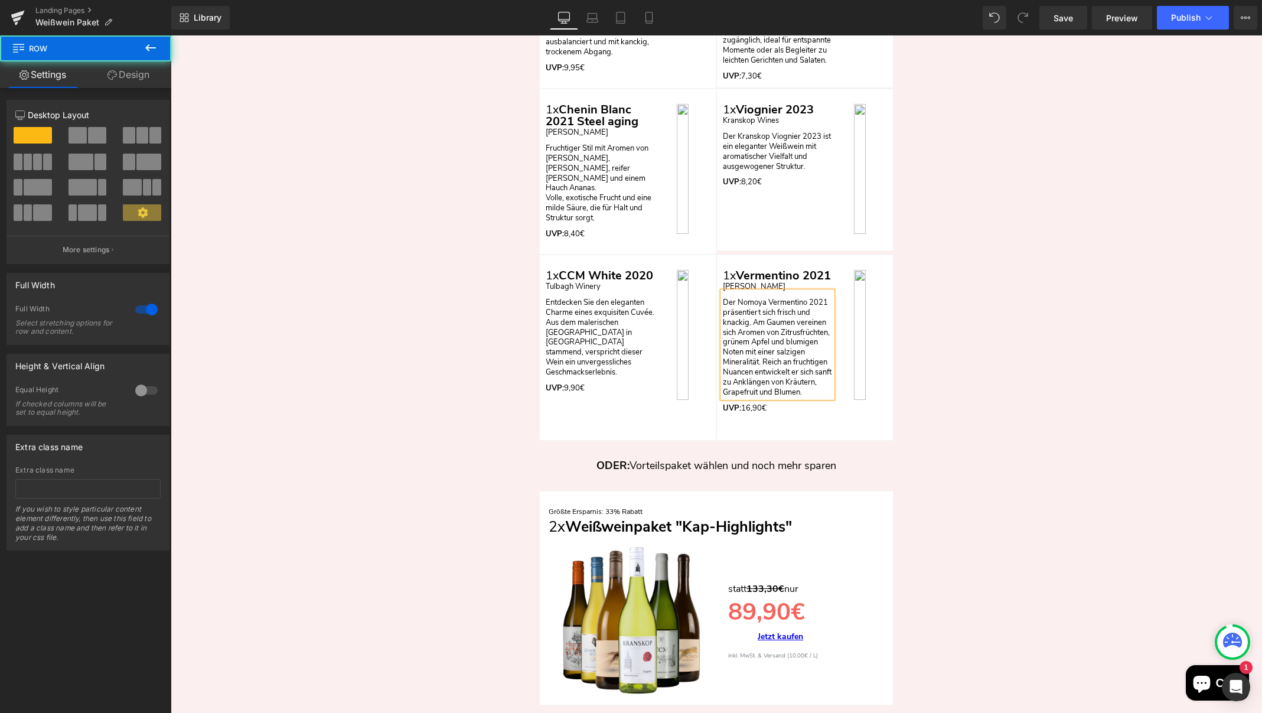
click at [992, 330] on div "Nun zum Angebot: Heading Row Aktionspreis: 25% Ersparnis Text Block Weißweinpak…" at bounding box center [716, 200] width 1091 height 1185
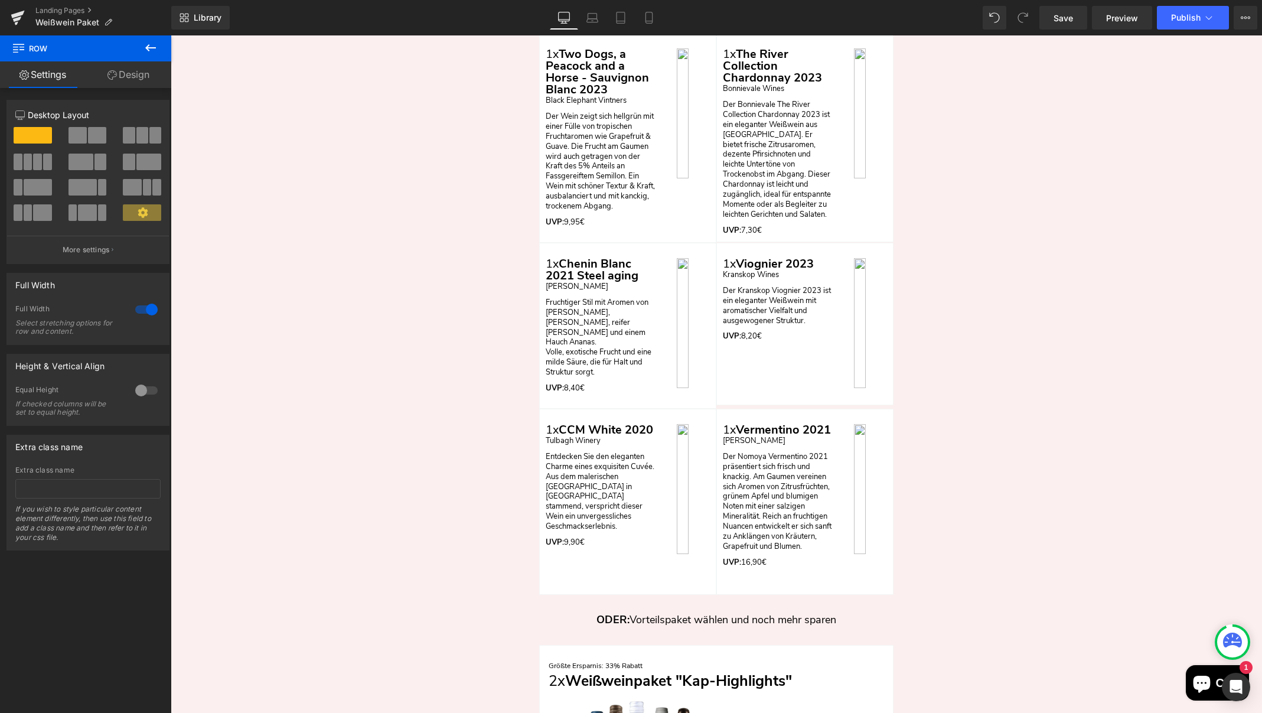
scroll to position [3010, 0]
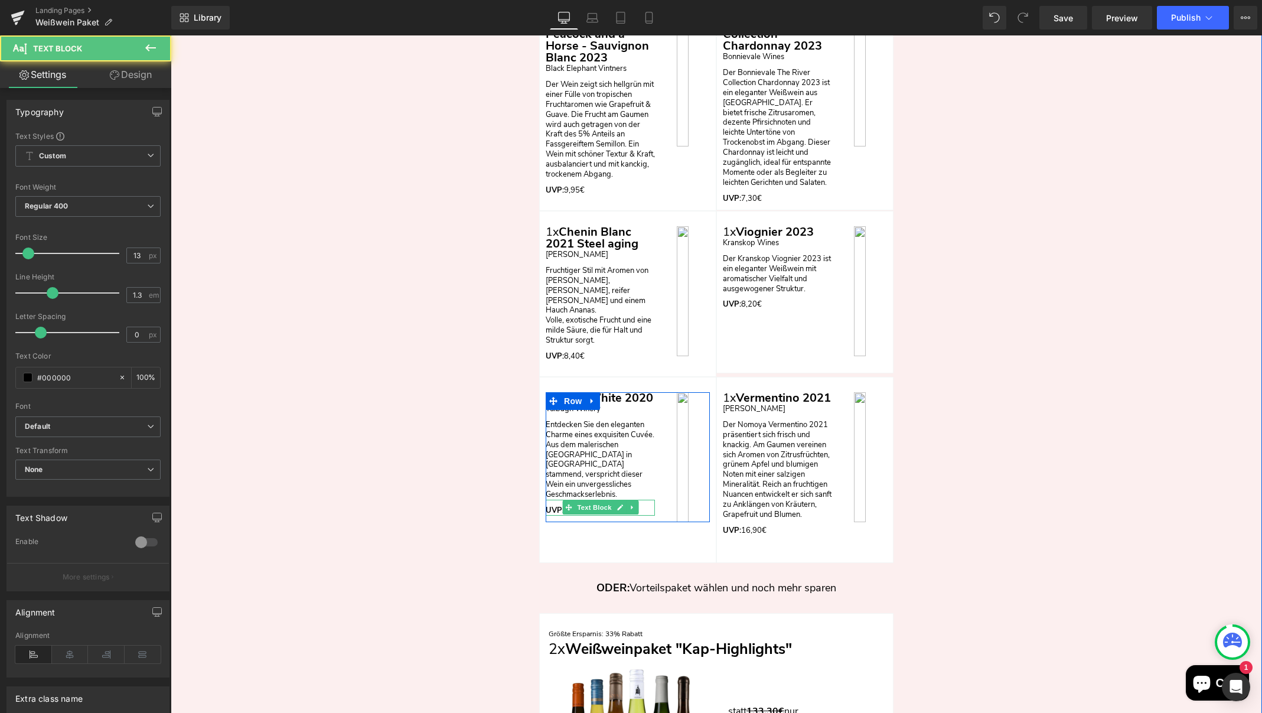
click at [641, 505] on p "UVP: 9,90€" at bounding box center [600, 510] width 109 height 10
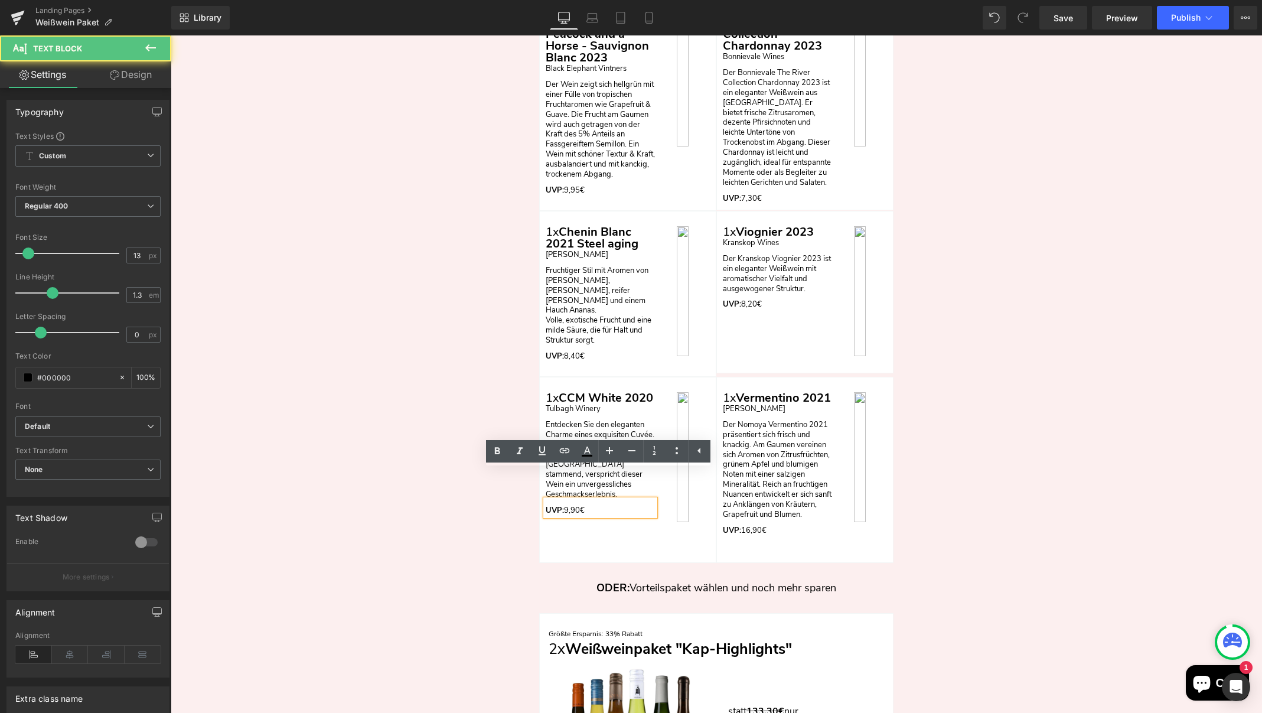
click at [568, 505] on p "UVP: 9,90€" at bounding box center [600, 510] width 109 height 10
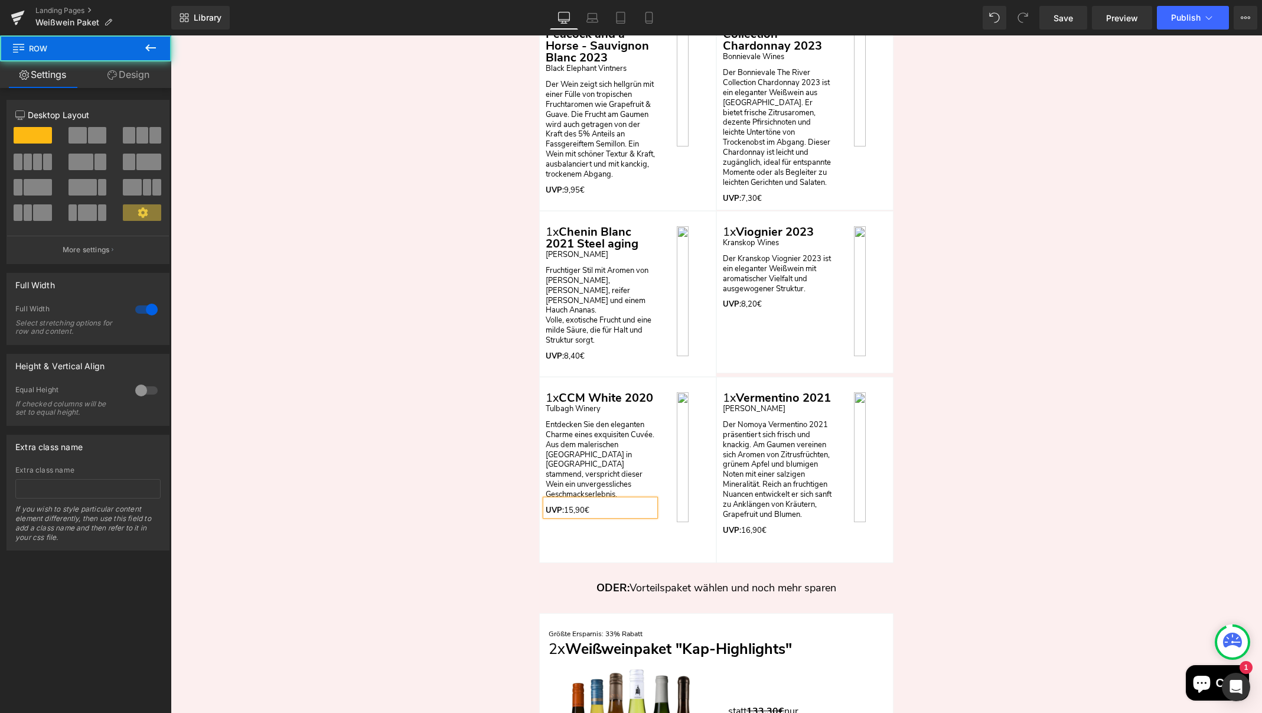
click at [1003, 393] on div "Nun zum Angebot: Heading Row Aktionspreis: 25% Ersparnis Text Block Weißweinpak…" at bounding box center [716, 323] width 1091 height 1185
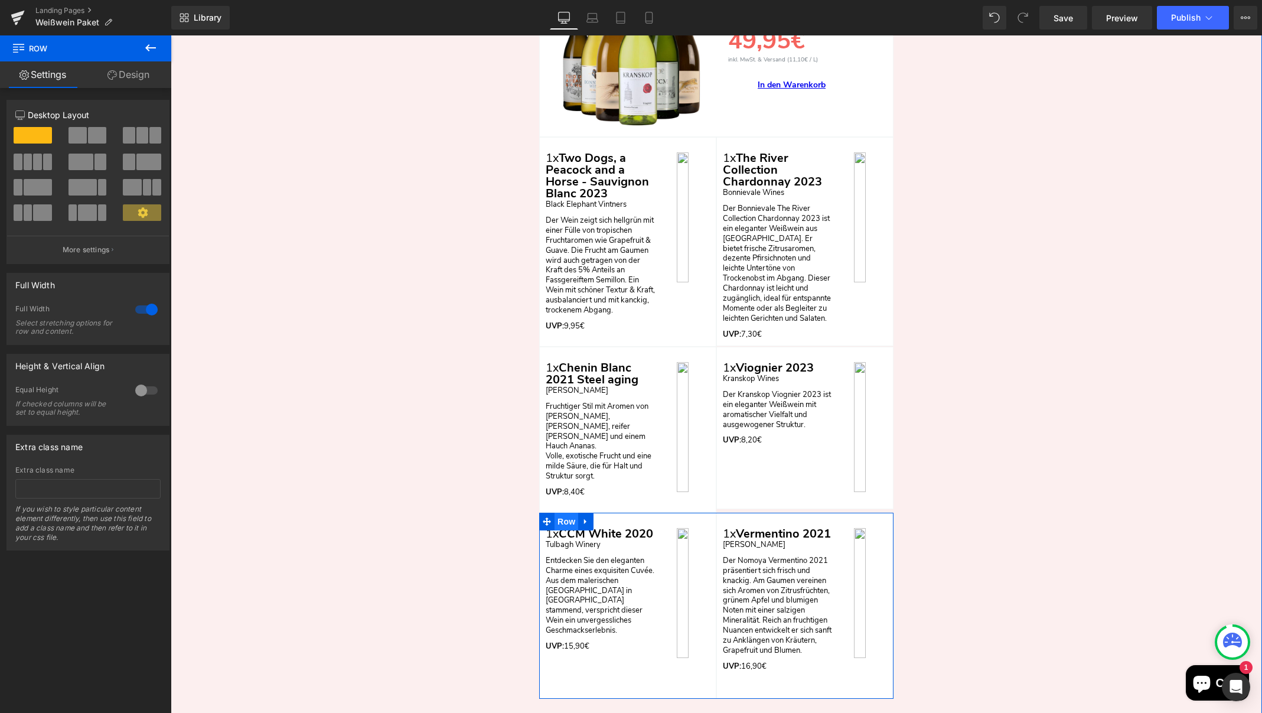
scroll to position [2873, 0]
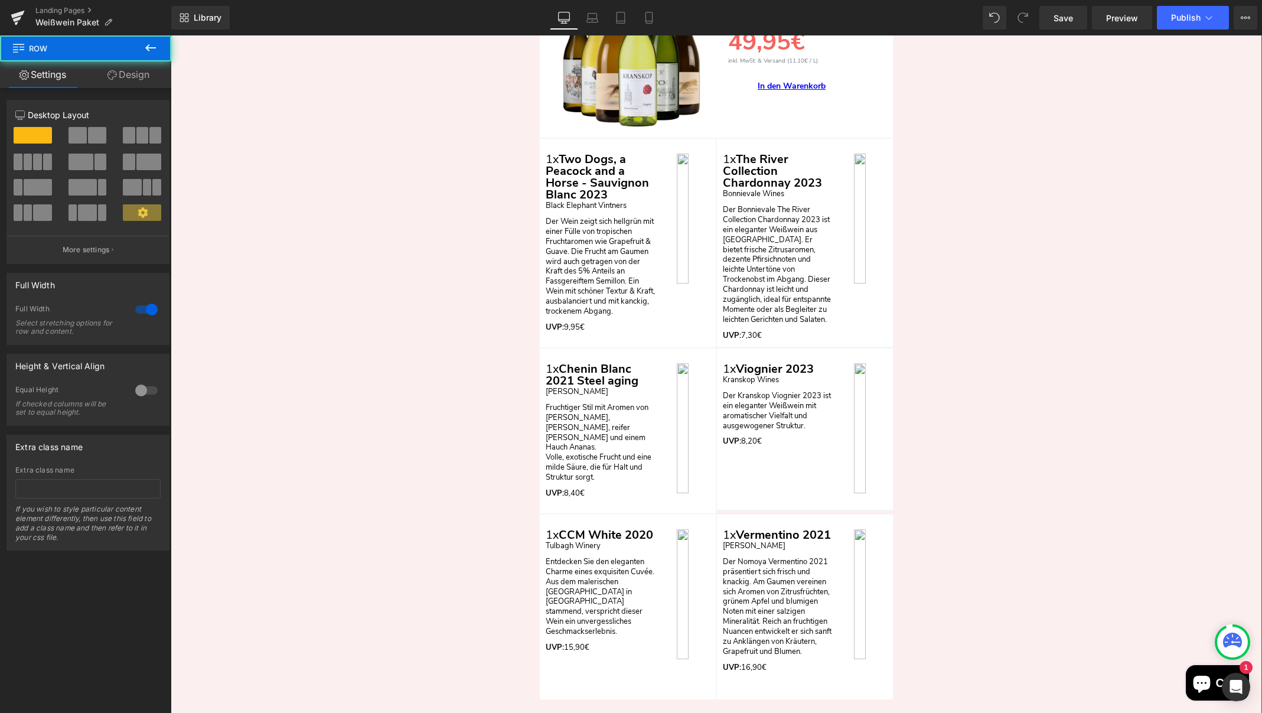
click at [1008, 417] on div "Nun zum Angebot: Heading Row Aktionspreis: 25% Ersparnis Text Block Weißweinpak…" at bounding box center [716, 460] width 1091 height 1185
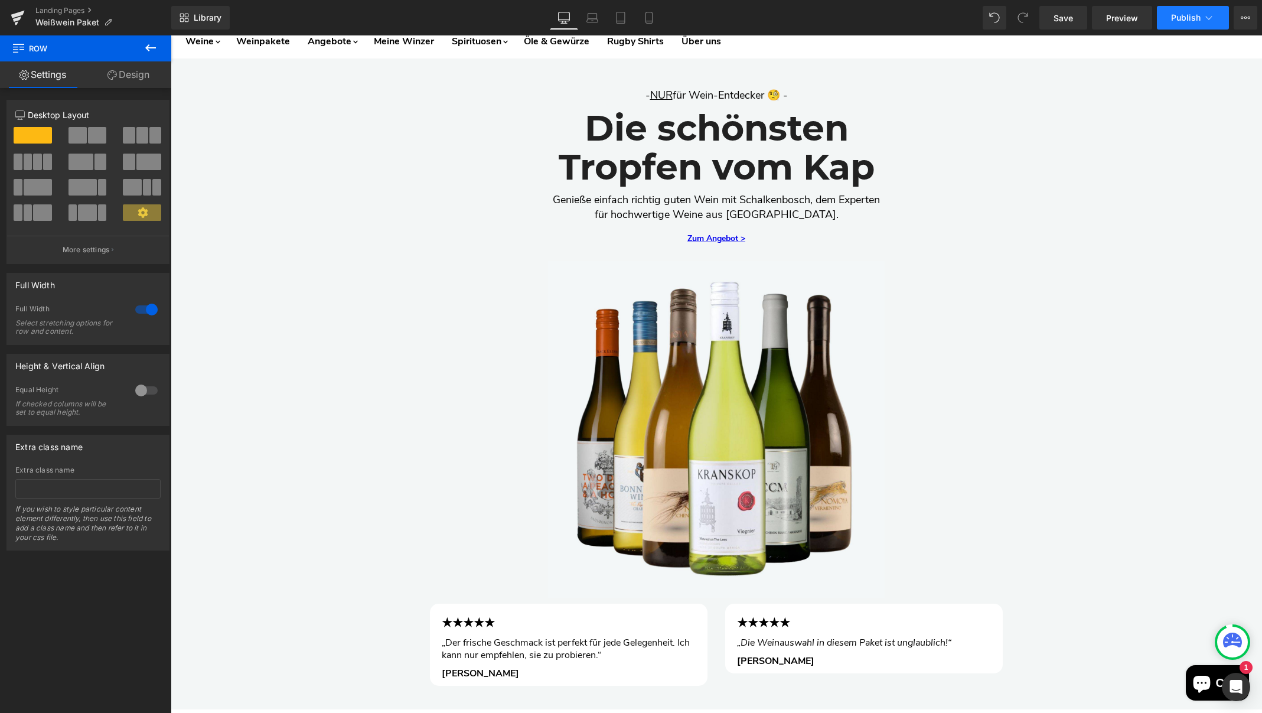
scroll to position [0, 0]
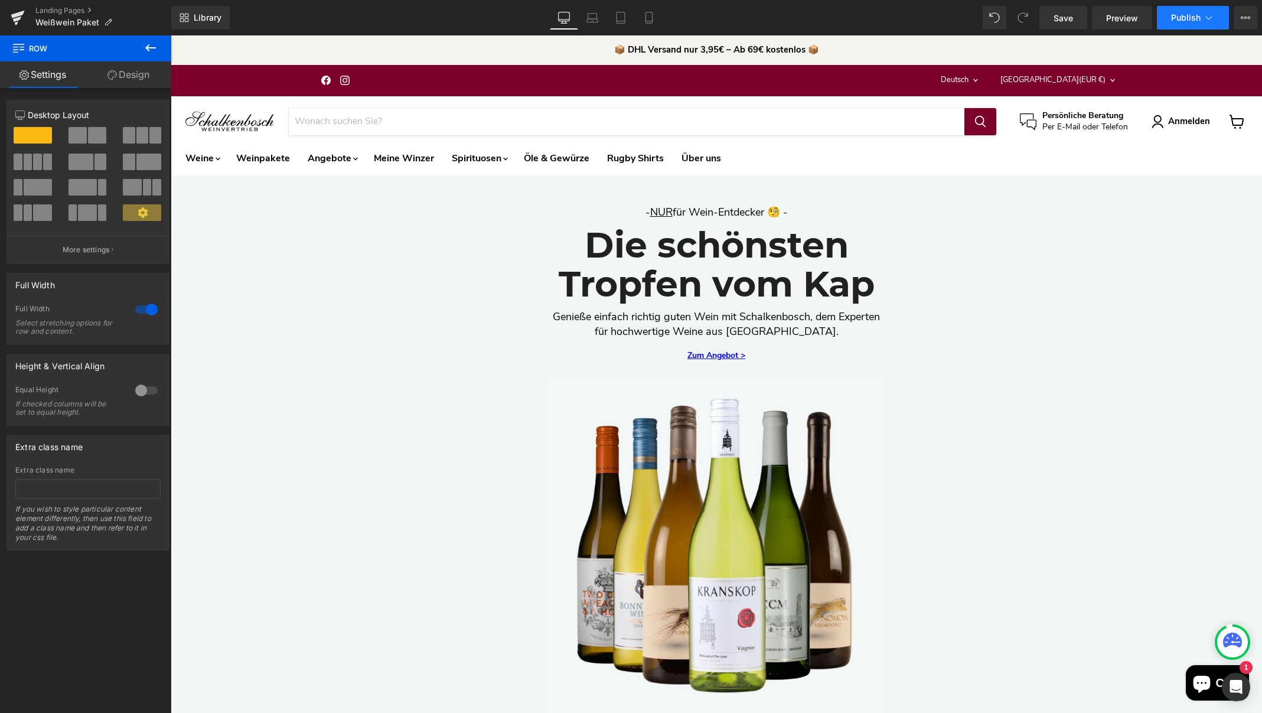
click at [1205, 18] on icon at bounding box center [1209, 18] width 12 height 12
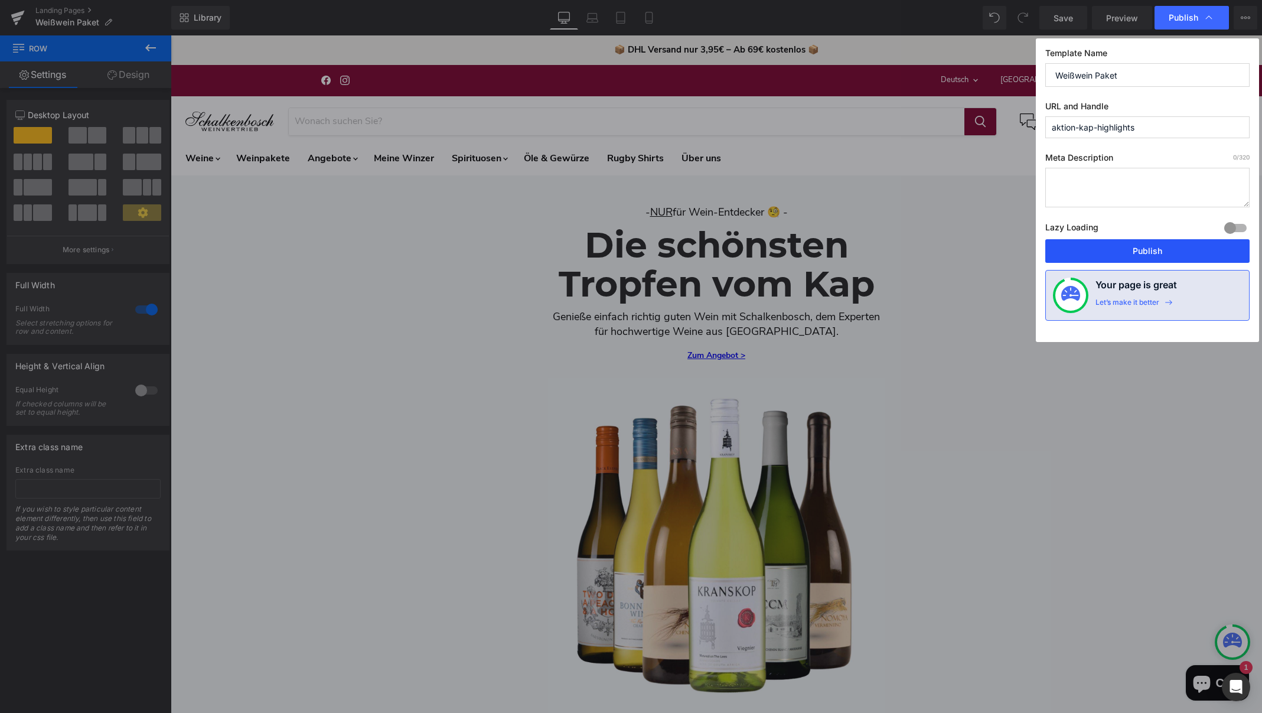
click at [1147, 249] on button "Publish" at bounding box center [1147, 251] width 204 height 24
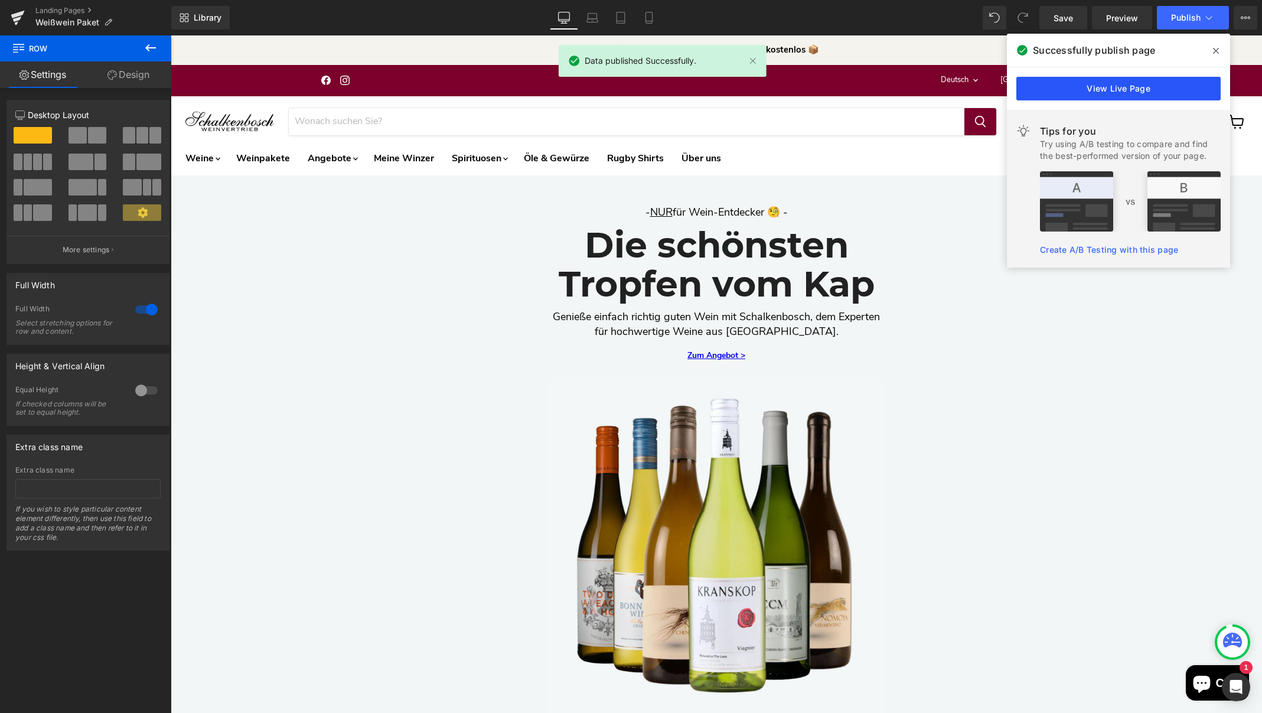
click at [1071, 90] on link "View Live Page" at bounding box center [1118, 89] width 204 height 24
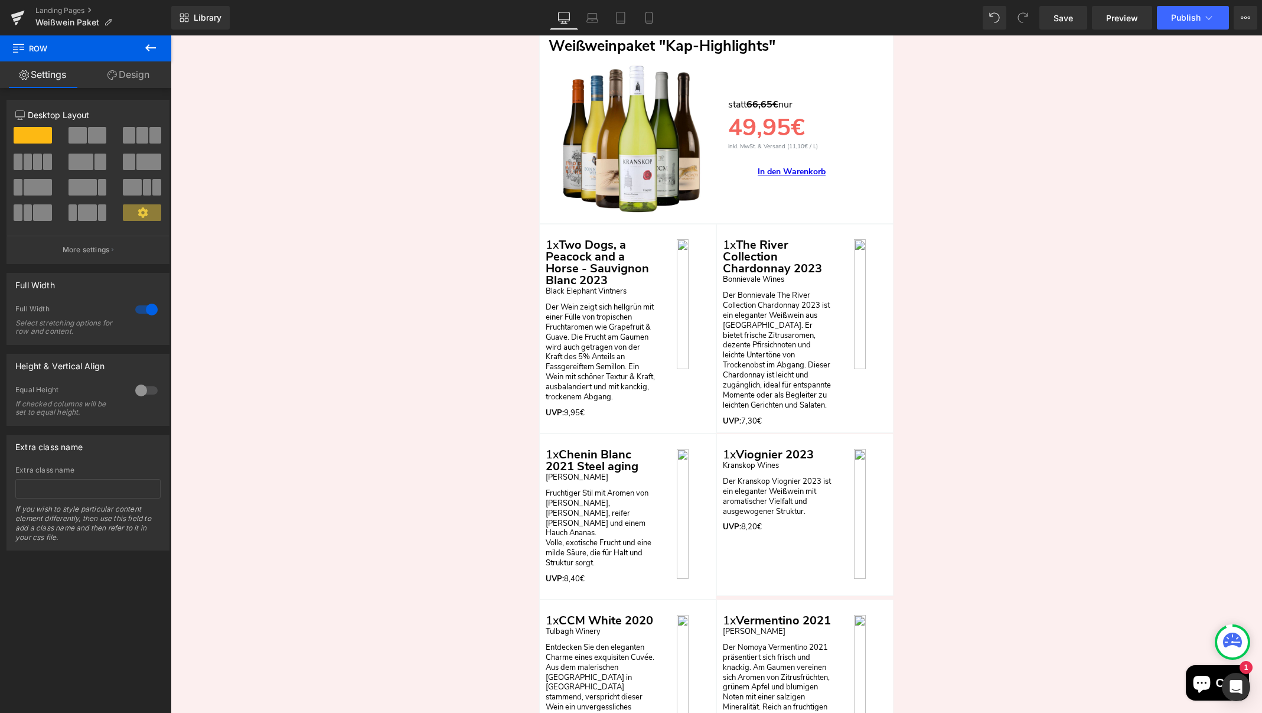
scroll to position [2820, 0]
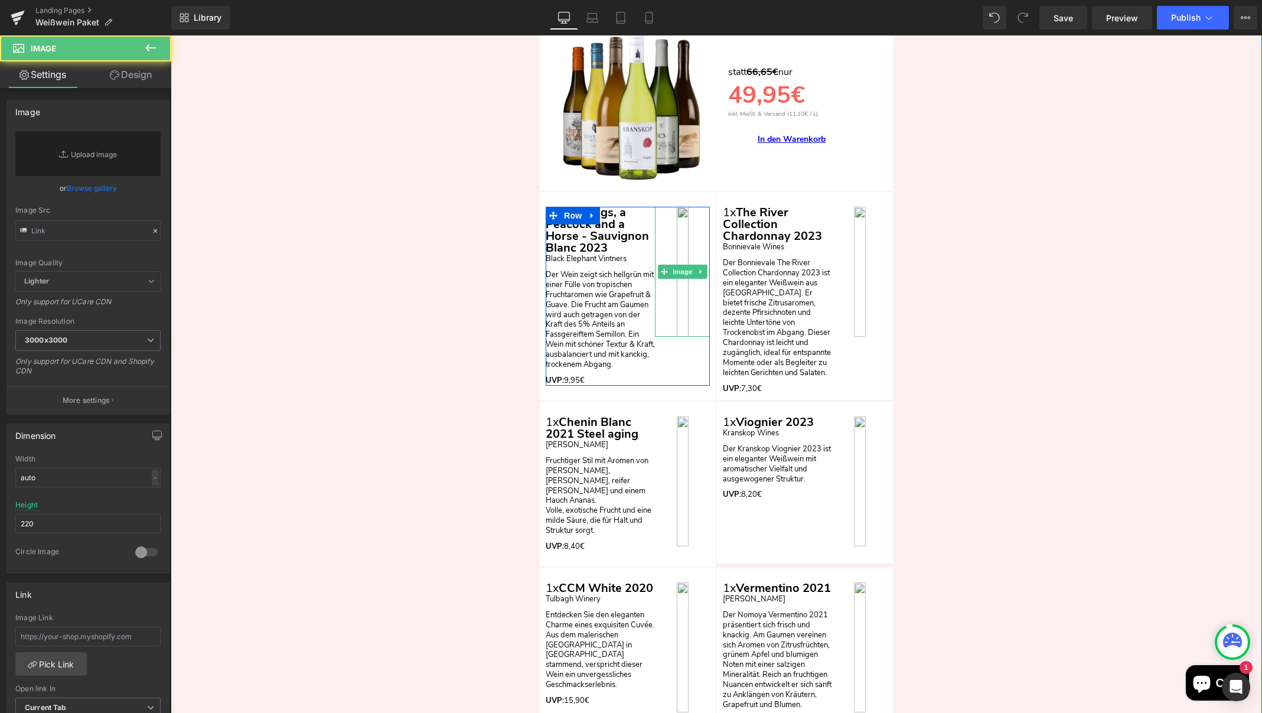
click at [680, 207] on img "Main content" at bounding box center [682, 272] width 55 height 130
click at [681, 269] on span "Image" at bounding box center [682, 272] width 25 height 14
click at [677, 267] on span "Image" at bounding box center [682, 272] width 25 height 14
click at [677, 268] on span "Image" at bounding box center [682, 272] width 25 height 14
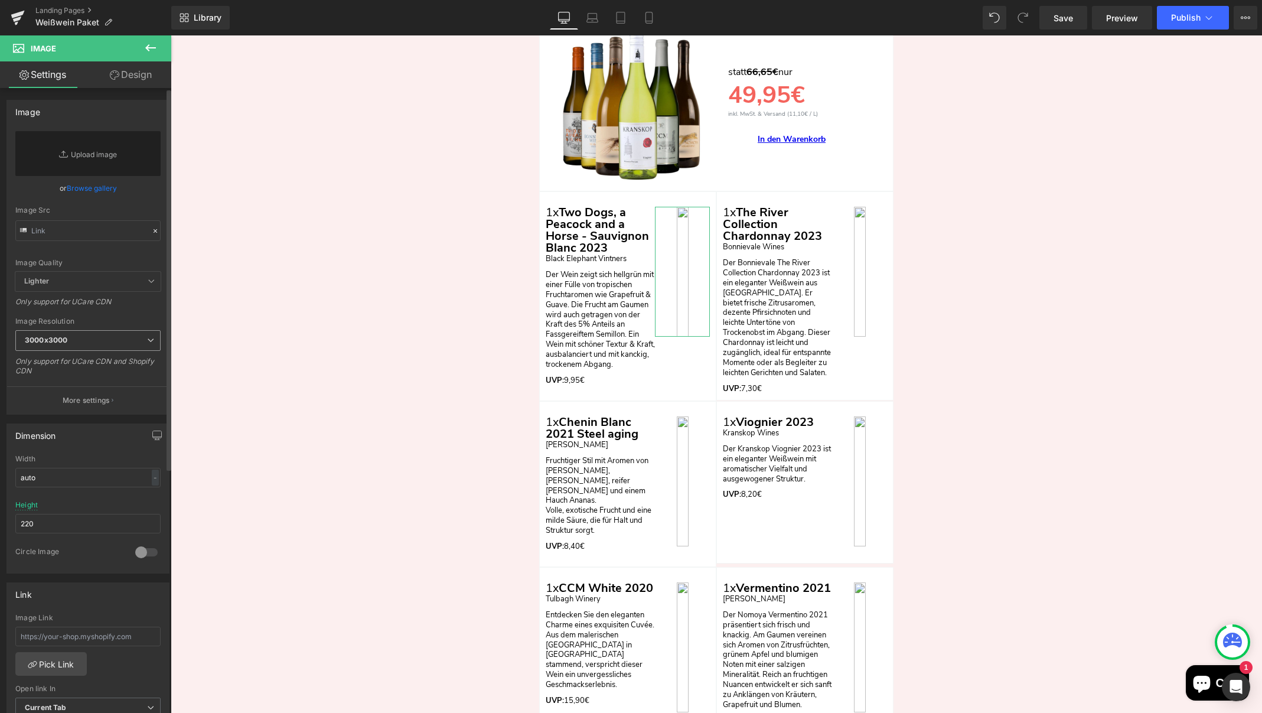
click at [148, 338] on icon at bounding box center [150, 340] width 7 height 7
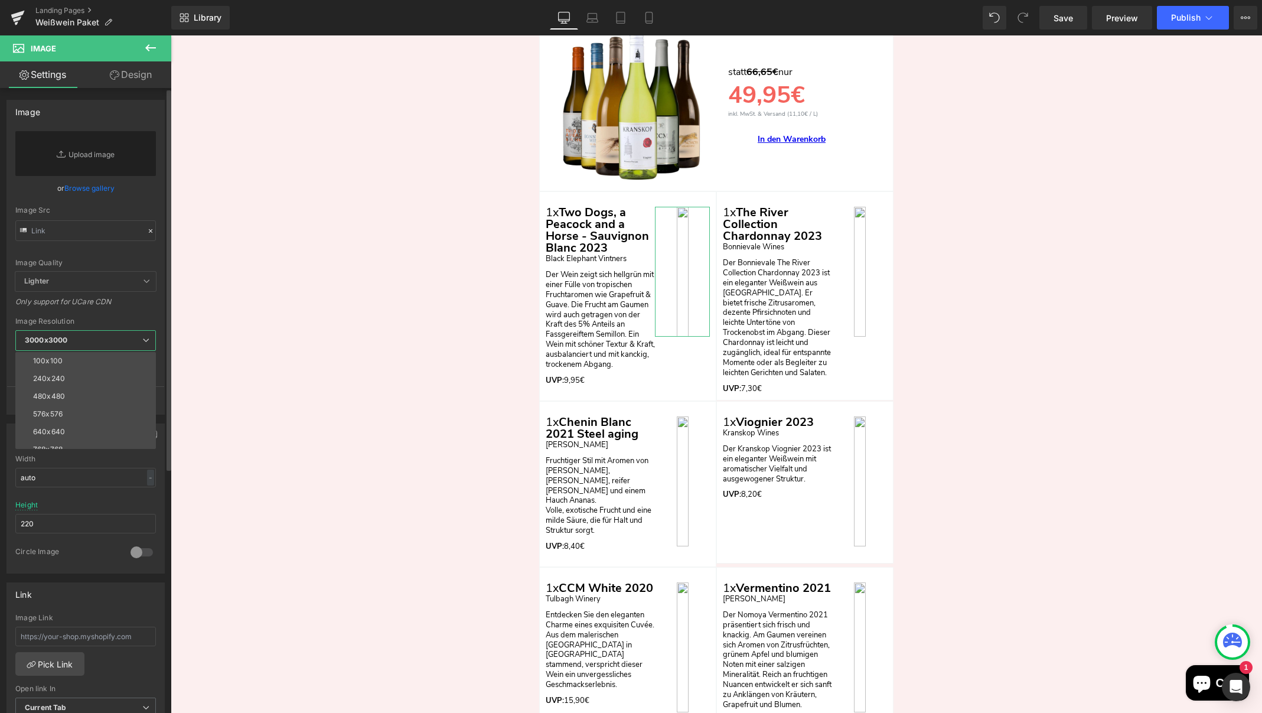
scroll to position [0, 0]
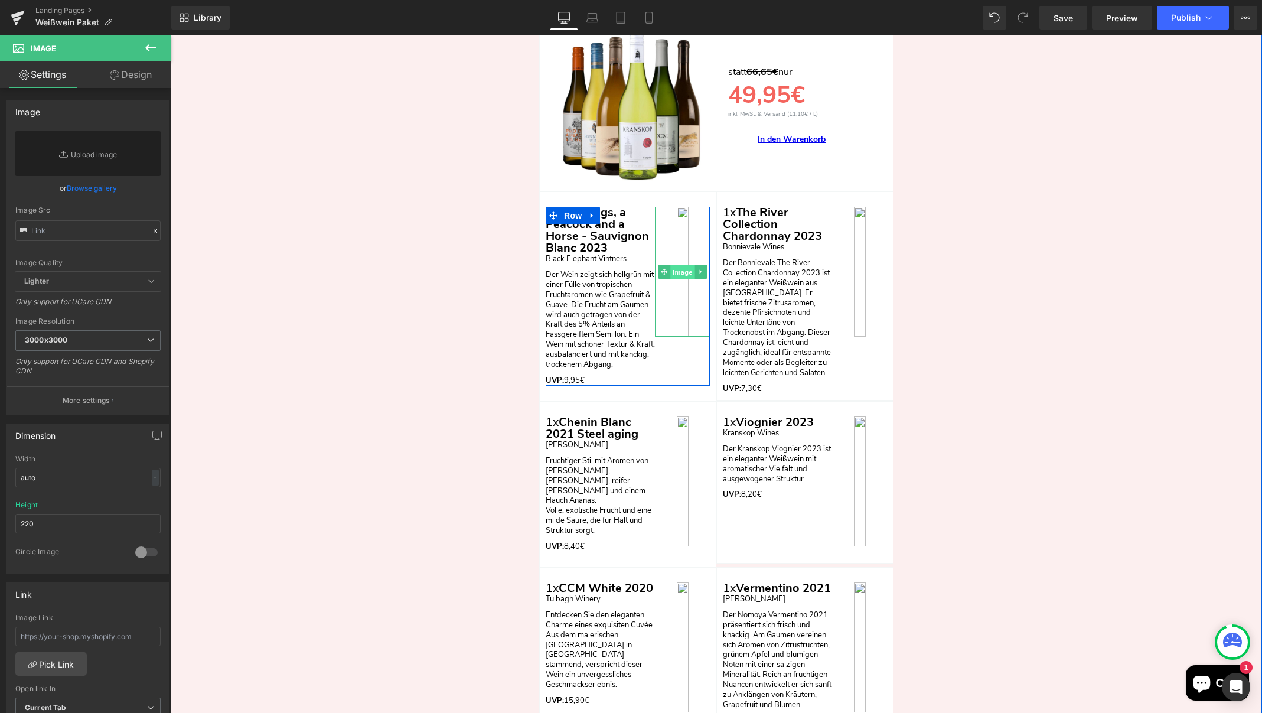
click at [683, 267] on span "Image" at bounding box center [682, 272] width 25 height 14
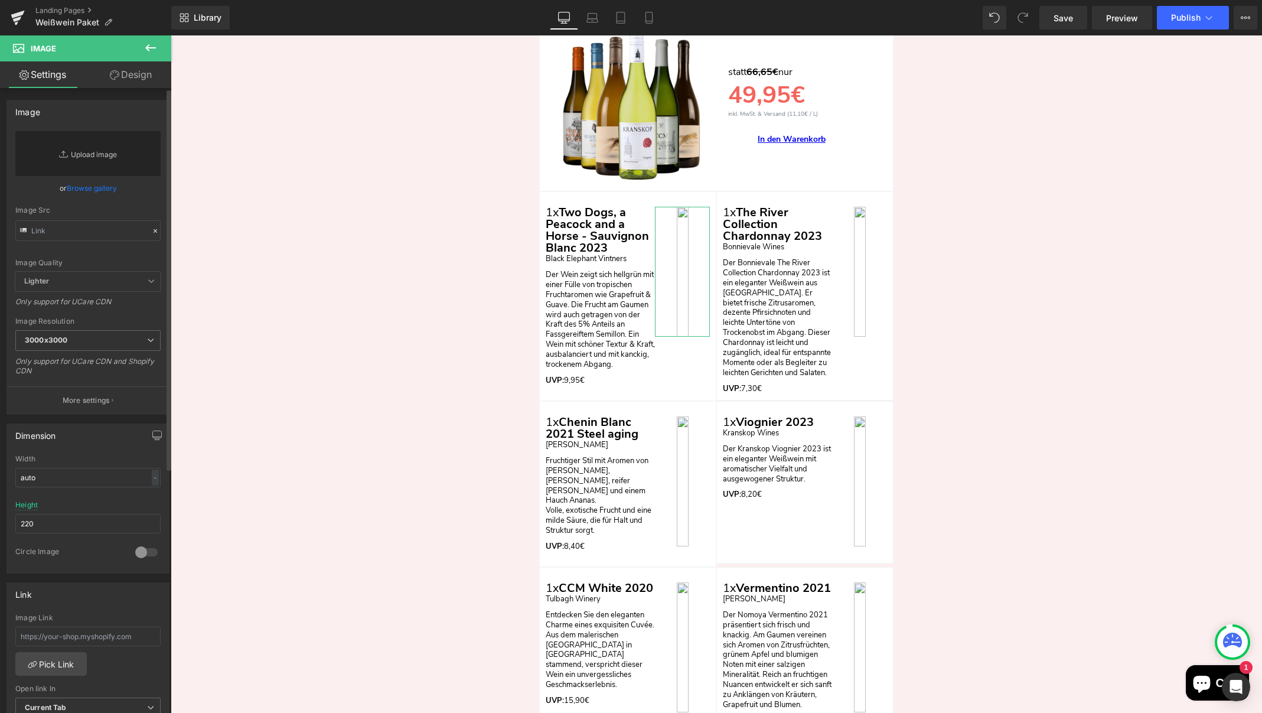
click at [68, 151] on link "Replace Image" at bounding box center [87, 153] width 145 height 45
type input "C:\fakepath\6.jpg"
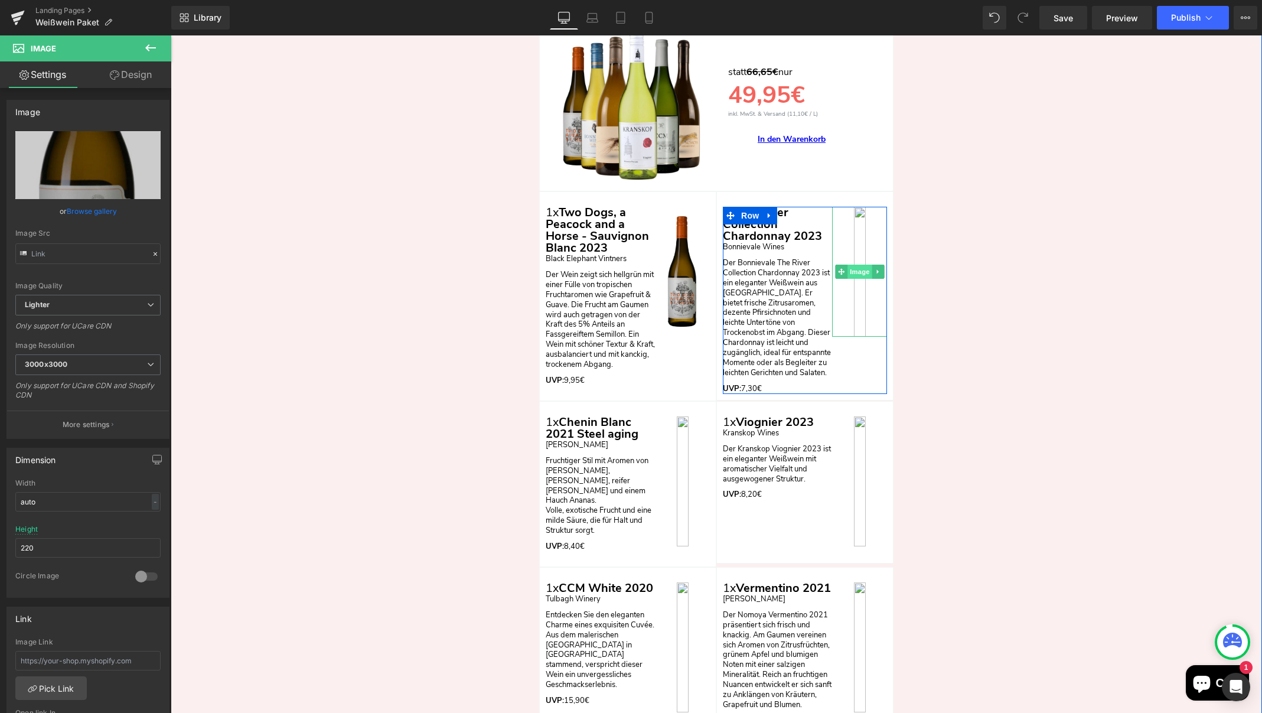
click at [857, 269] on span "Image" at bounding box center [859, 272] width 25 height 14
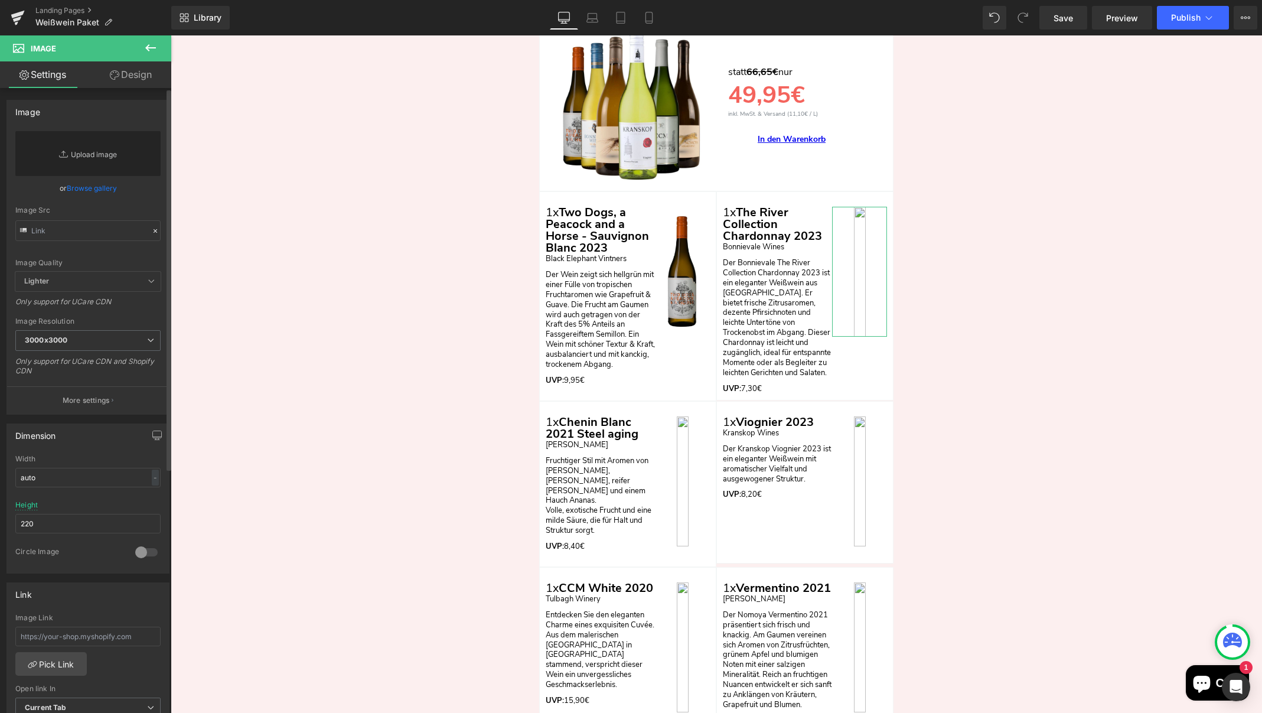
click at [113, 157] on link "Replace Image" at bounding box center [87, 153] width 145 height 45
type input "C:\fakepath\3.jpg"
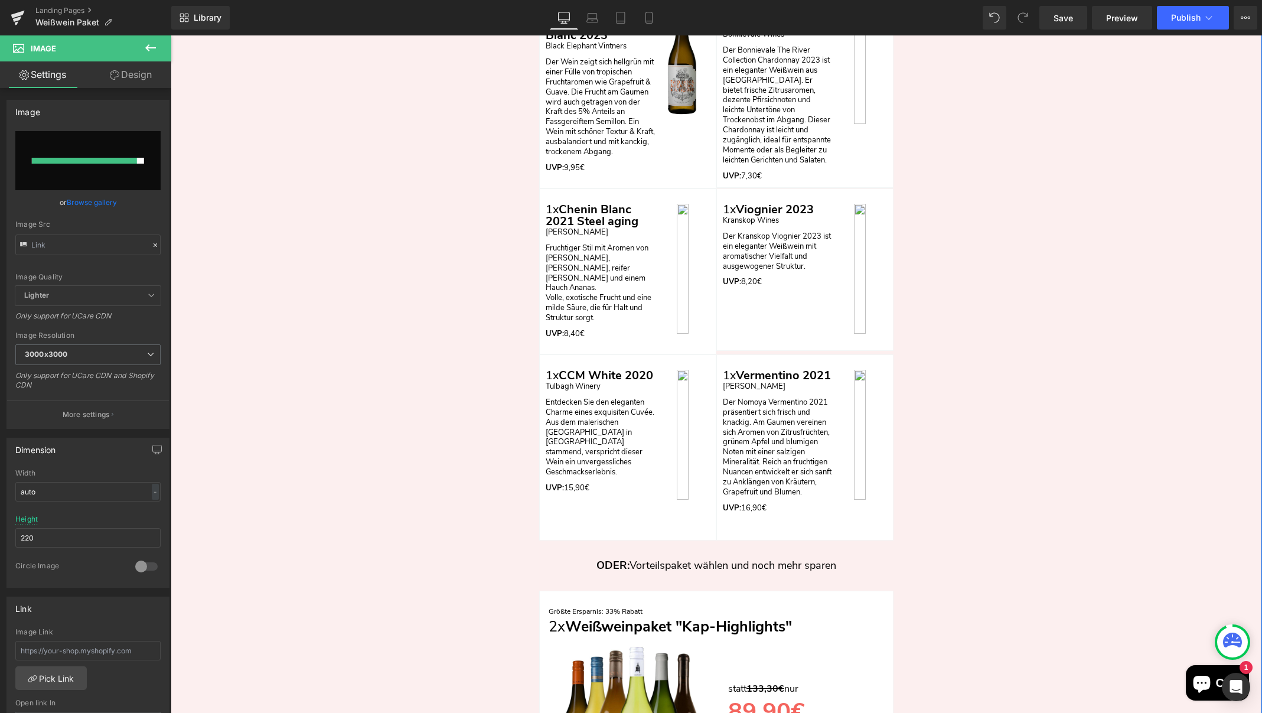
scroll to position [3051, 0]
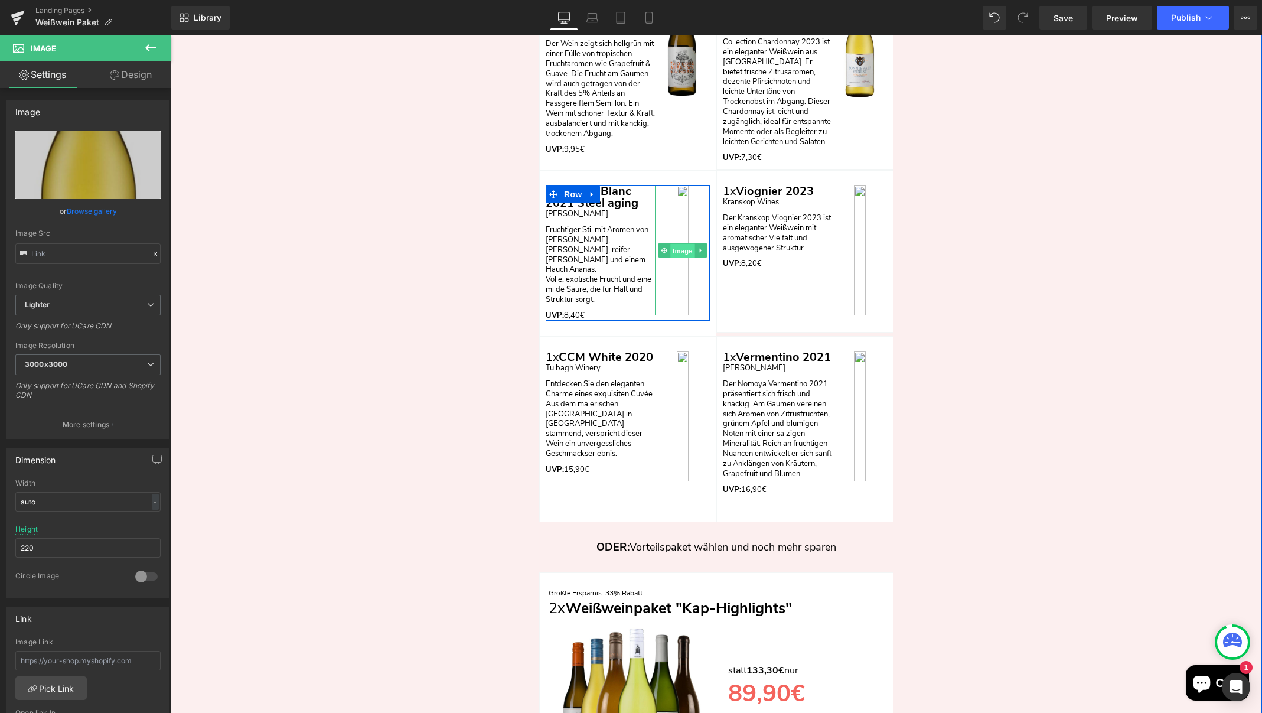
click at [681, 244] on span "Image" at bounding box center [682, 251] width 25 height 14
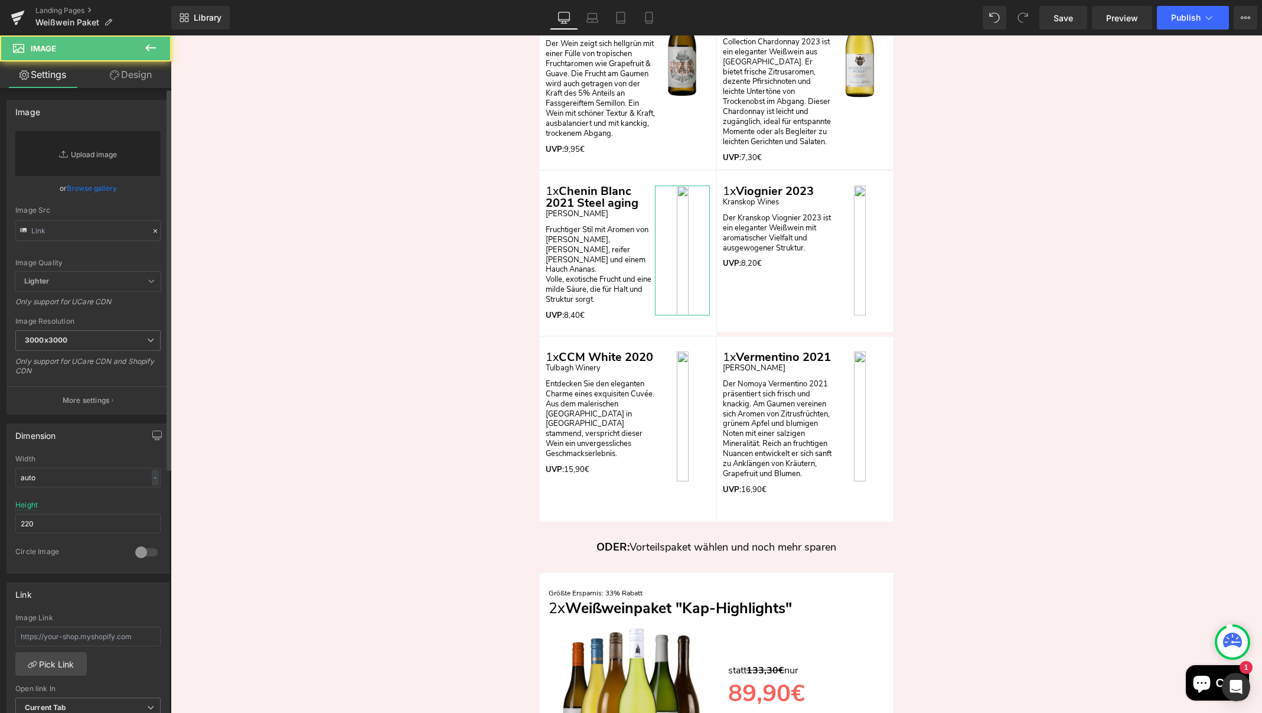
click at [103, 161] on link "Replace Image" at bounding box center [87, 153] width 145 height 45
type input "C:\fakepath\4.jpg"
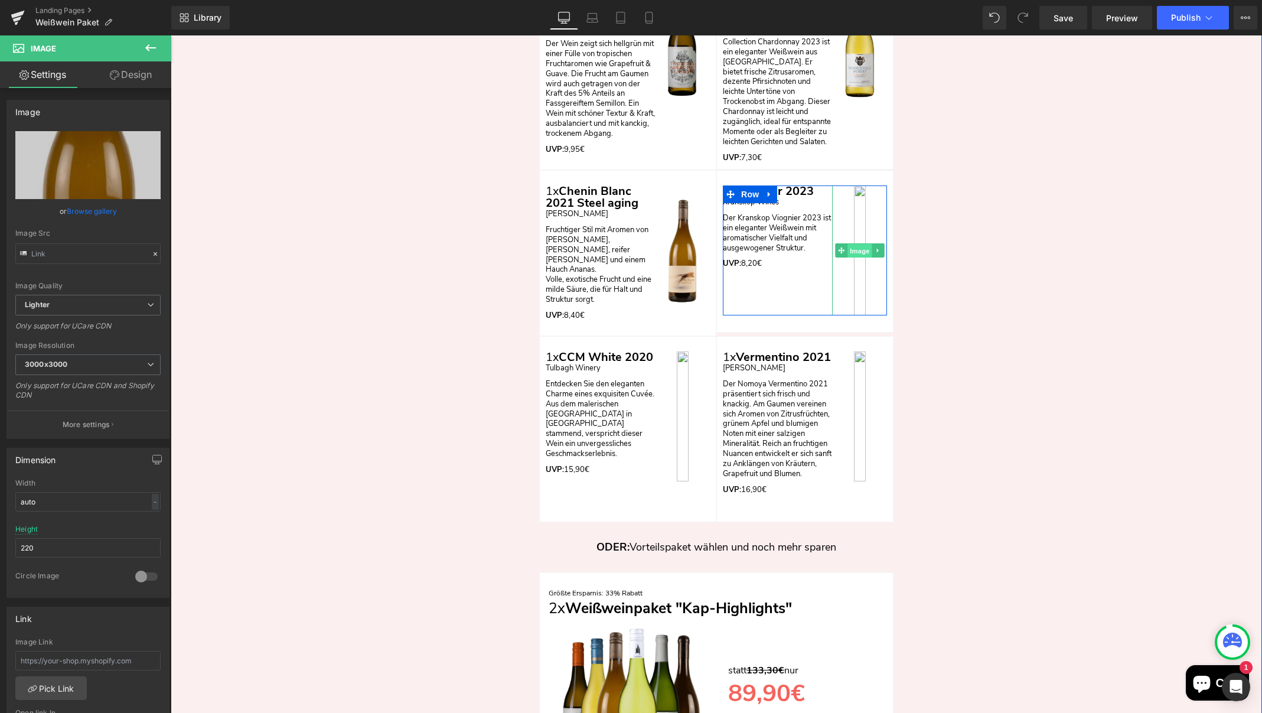
click at [860, 244] on span "Image" at bounding box center [859, 251] width 25 height 14
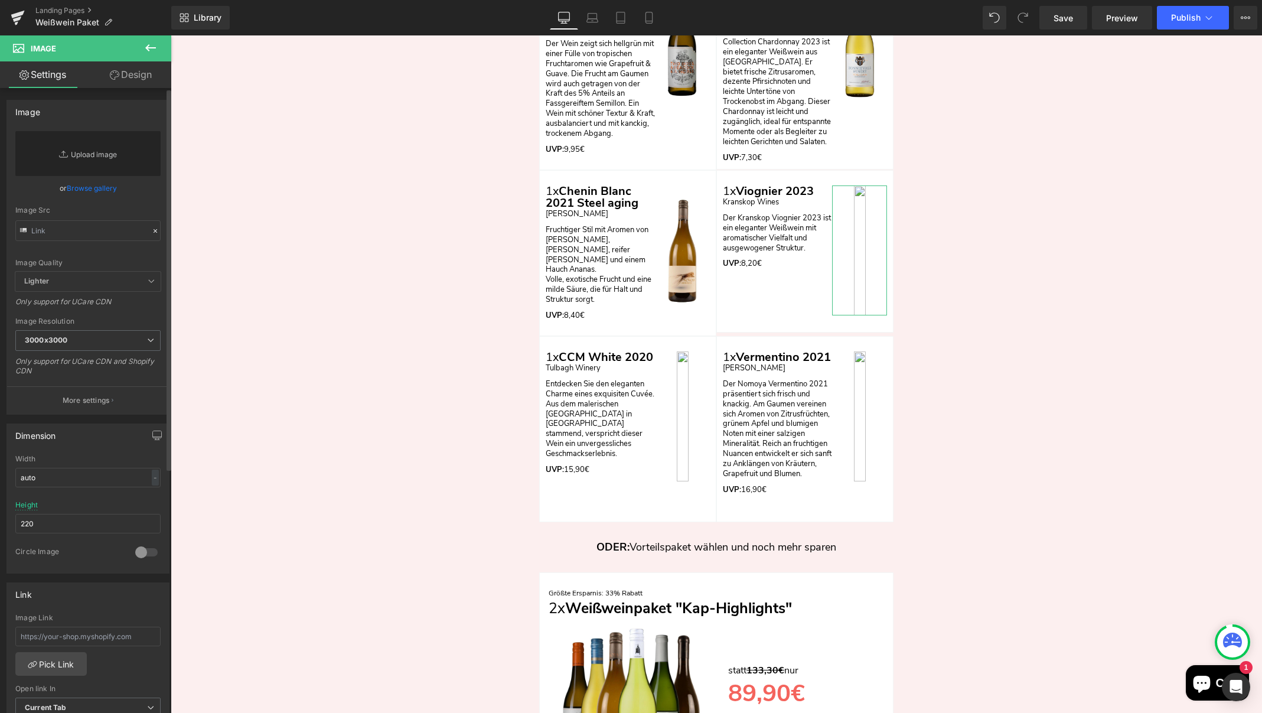
click at [86, 149] on link "Replace Image" at bounding box center [87, 153] width 145 height 45
type input "C:\fakepath\5.jpg"
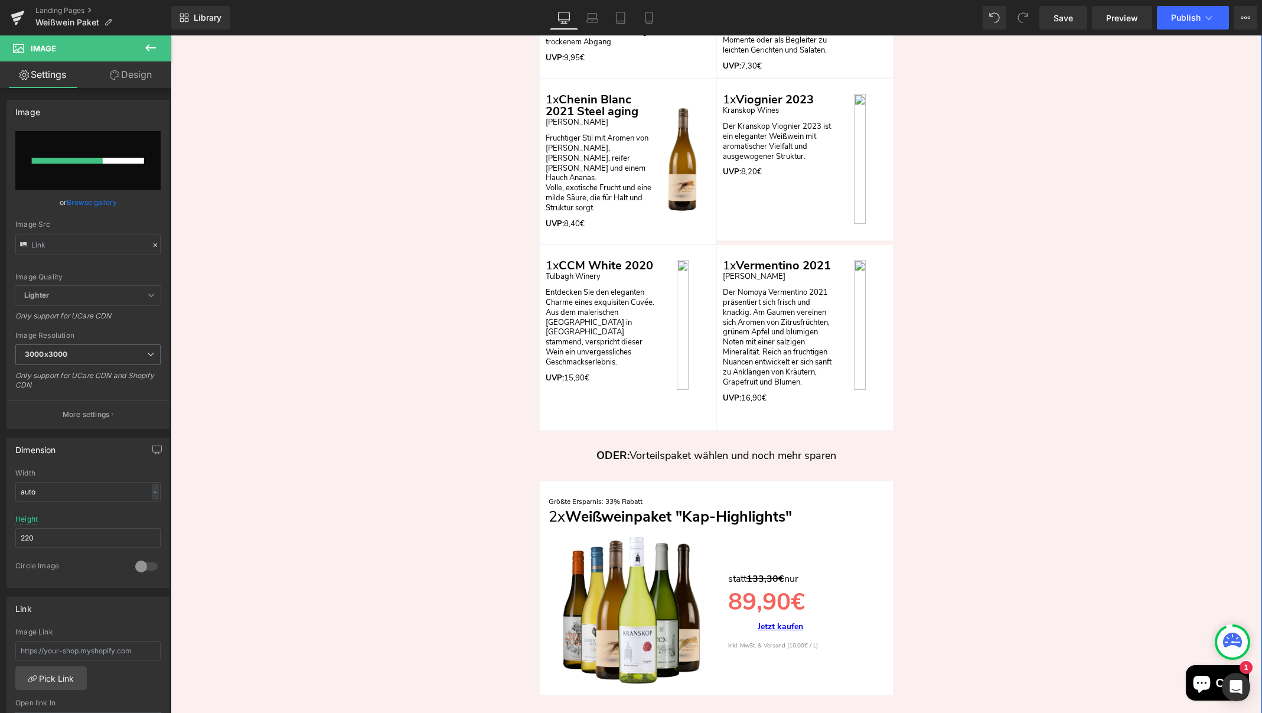
scroll to position [3152, 0]
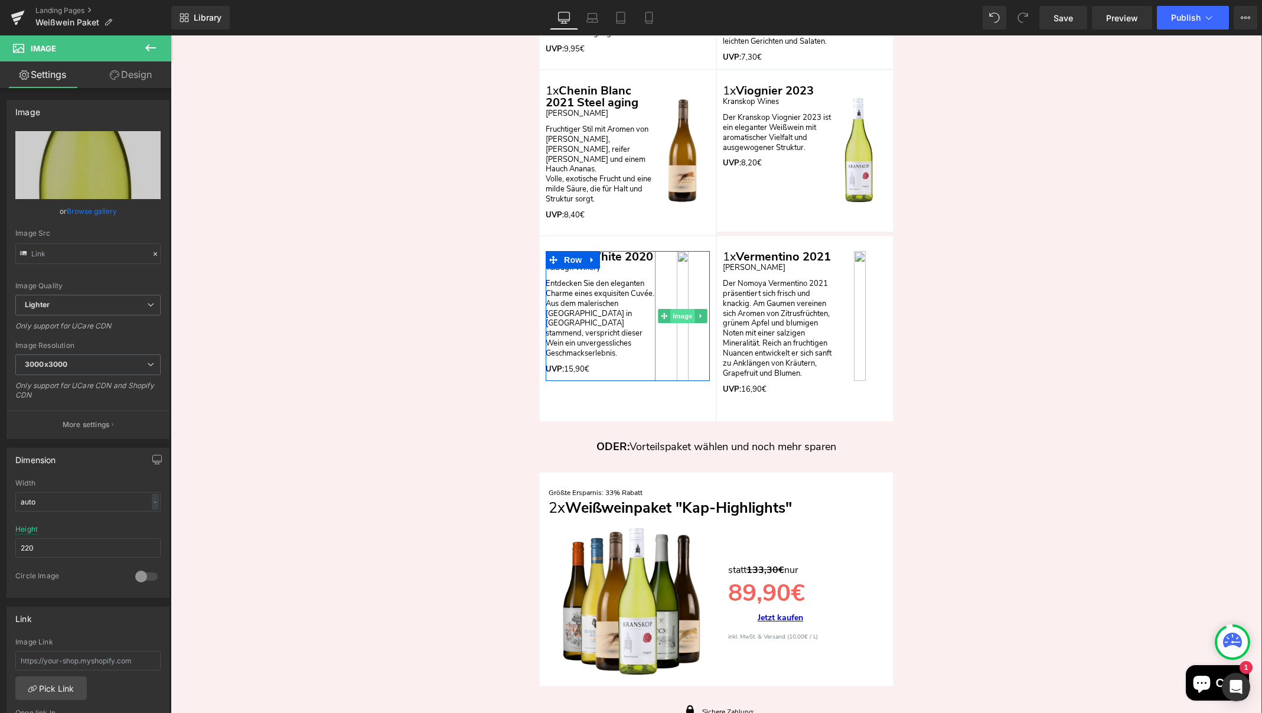
click at [678, 309] on span "Image" at bounding box center [682, 316] width 25 height 14
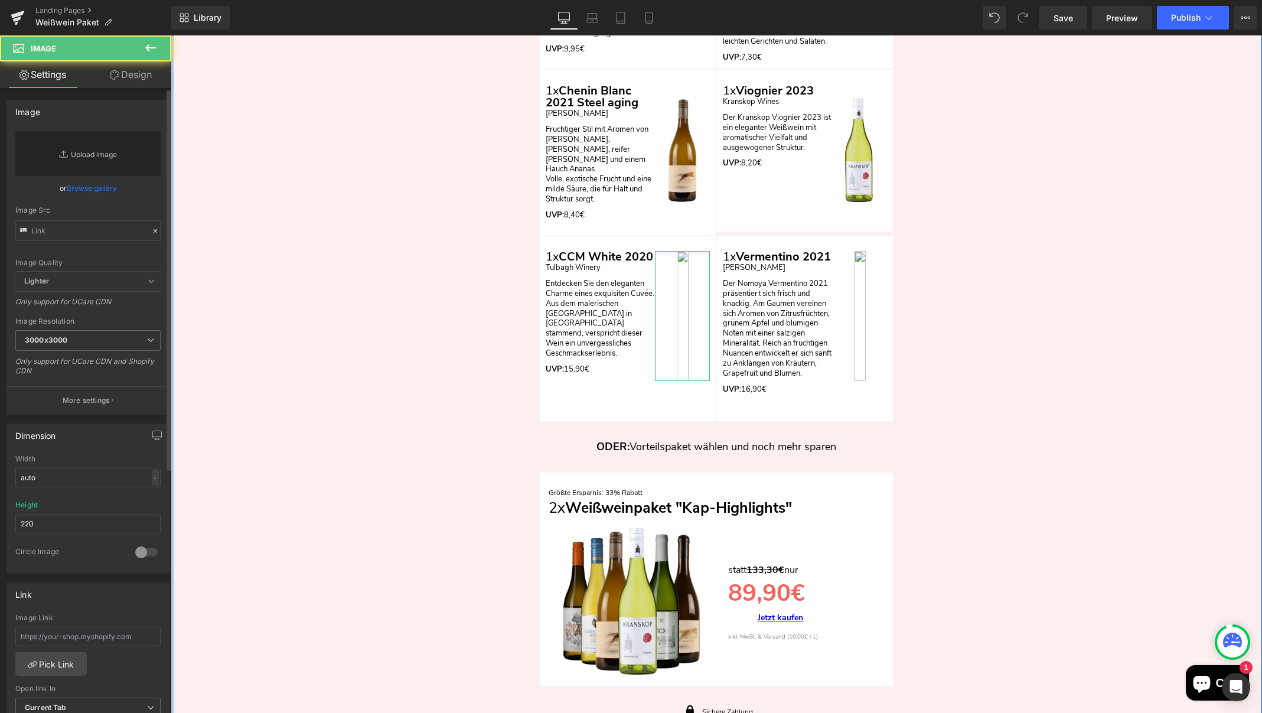
click at [90, 153] on link "Replace Image" at bounding box center [87, 153] width 145 height 45
type input "C:\fakepath\2.jpg"
click at [862, 313] on img "Main content" at bounding box center [859, 316] width 43 height 130
click at [858, 309] on span "Image" at bounding box center [859, 316] width 25 height 14
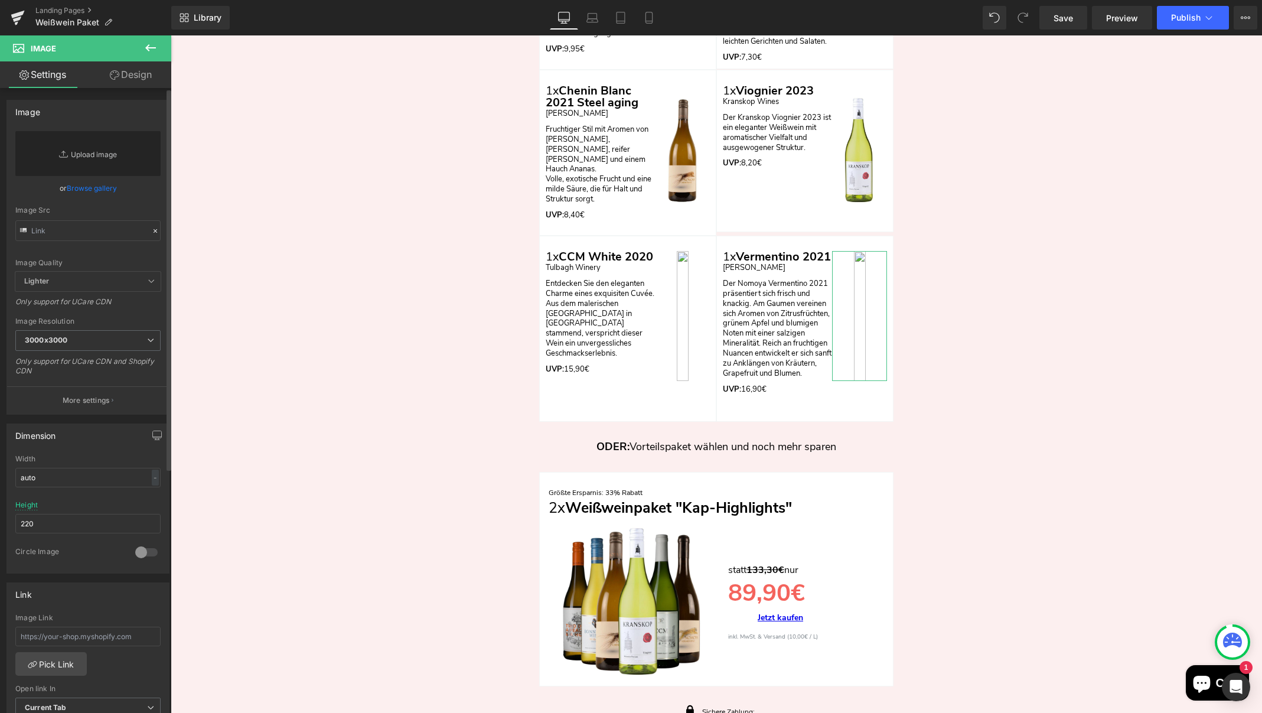
click at [99, 156] on link "Replace Image" at bounding box center [87, 153] width 145 height 45
type input "C:\fakepath\1.jpg"
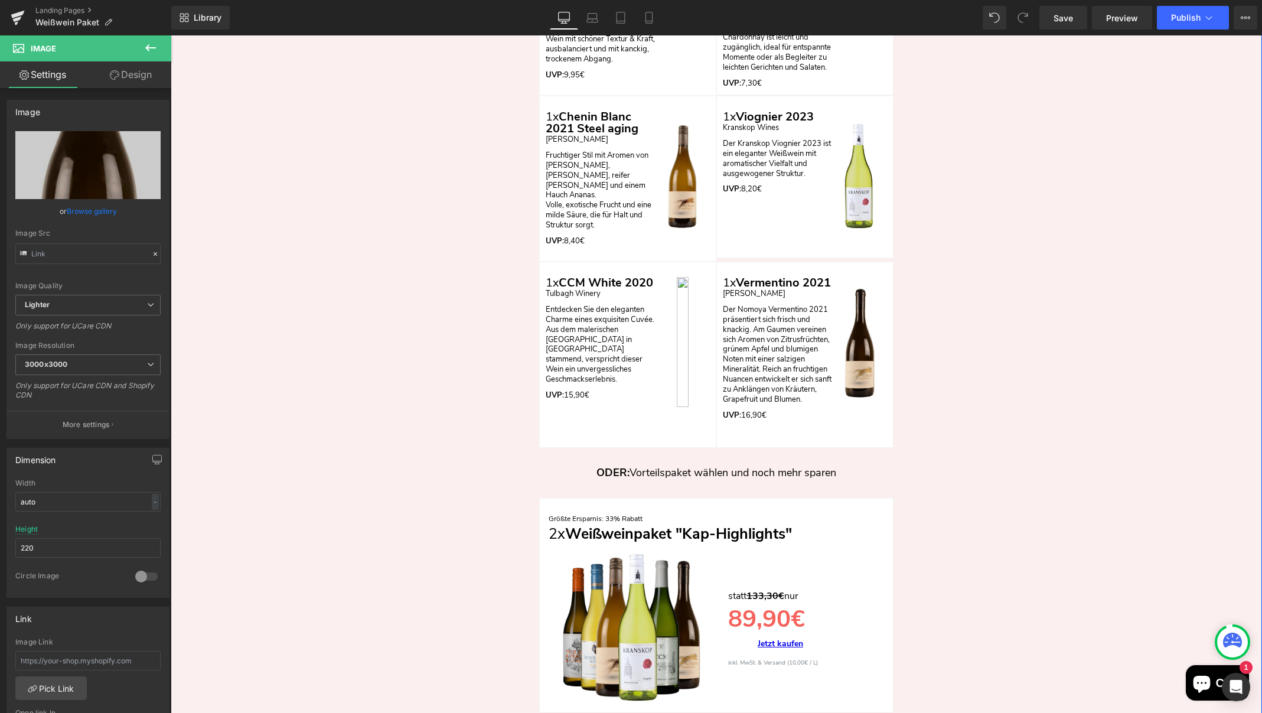
scroll to position [3124, 0]
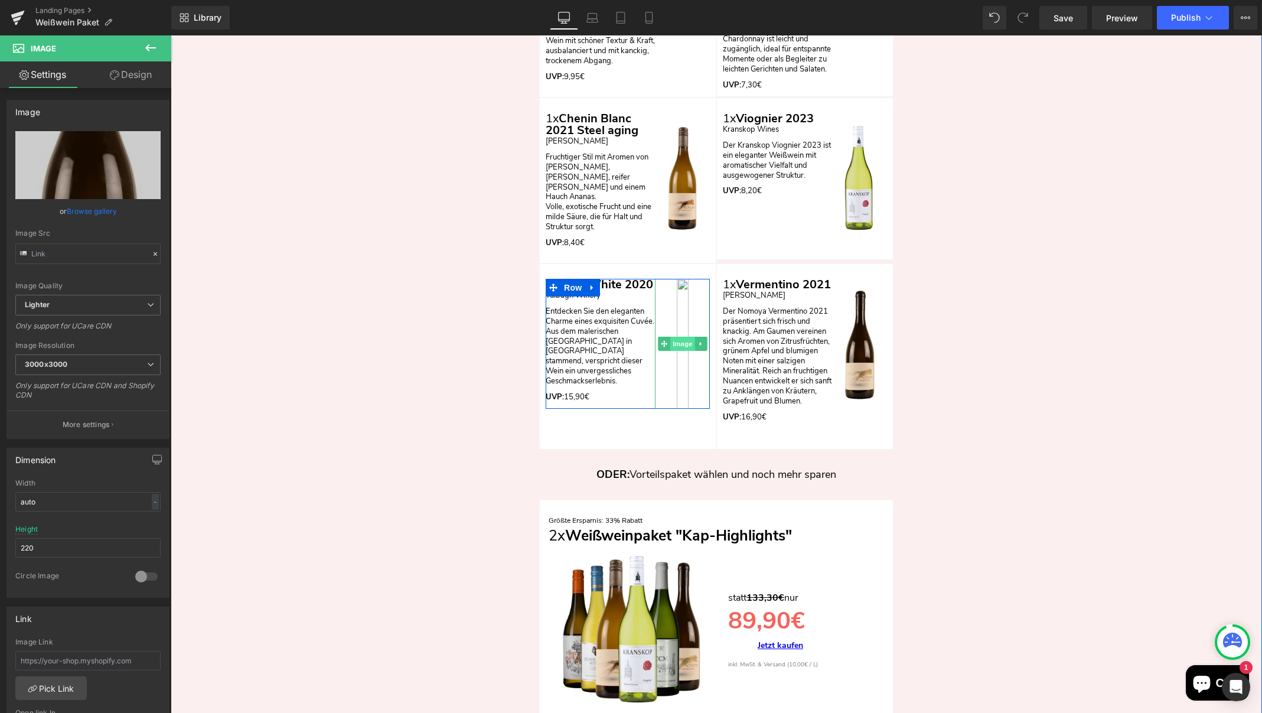
click at [678, 337] on span "Image" at bounding box center [682, 344] width 25 height 14
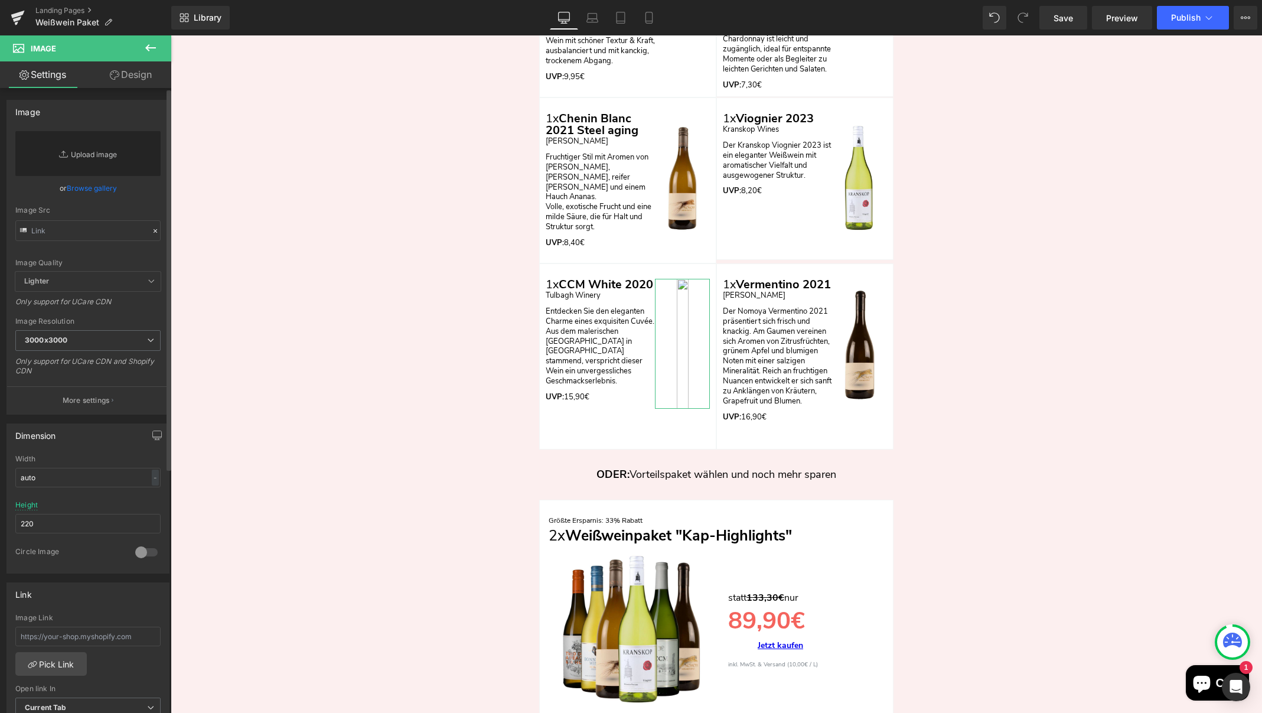
click at [71, 161] on link "Replace Image" at bounding box center [87, 153] width 145 height 45
type input "C:\fakepath\2.jpg"
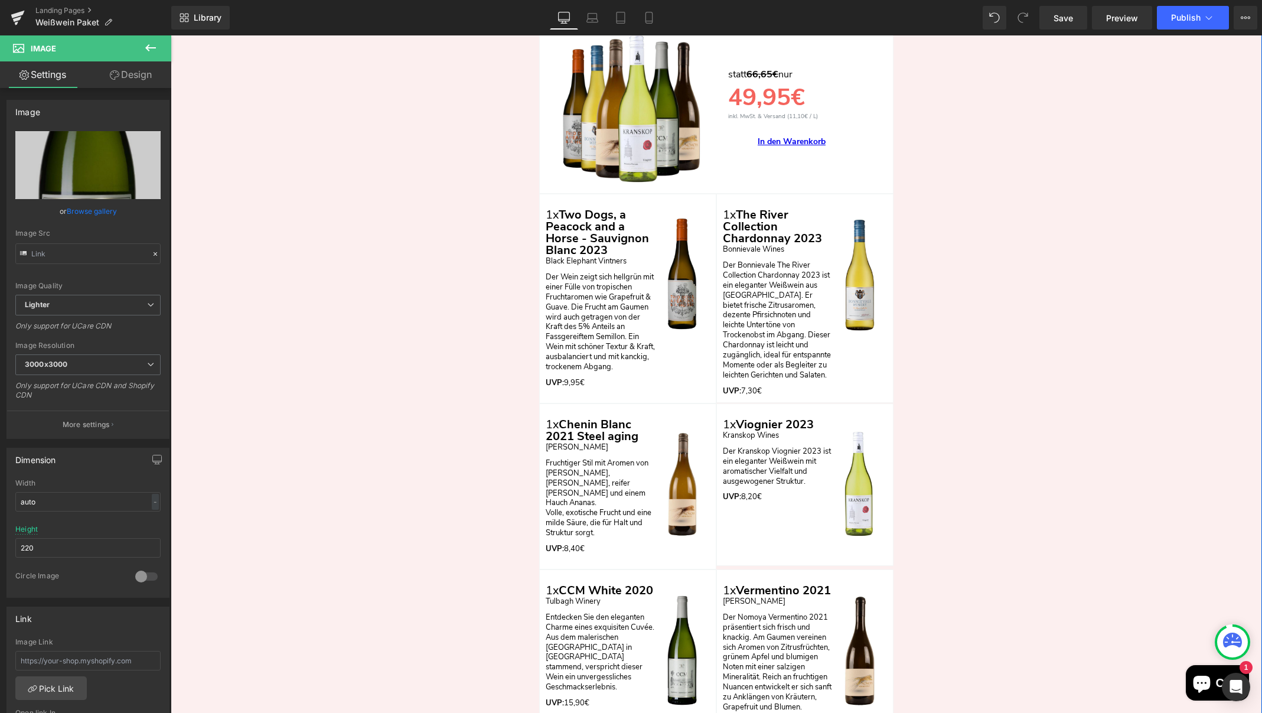
scroll to position [2808, 0]
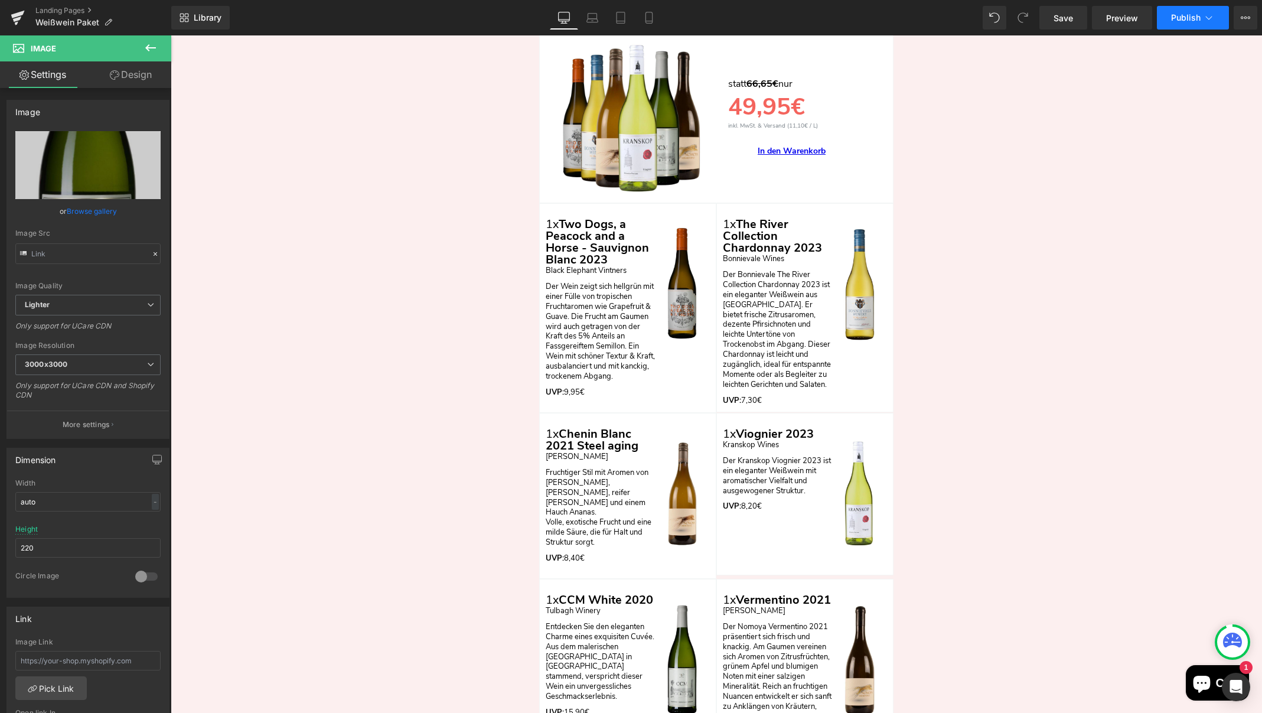
click at [1196, 18] on span "Publish" at bounding box center [1186, 17] width 30 height 9
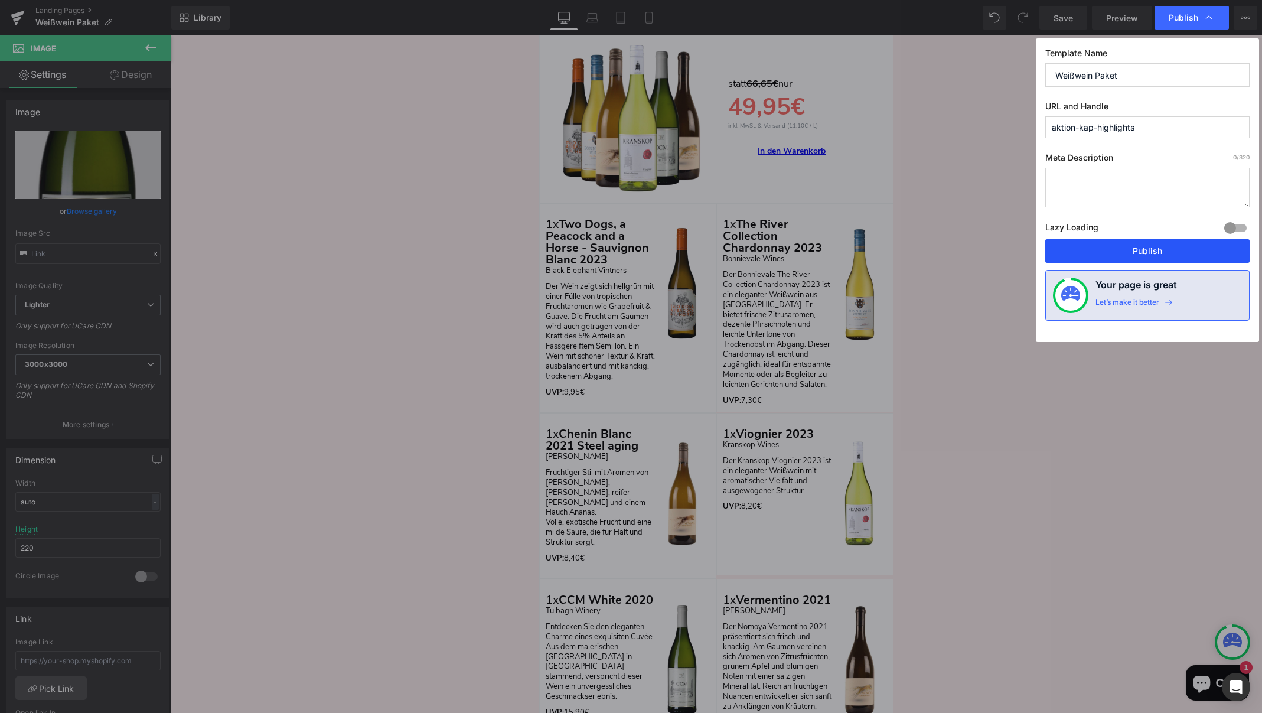
click at [1153, 254] on button "Publish" at bounding box center [1147, 251] width 204 height 24
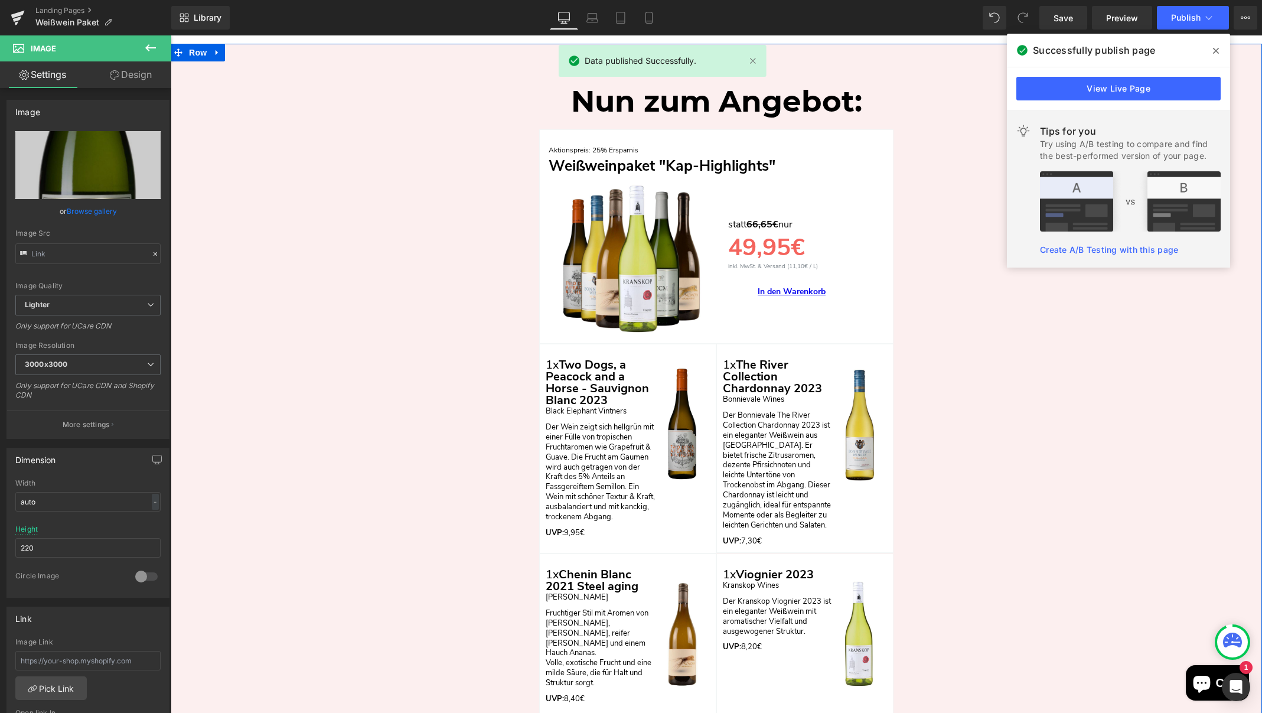
scroll to position [2576, 0]
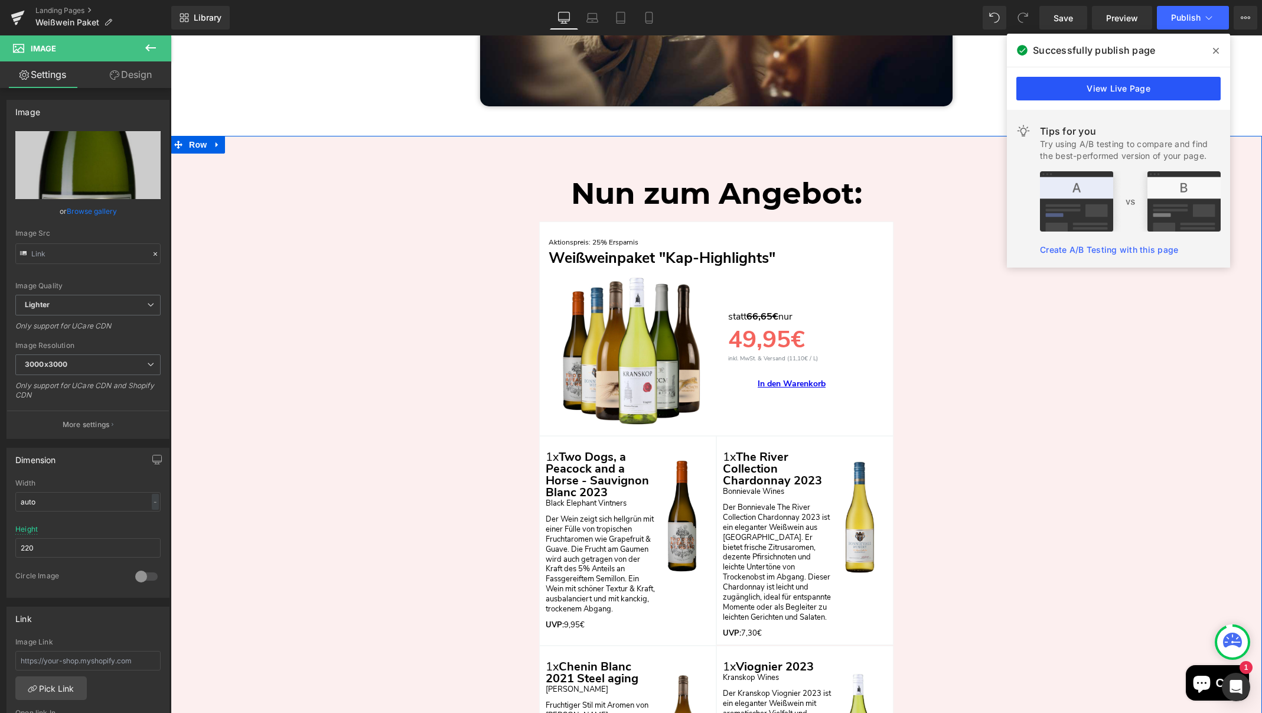
click at [1115, 90] on link "View Live Page" at bounding box center [1118, 89] width 204 height 24
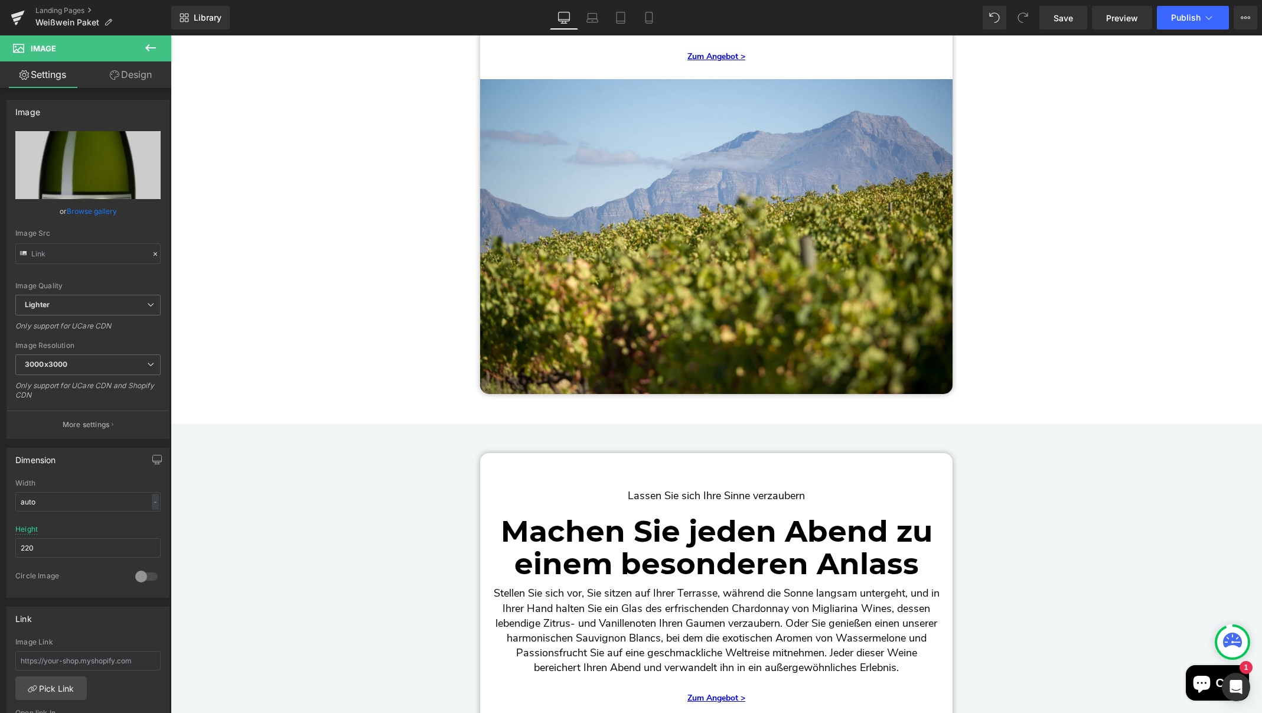
scroll to position [0, 0]
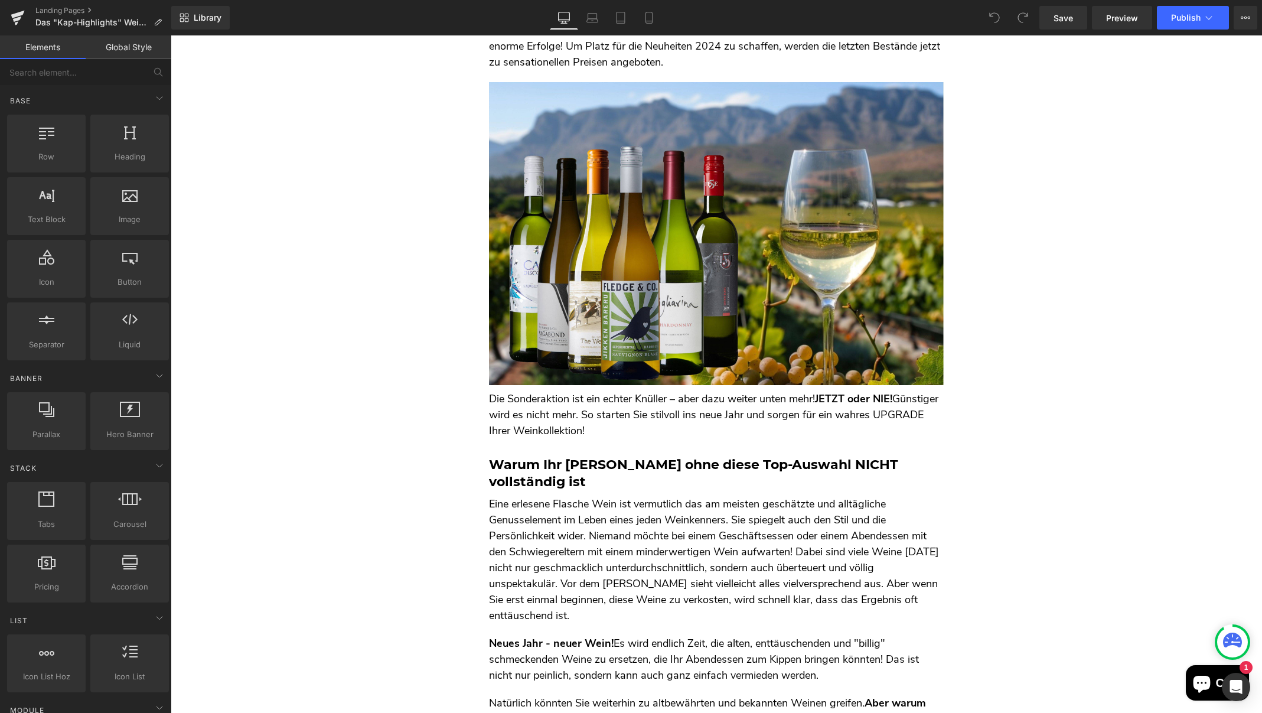
scroll to position [136, 0]
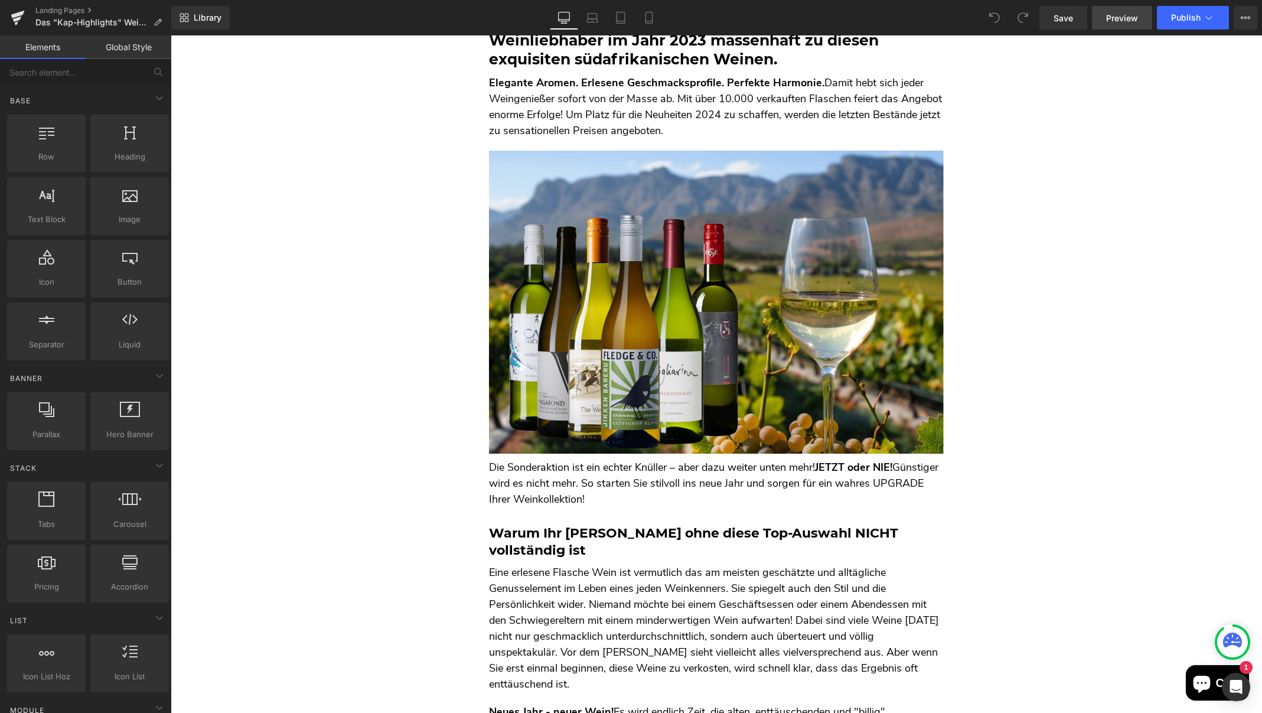
click at [1126, 21] on span "Preview" at bounding box center [1122, 18] width 32 height 12
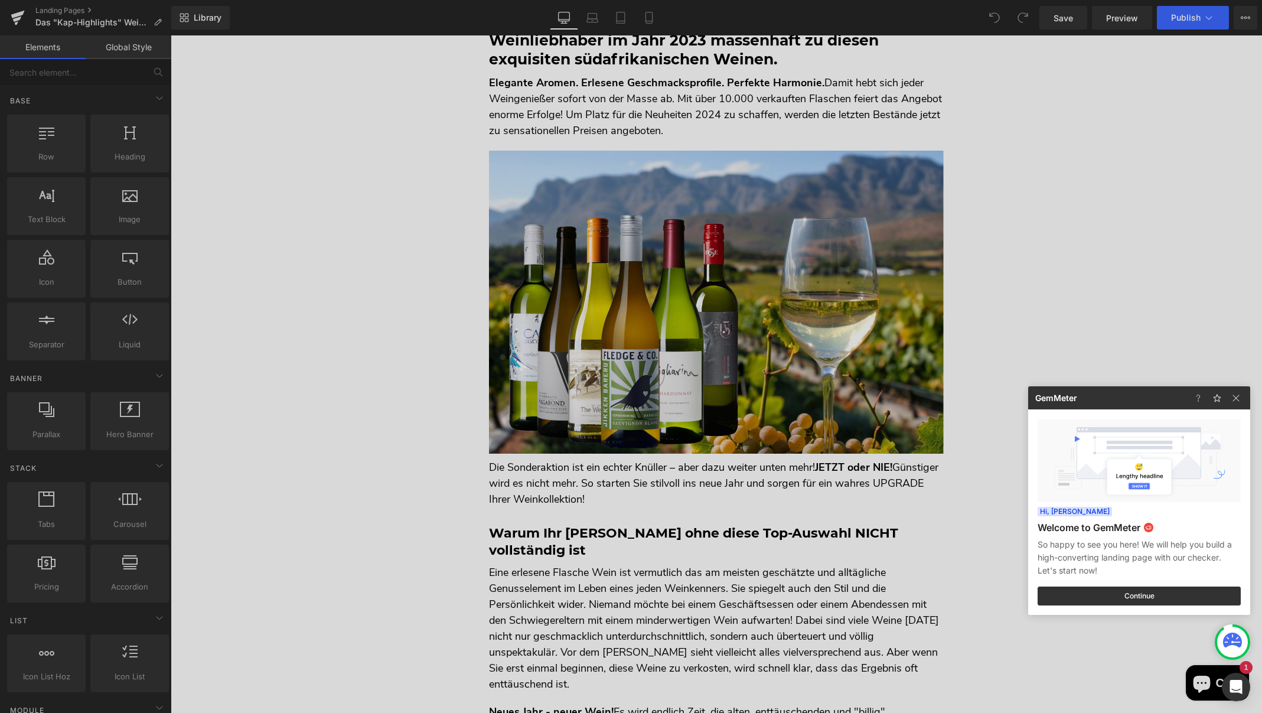
click at [634, 292] on div at bounding box center [631, 356] width 1262 height 713
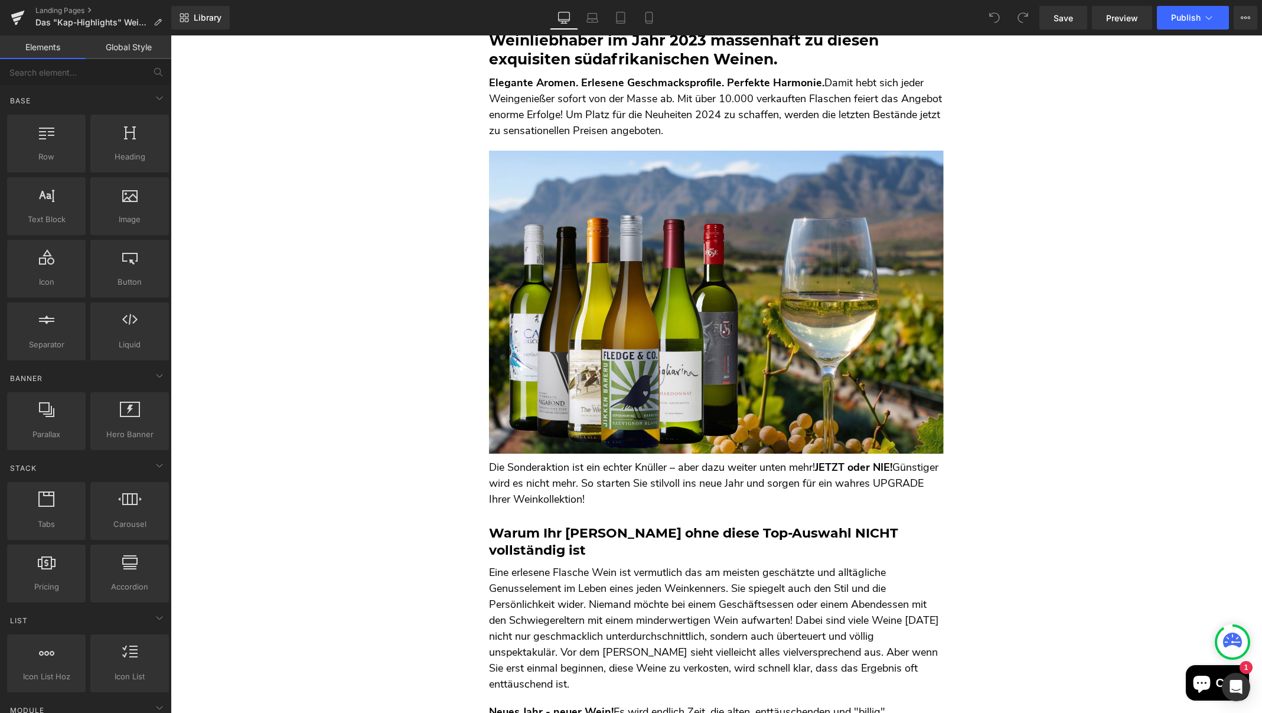
scroll to position [136, 0]
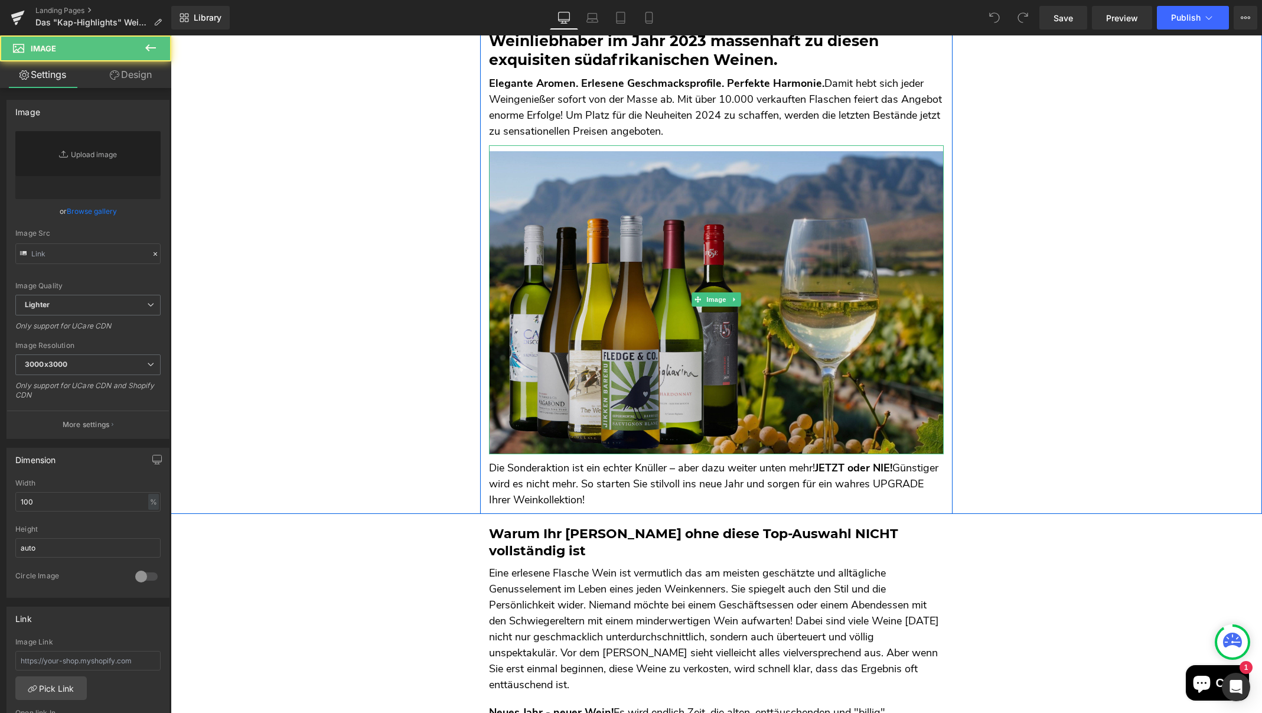
click at [653, 305] on img at bounding box center [716, 299] width 455 height 309
type input "https://ucarecdn.com/75cd5139-fecb-4ad7-ab3c-d0d0e87b24d9/-/format/auto/-/previ…"
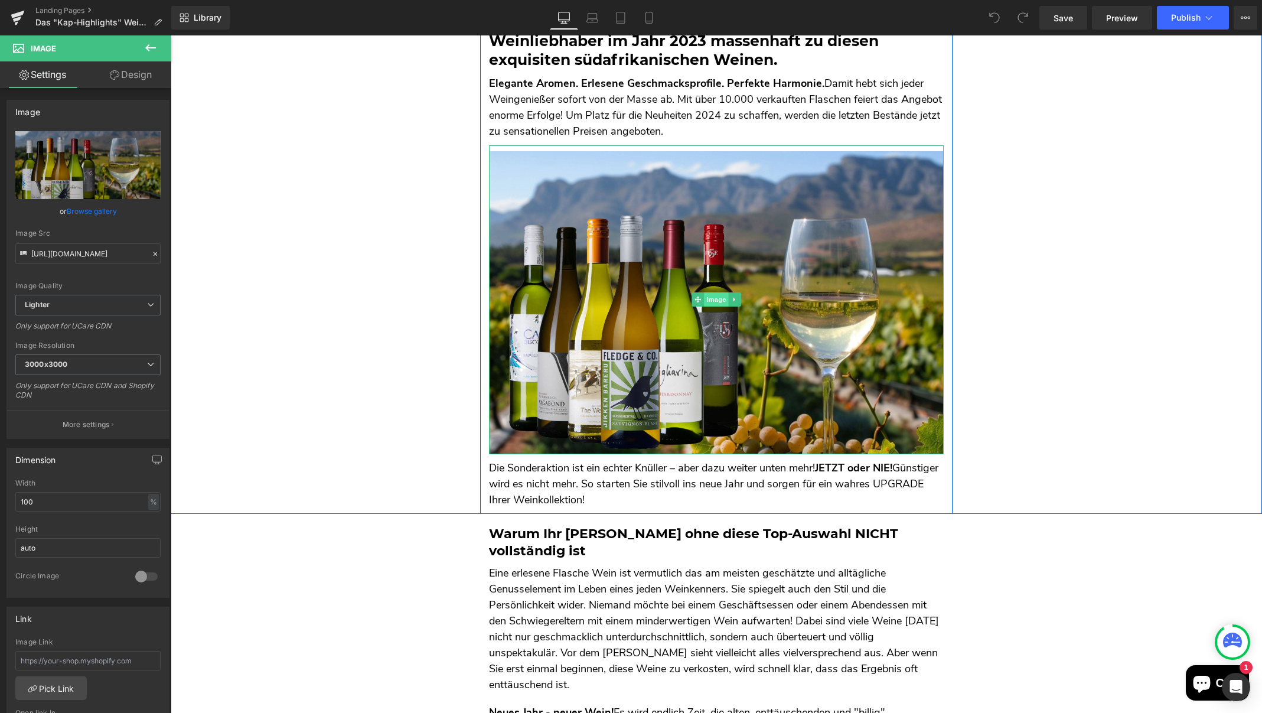
click at [714, 292] on span "Image" at bounding box center [716, 299] width 25 height 14
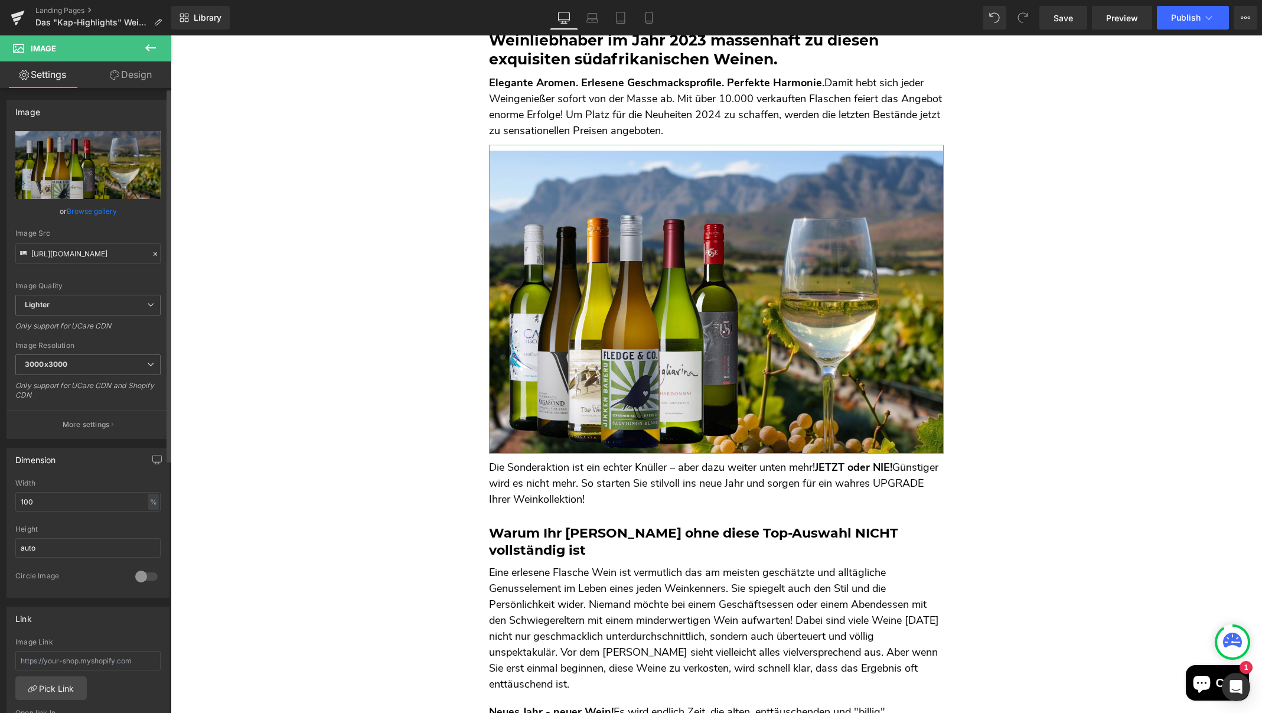
click at [99, 211] on link "Browse gallery" at bounding box center [92, 211] width 50 height 21
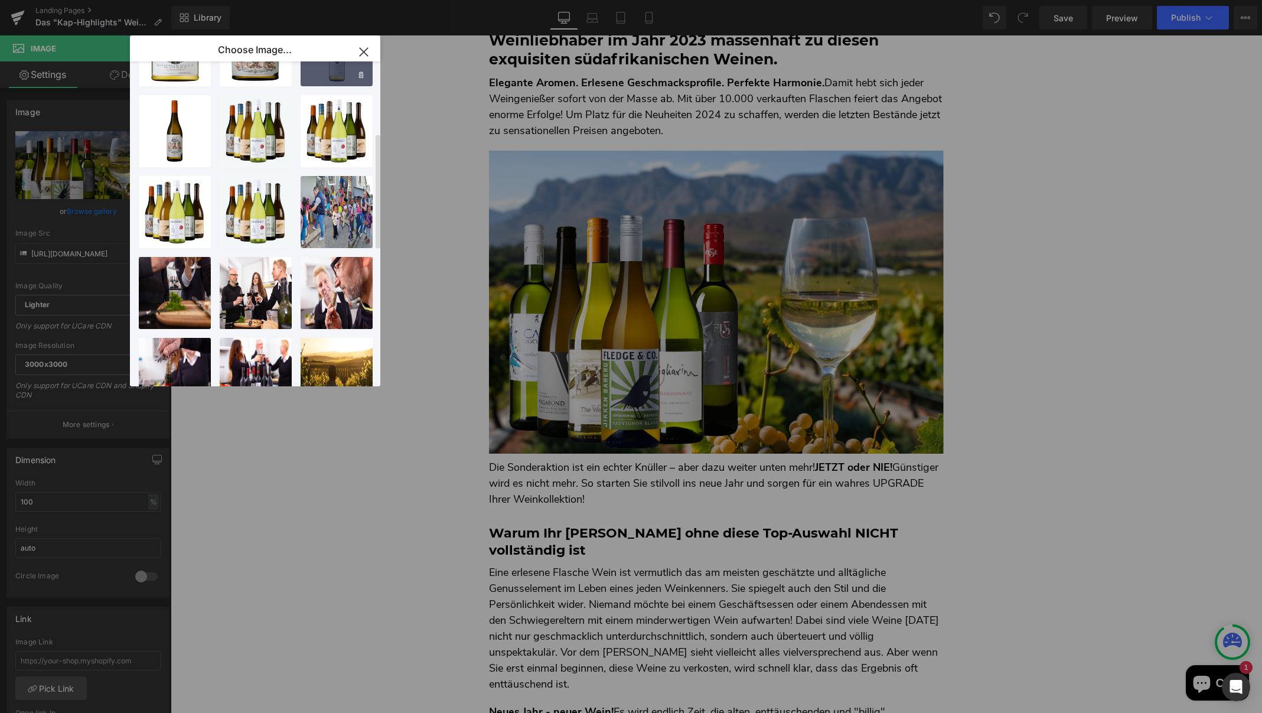
scroll to position [167, 0]
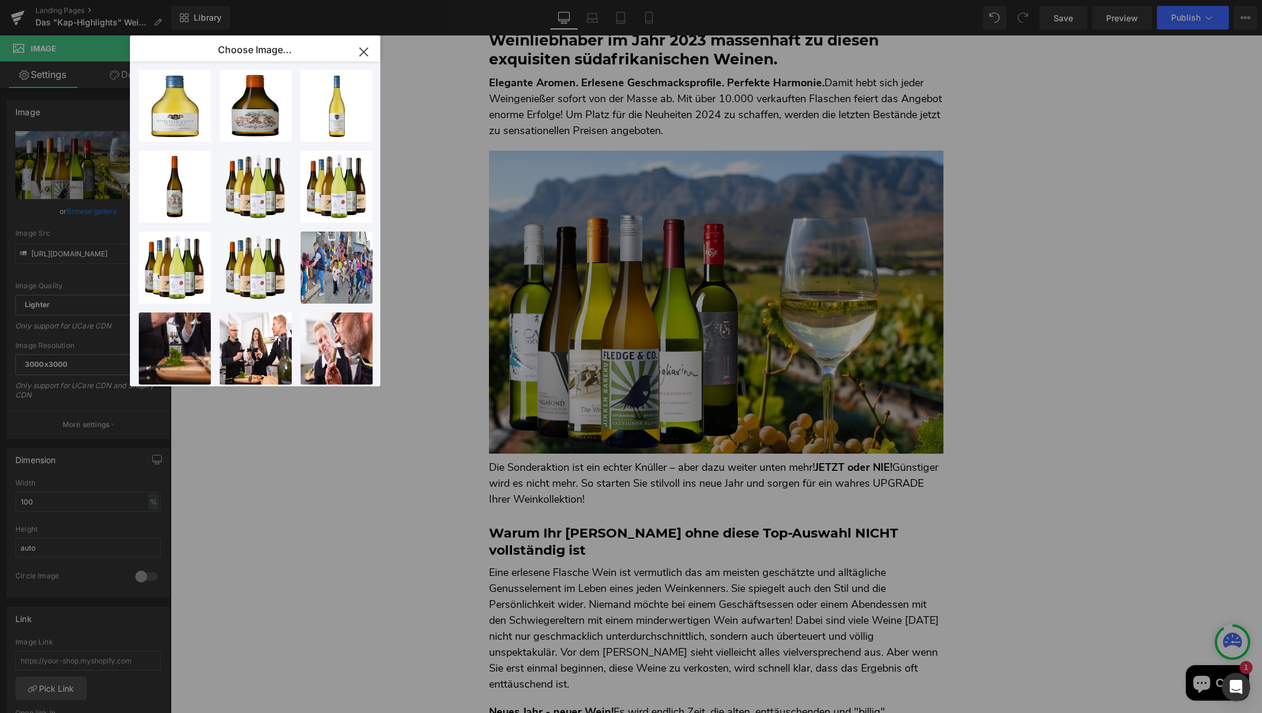
click at [362, 53] on icon "button" at bounding box center [363, 52] width 19 height 19
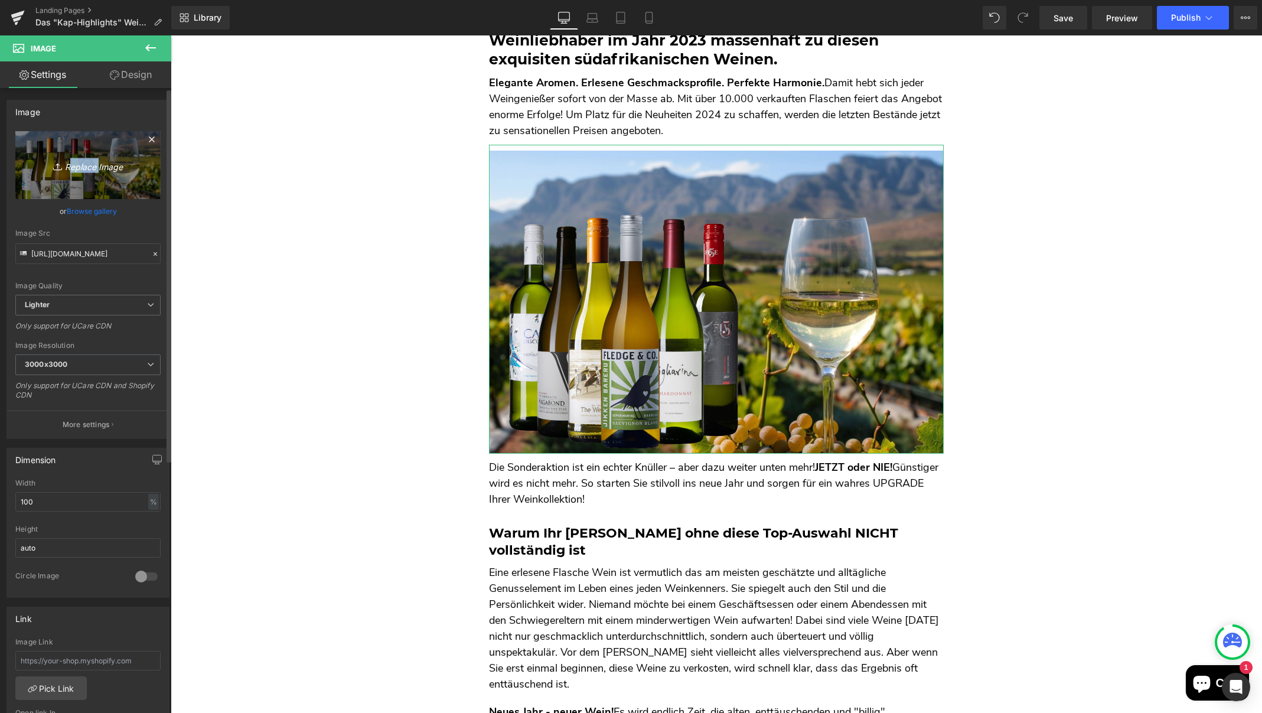
click at [79, 168] on icon "Replace Image" at bounding box center [88, 165] width 94 height 15
click at [67, 258] on input "https://ucarecdn.com/75cd5139-fecb-4ad7-ab3c-d0d0e87b24d9/-/format/auto/-/previ…" at bounding box center [87, 253] width 145 height 21
click at [72, 256] on input "https://ucarecdn.com/75cd5139-fecb-4ad7-ab3c-d0d0e87b24d9/-/format/auto/-/previ…" at bounding box center [87, 253] width 145 height 21
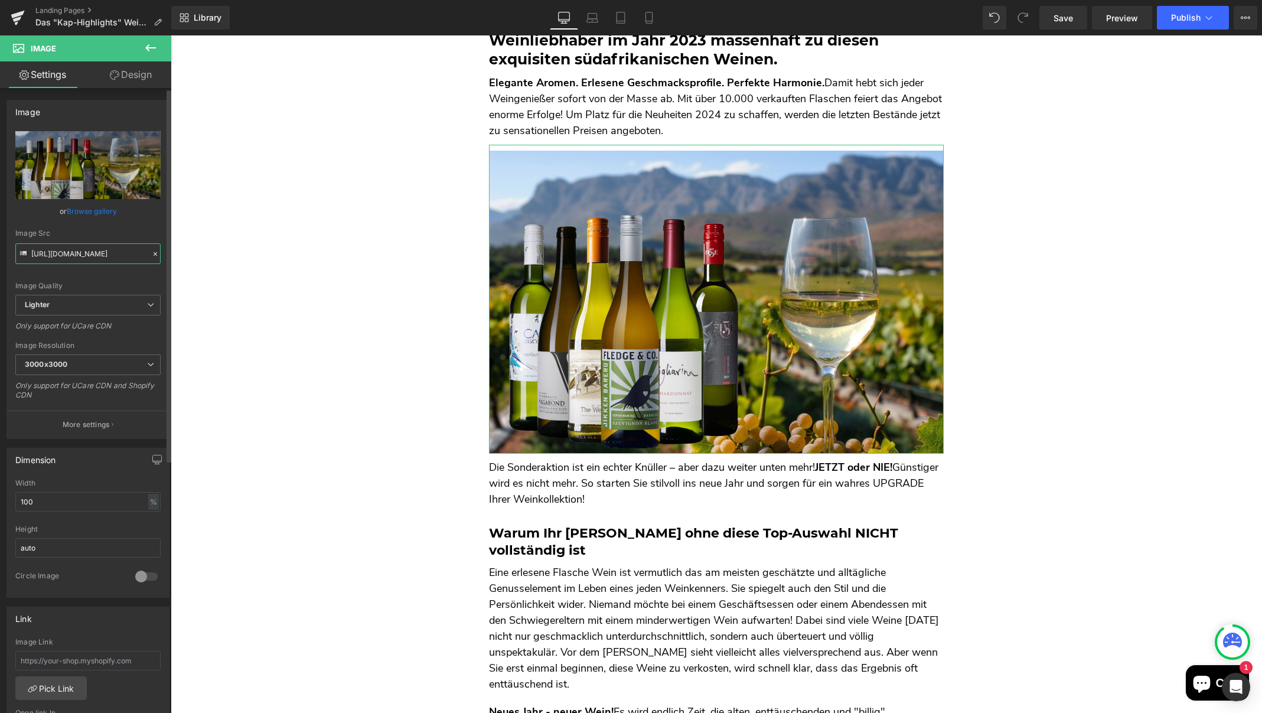
click at [72, 256] on input "https://ucarecdn.com/75cd5139-fecb-4ad7-ab3c-d0d0e87b24d9/-/format/auto/-/previ…" at bounding box center [87, 253] width 145 height 21
click at [93, 255] on input "https://ucarecdn.com/75cd5139-fecb-4ad7-ab3c-d0d0e87b24d9/-/format/auto/-/previ…" at bounding box center [87, 253] width 145 height 21
click at [106, 255] on input "https://ucarecdn.com/75cd5139-fecb-4ad7-ab3c-d0d0e87b24d9/-/format/auto/-/previ…" at bounding box center [87, 253] width 145 height 21
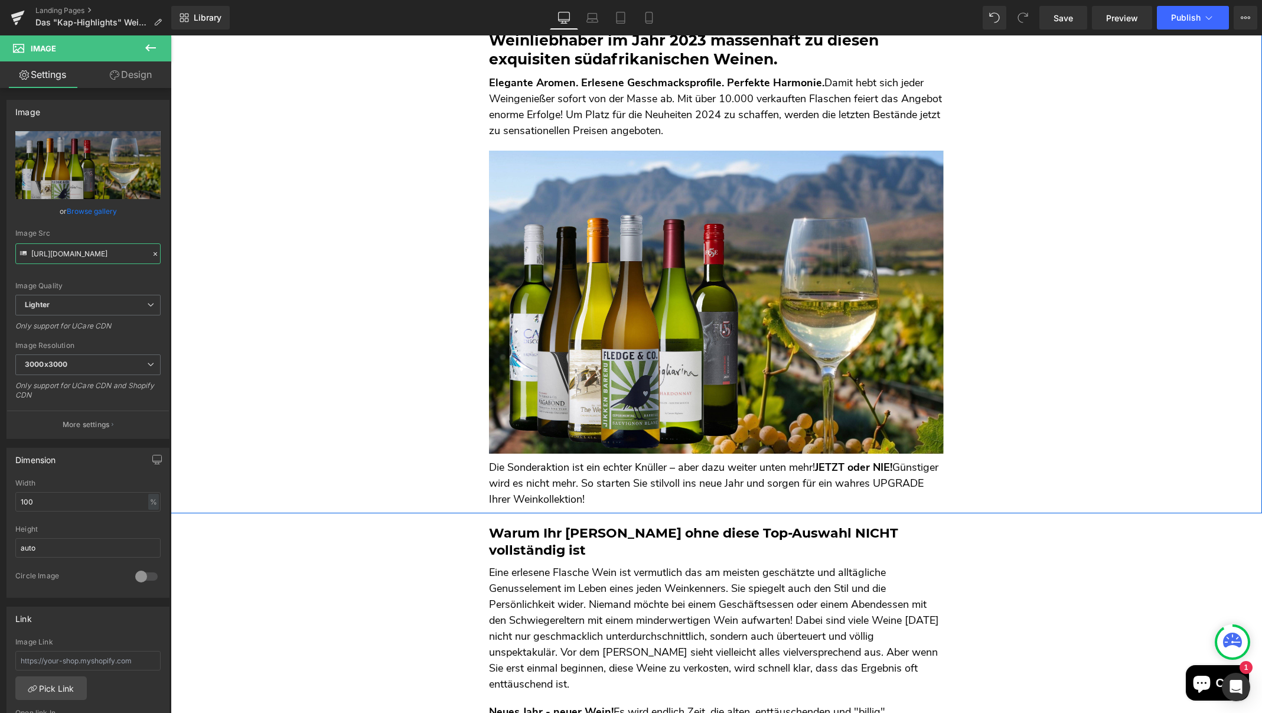
scroll to position [136, 0]
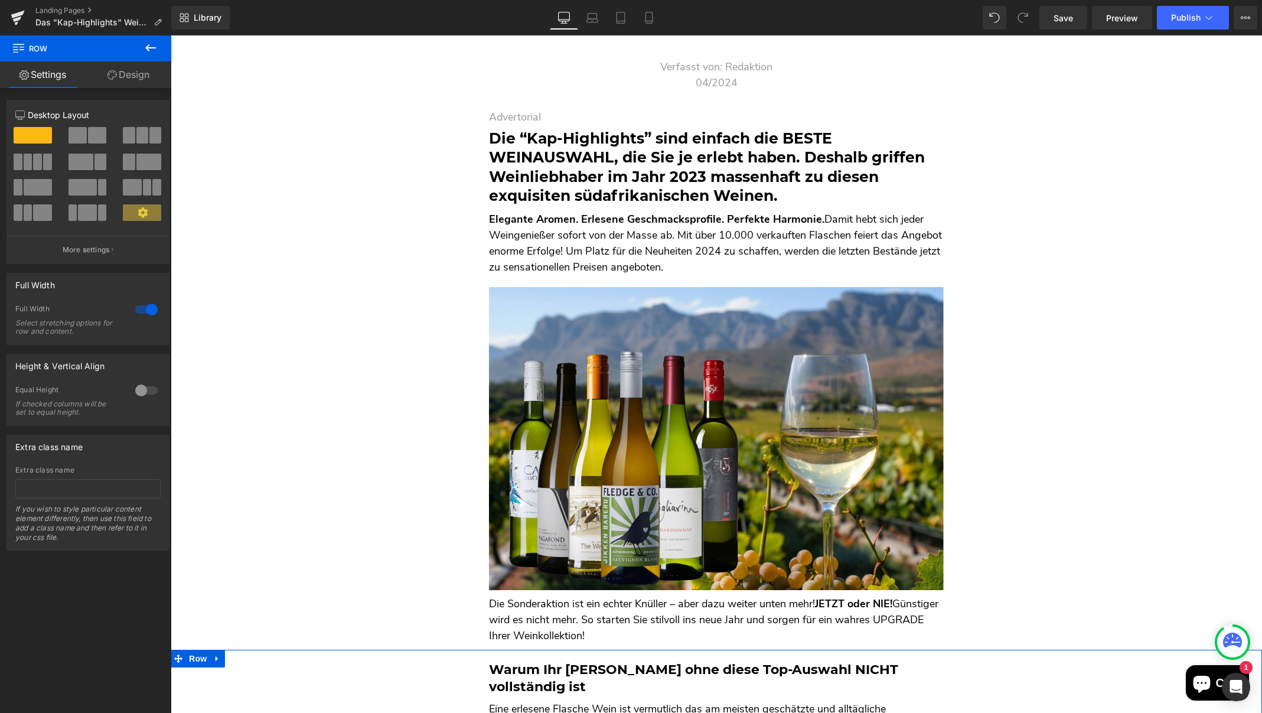
scroll to position [0, 0]
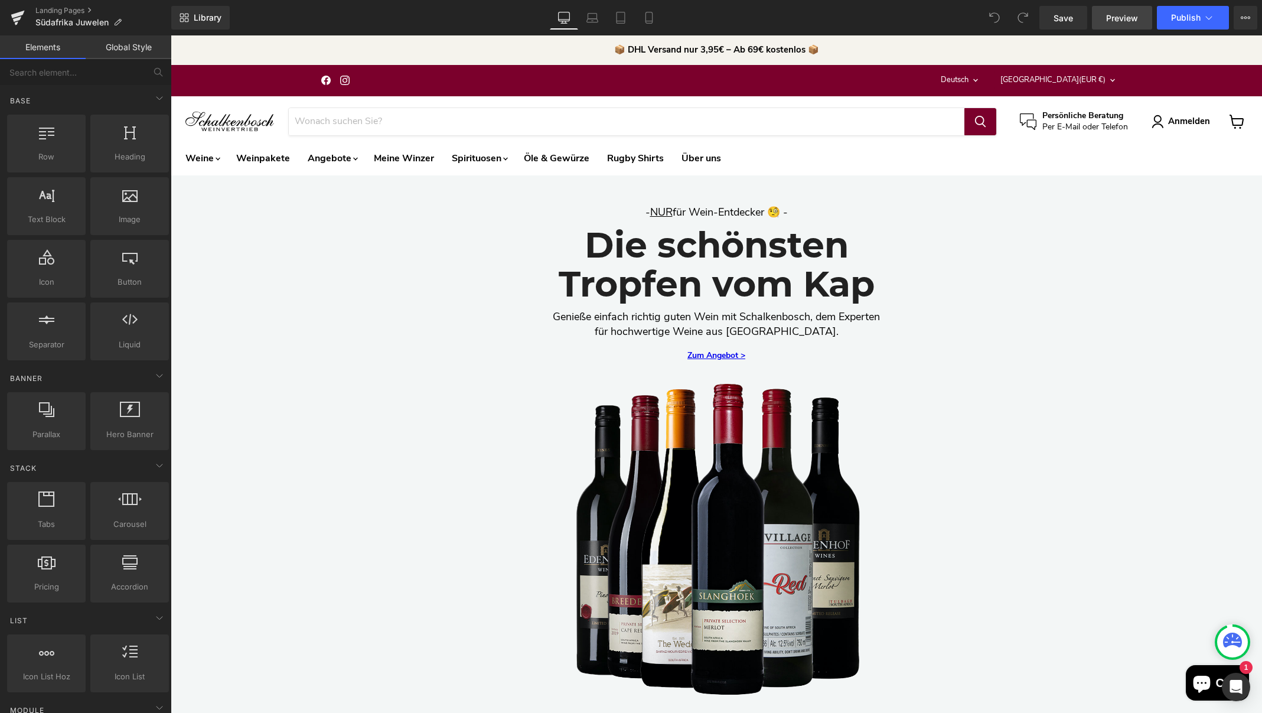
click at [1120, 19] on span "Preview" at bounding box center [1122, 18] width 32 height 12
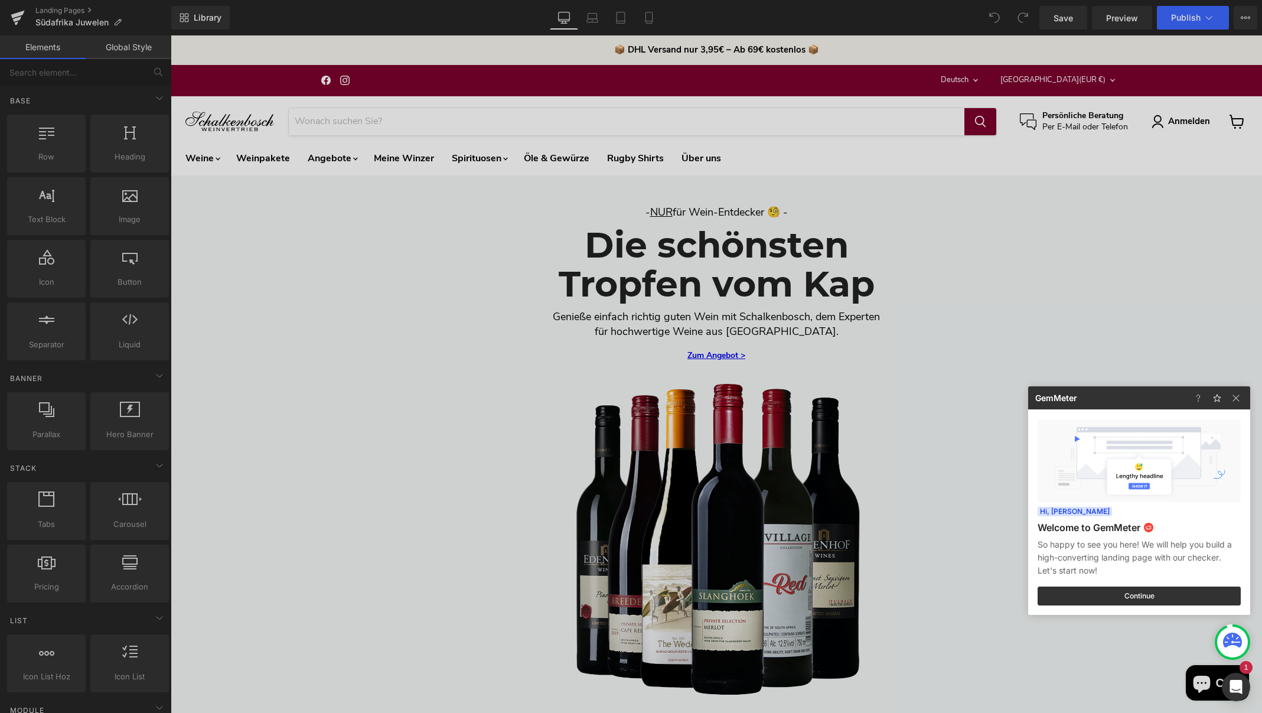
drag, startPoint x: 709, startPoint y: 433, endPoint x: 583, endPoint y: 494, distance: 140.0
click at [709, 433] on div at bounding box center [631, 356] width 1262 height 713
